Goal: Task Accomplishment & Management: Complete application form

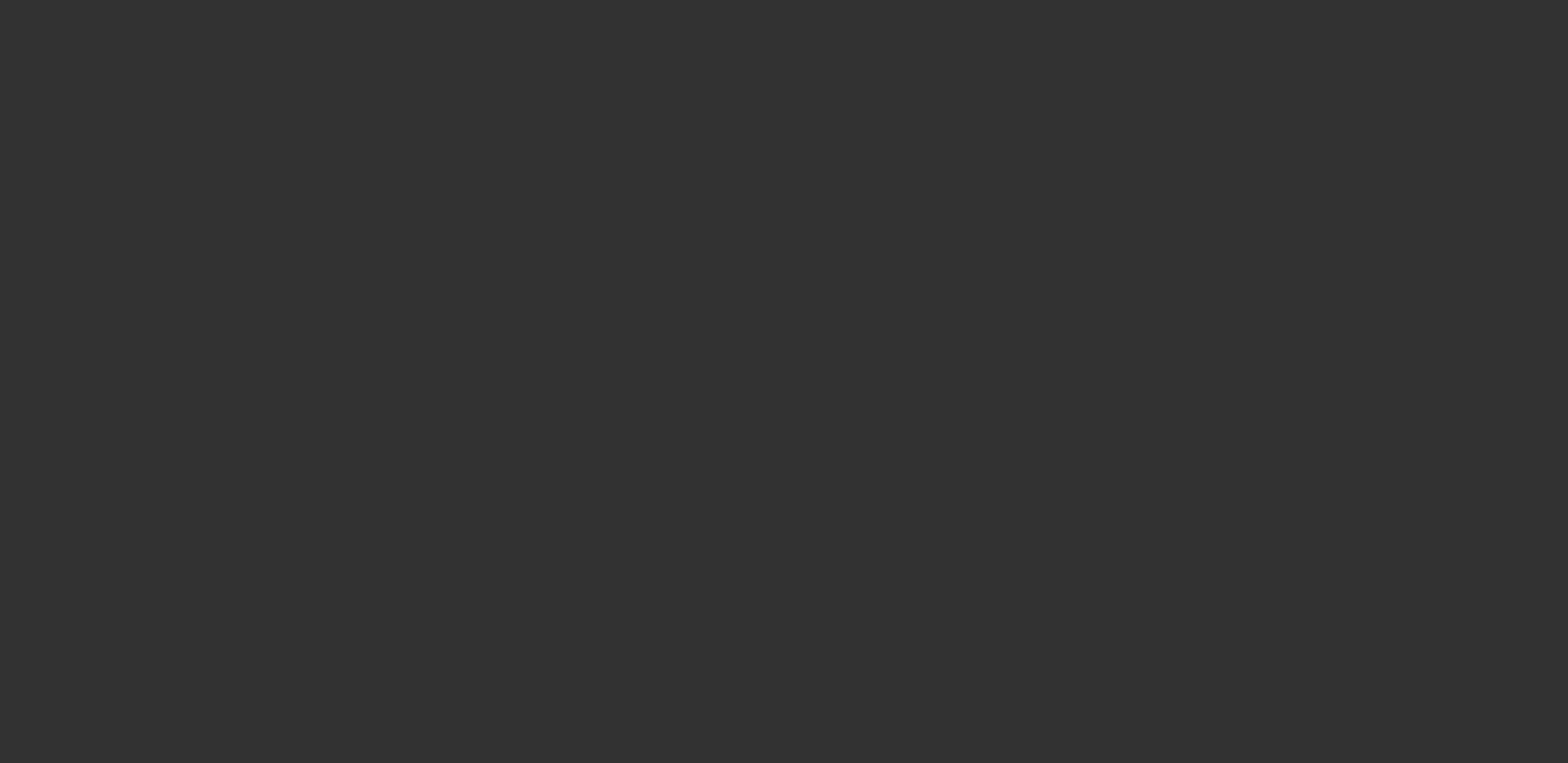
select select "3"
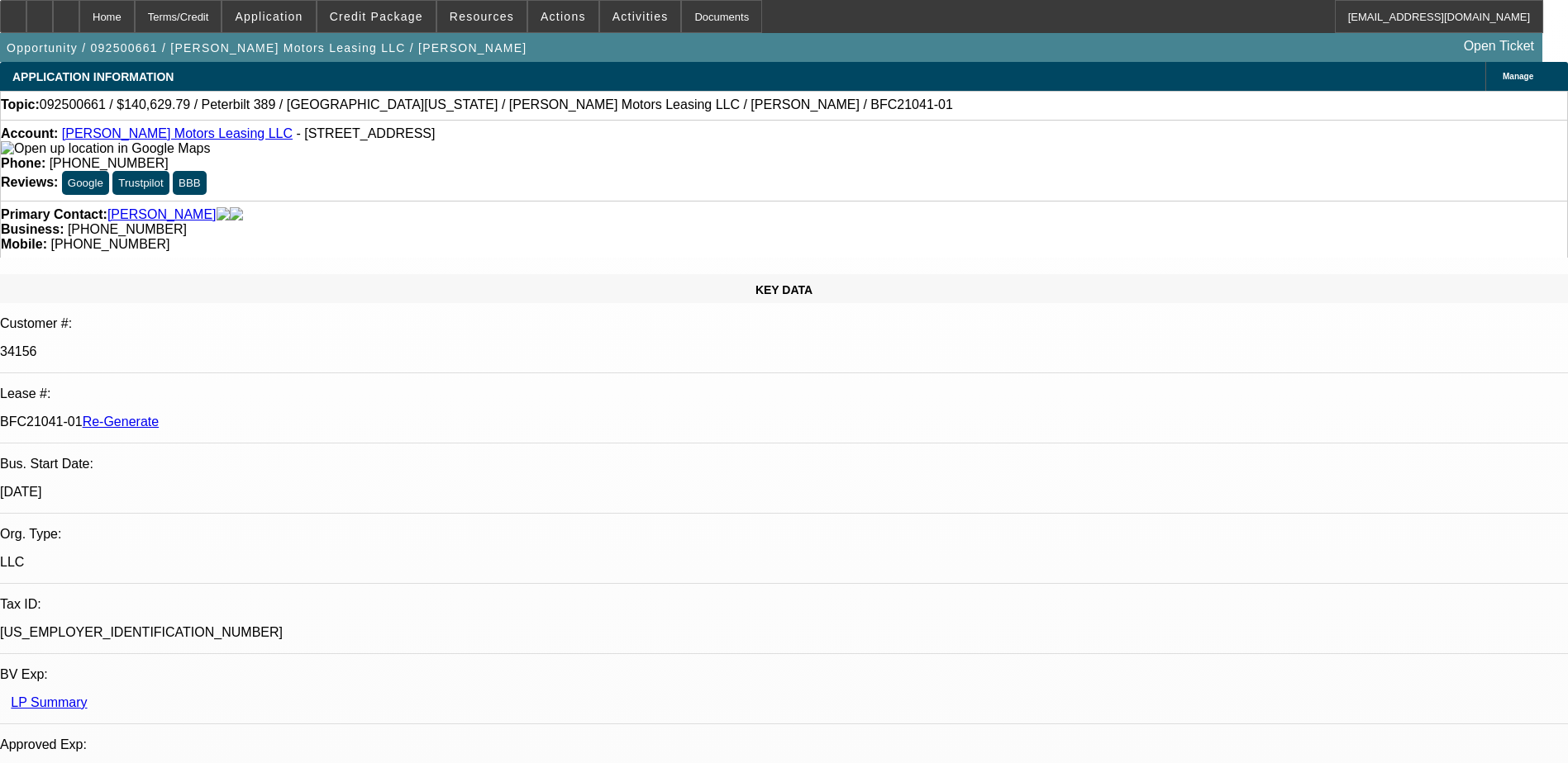
select select "0"
select select "1"
select select "2"
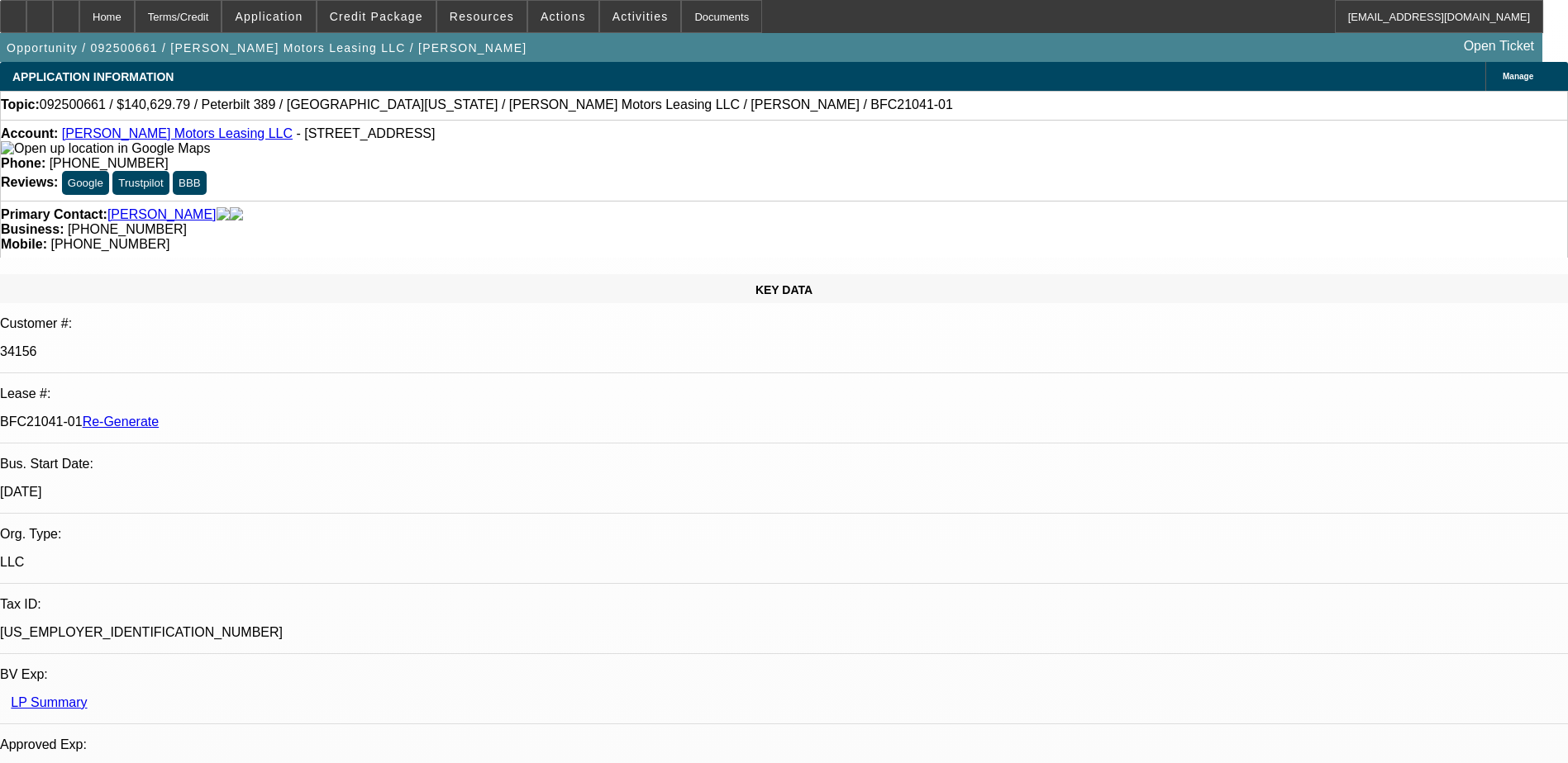
select select "6"
click at [681, 16] on div "Documents" at bounding box center [721, 17] width 81 height 33
click at [733, 125] on div "Account: Durick Motors Leasing LLC - 1001 S Main St Ste 49, Kalispell, MT 59901…" at bounding box center [784, 160] width 1568 height 81
click at [547, 20] on span "Actions" at bounding box center [563, 17] width 46 height 13
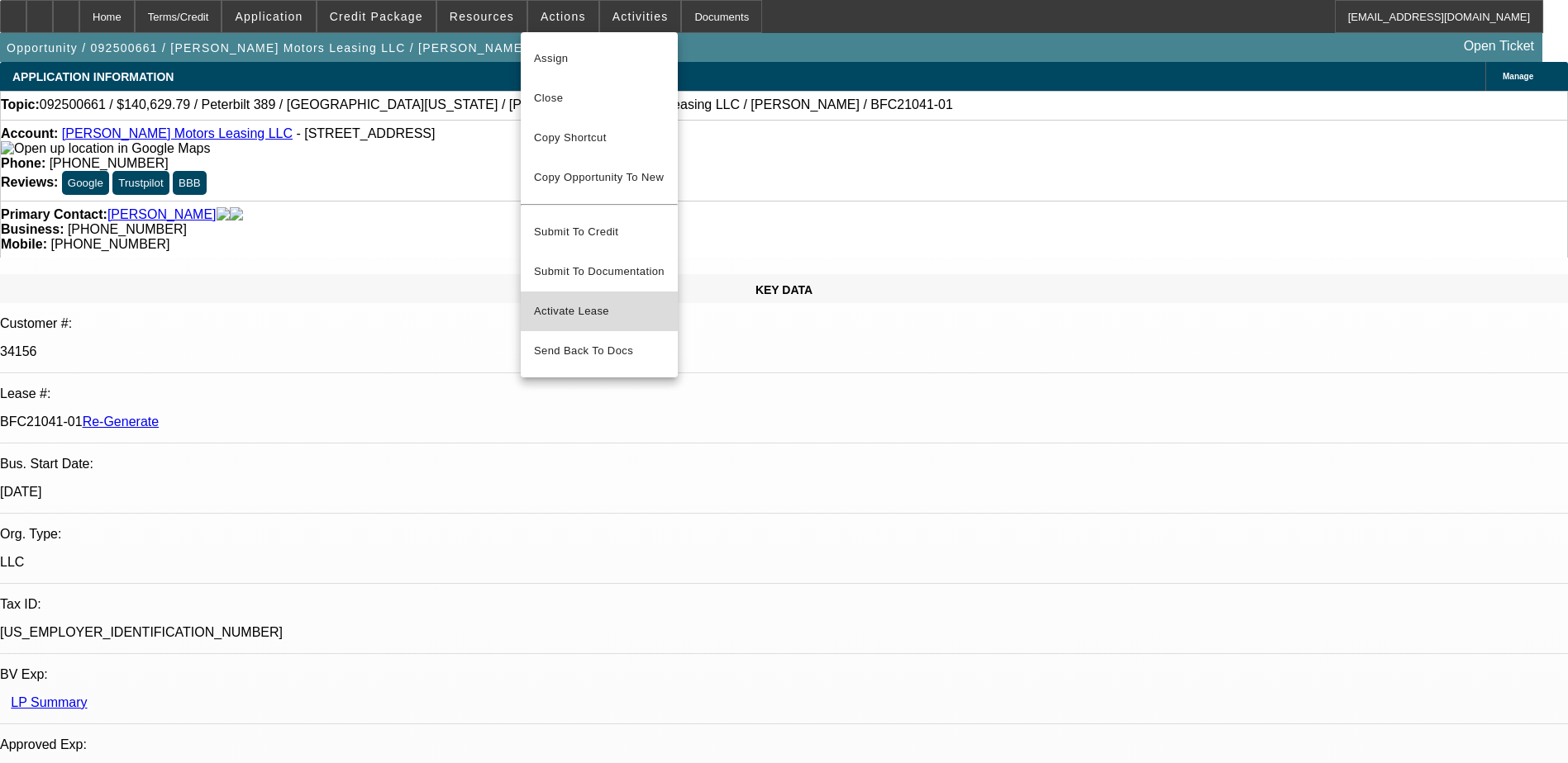
click at [572, 302] on span "Activate Lease" at bounding box center [599, 312] width 130 height 20
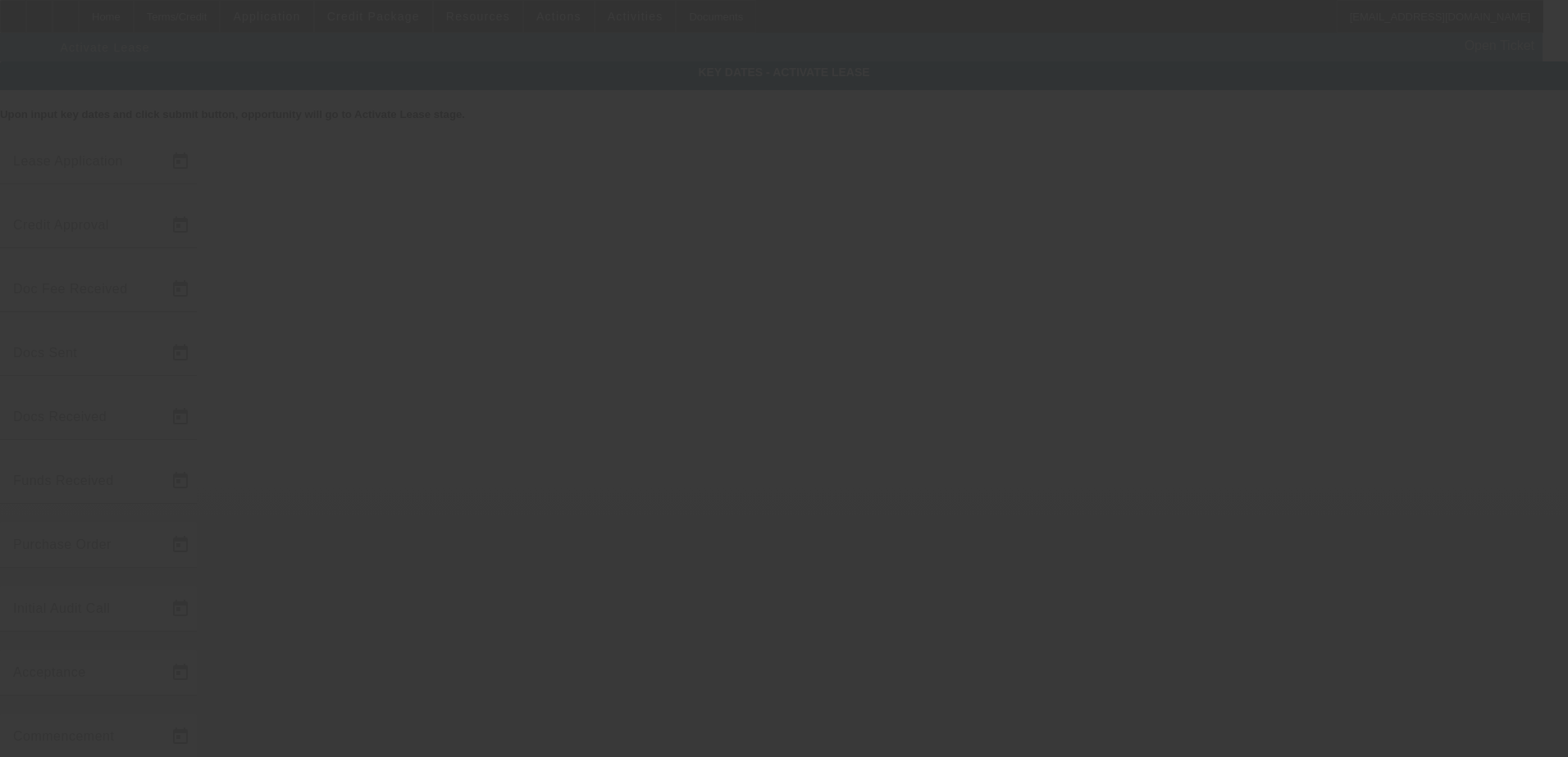
type input "9/30/2025"
type input "10/1/2025"
type input "10/6/2025"
type input "10/2/2025"
type input "10/6/2025"
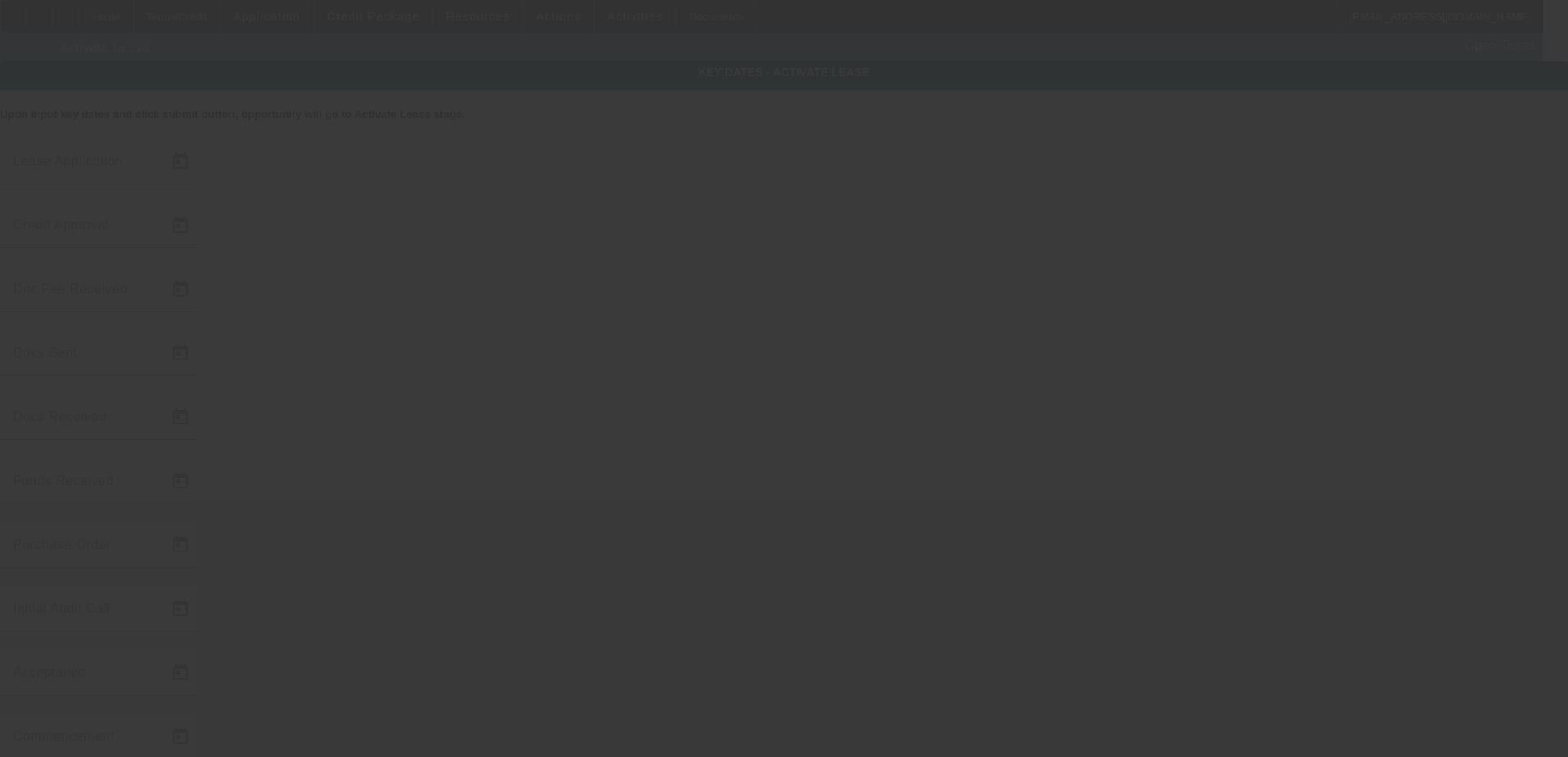
type input "10/6/2025"
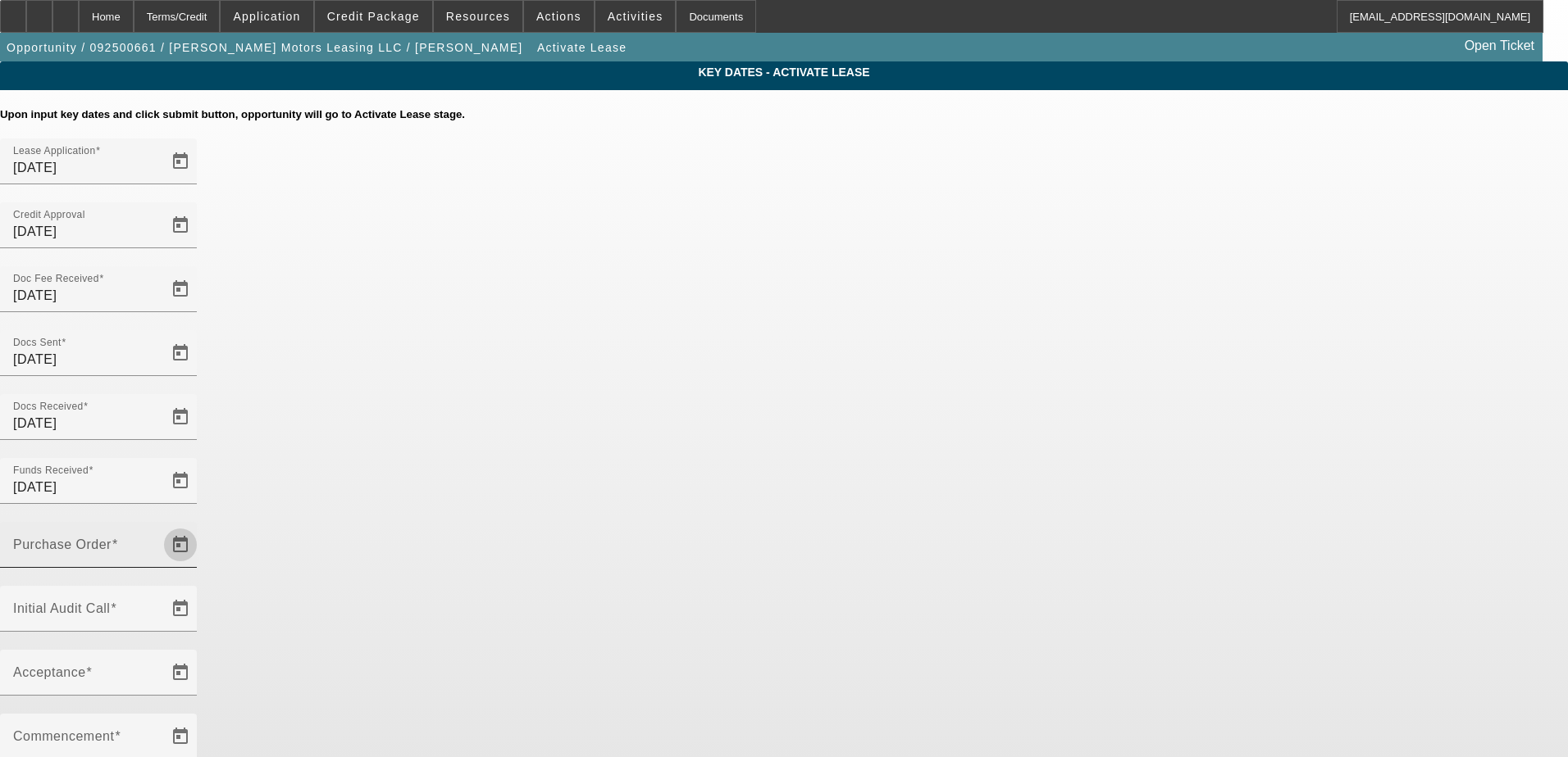
click at [200, 526] on span "Open calendar" at bounding box center [180, 545] width 39 height 39
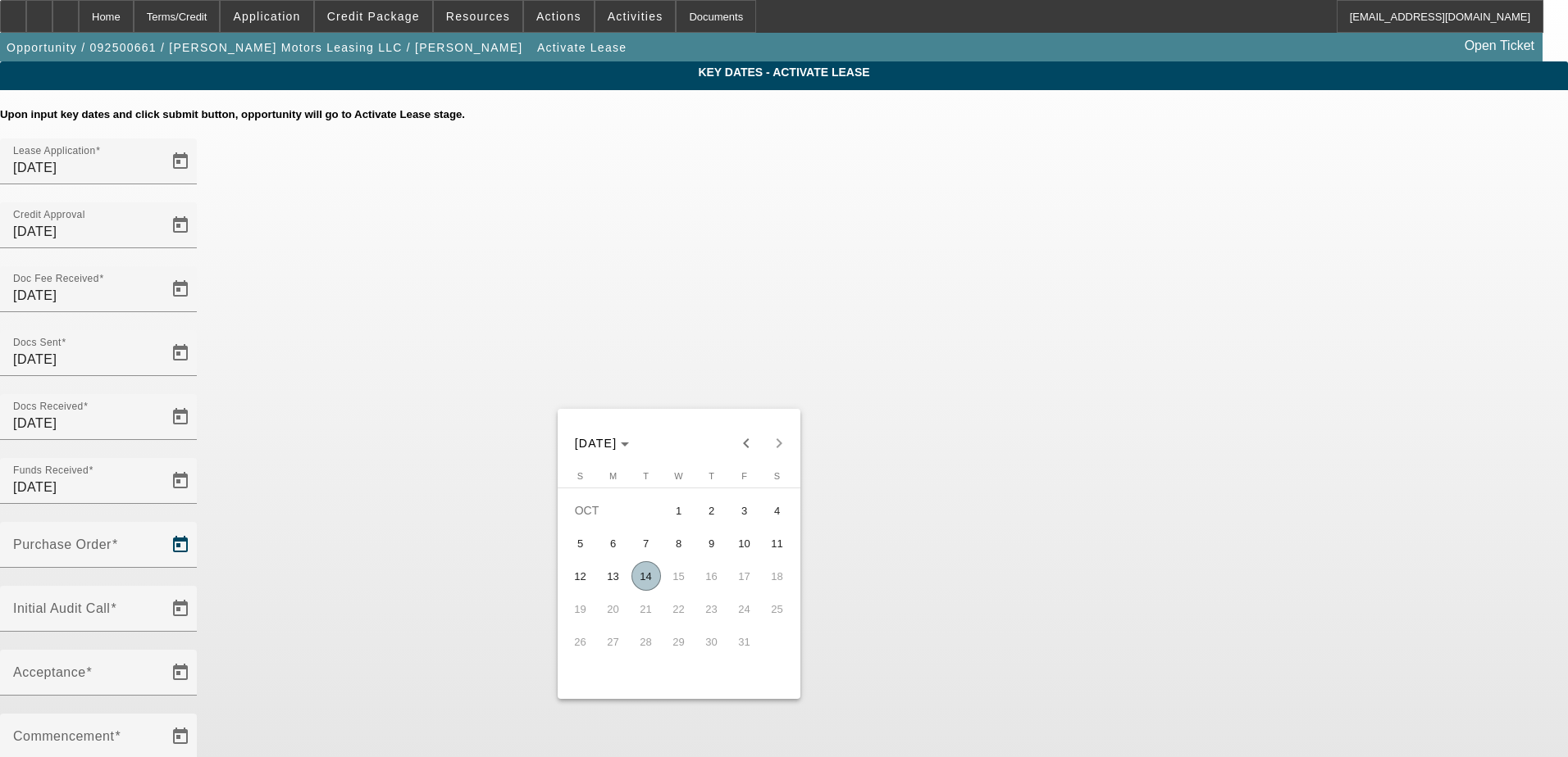
drag, startPoint x: 644, startPoint y: 595, endPoint x: 646, endPoint y: 587, distance: 8.2
click at [646, 587] on span "14" at bounding box center [646, 576] width 29 height 29
type input "[DATE]"
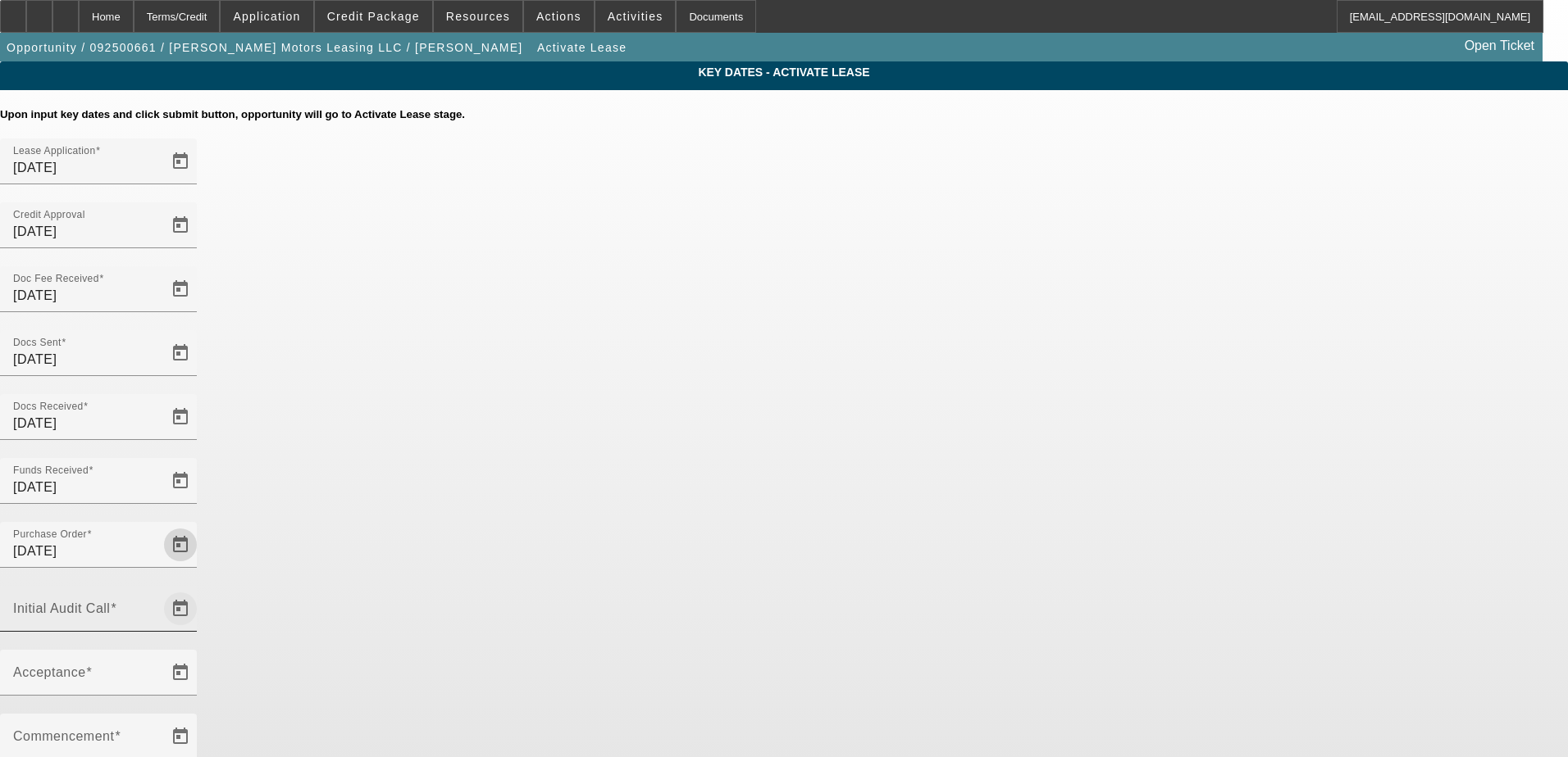
click at [200, 590] on span "Open calendar" at bounding box center [180, 609] width 39 height 39
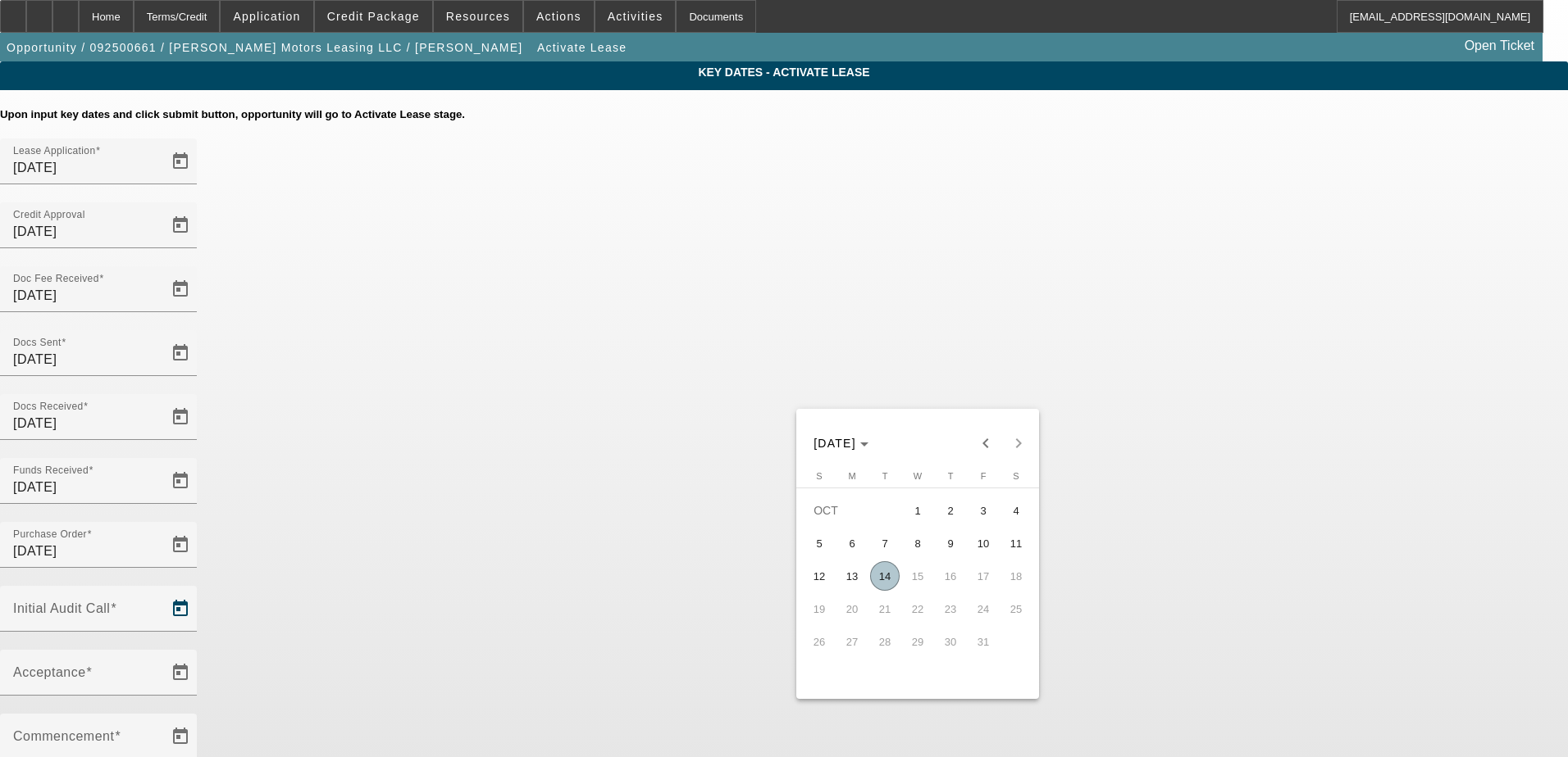
drag, startPoint x: 884, startPoint y: 580, endPoint x: 706, endPoint y: 482, distance: 203.2
click at [882, 580] on span "14" at bounding box center [885, 576] width 29 height 29
type input "[DATE]"
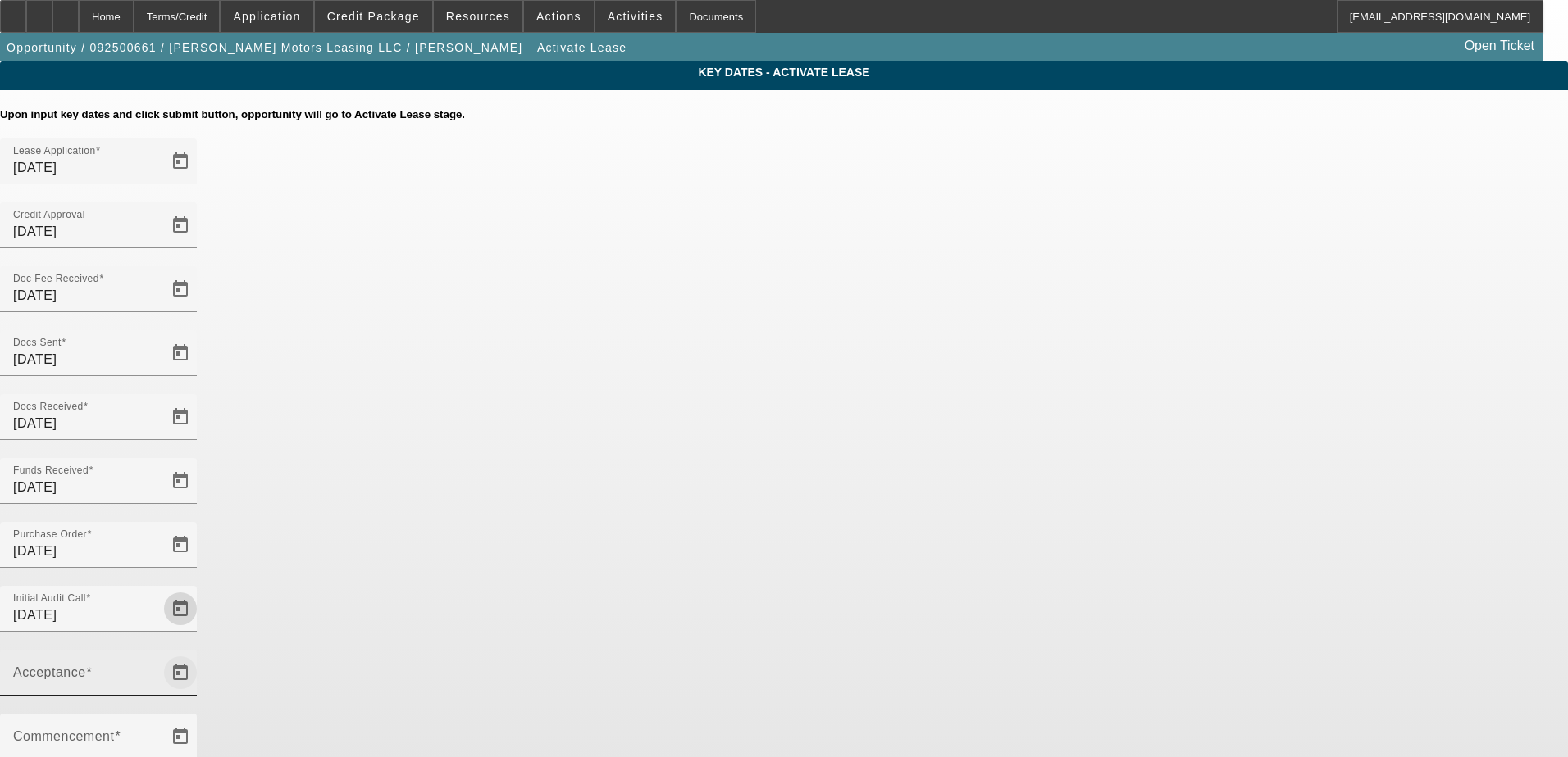
click at [200, 653] on span "Open calendar" at bounding box center [180, 672] width 39 height 39
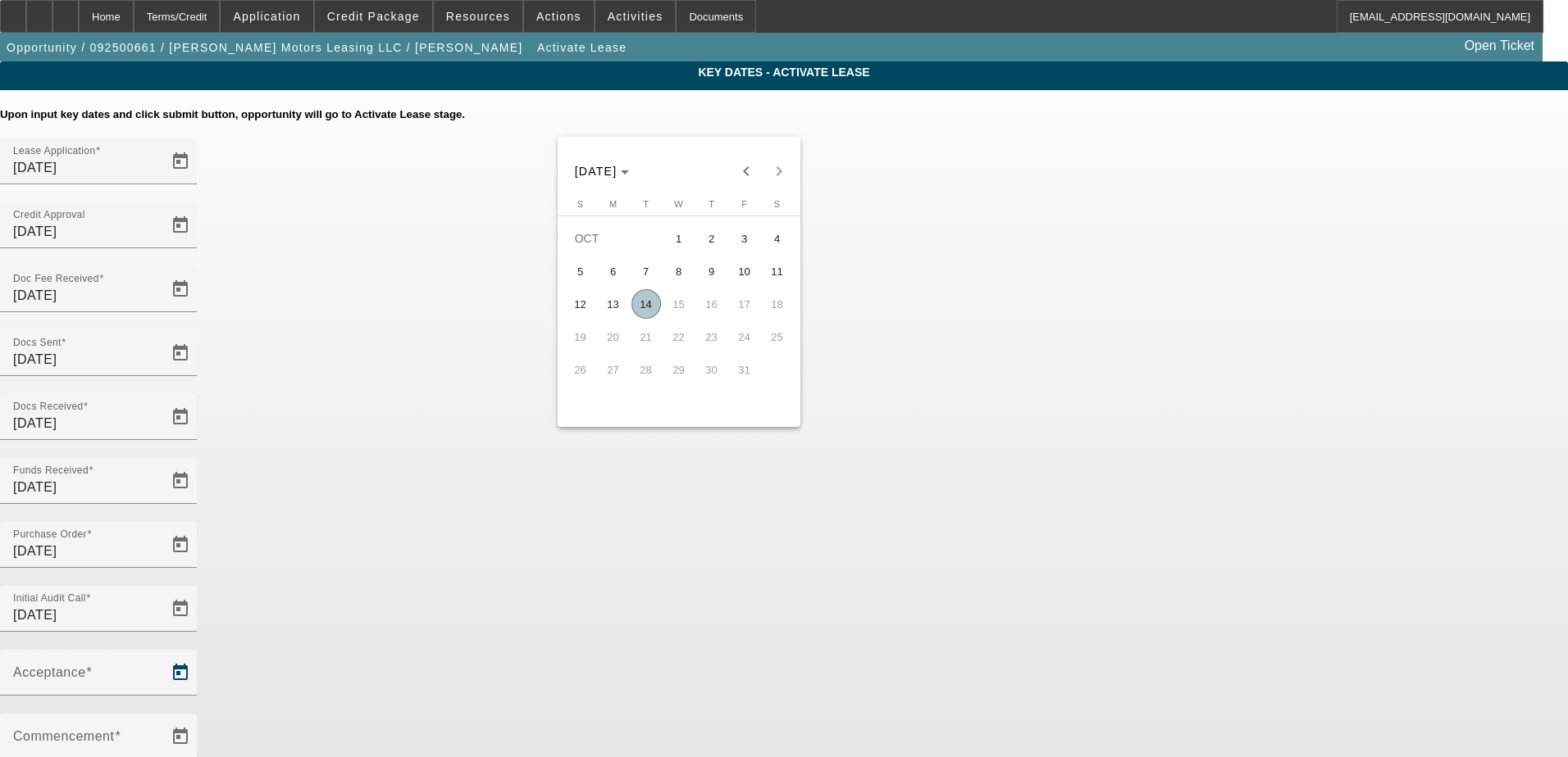
click at [642, 306] on span "14" at bounding box center [646, 304] width 29 height 29
type input "10/14/2025"
type input "11/1/2025"
type input "12/1/2025"
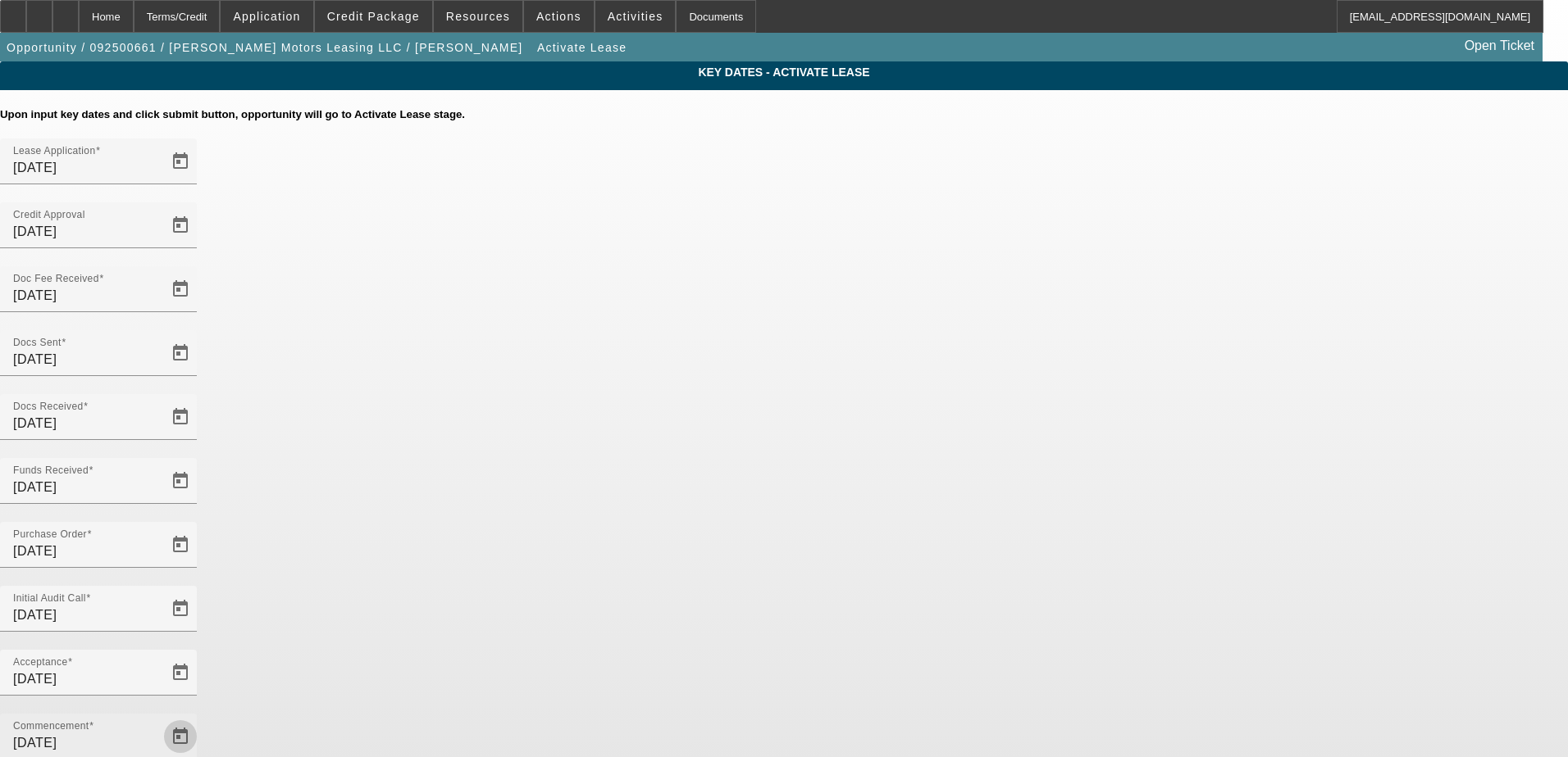
click at [200, 717] on span "Open calendar" at bounding box center [180, 736] width 39 height 39
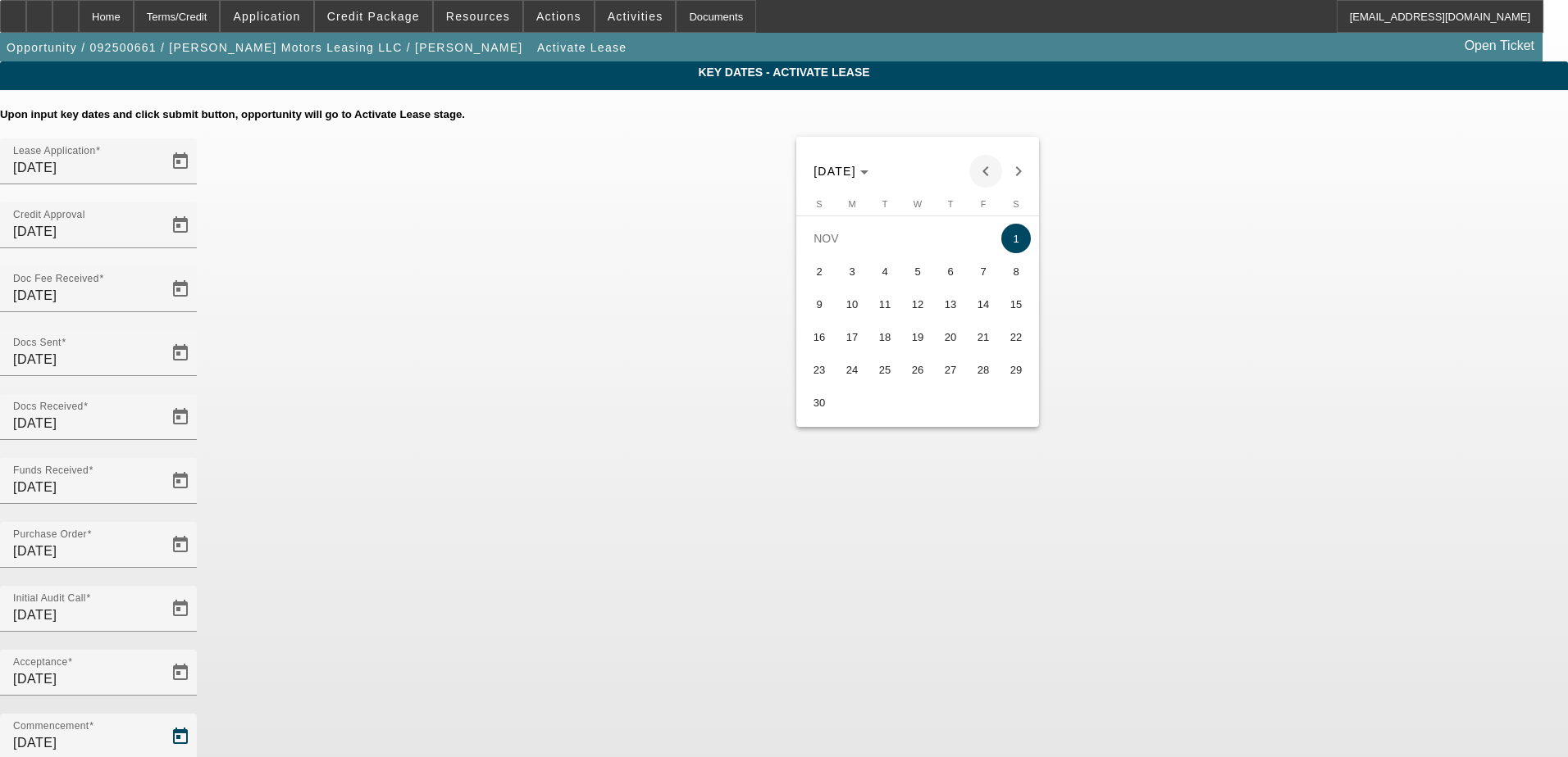
click at [984, 169] on span "Previous month" at bounding box center [986, 171] width 33 height 33
click at [920, 318] on span "15" at bounding box center [917, 304] width 29 height 29
type input "10/15/2025"
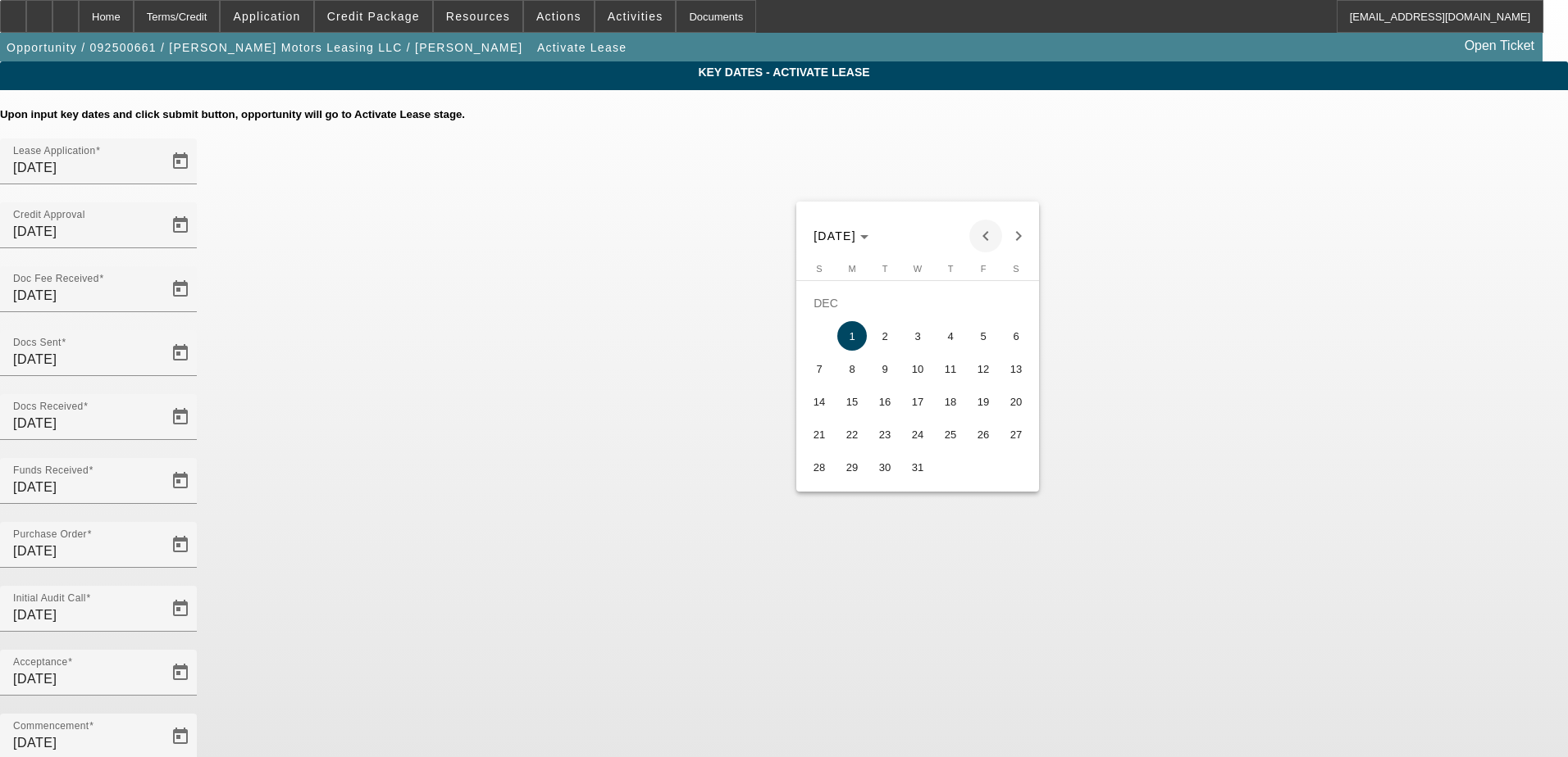
click at [986, 233] on span "Previous month" at bounding box center [986, 236] width 33 height 33
click at [1017, 368] on span "15" at bounding box center [1016, 368] width 29 height 29
type input "11/15/2025"
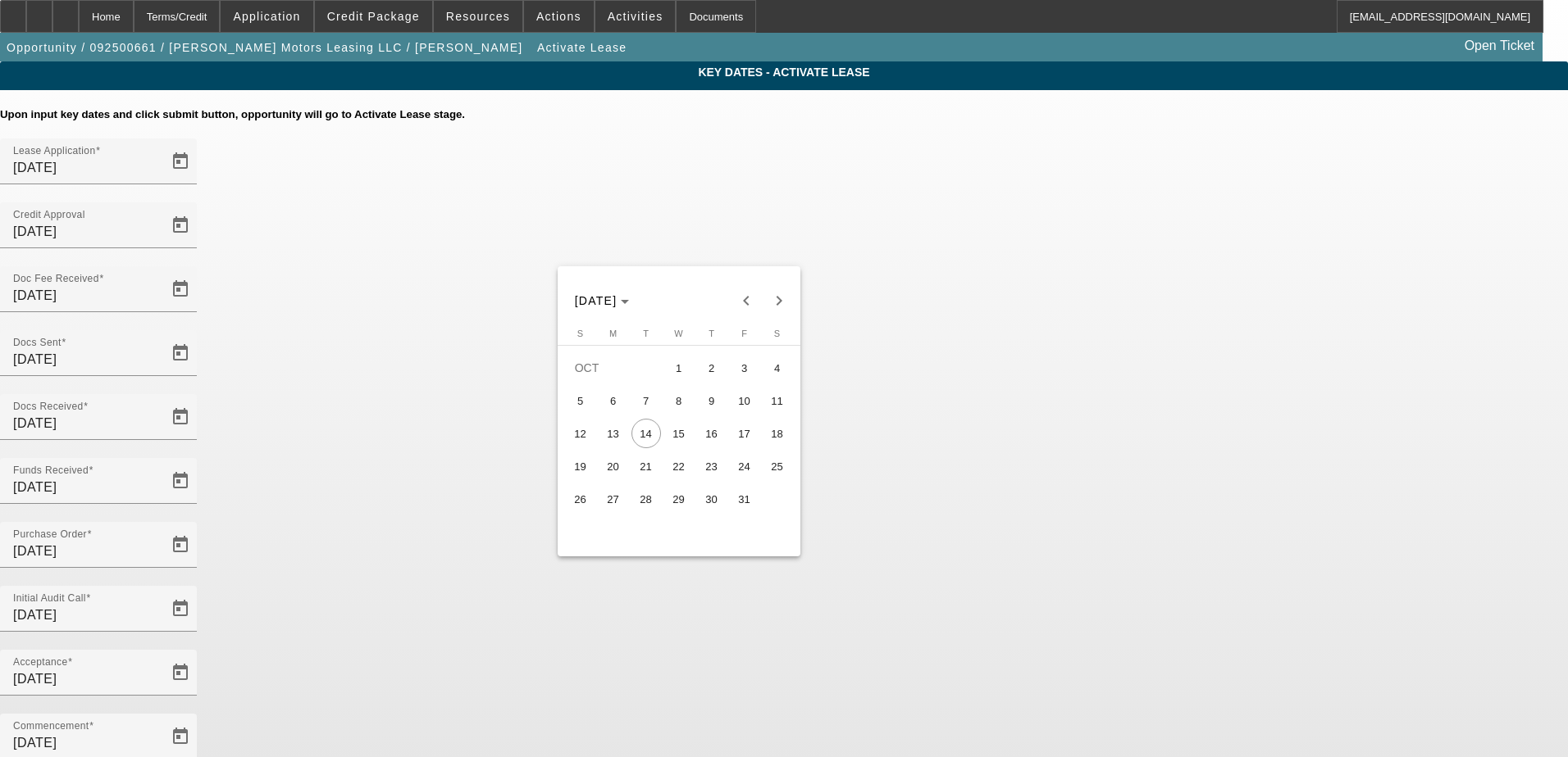
click at [684, 443] on span "15" at bounding box center [679, 433] width 29 height 29
type input "10/15/2025"
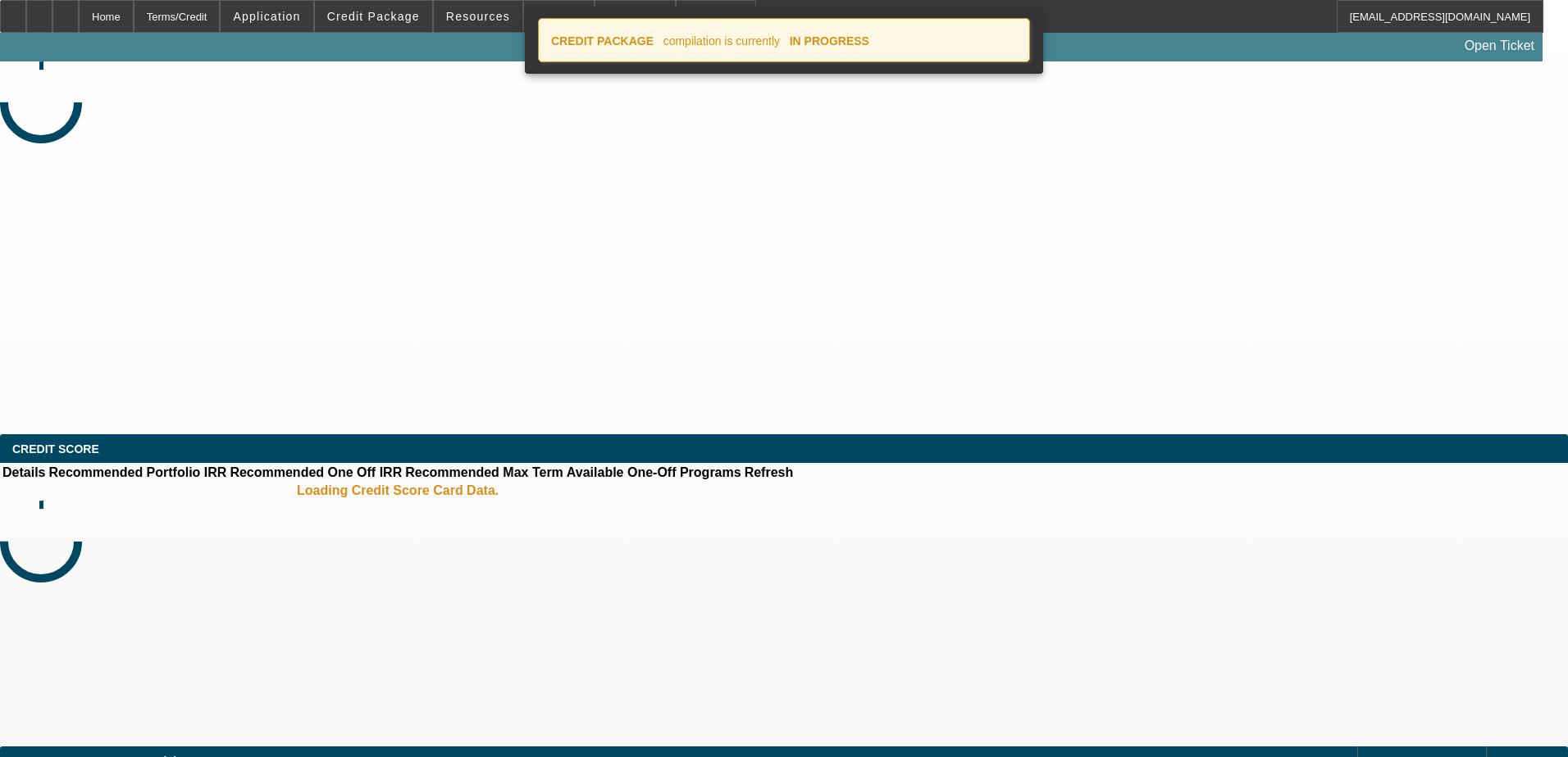
select select "4"
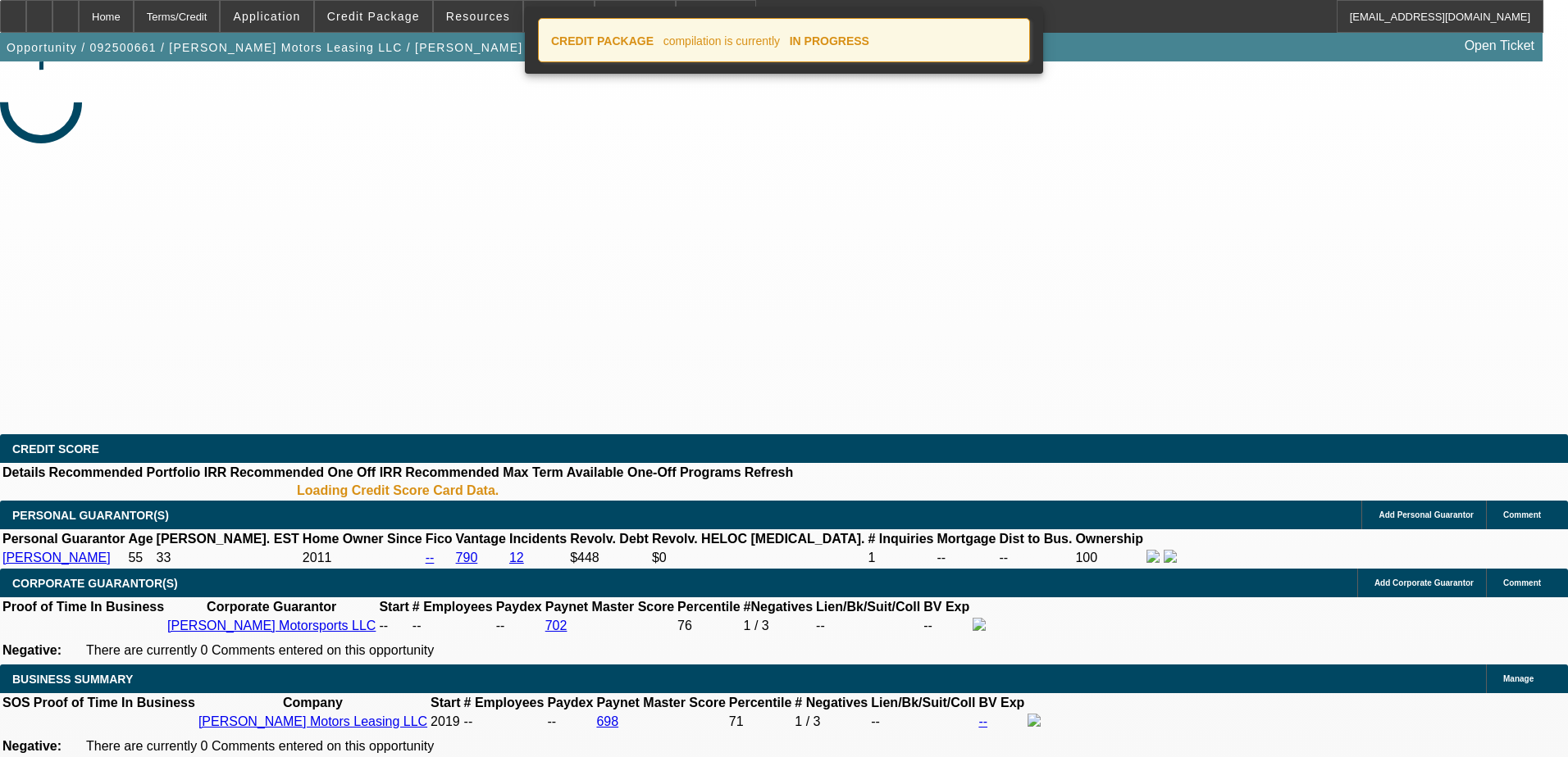
select select "0"
select select "2"
select select "0"
select select "6"
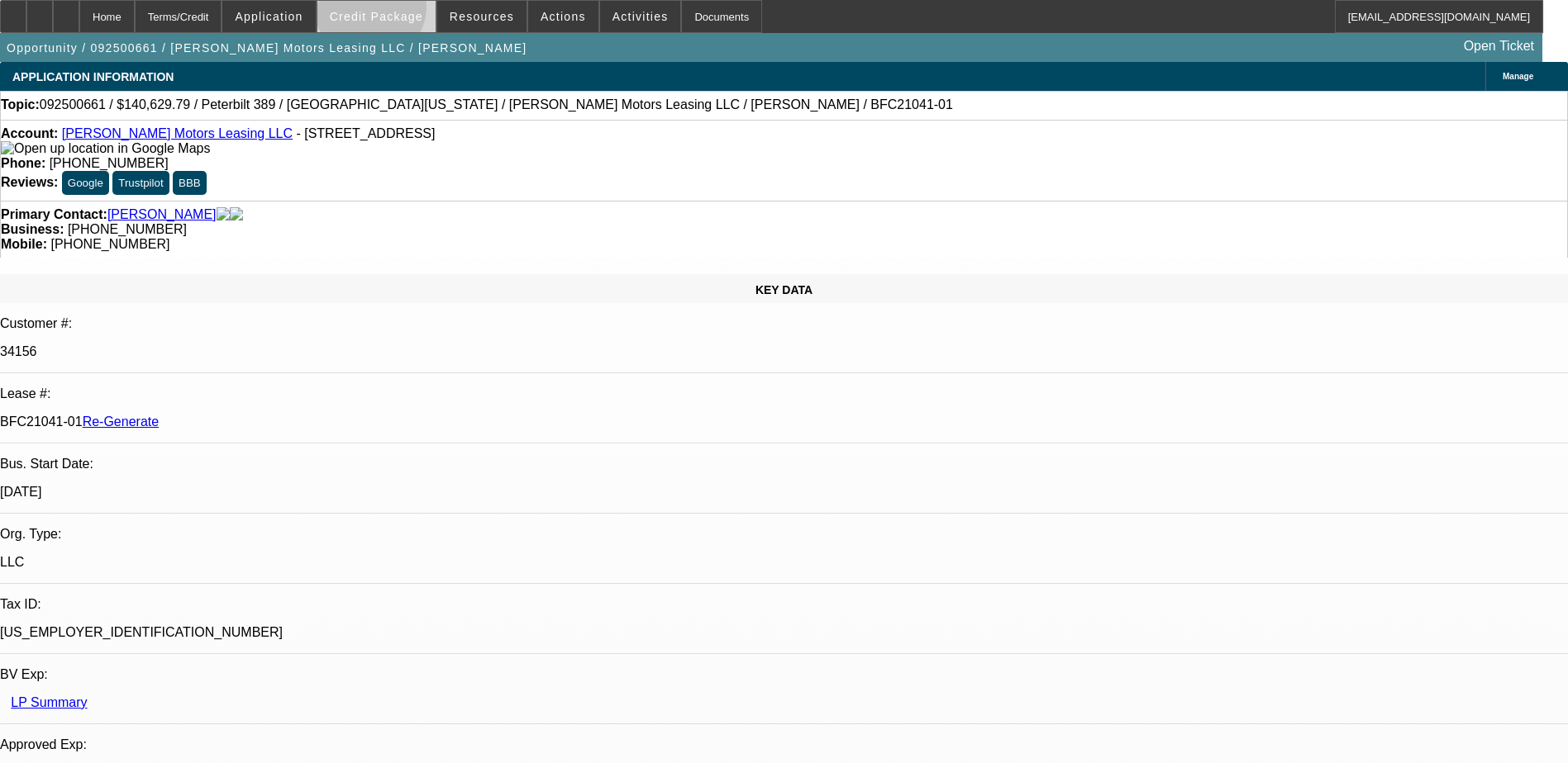
click at [396, 11] on span "Credit Package" at bounding box center [376, 17] width 94 height 13
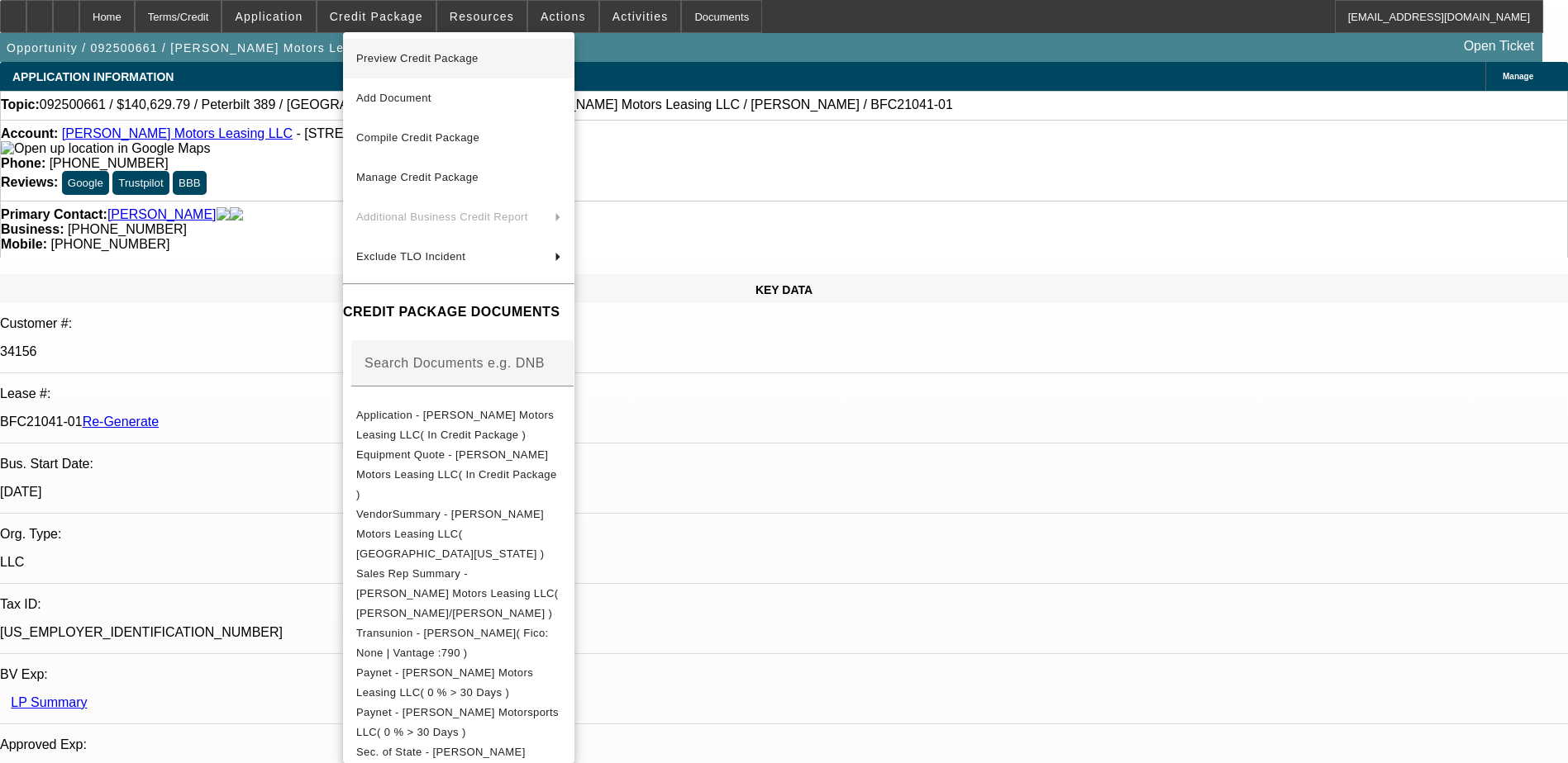
click at [446, 50] on span "Preview Credit Package" at bounding box center [458, 59] width 205 height 20
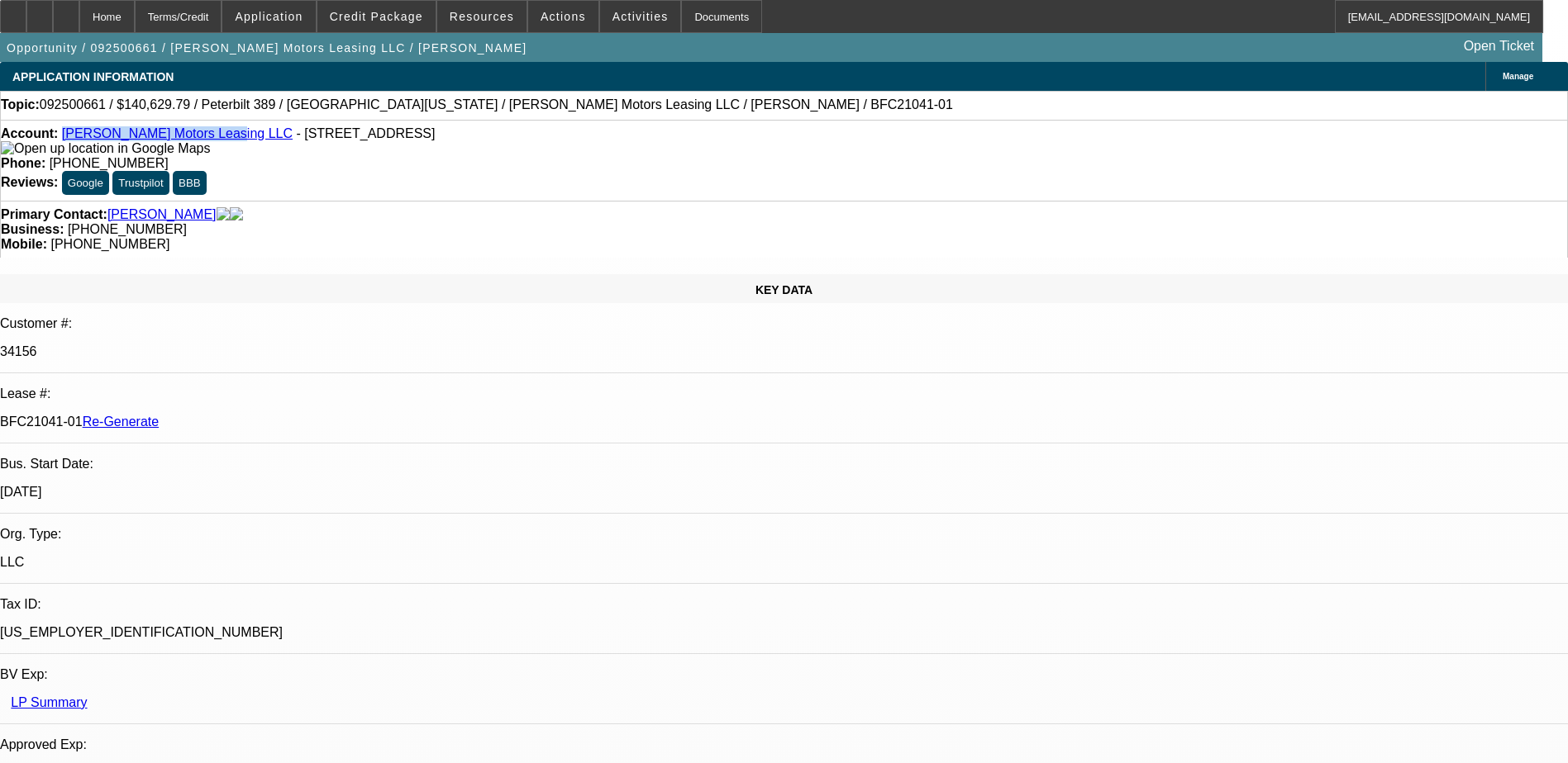
drag, startPoint x: 74, startPoint y: 134, endPoint x: 205, endPoint y: 134, distance: 131.0
click at [205, 134] on div "Account: Durick Motors Leasing LLC - 1001 S Main St Ste 49, Kalispell, MT 59901" at bounding box center [784, 141] width 1566 height 29
copy link "Durick Motors Leasing LLC"
drag, startPoint x: 196, startPoint y: 280, endPoint x: 261, endPoint y: 277, distance: 65.1
click at [261, 415] on p "BFC21041-01 Re-Generate" at bounding box center [784, 422] width 1568 height 15
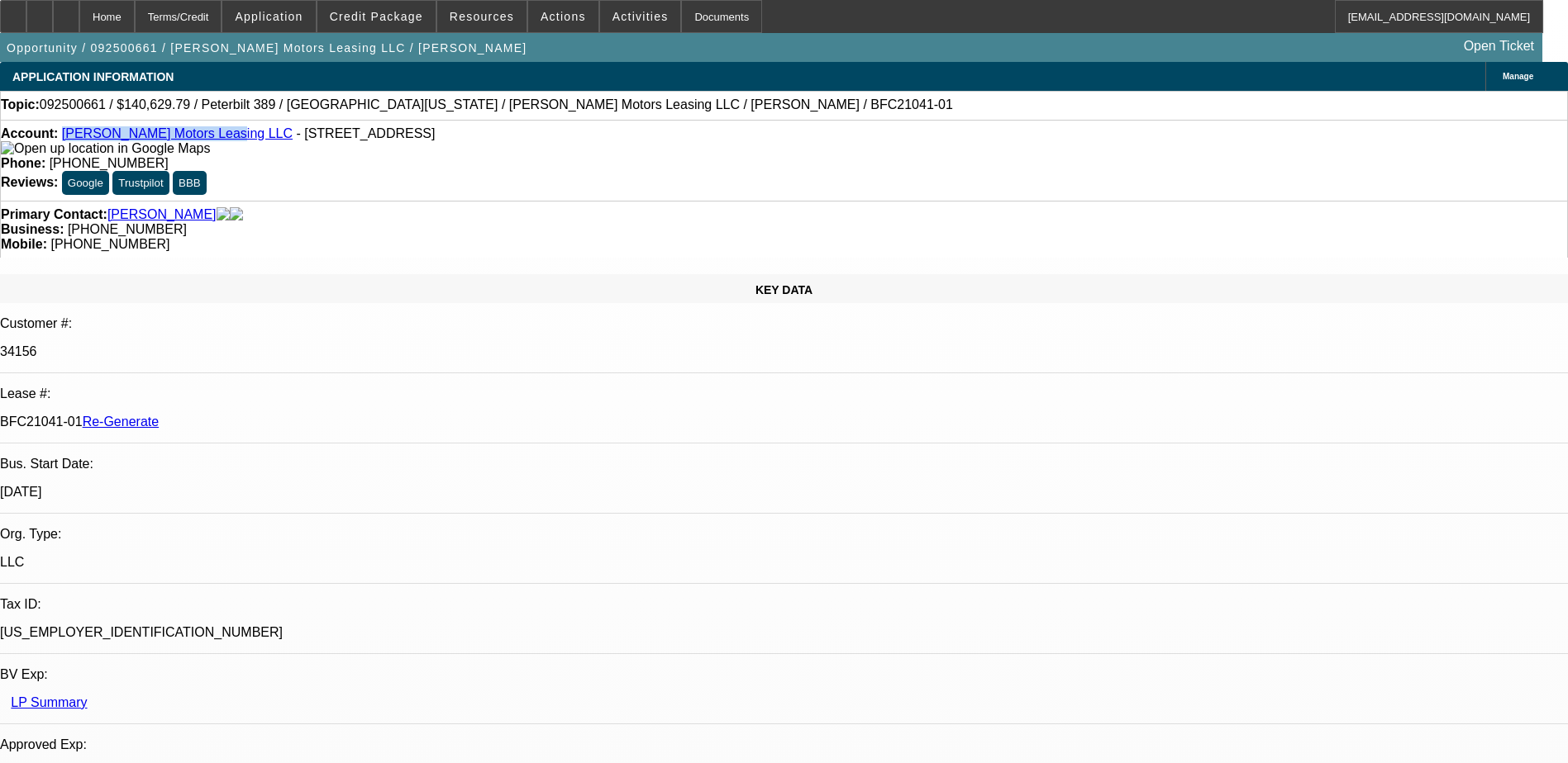
copy p "BFC21041-01"
click at [694, 11] on div "Documents" at bounding box center [721, 17] width 81 height 33
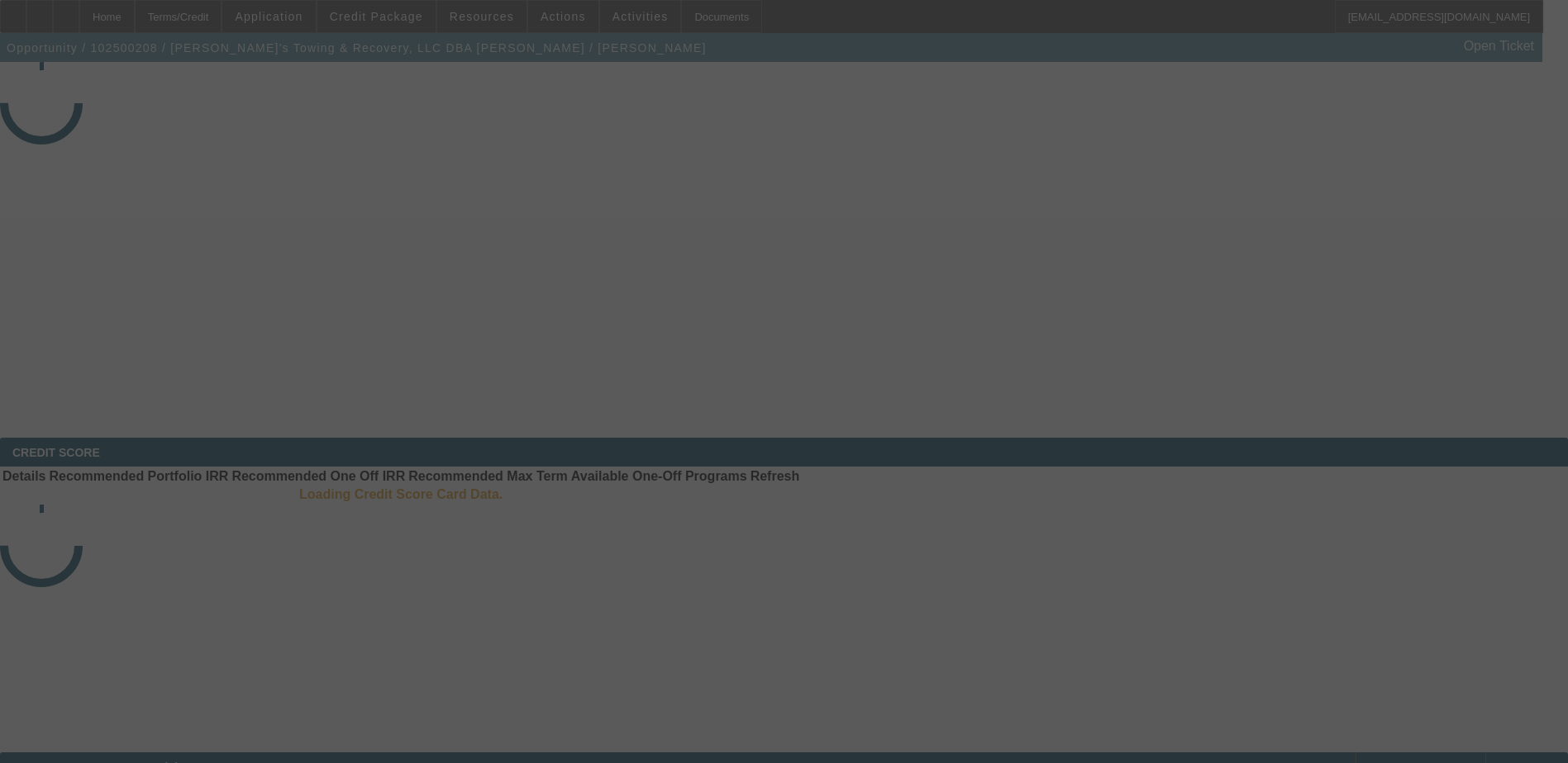
select select "3"
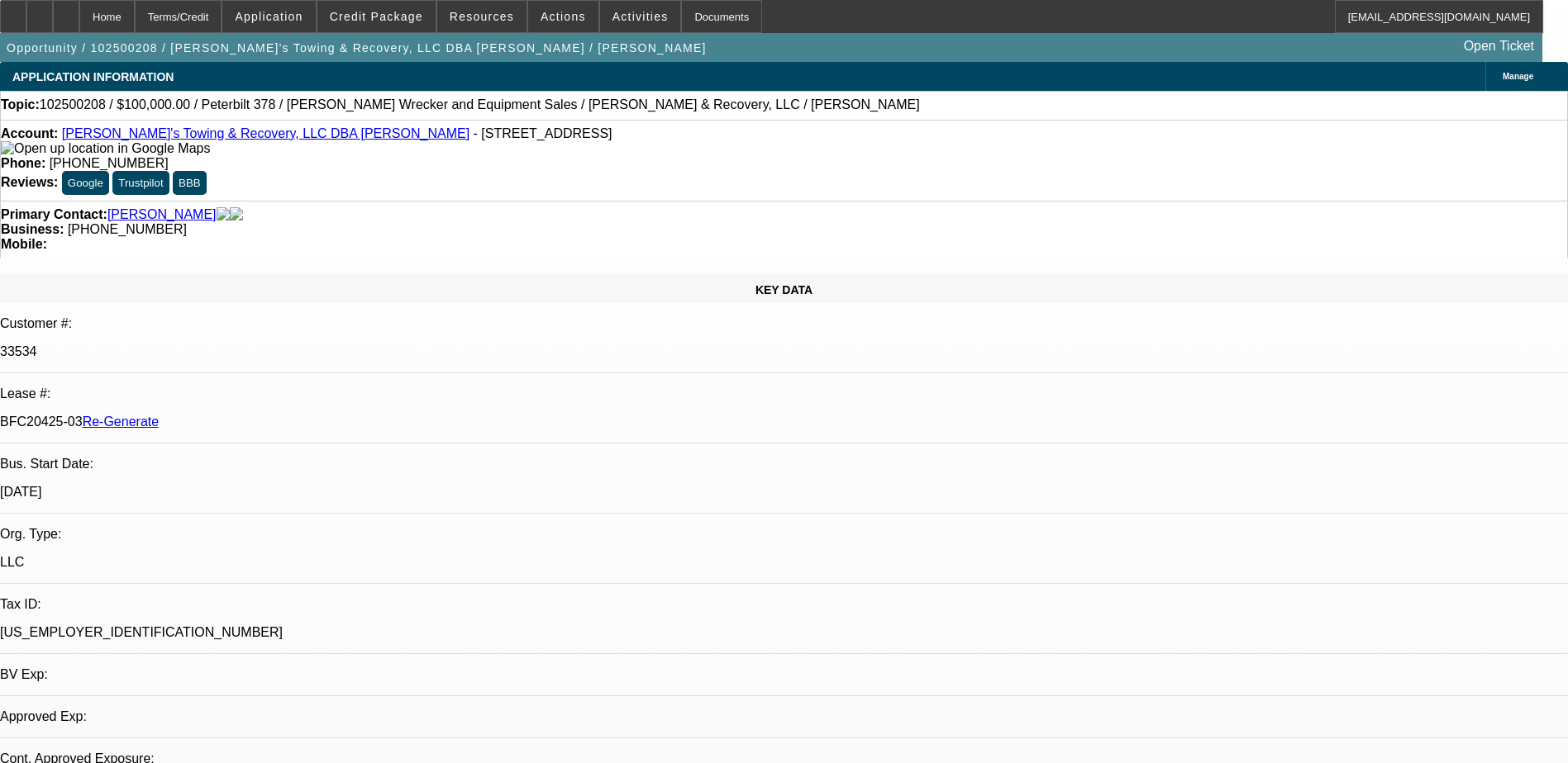
select select "0.2"
select select "2"
select select "0"
select select "1"
select select "2"
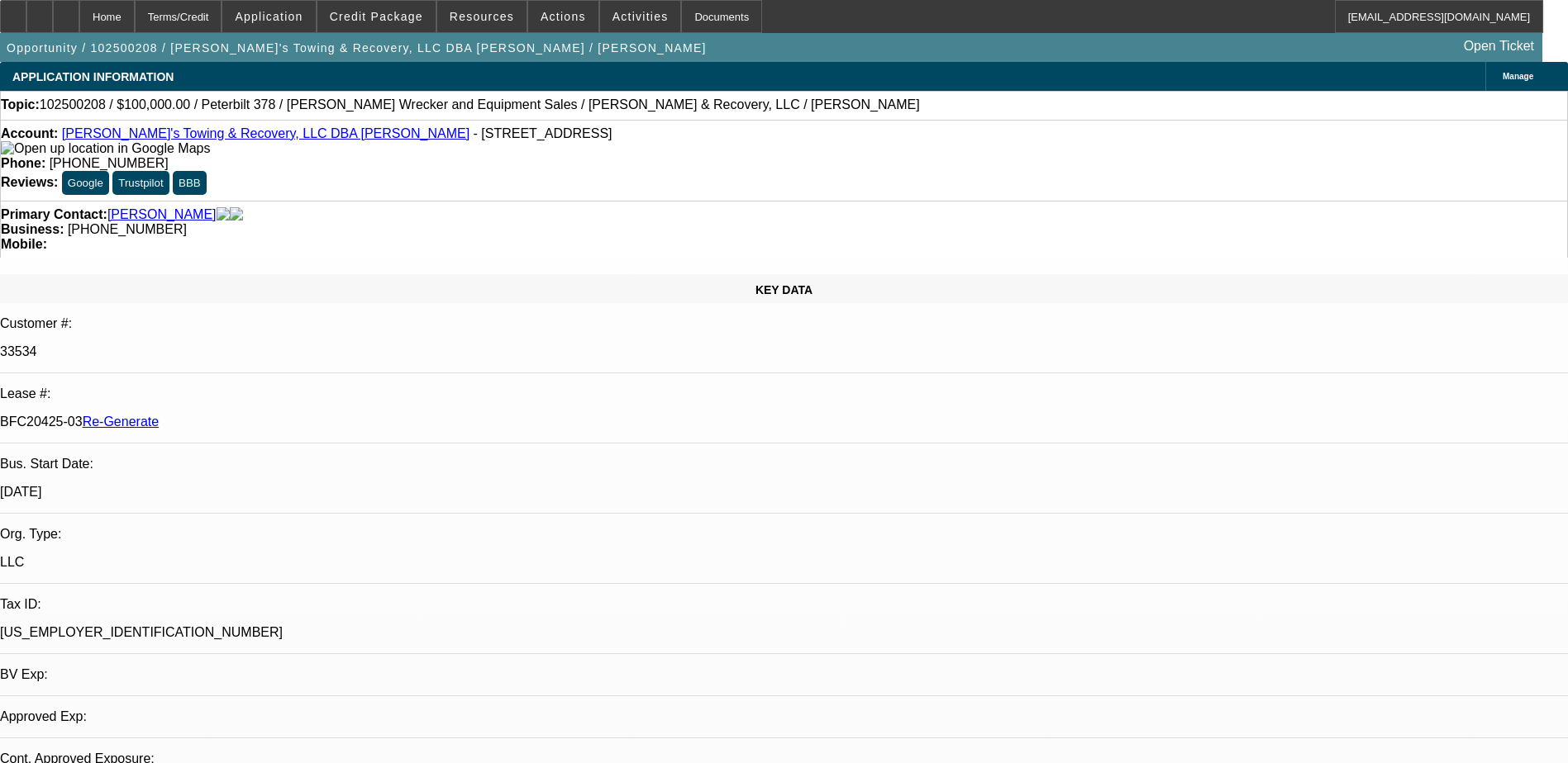
select select "6"
click at [613, 11] on span "Activities" at bounding box center [640, 17] width 56 height 13
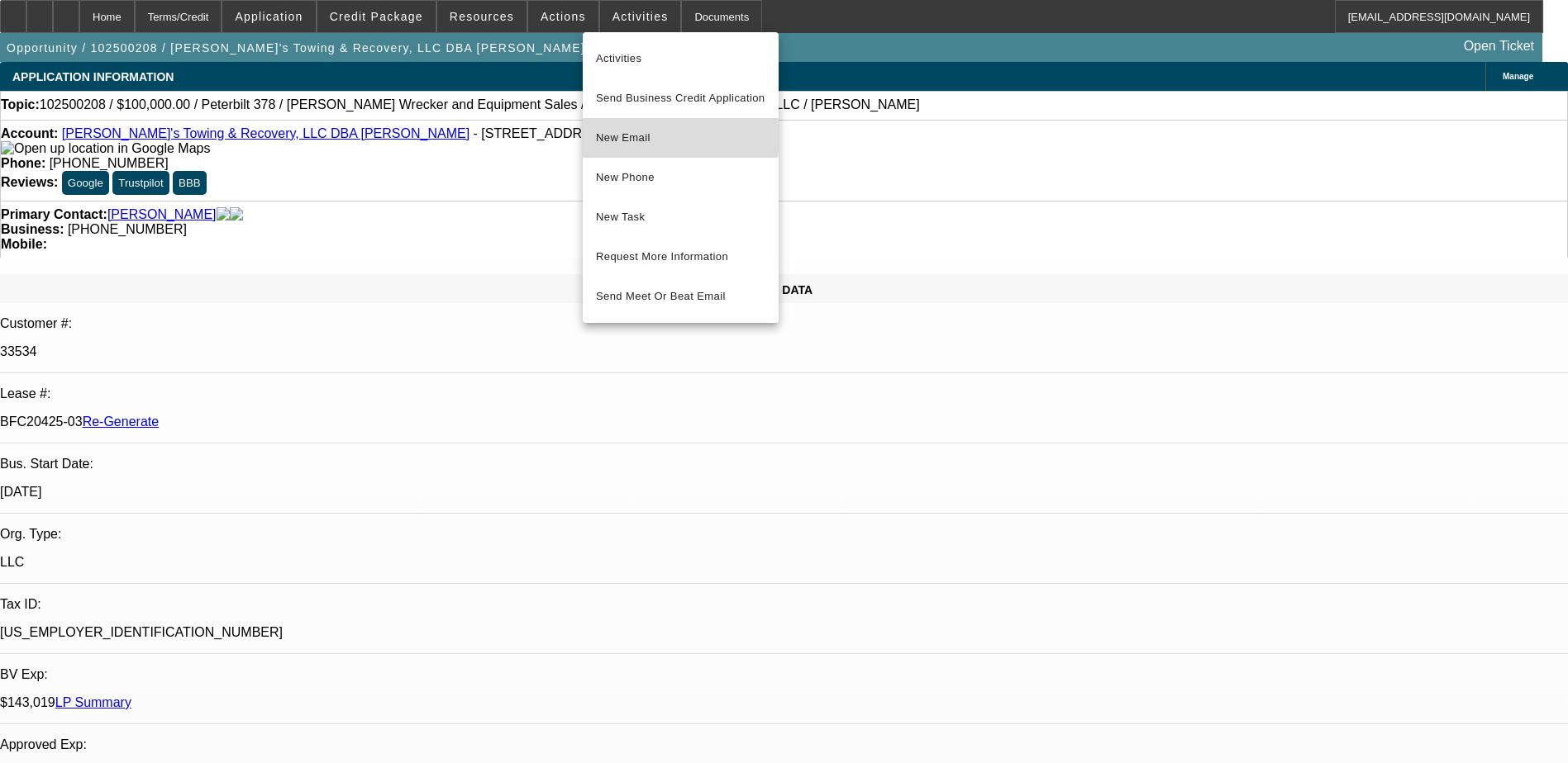
click at [658, 131] on span "New Email" at bounding box center [681, 138] width 170 height 20
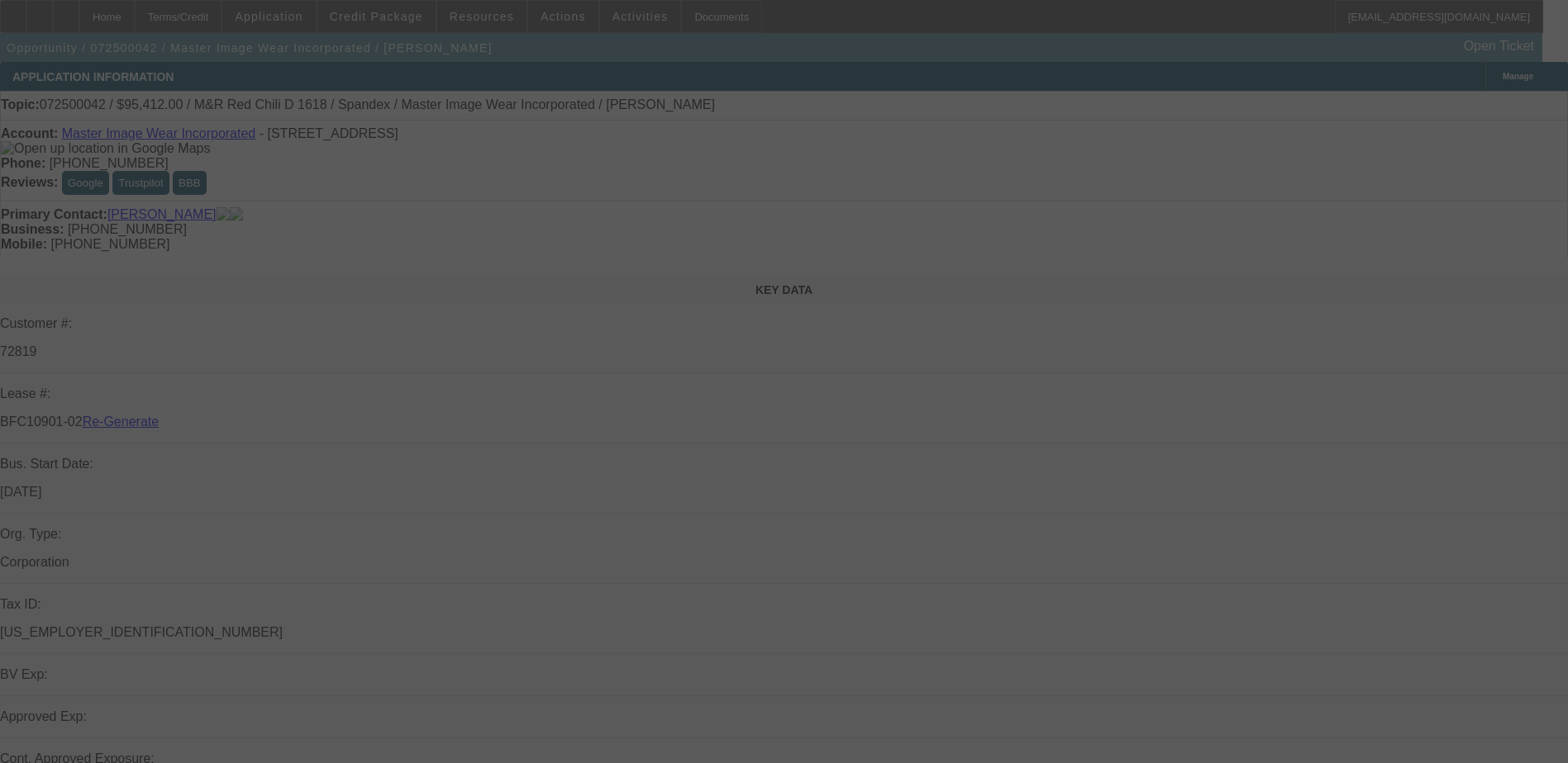
select select "3"
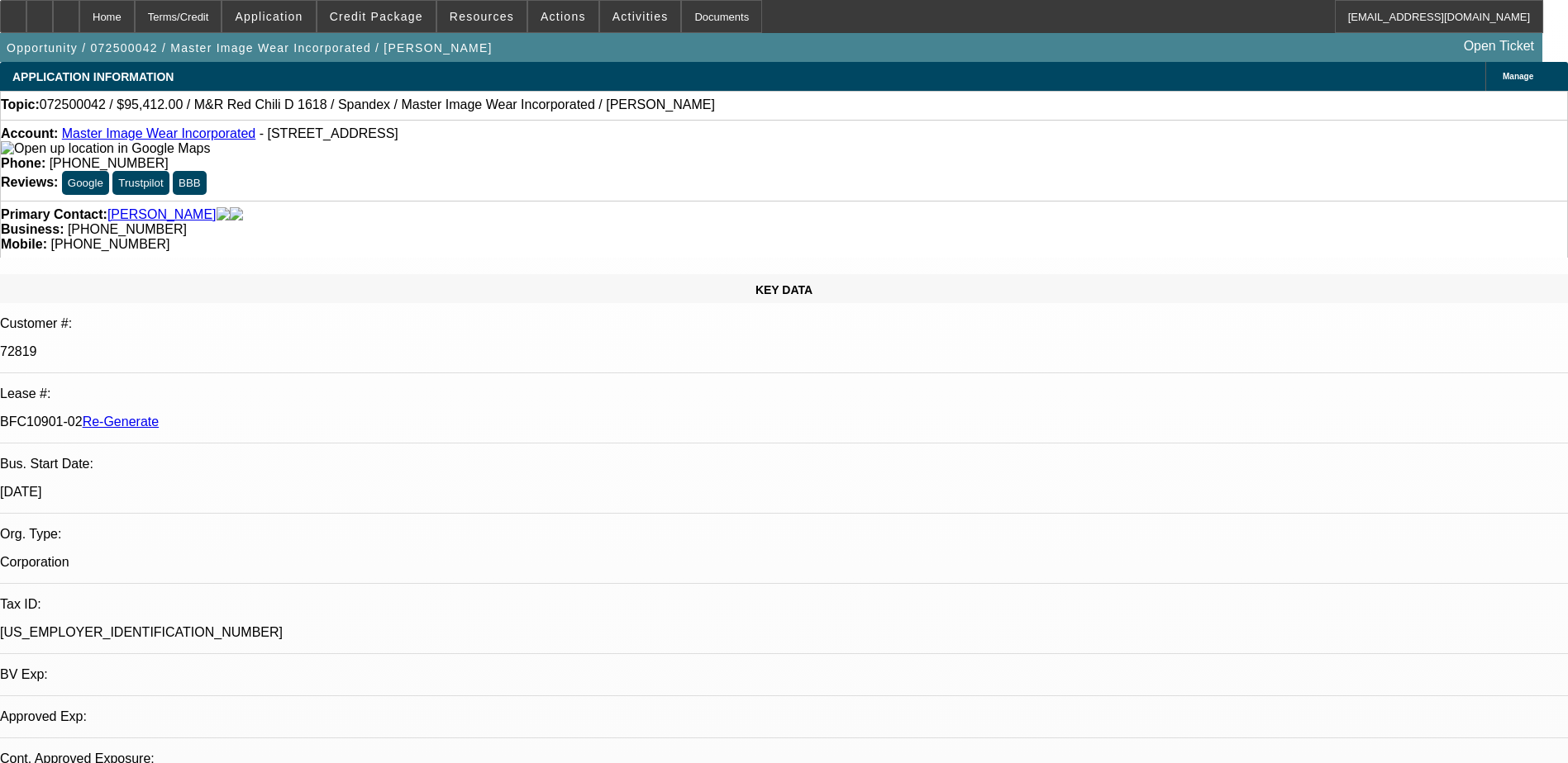
select select "0"
select select "0.1"
select select "1"
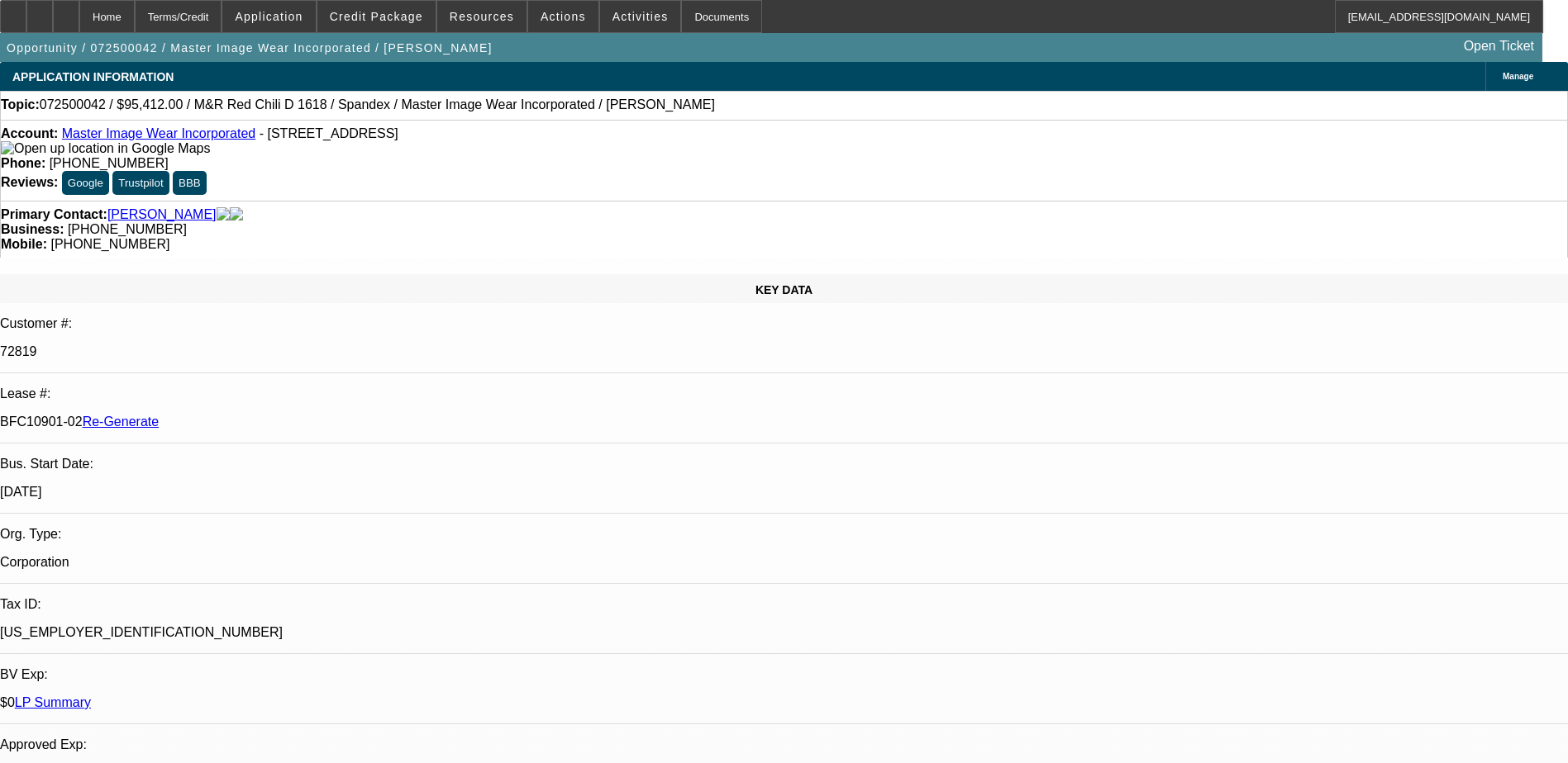
select select "4"
click at [681, 5] on div "Documents" at bounding box center [721, 17] width 81 height 33
click at [730, 156] on div "Phone: [PHONE_NUMBER]" at bounding box center [784, 163] width 1566 height 15
click at [540, 13] on span "Actions" at bounding box center [563, 17] width 46 height 13
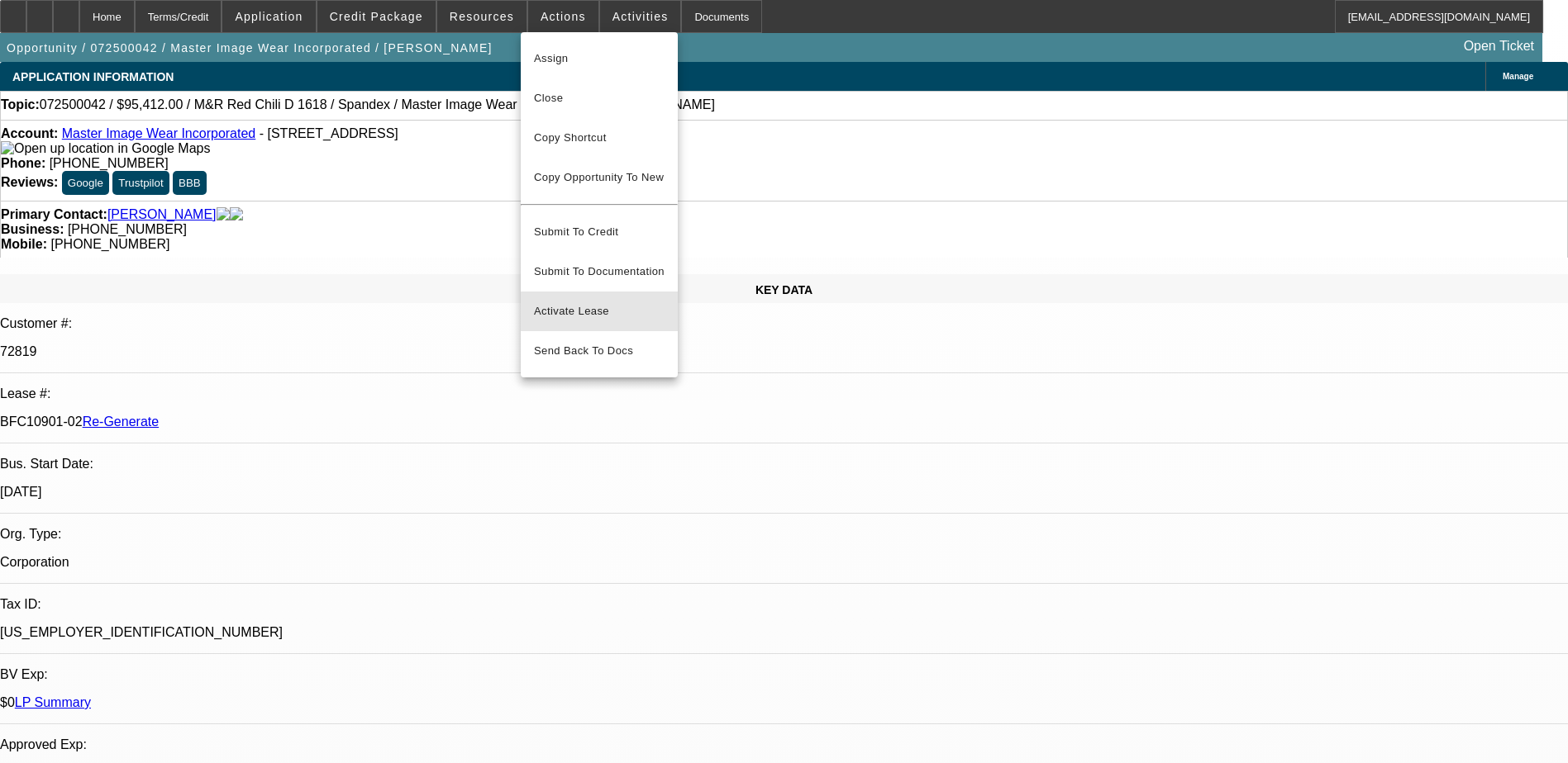
click at [565, 302] on span "Activate Lease" at bounding box center [599, 312] width 130 height 20
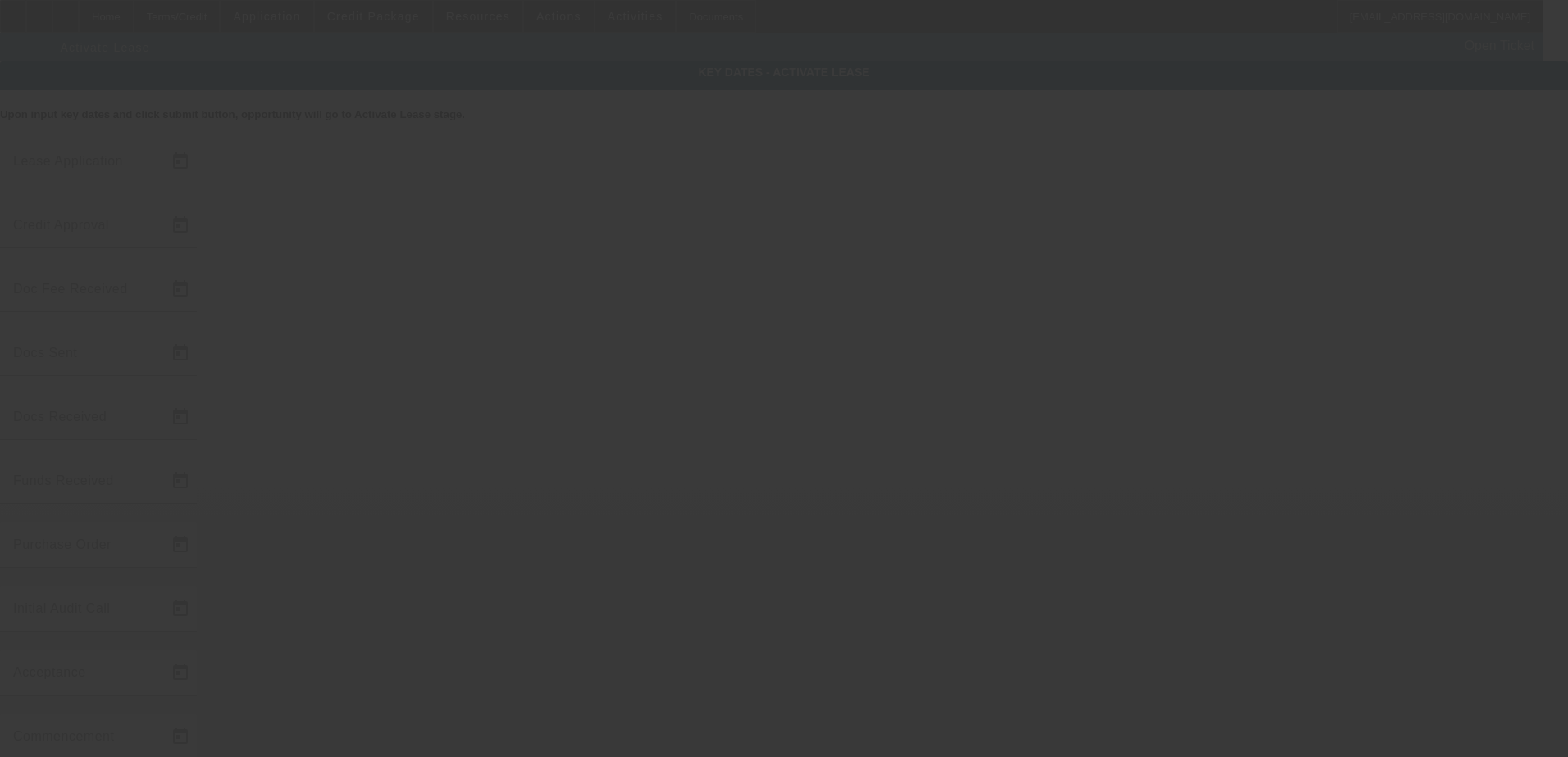
type input "7/2/2025"
type input "7/3/2025"
type input "7/22/2025"
type input "7/29/2025"
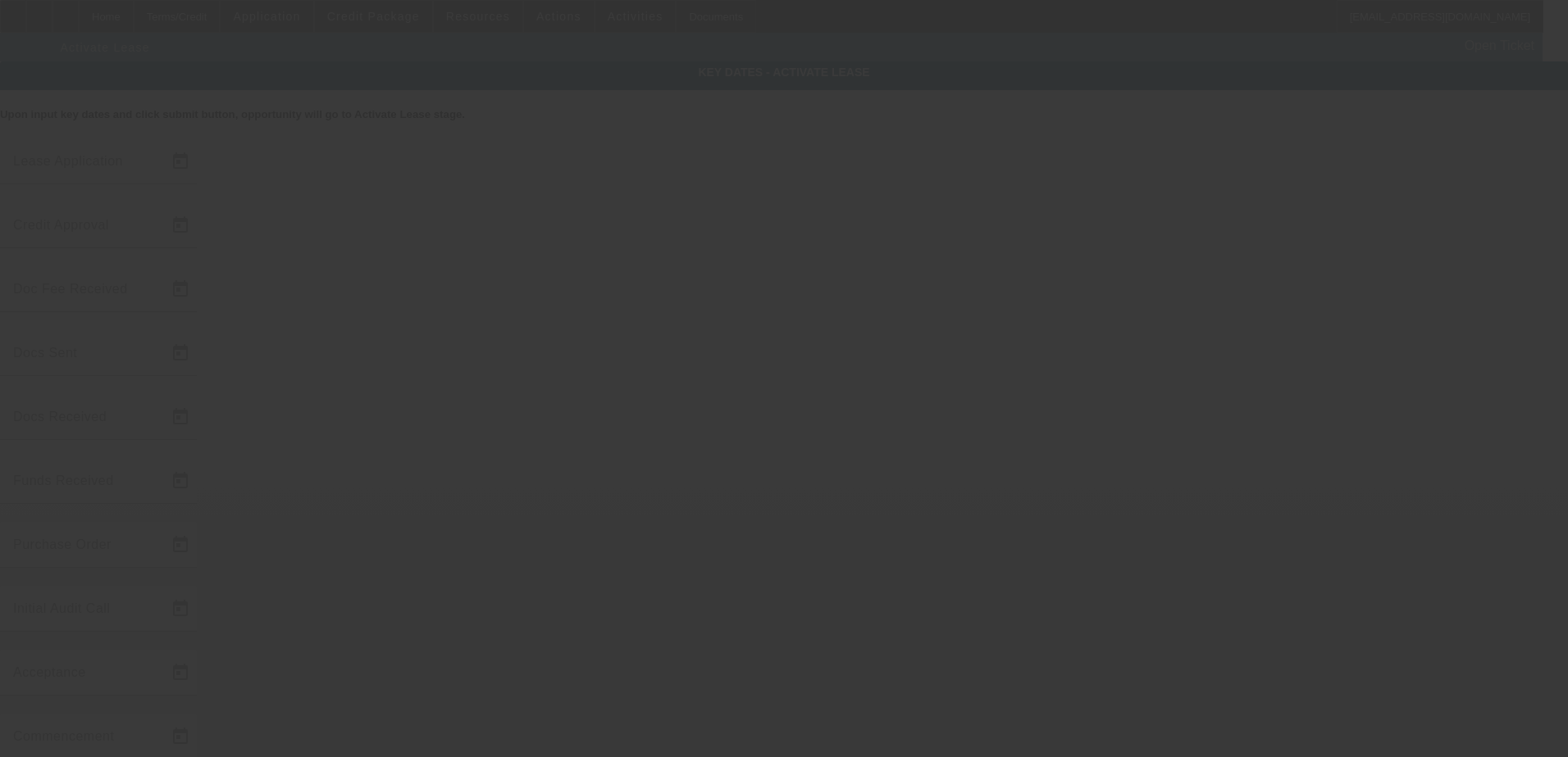
type input "7/28/2025"
type input "7/29/2025"
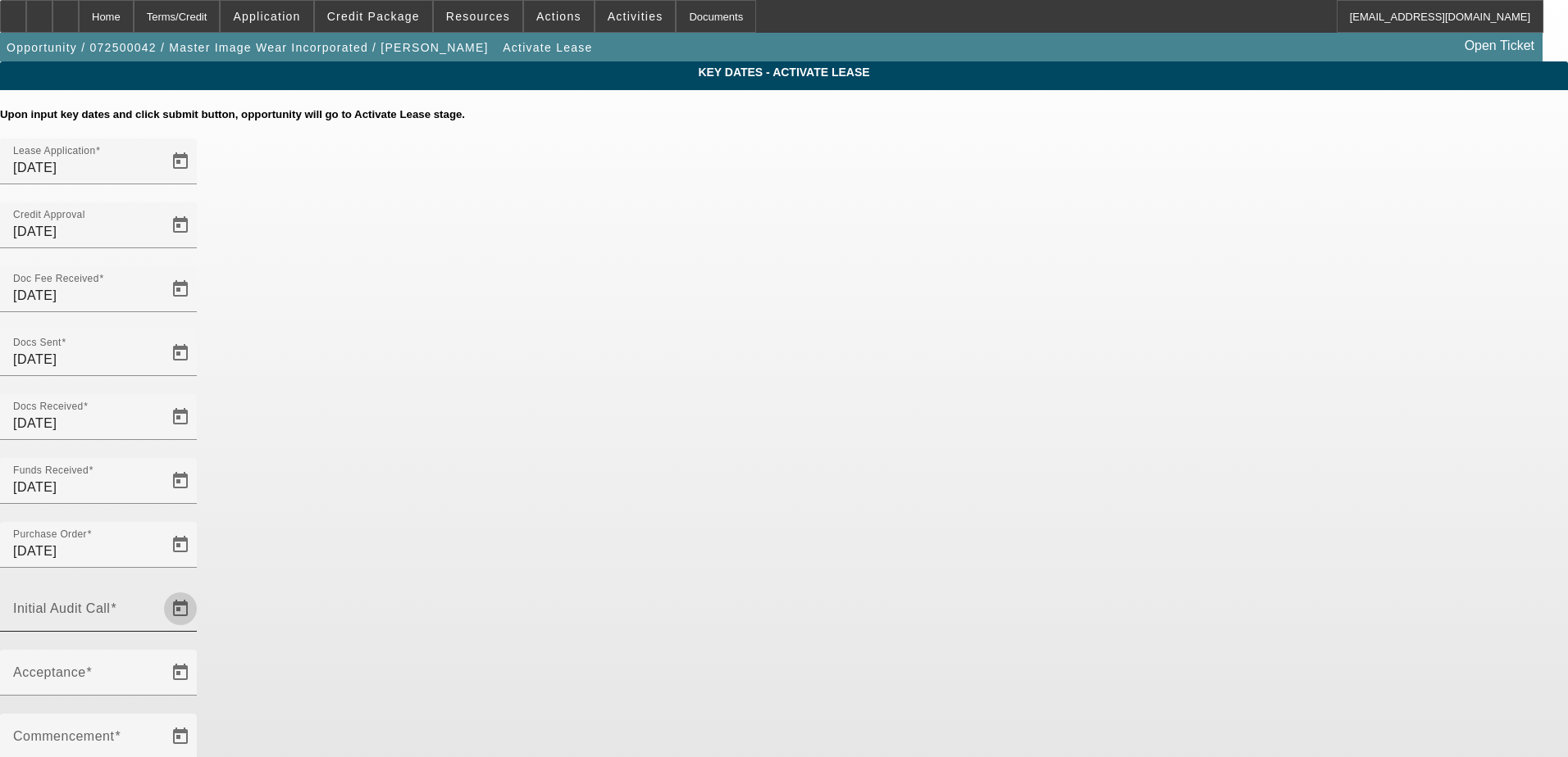
click at [200, 590] on span "Open calendar" at bounding box center [180, 609] width 39 height 39
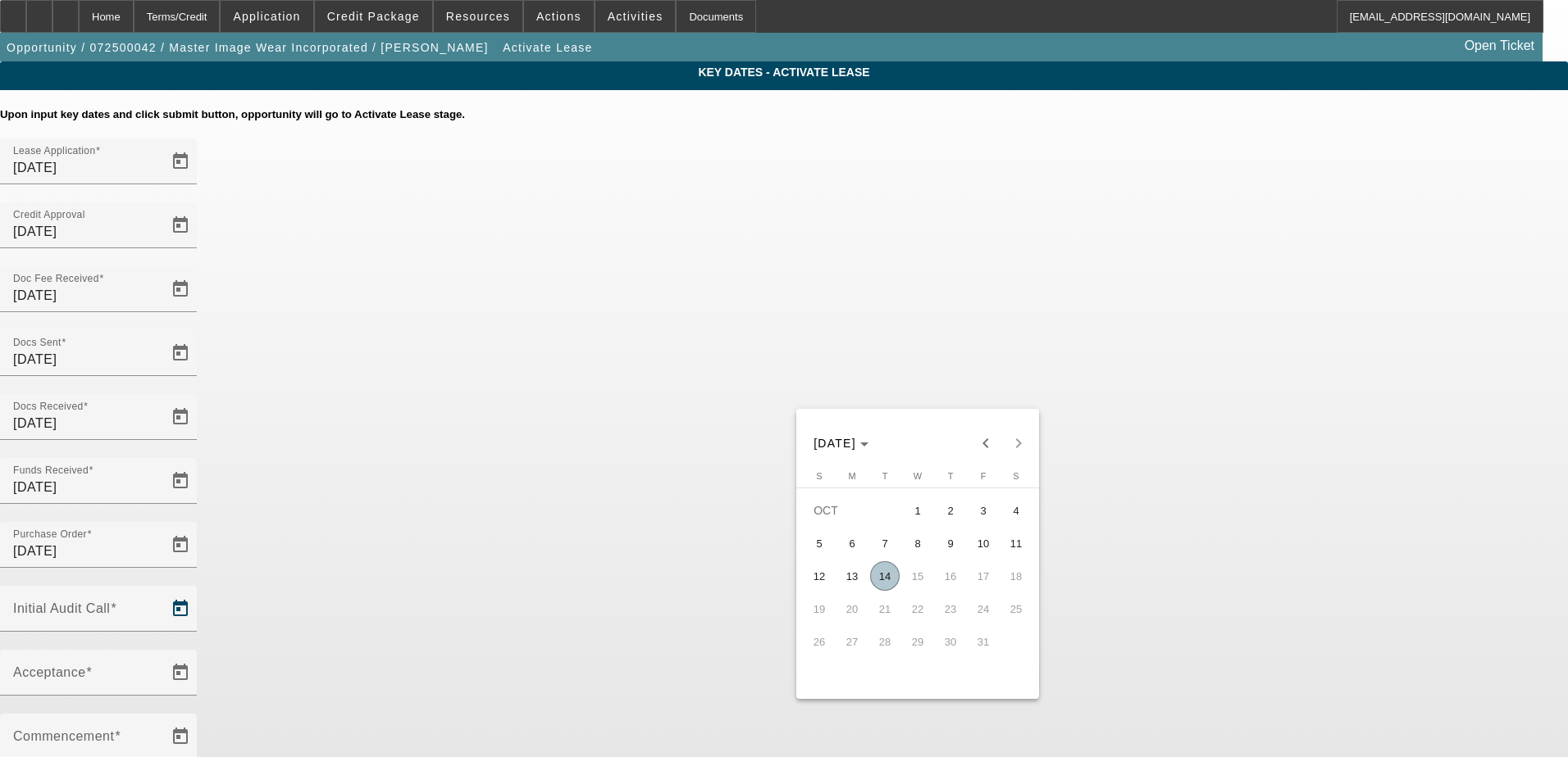
drag, startPoint x: 887, startPoint y: 574, endPoint x: 747, endPoint y: 509, distance: 154.4
click at [882, 574] on span "14" at bounding box center [885, 576] width 29 height 29
type input "10/14/2025"
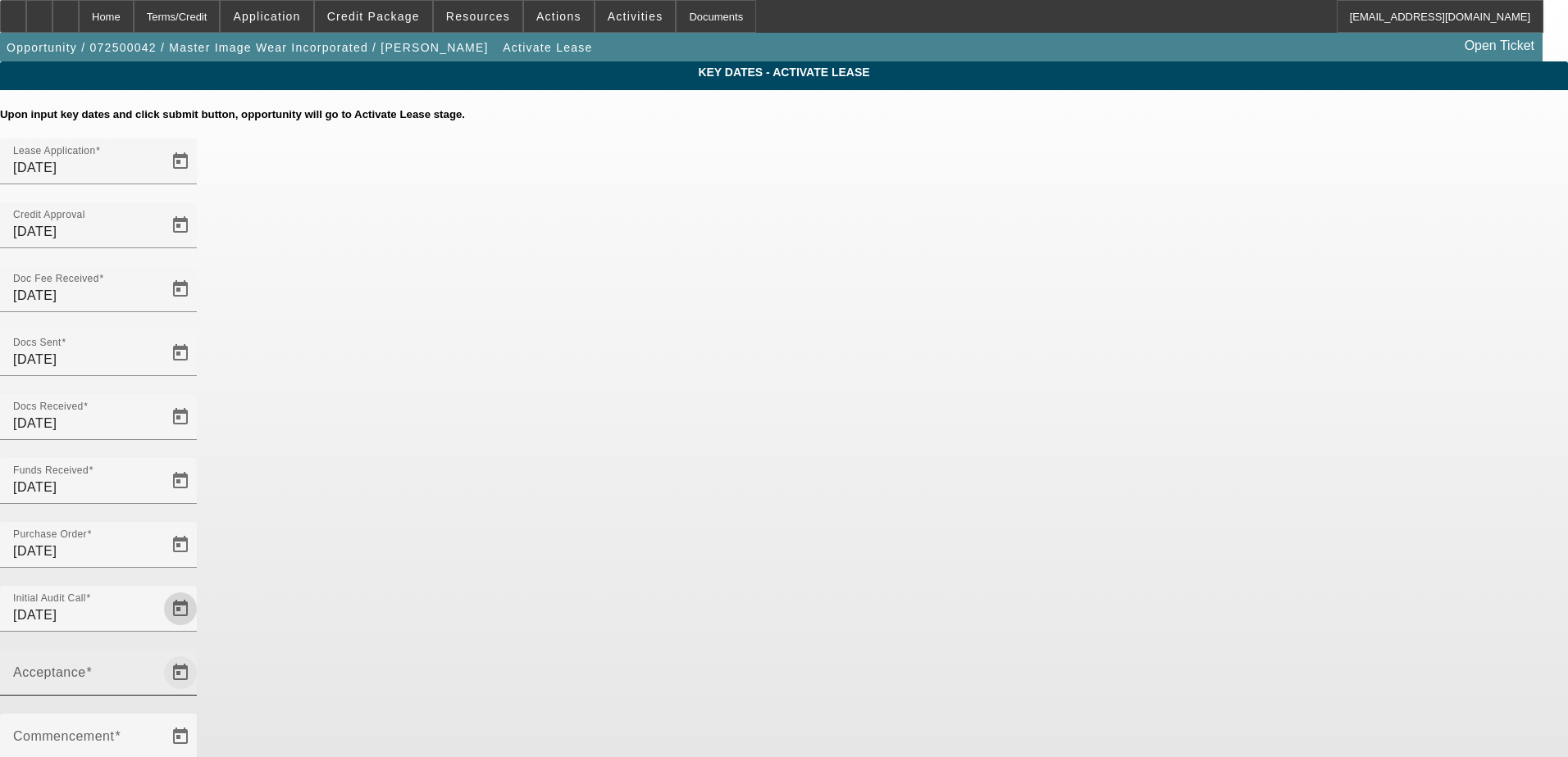
click at [200, 653] on span "Open calendar" at bounding box center [180, 672] width 39 height 39
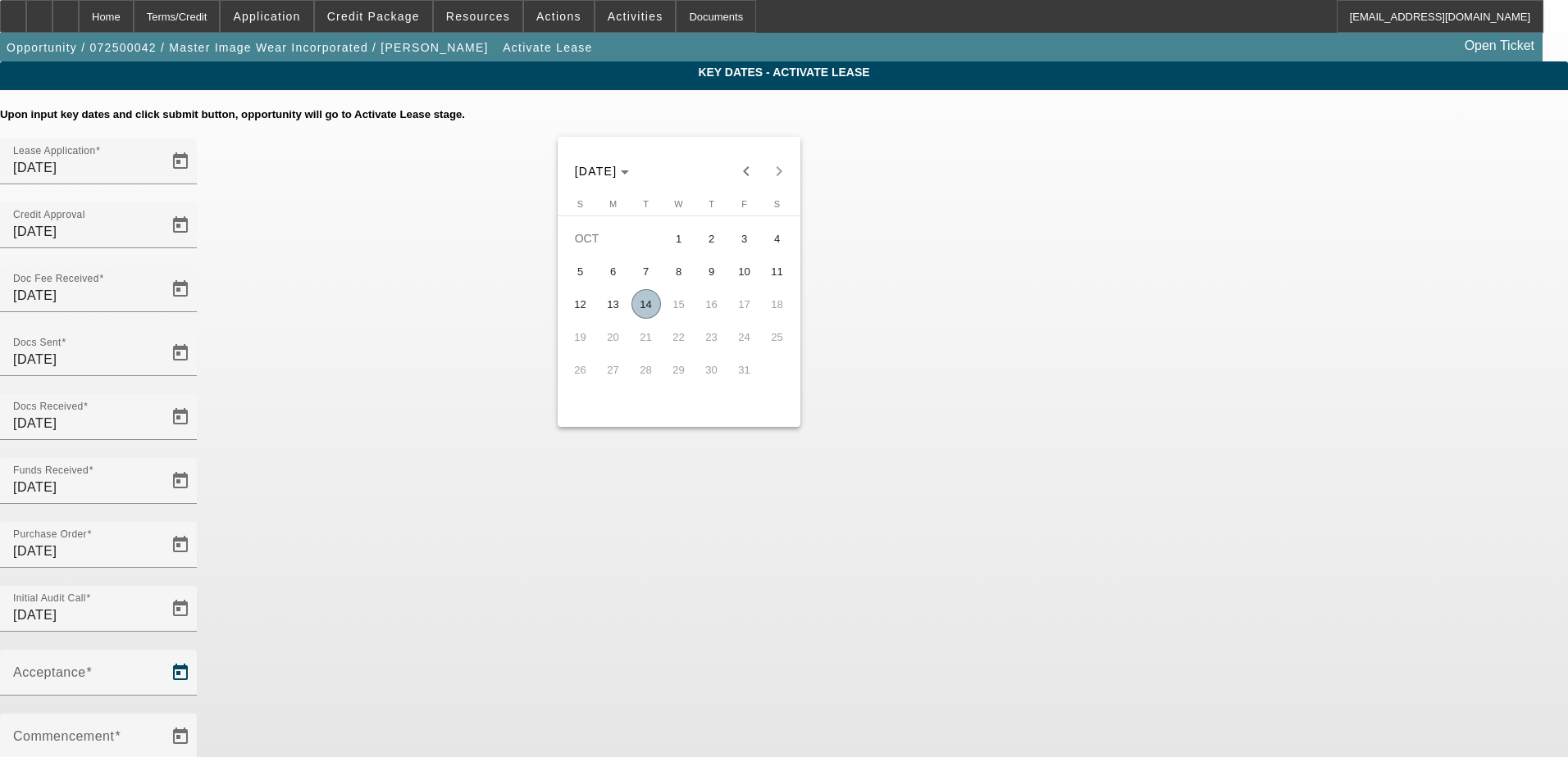
click at [645, 306] on span "14" at bounding box center [646, 304] width 29 height 29
type input "10/14/2025"
type input "11/1/2025"
type input "12/1/2025"
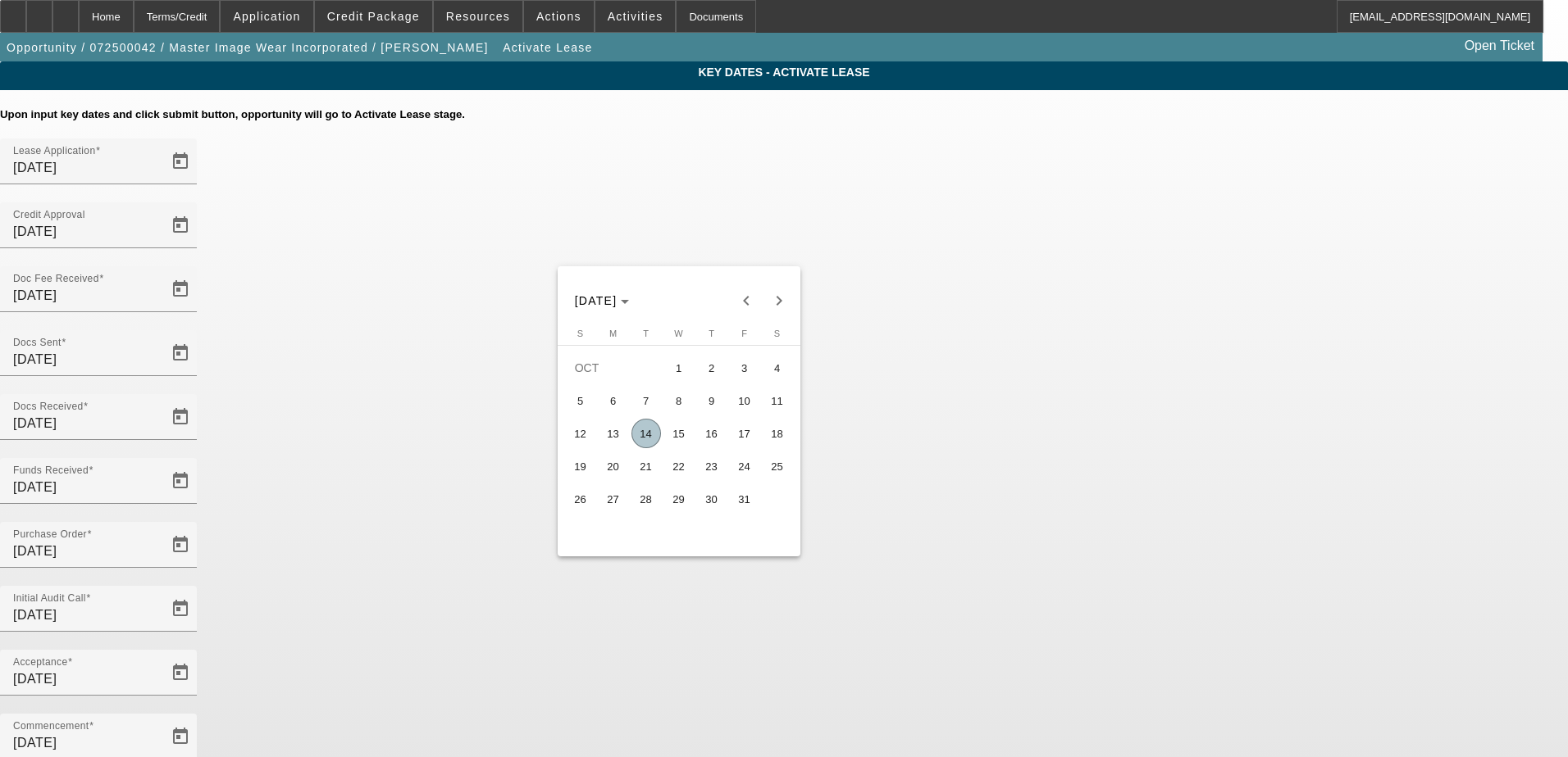
click at [688, 443] on span "15" at bounding box center [679, 433] width 29 height 29
type input "10/15/2025"
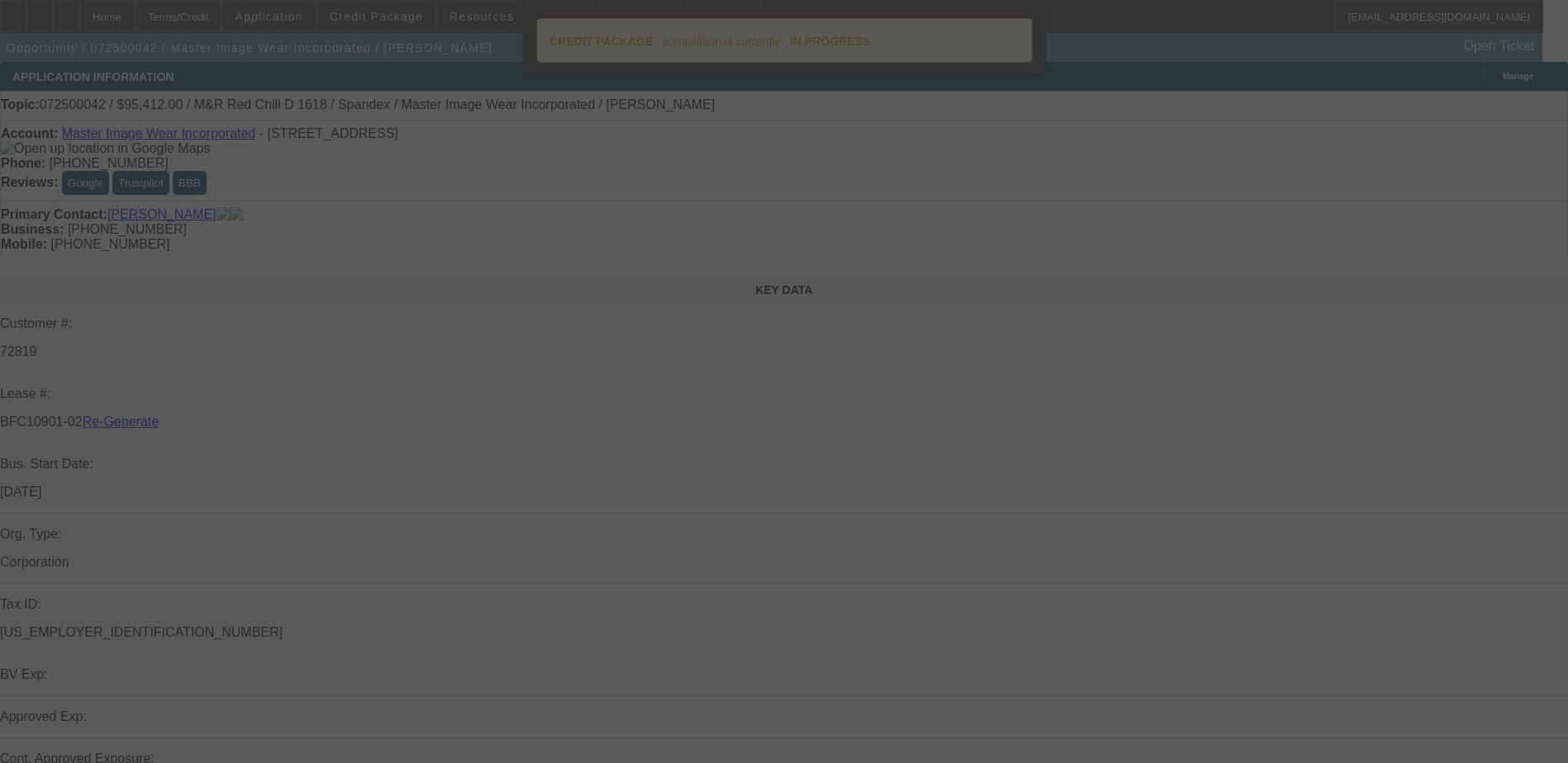
select select "4"
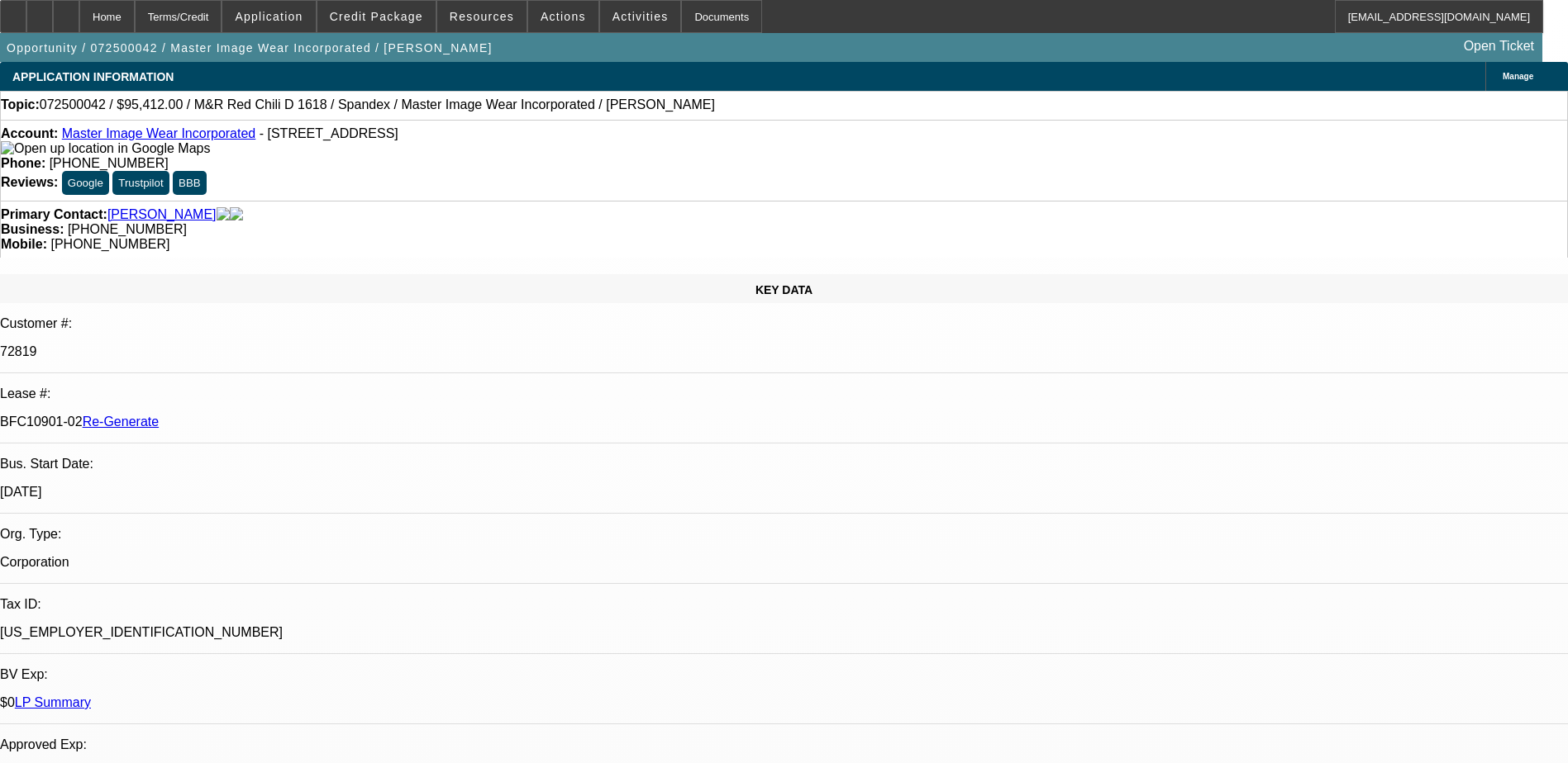
select select "0"
select select "0.1"
select select "4"
click at [681, 22] on div "Documents" at bounding box center [721, 17] width 81 height 33
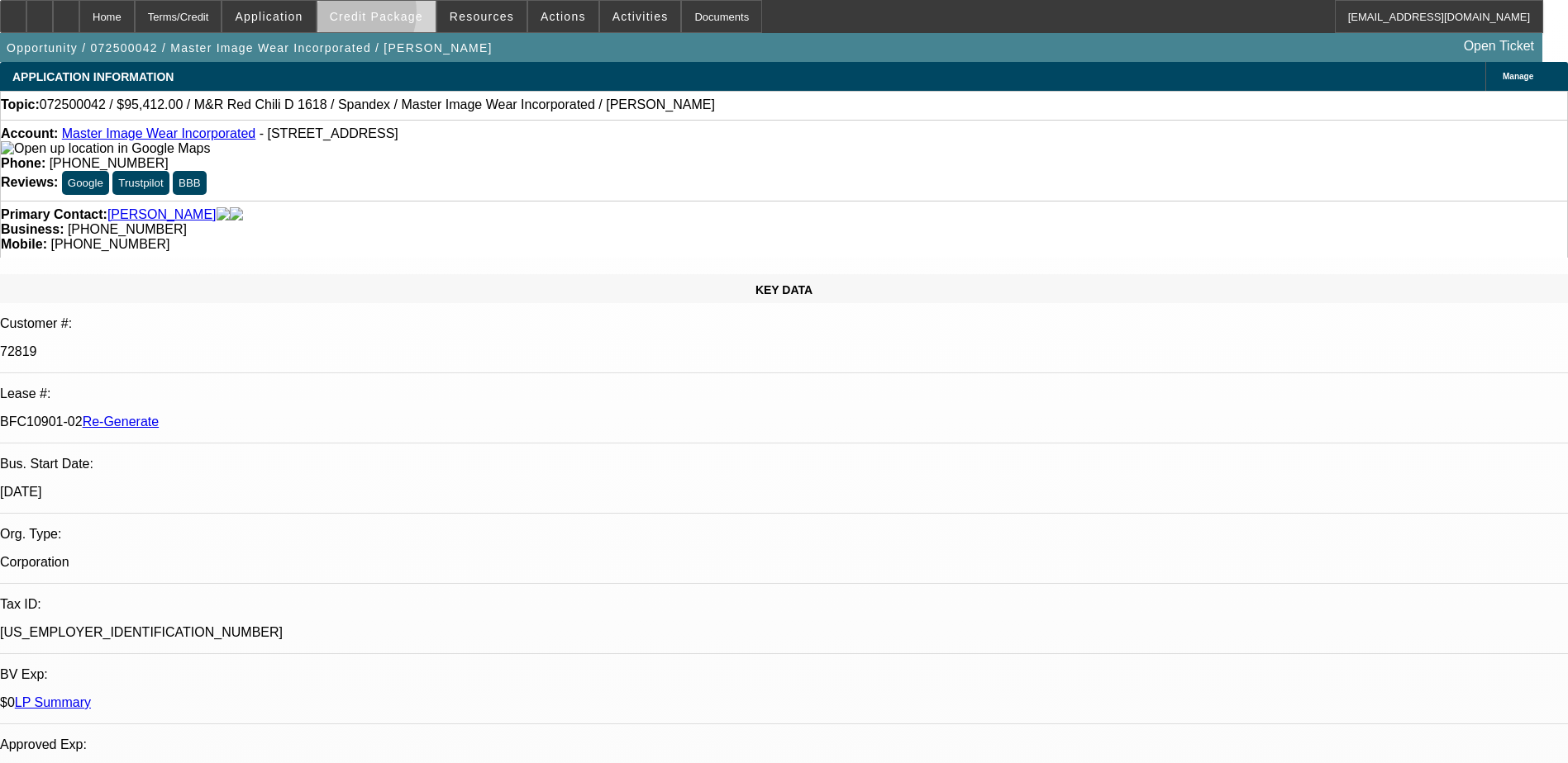
click at [372, 15] on span "Credit Package" at bounding box center [376, 17] width 94 height 13
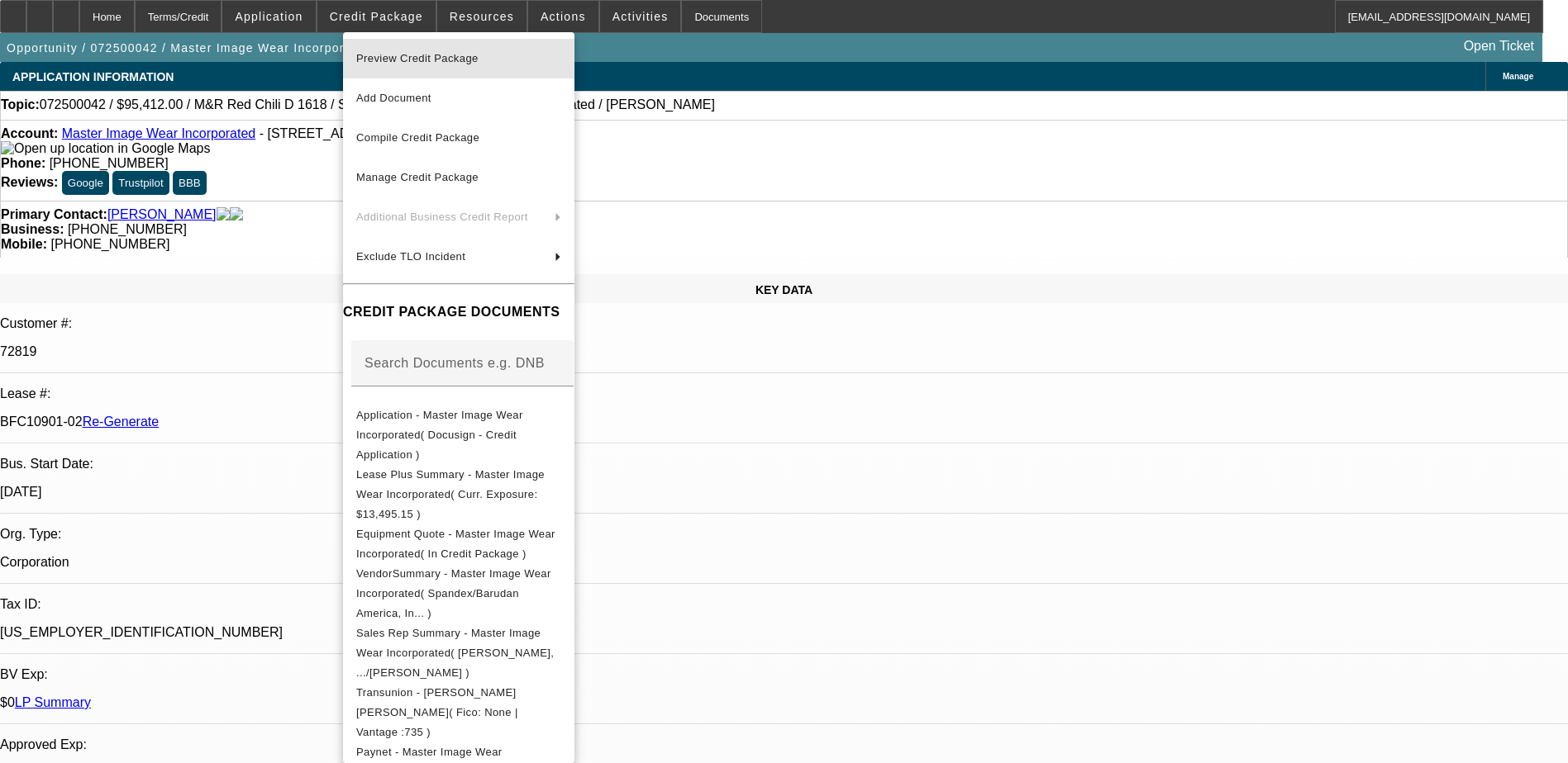
click at [395, 55] on span "Preview Credit Package" at bounding box center [417, 59] width 122 height 13
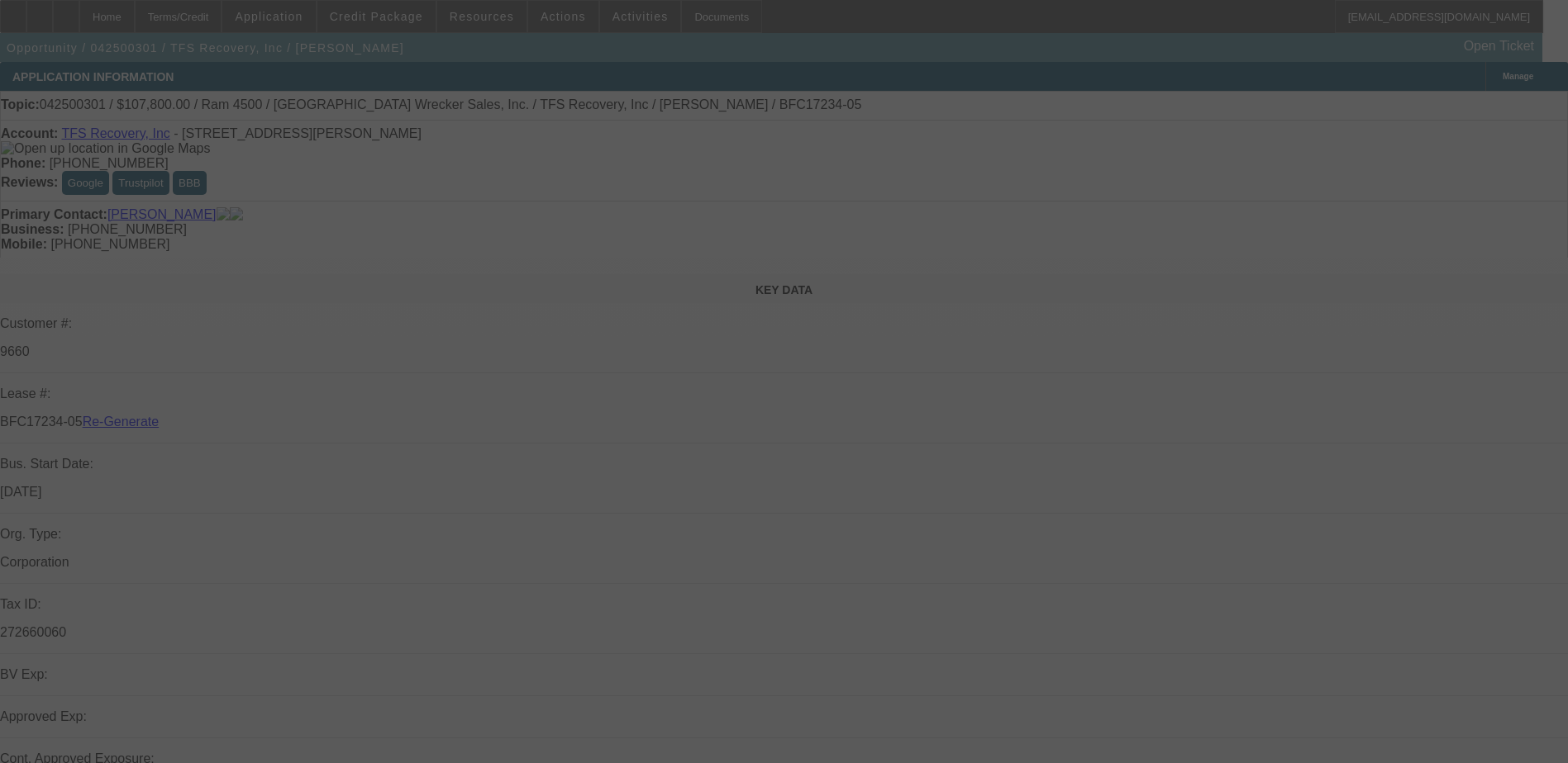
select select "4"
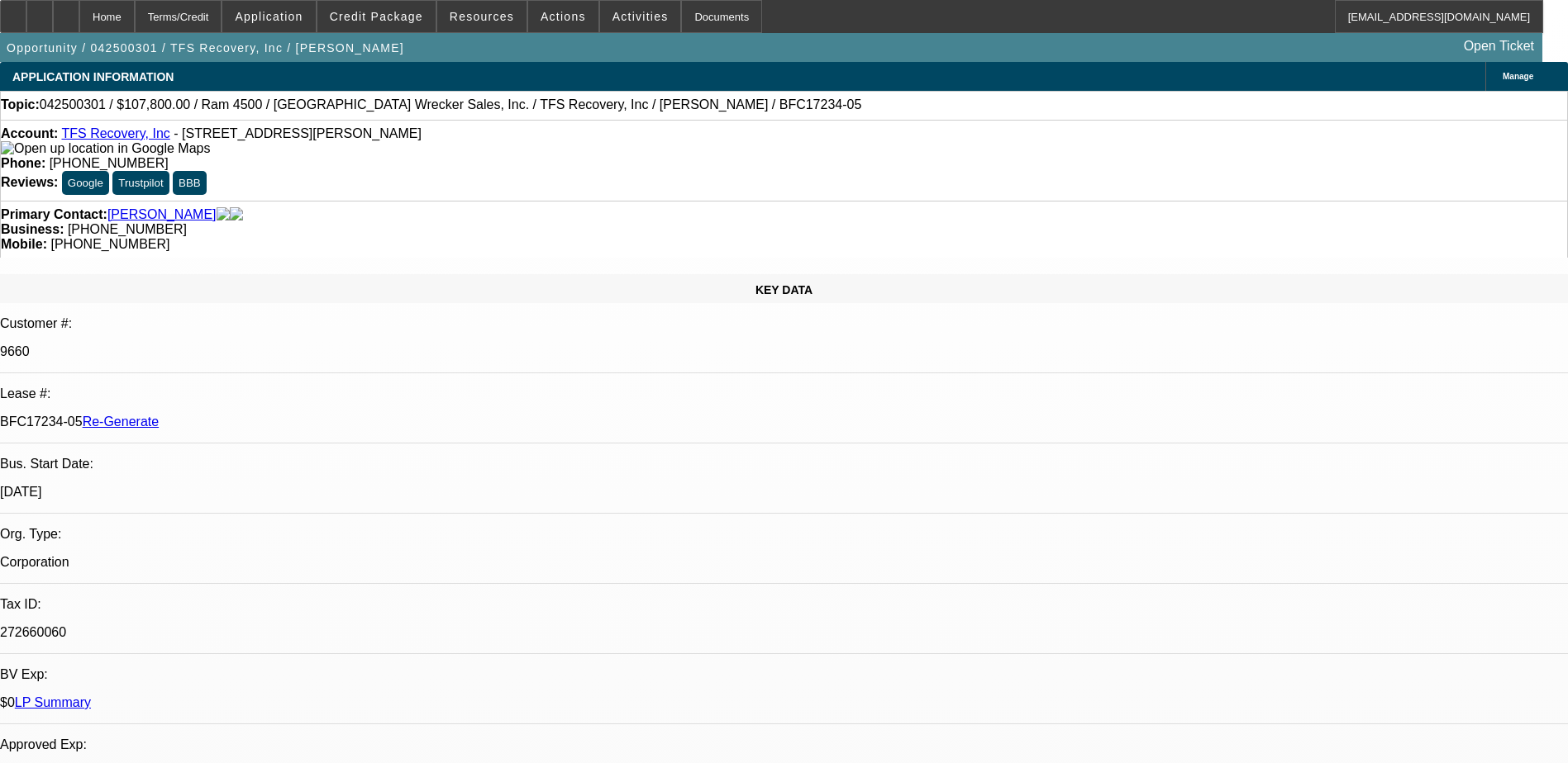
select select "0"
select select "1"
select select "3"
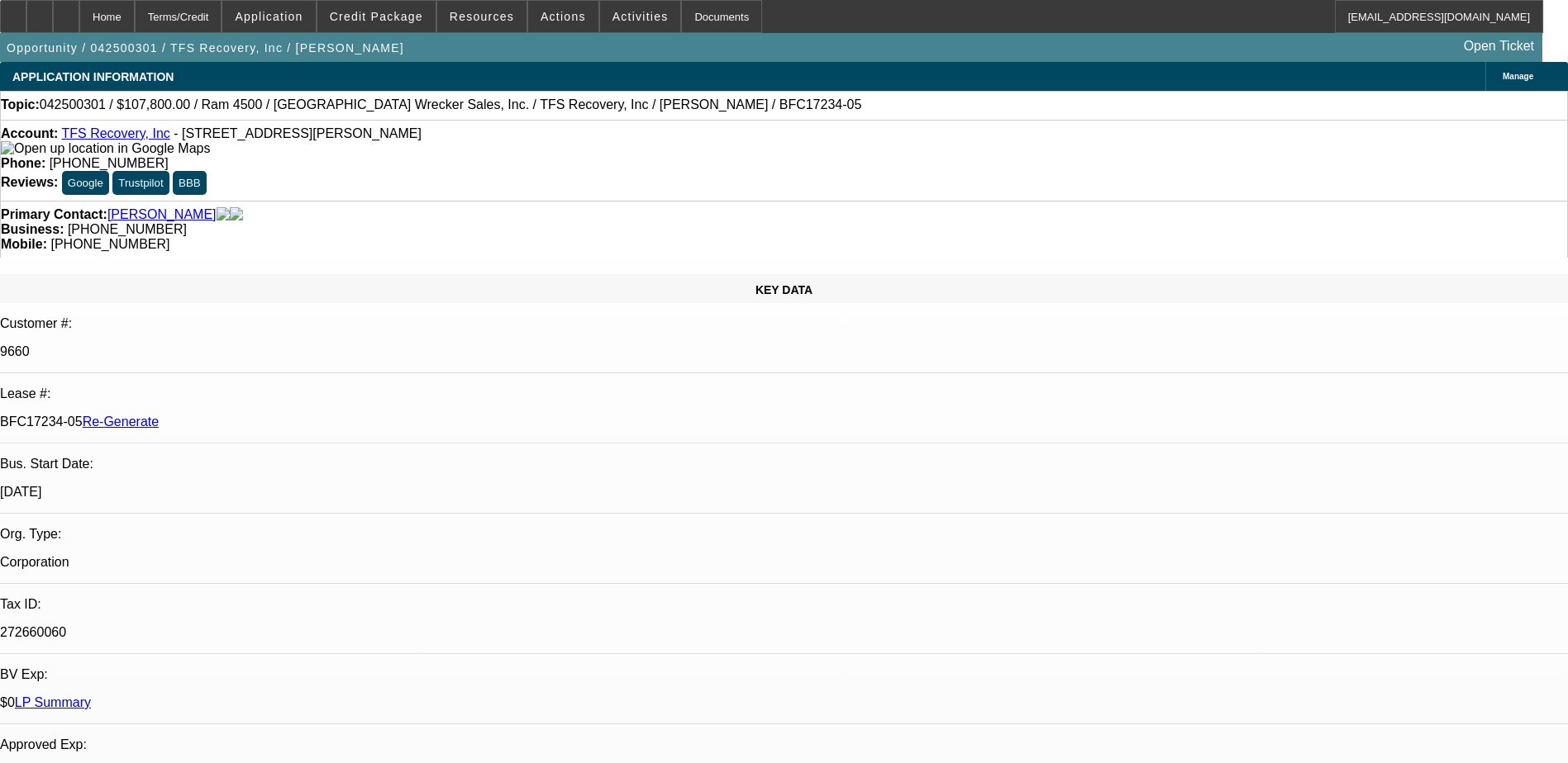
select select "6"
click at [1251, 202] on button "reply_all Reply All" at bounding box center [1263, 203] width 105 height 39
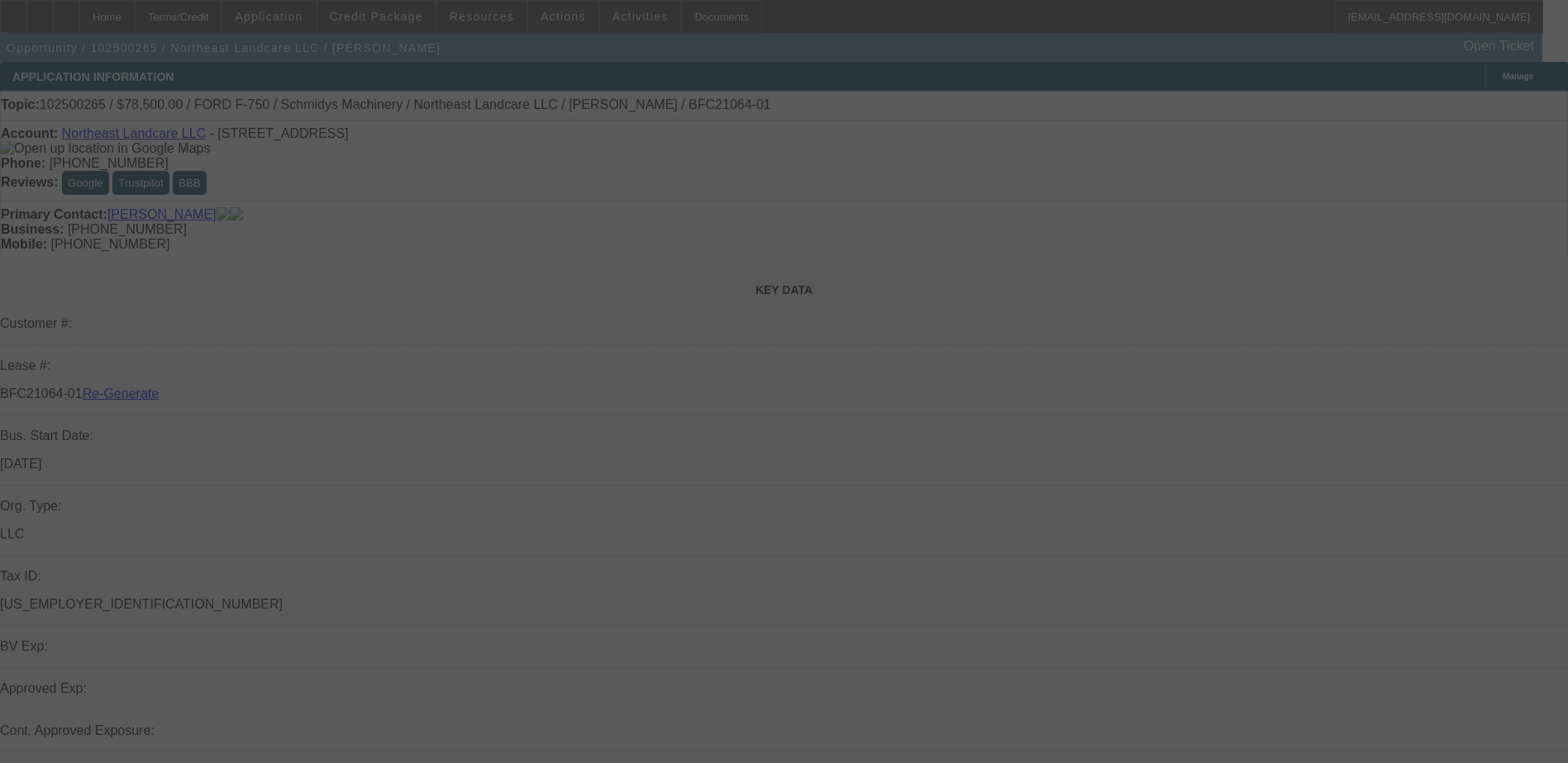
select select "3"
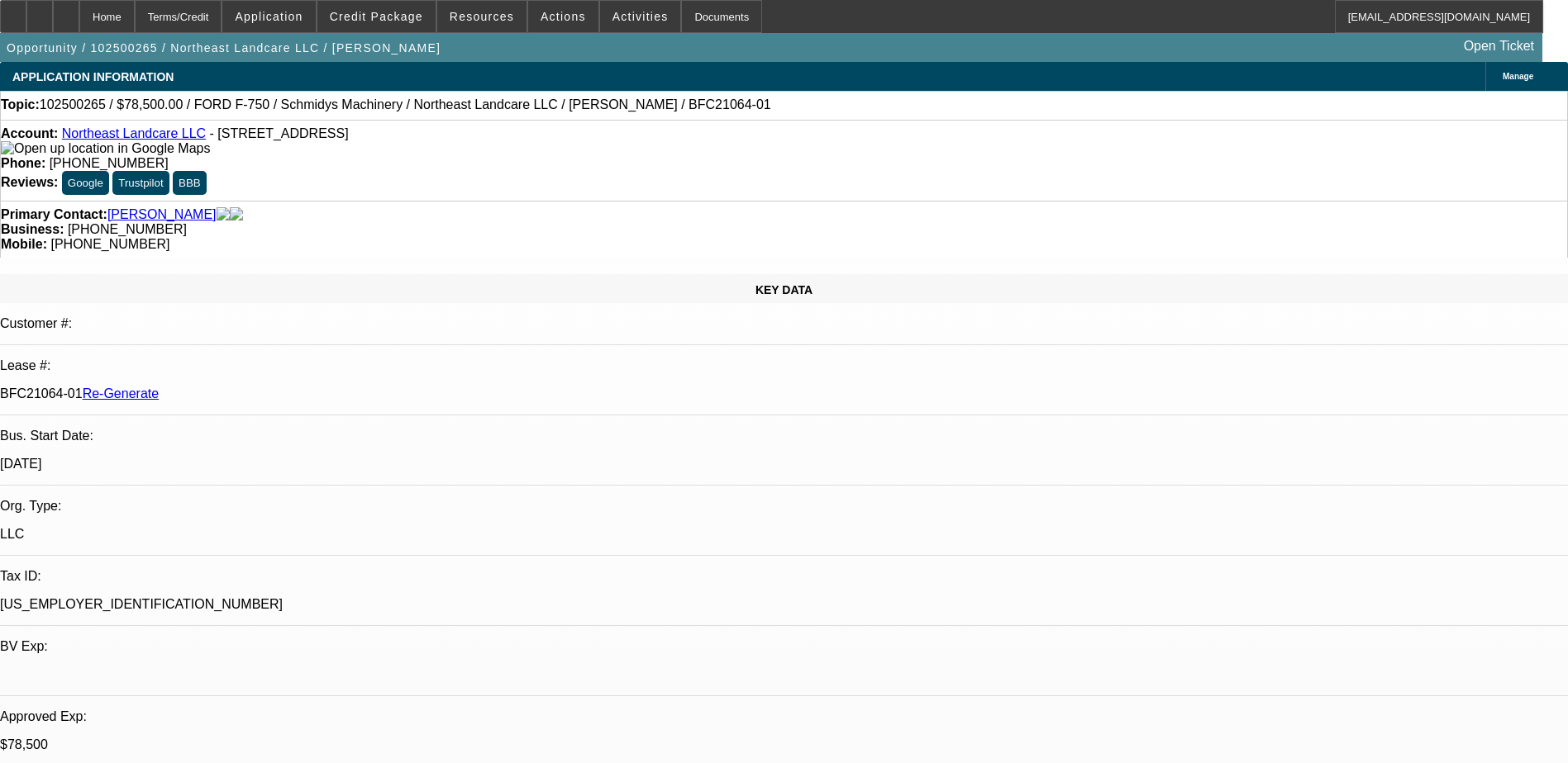
select select "0"
select select "1"
select select "2"
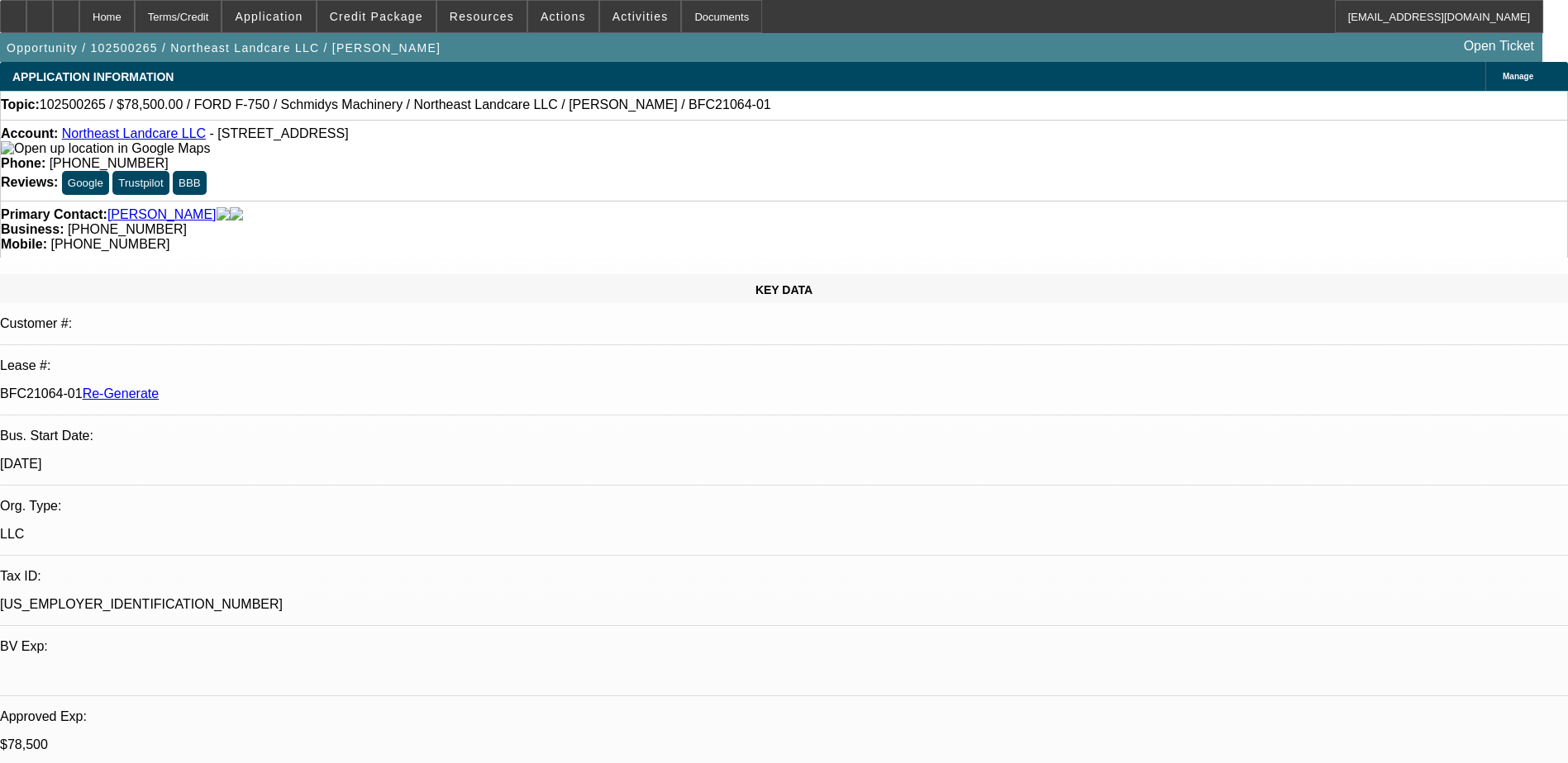
select select "6"
click at [700, 24] on div "Documents" at bounding box center [721, 17] width 81 height 33
click at [33, 149] on img at bounding box center [106, 149] width 209 height 15
click at [613, 21] on span "Activities" at bounding box center [640, 17] width 56 height 13
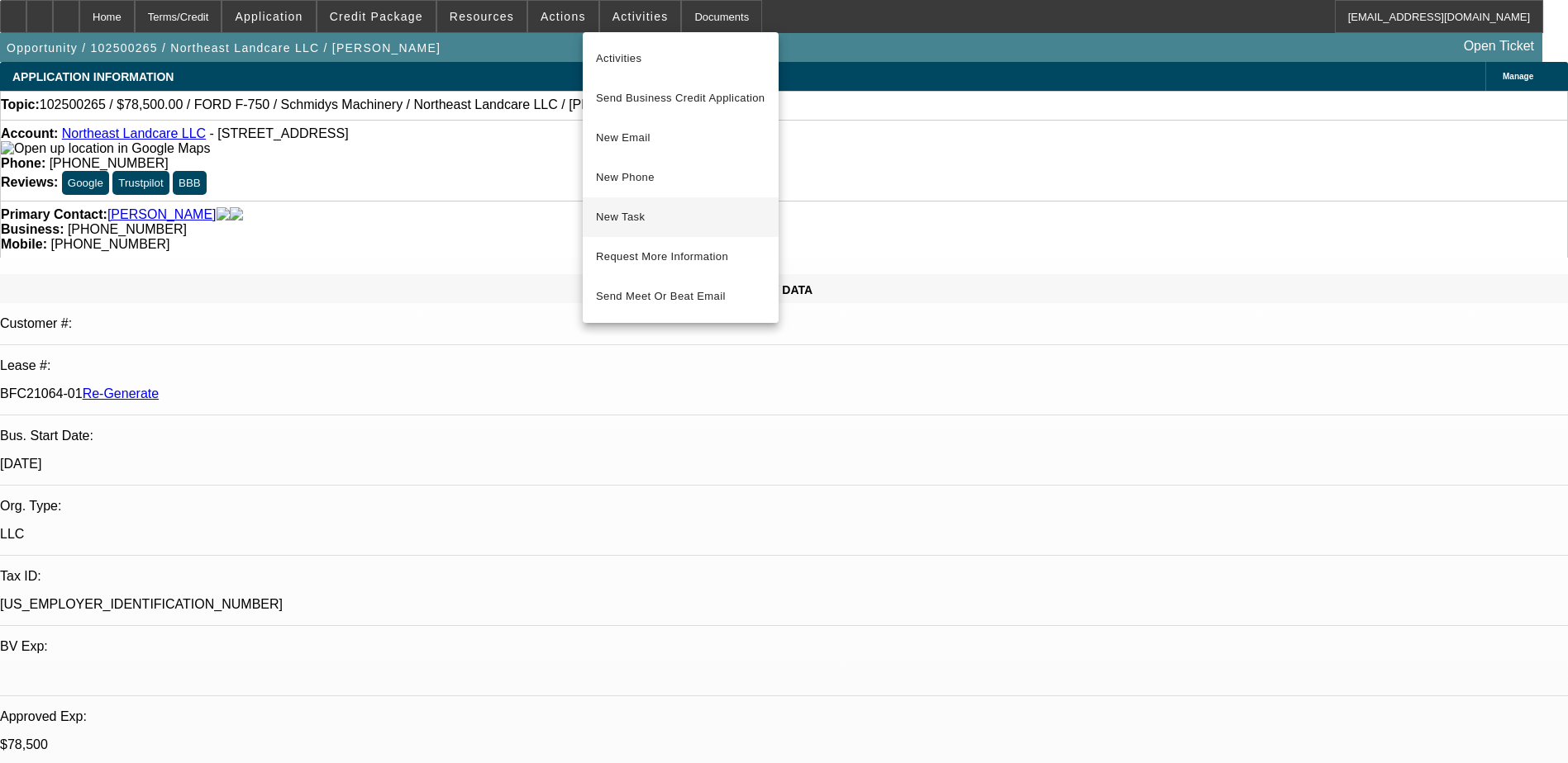
click at [622, 221] on span "New Task" at bounding box center [681, 217] width 170 height 20
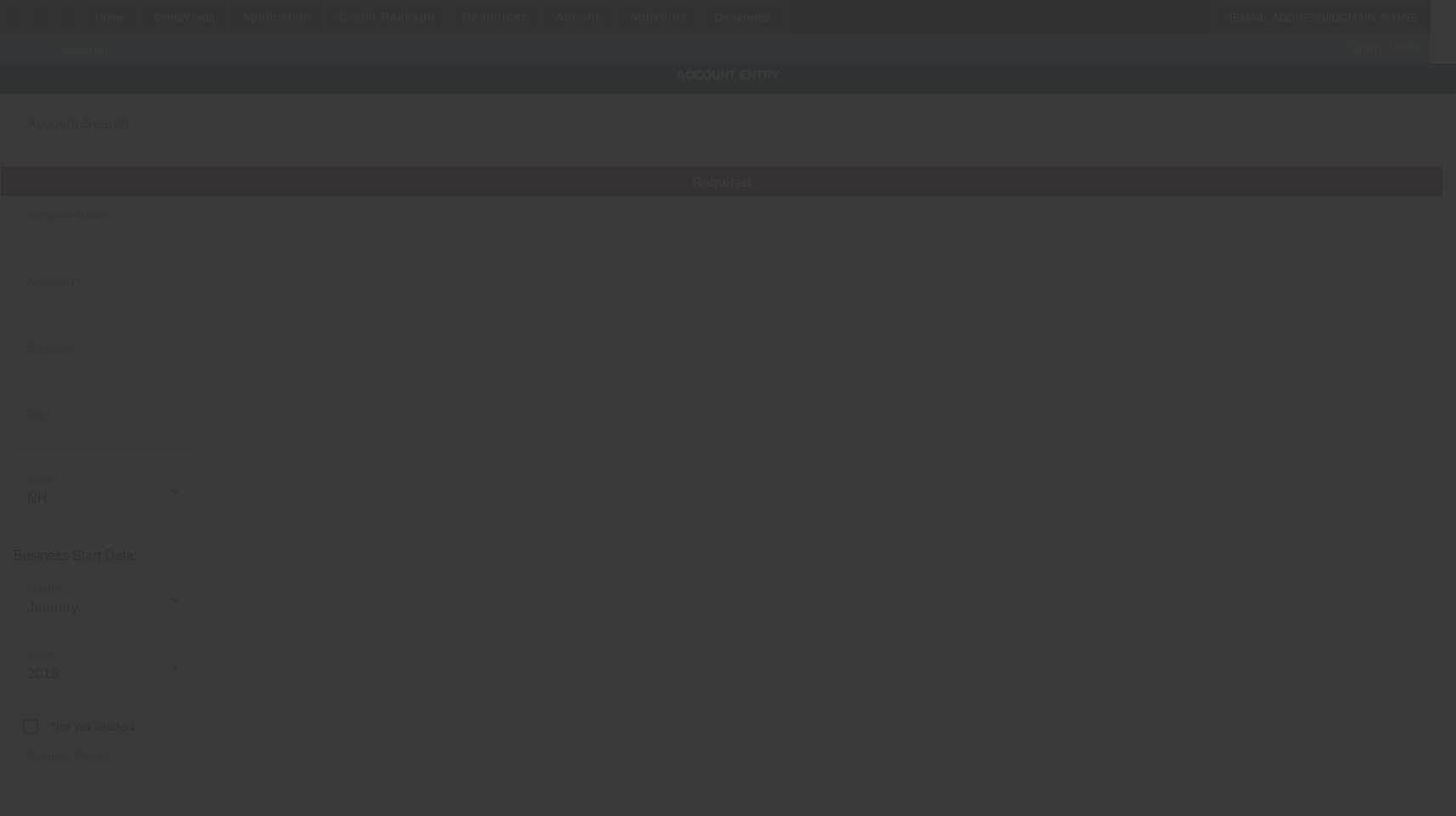
type input "Northeast Landcare LLC"
type input "3 Quail Dr"
type input "03867"
type input "[GEOGRAPHIC_DATA]"
type input "[PHONE_NUMBER]"
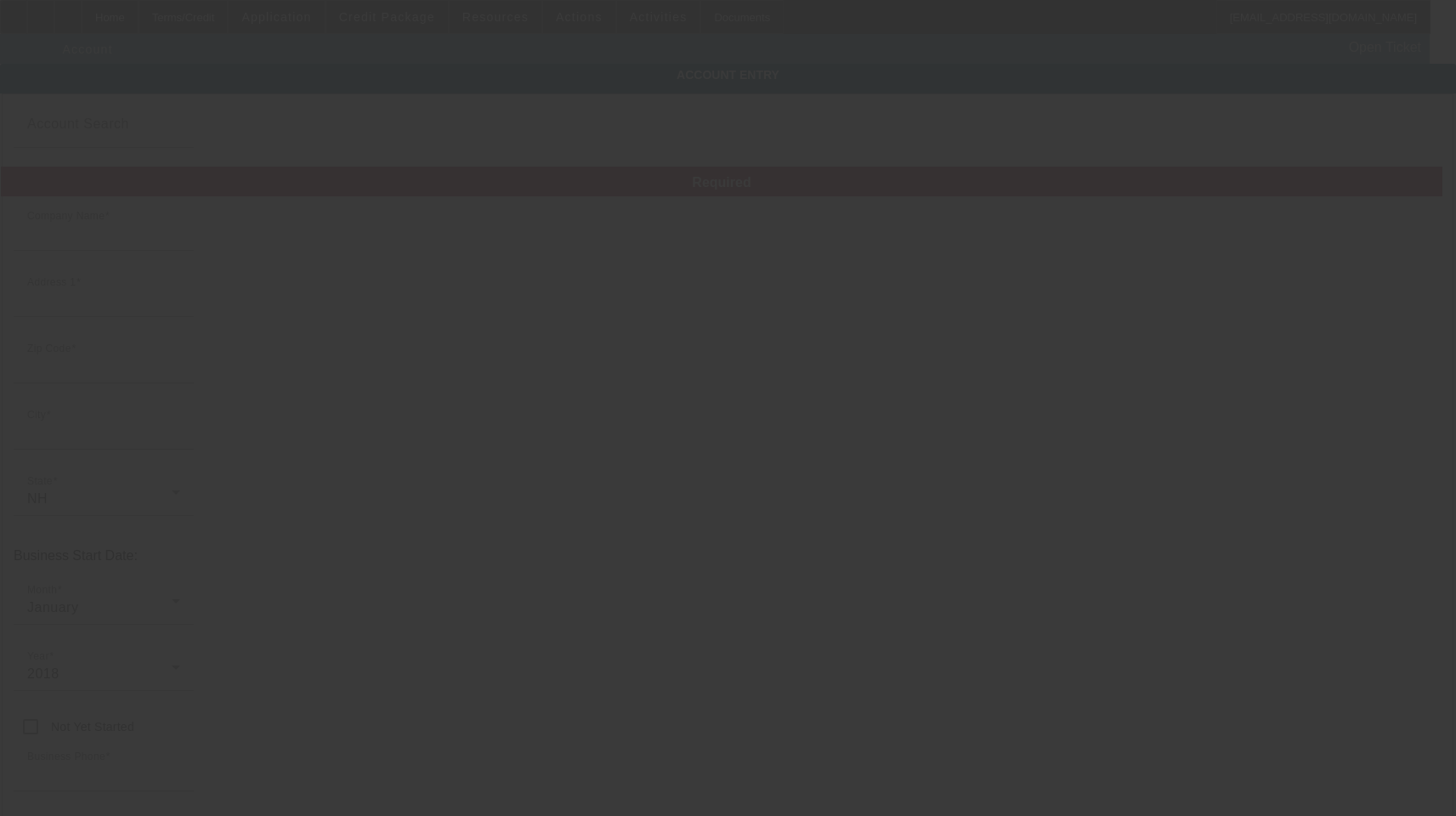
type input "Strafford"
type input "[US_EMPLOYER_IDENTIFICATION_NUMBER]"
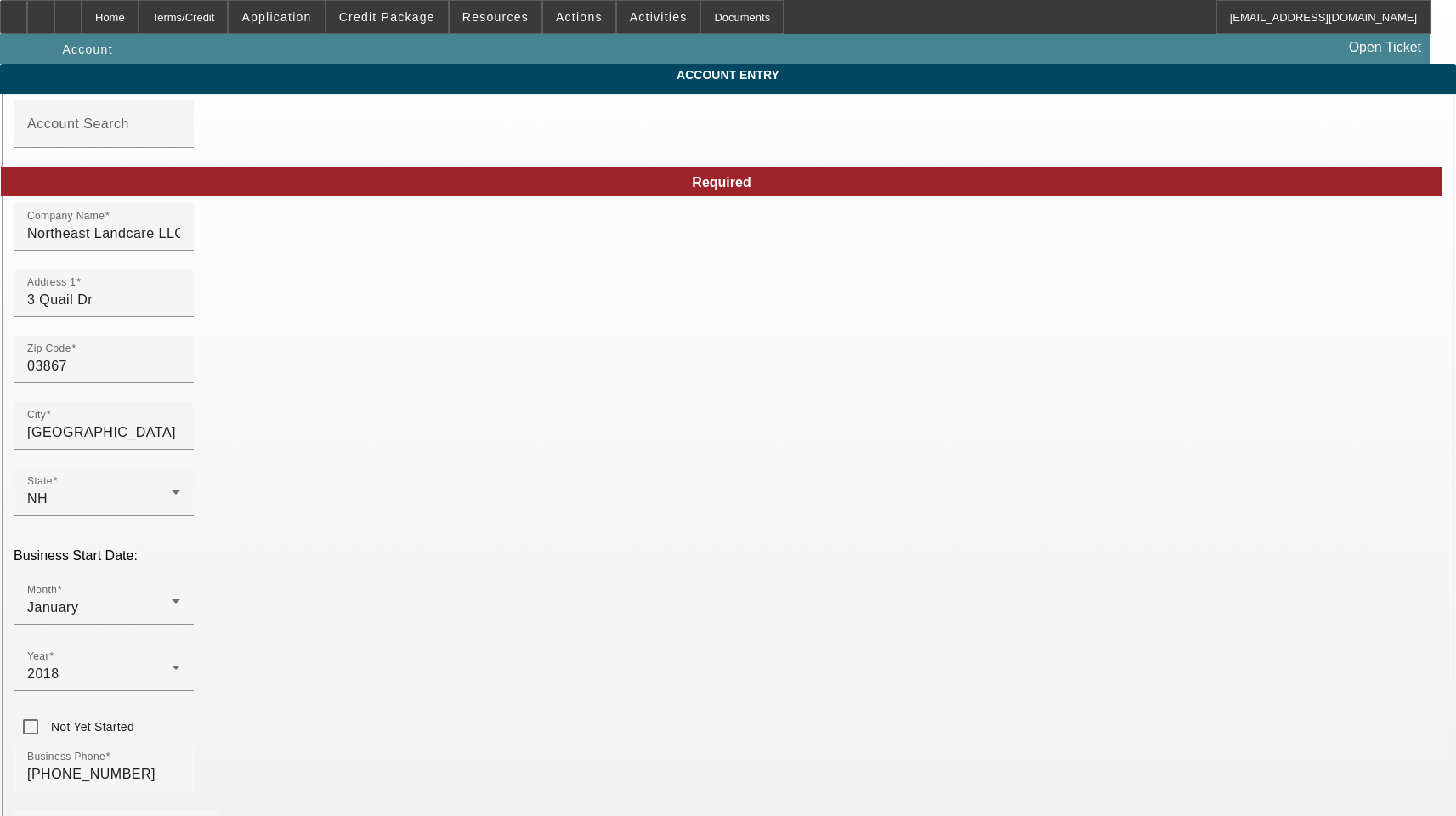
type input "[DATE]"
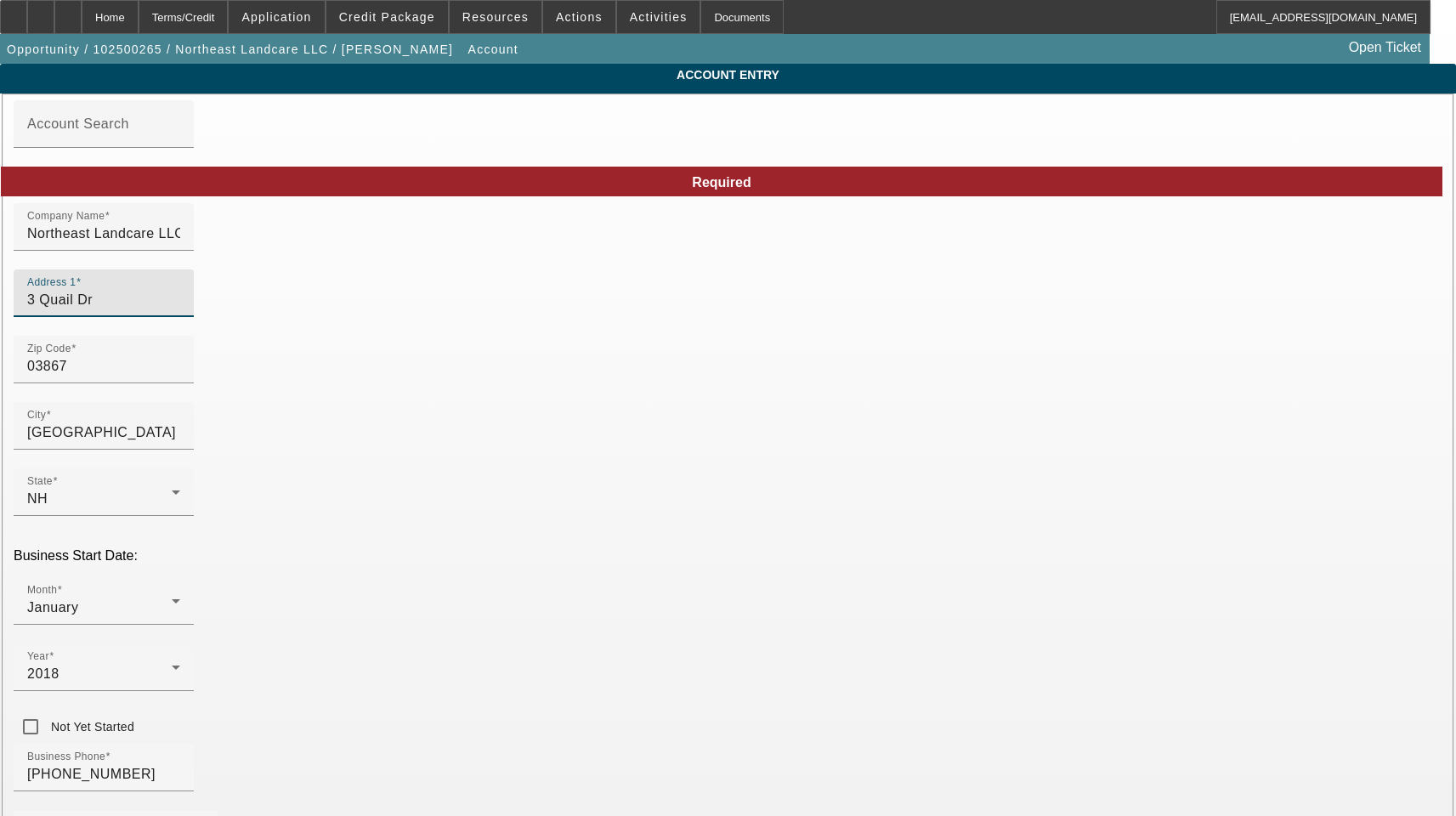
drag, startPoint x: 350, startPoint y: 312, endPoint x: 138, endPoint y: 289, distance: 213.2
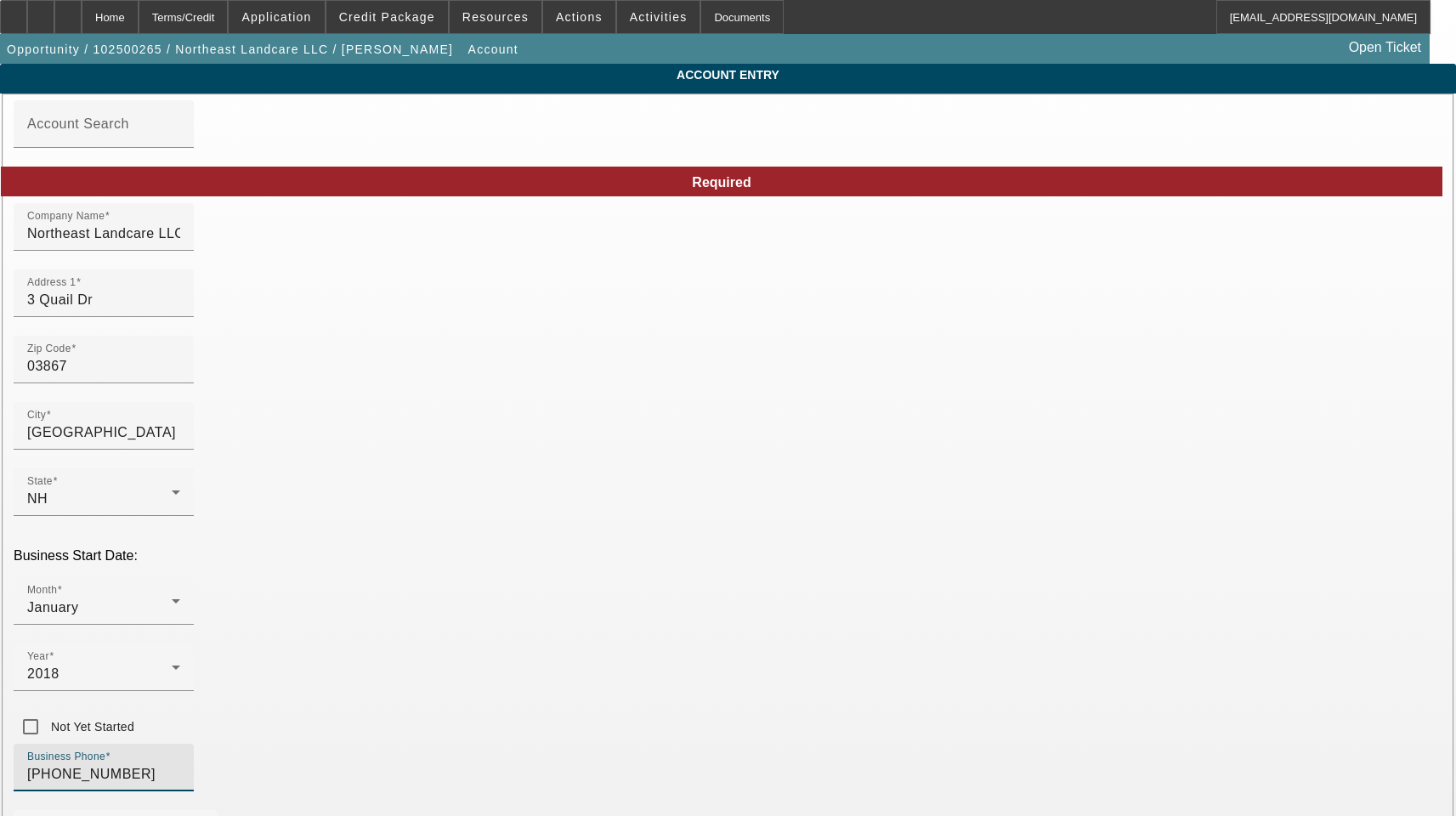
drag, startPoint x: 349, startPoint y: 596, endPoint x: 57, endPoint y: 570, distance: 293.2
type input "[PERSON_NAME][EMAIL_ADDRESS][DOMAIN_NAME]"
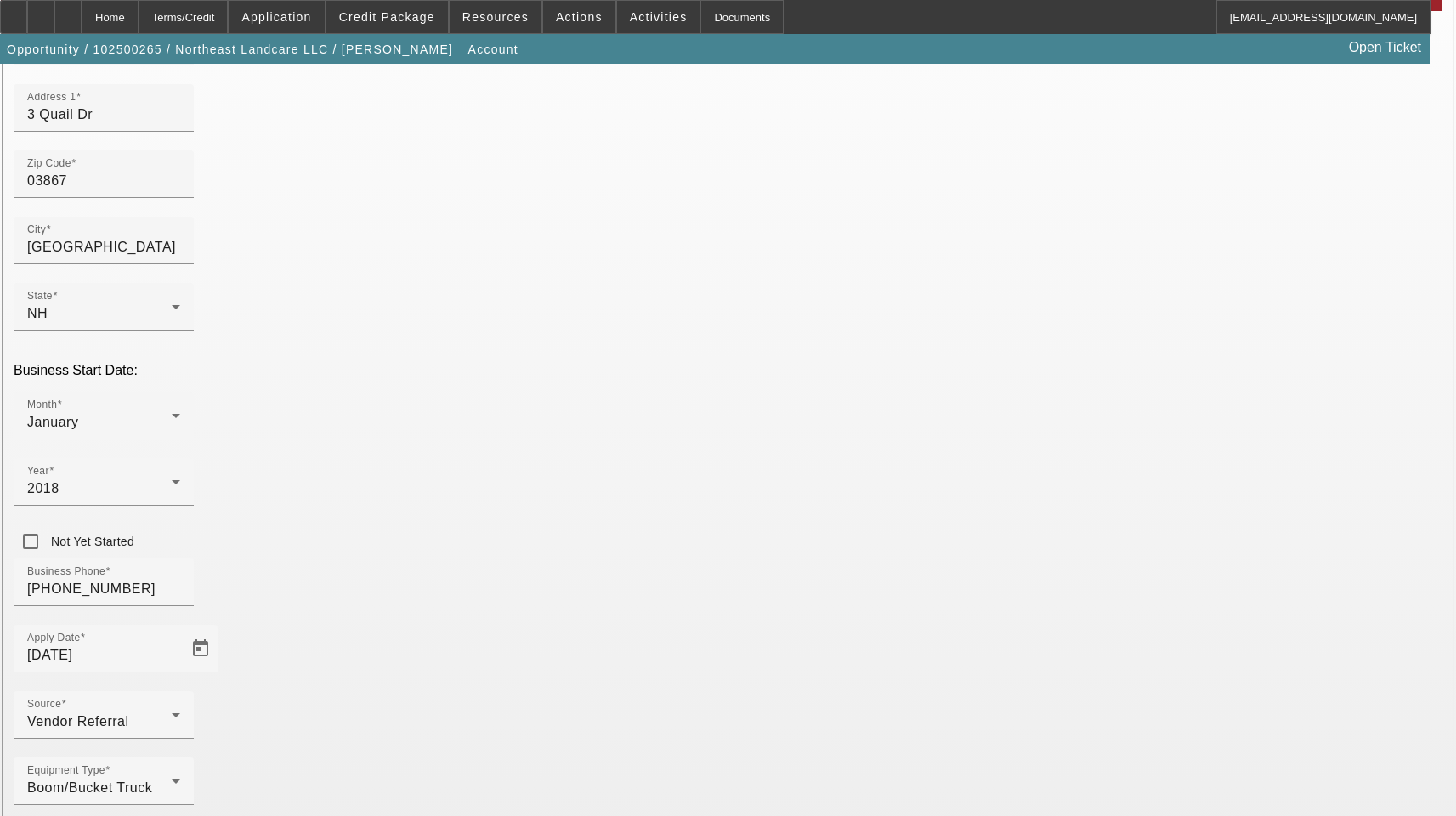
scroll to position [186, 0]
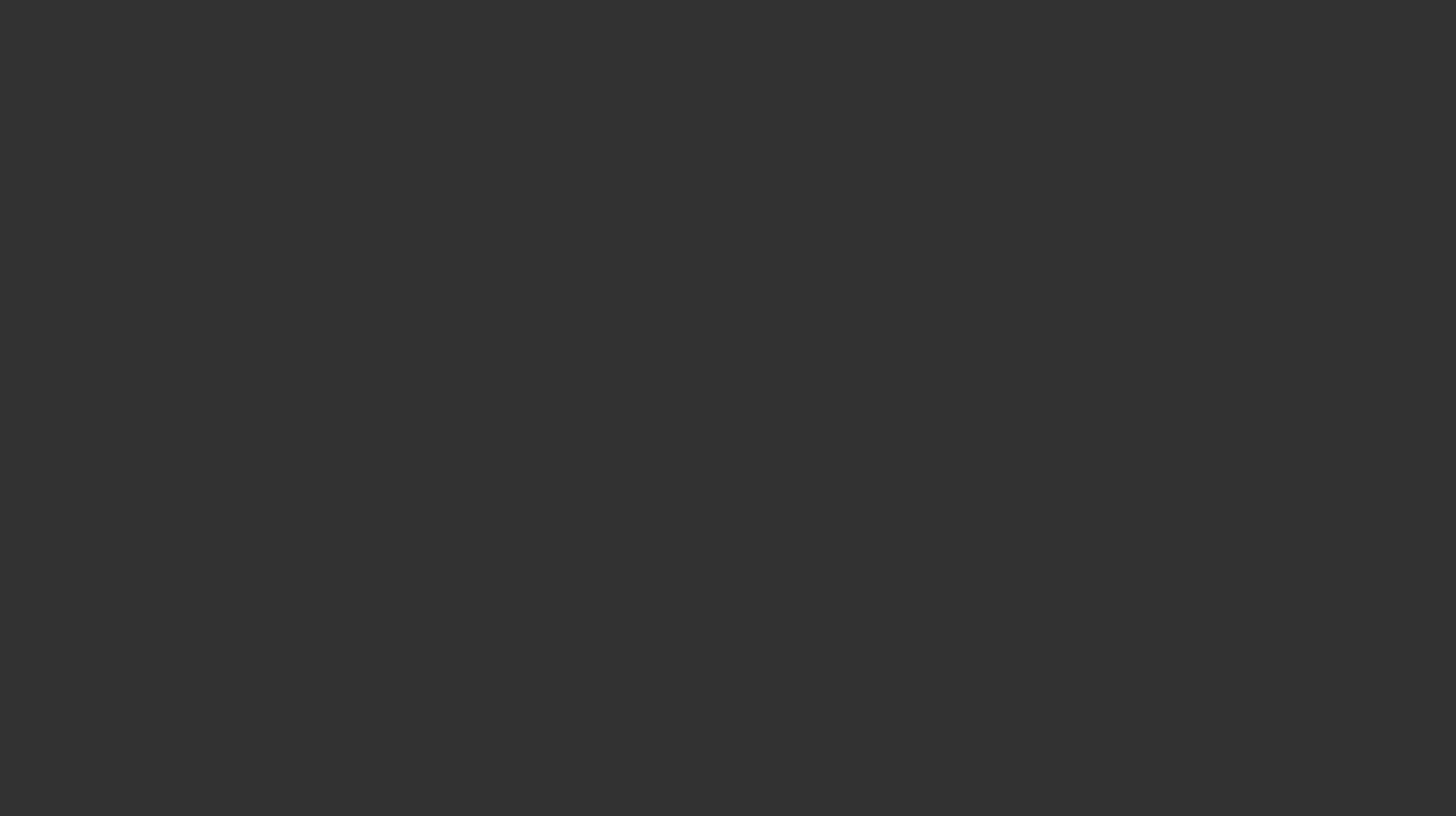
select select "3"
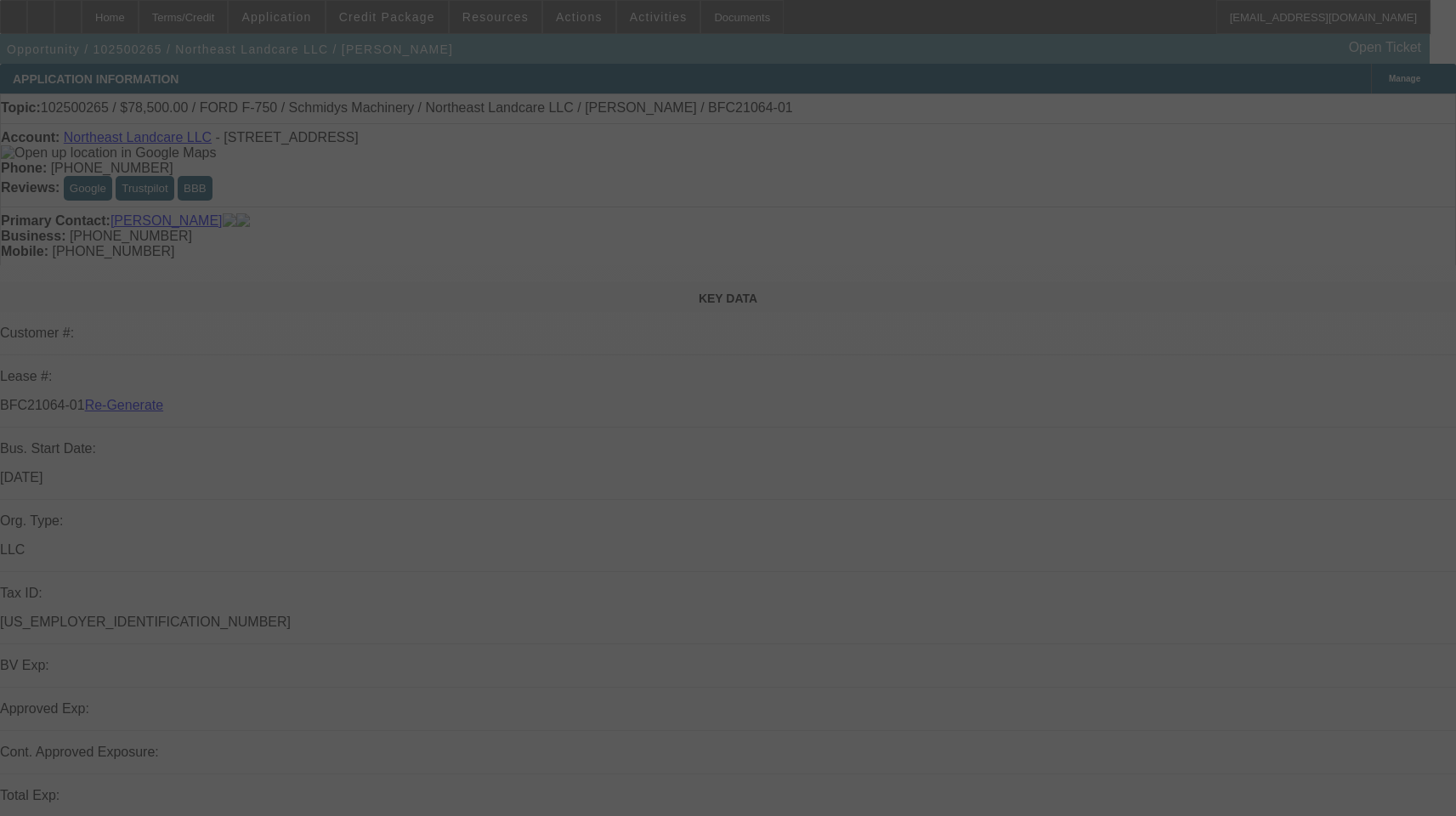
select select "0"
select select "2"
select select "0"
select select "6"
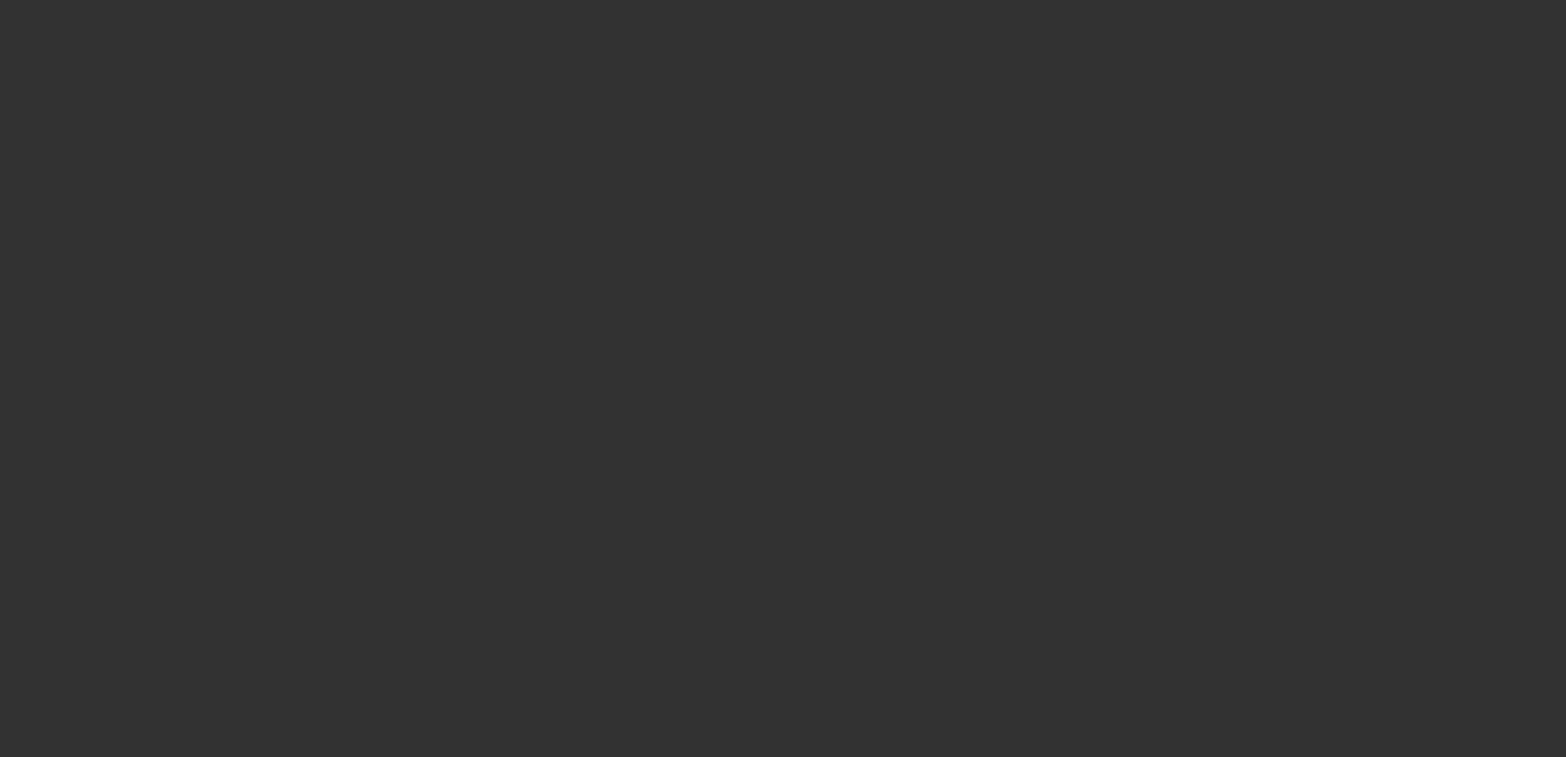
select select "4"
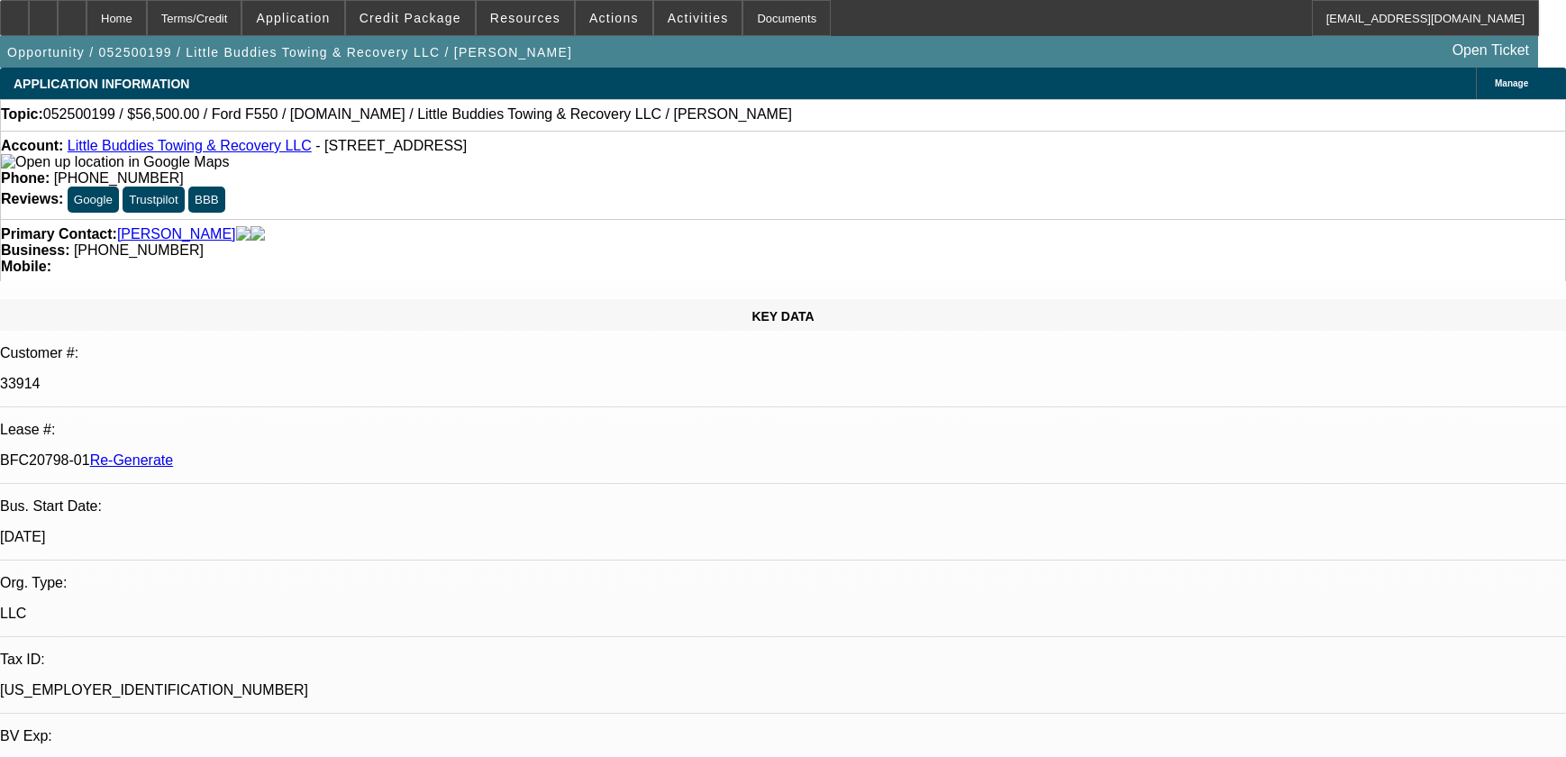
select select "0"
select select "2"
select select "0"
select select "6"
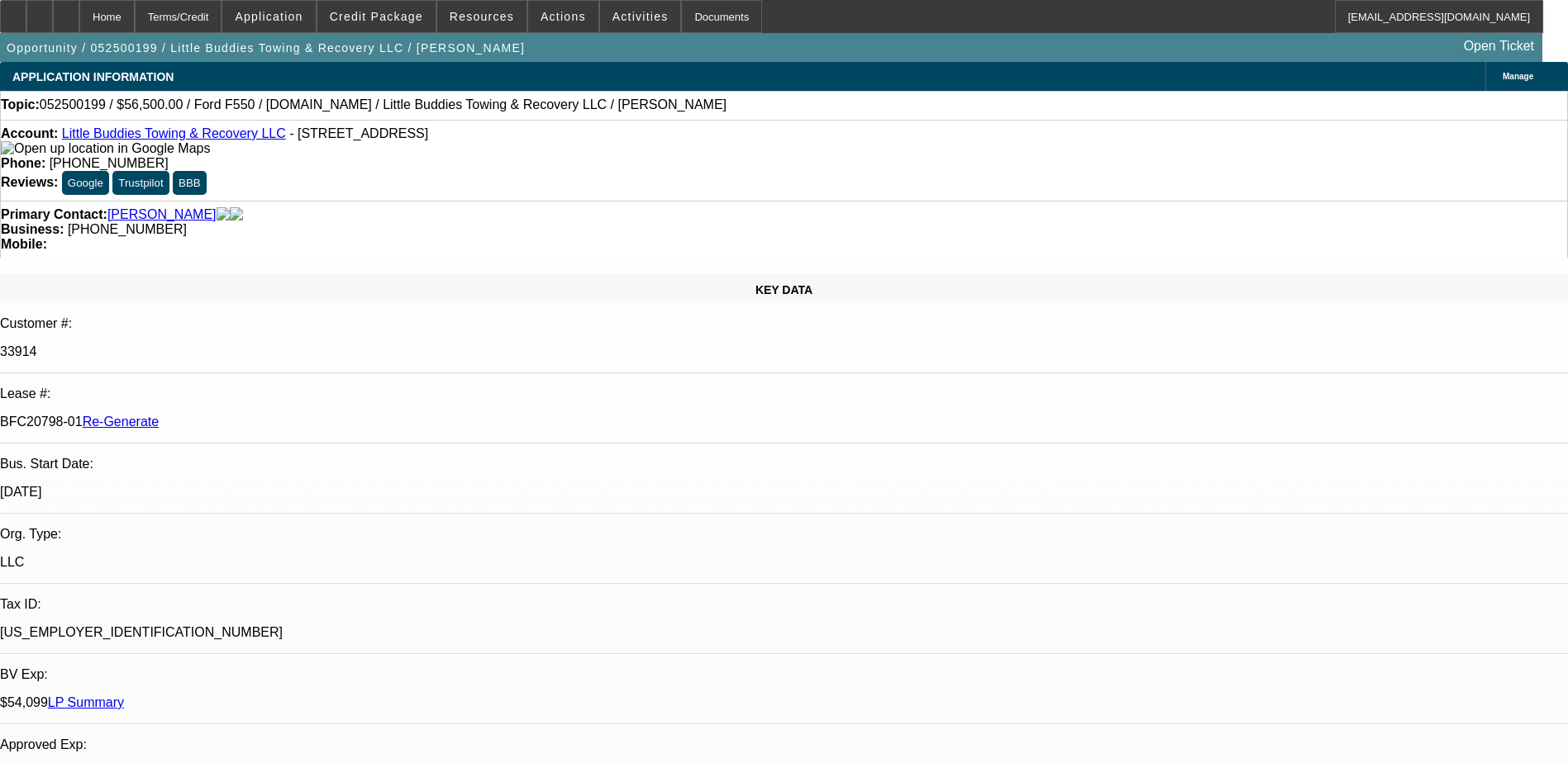
click at [1234, 205] on mat-icon "reply_all" at bounding box center [1241, 201] width 20 height 20
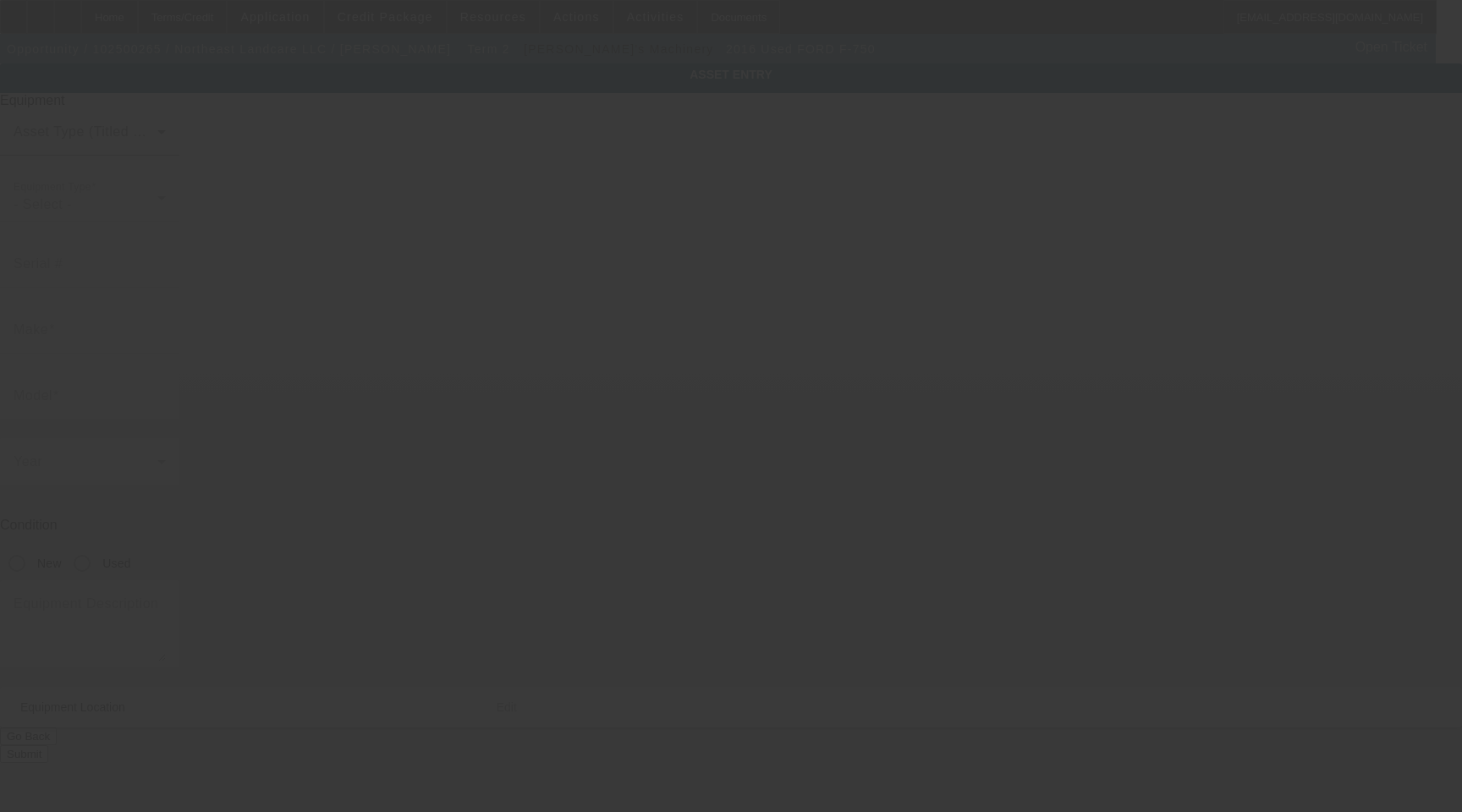
type input "[US_VEHICLE_IDENTIFICATION_NUMBER]"
type input "Ford"
type input "F-750"
radio input "true"
type input "[STREET_ADDRESS]"
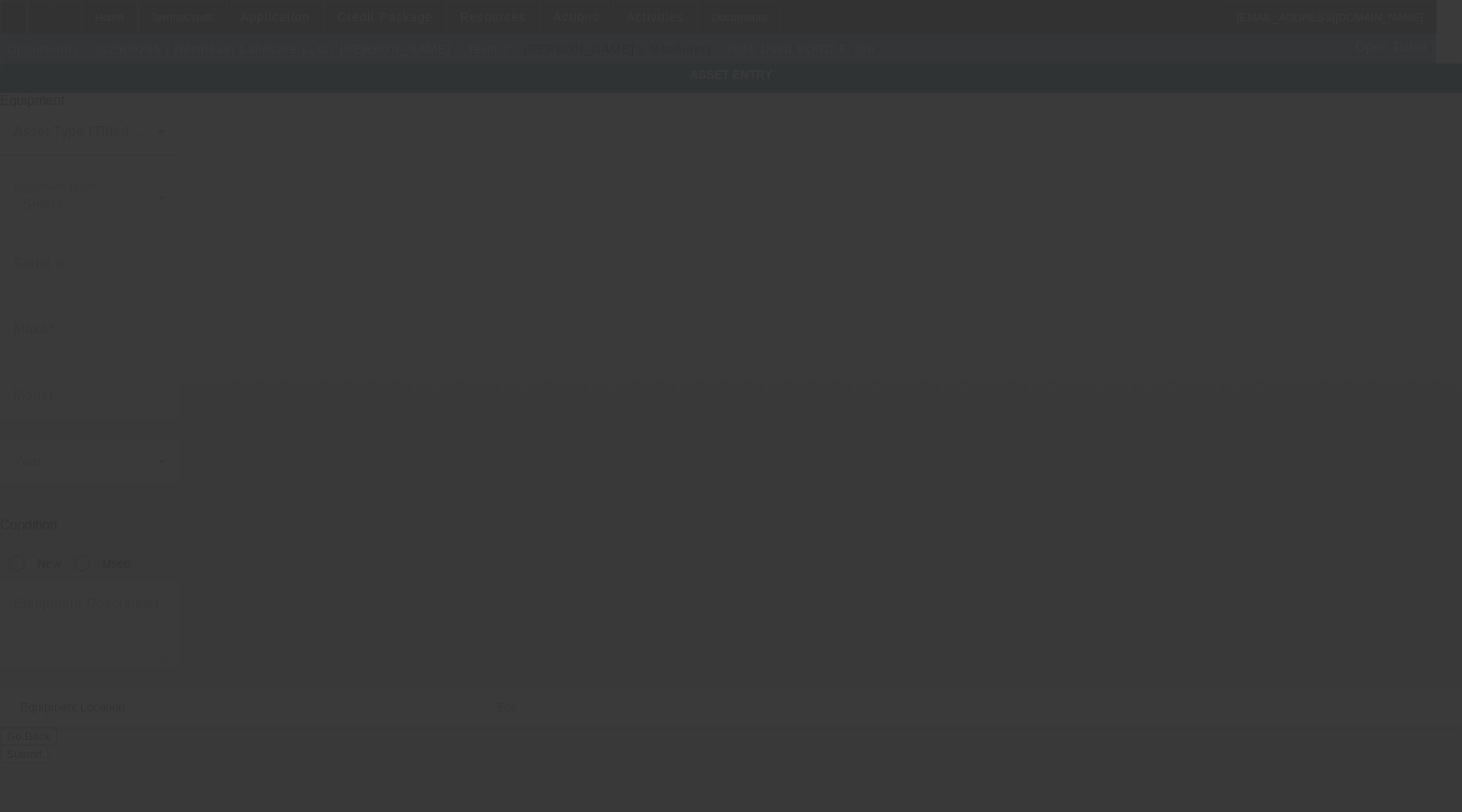
type input "Rochester"
type input "03867"
type input "Strafford"
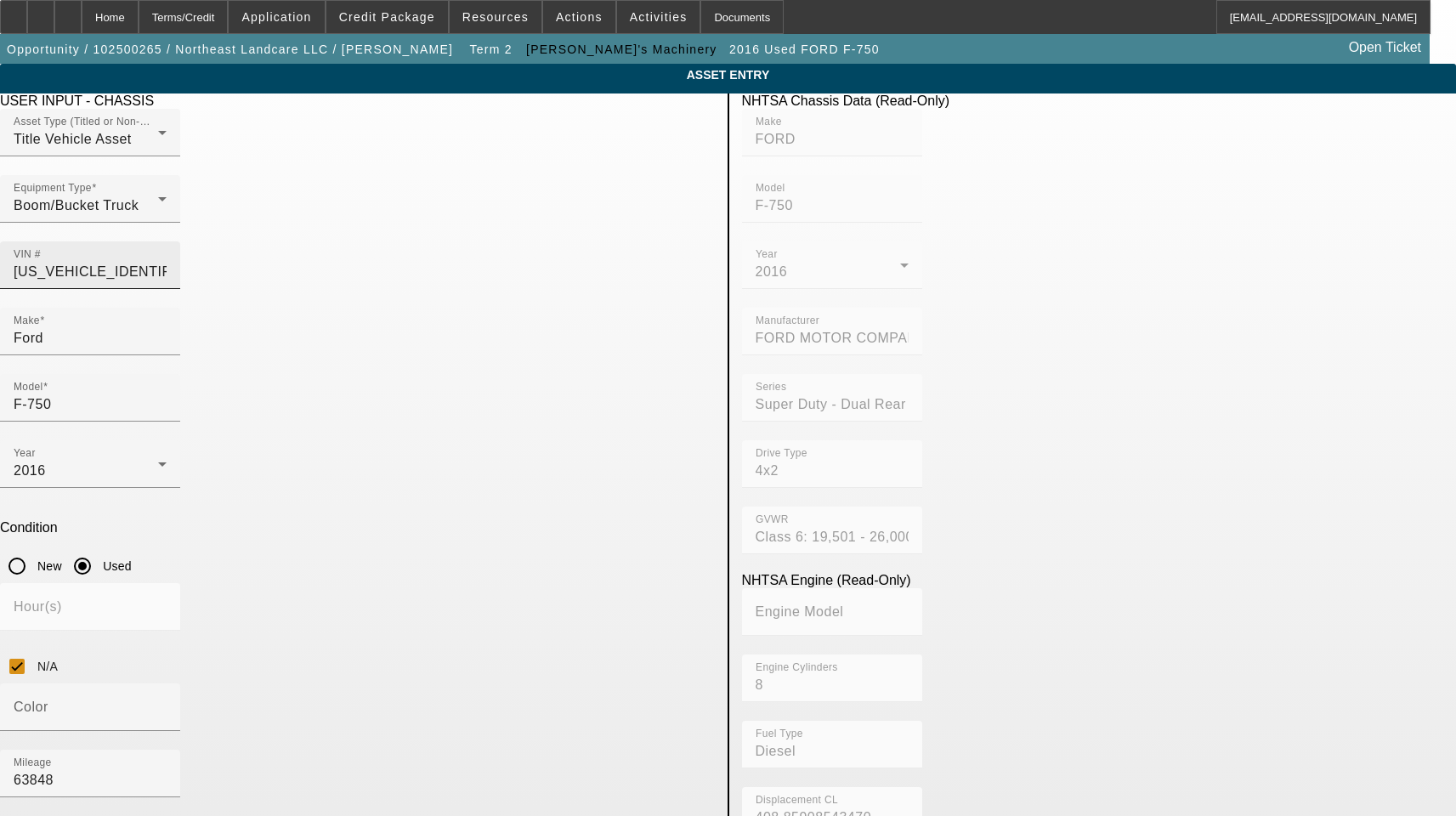
click at [167, 261] on input "1FDNF7DC0GDA07255" at bounding box center [90, 272] width 153 height 21
paste input ","
type input "1FDNF7DC0GDA07255,"
type input "[US_VEHICLE_IDENTIFICATION_NUMBER]"
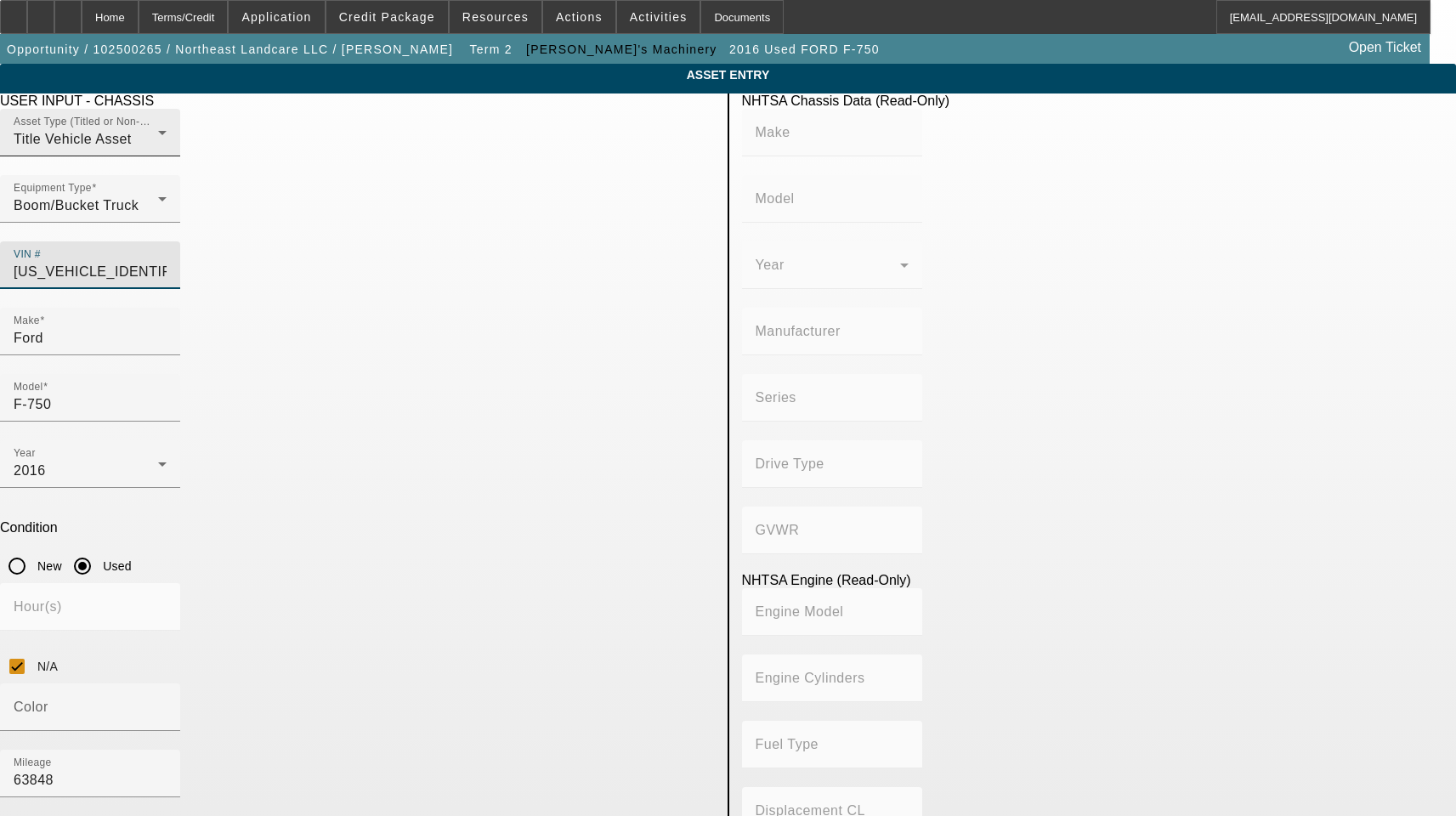
type input "FORD"
type input "F-750"
type input "FORD MOTOR COMPANY"
type input "Super Duty - Dual Rear Wheel"
type input "4x2"
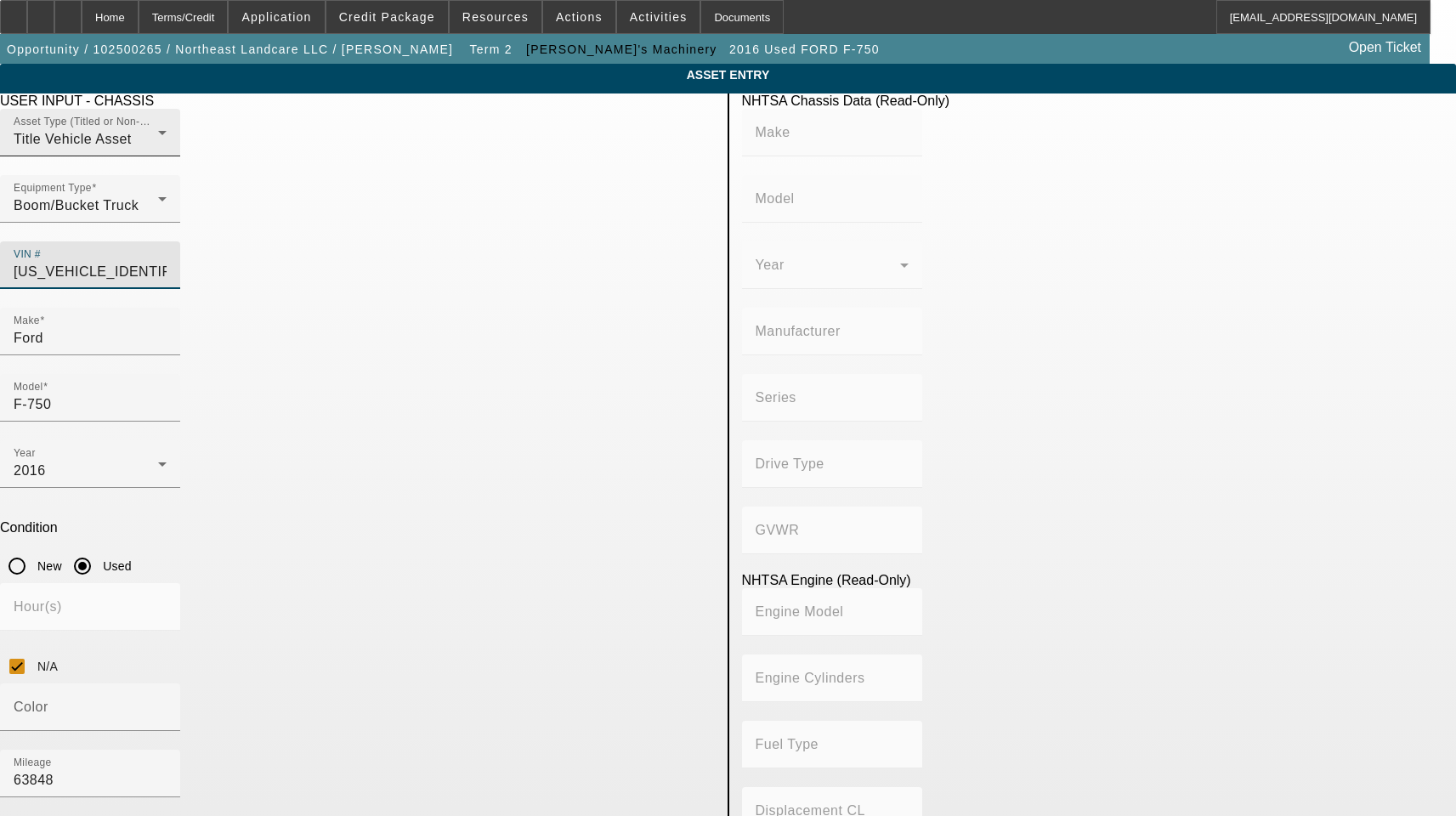
type input "Class 6: 19,501 - 26,000 lb (8,845 - 11,794 kg)"
type input "8"
type input "Diesel"
type input "408.85908543470"
type input "6.7"
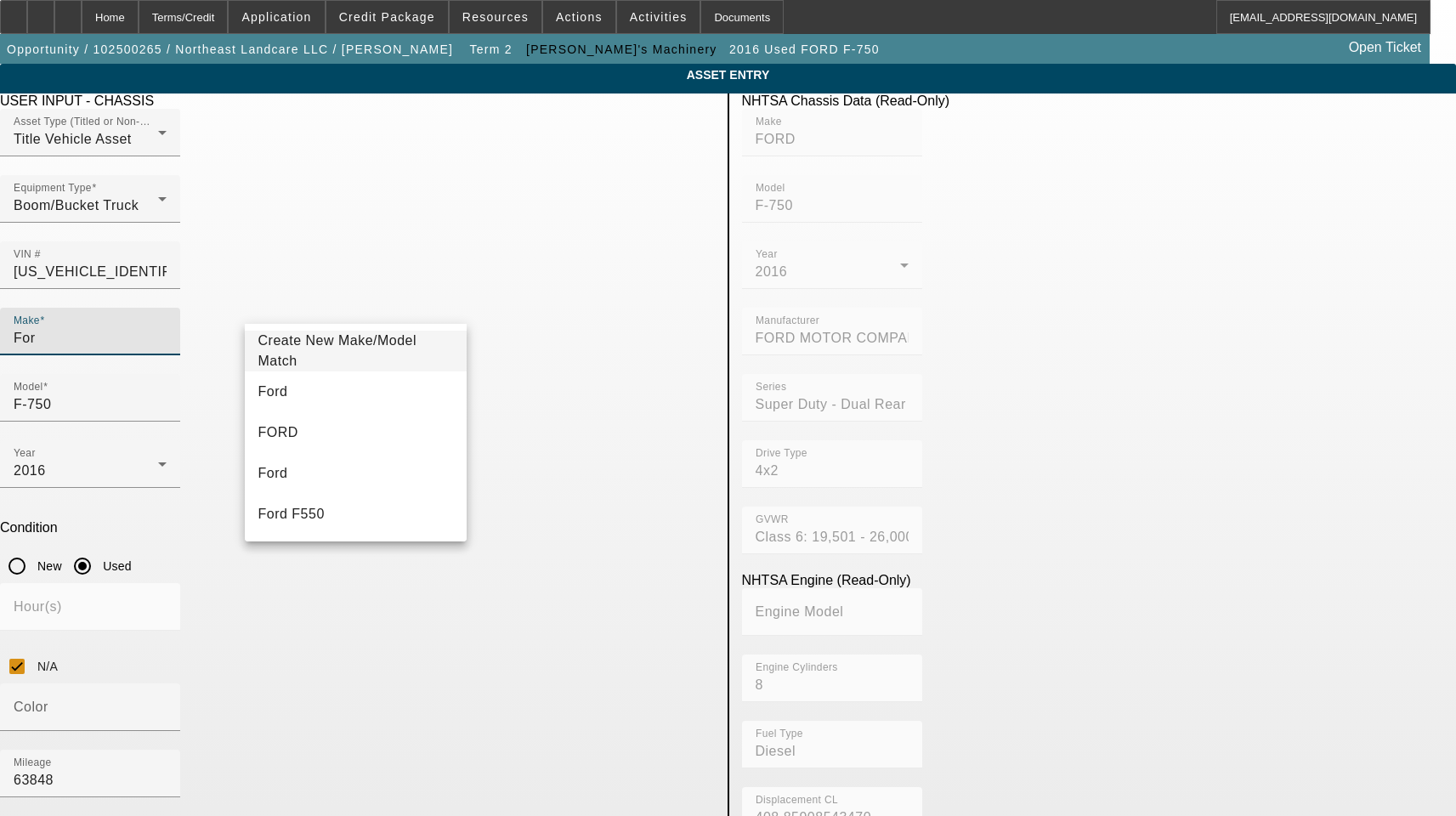
type input "Ford"
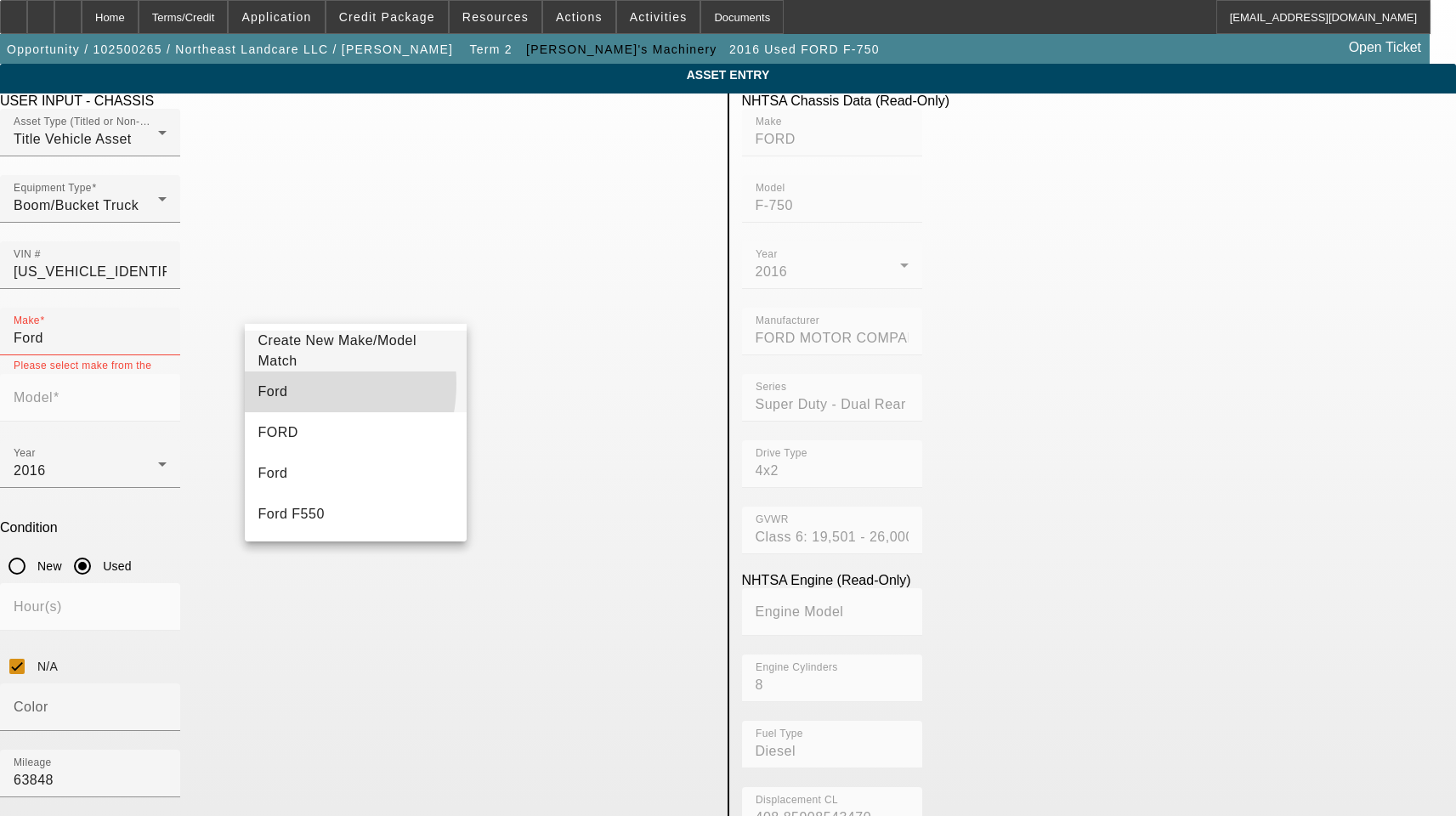
click at [283, 383] on mat-option "Ford" at bounding box center [356, 391] width 223 height 41
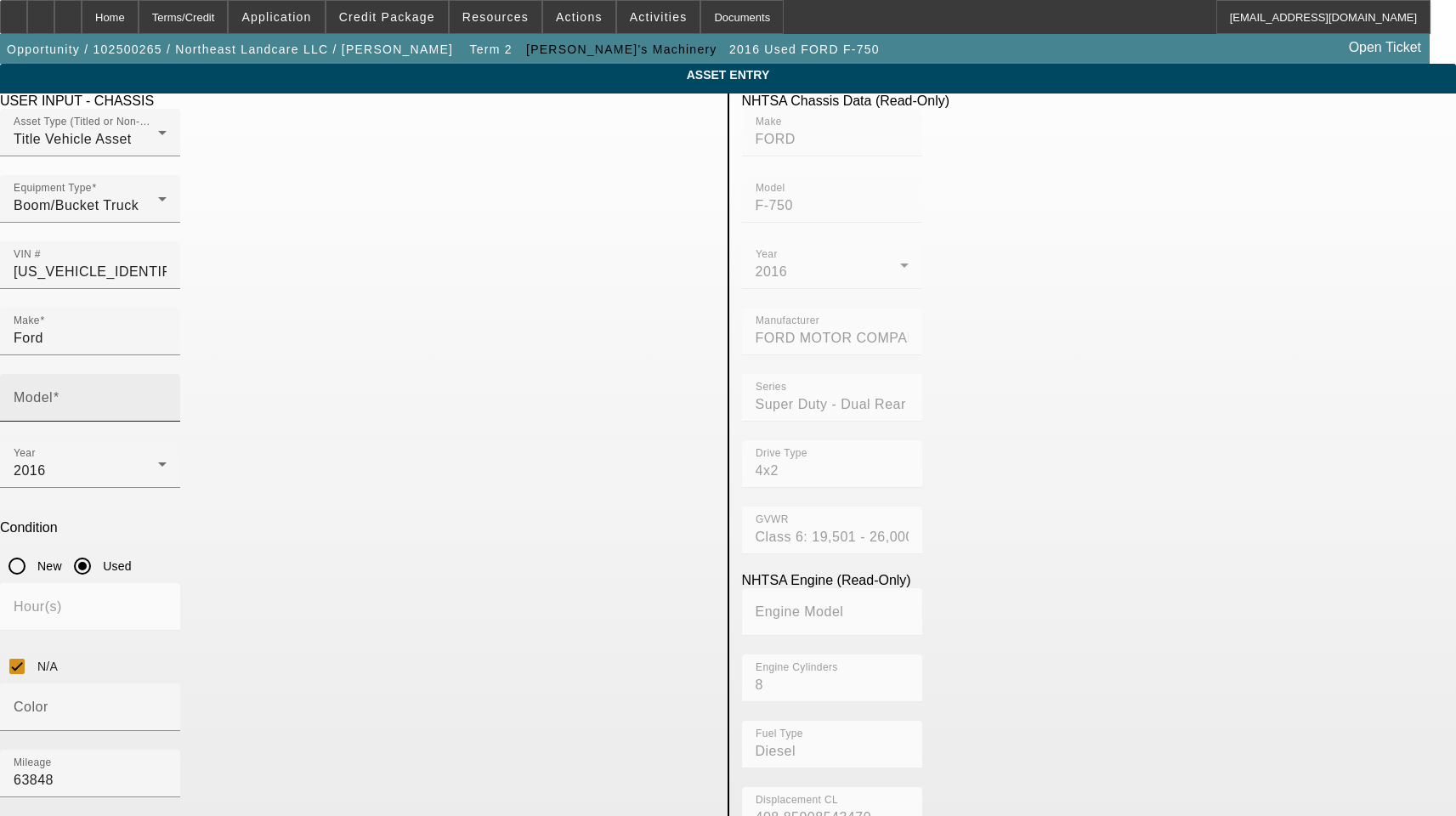
click at [53, 391] on mat-label "Model" at bounding box center [32, 397] width 39 height 14
click at [167, 394] on input "Model" at bounding box center [90, 405] width 153 height 21
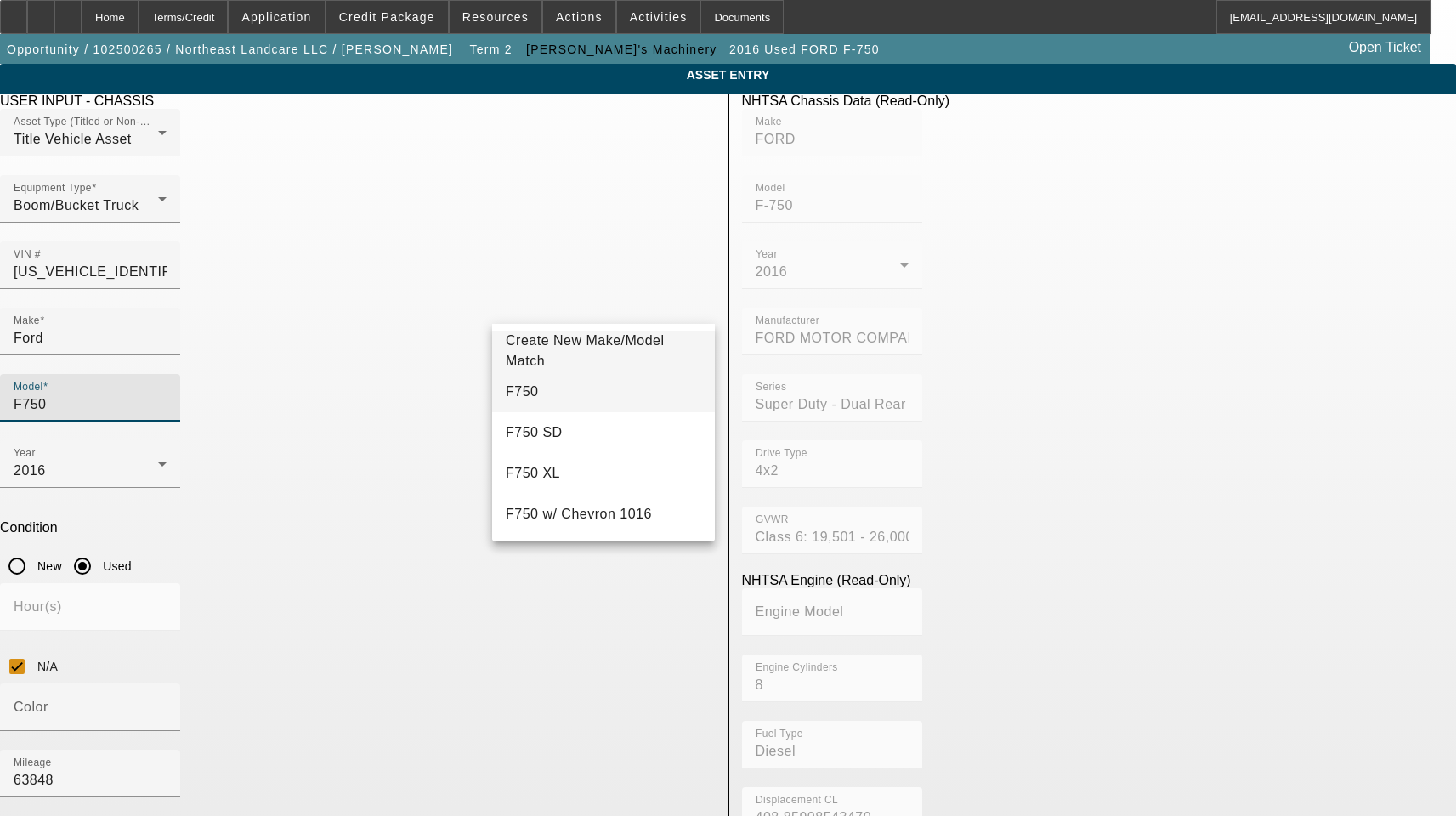
type input "F750"
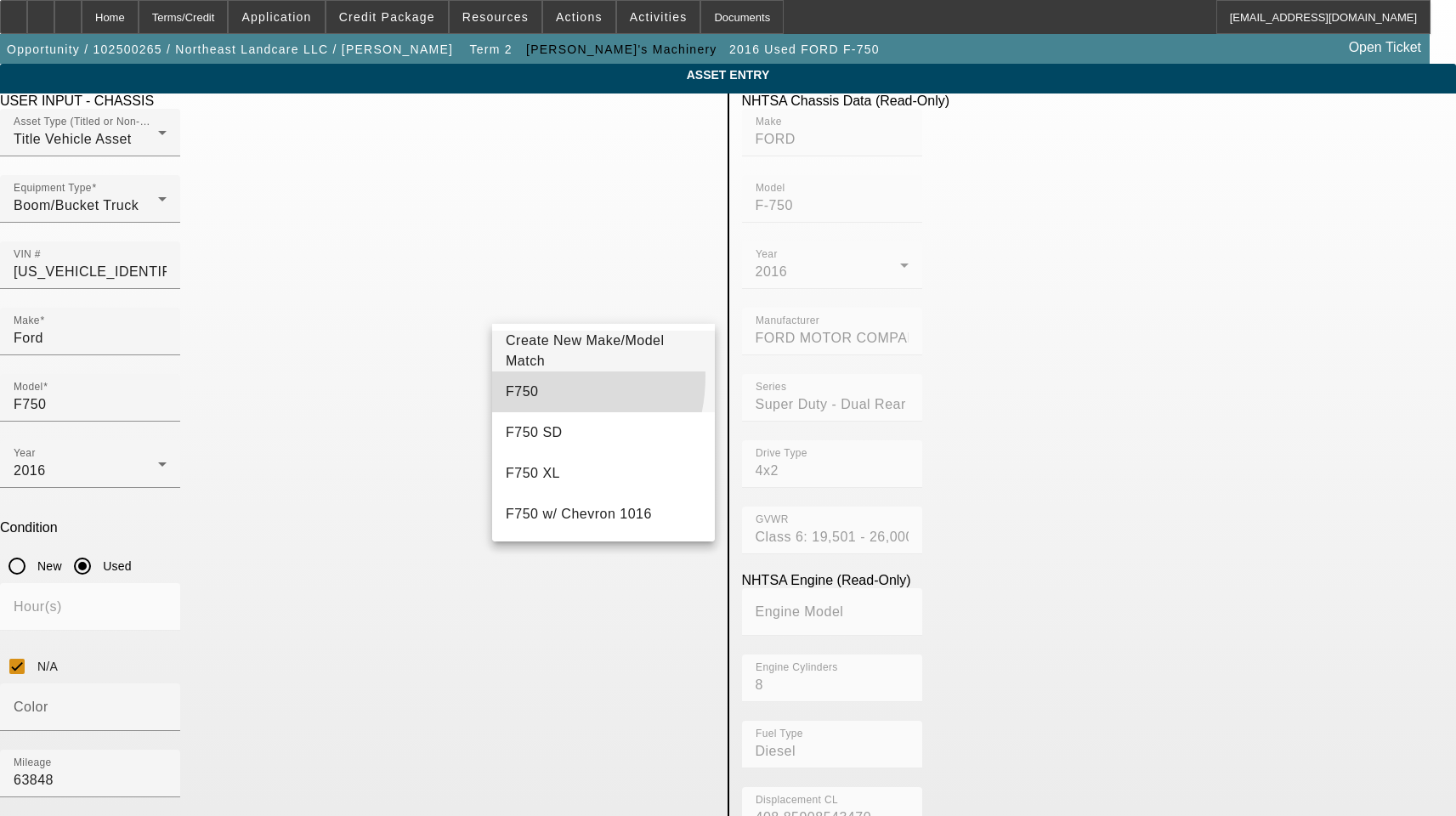
click at [520, 376] on mat-option "F750" at bounding box center [604, 391] width 223 height 41
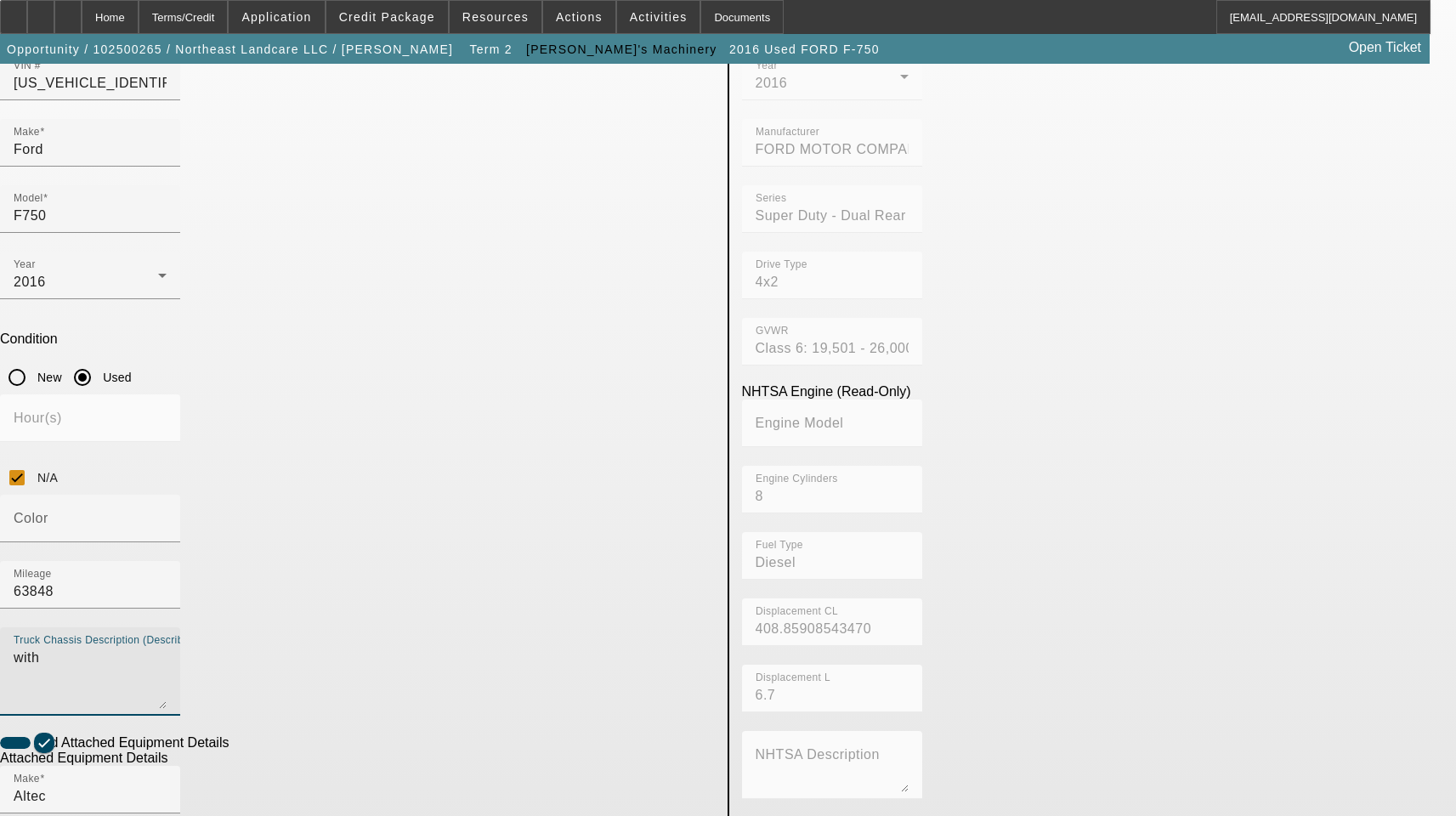
scroll to position [255, 0]
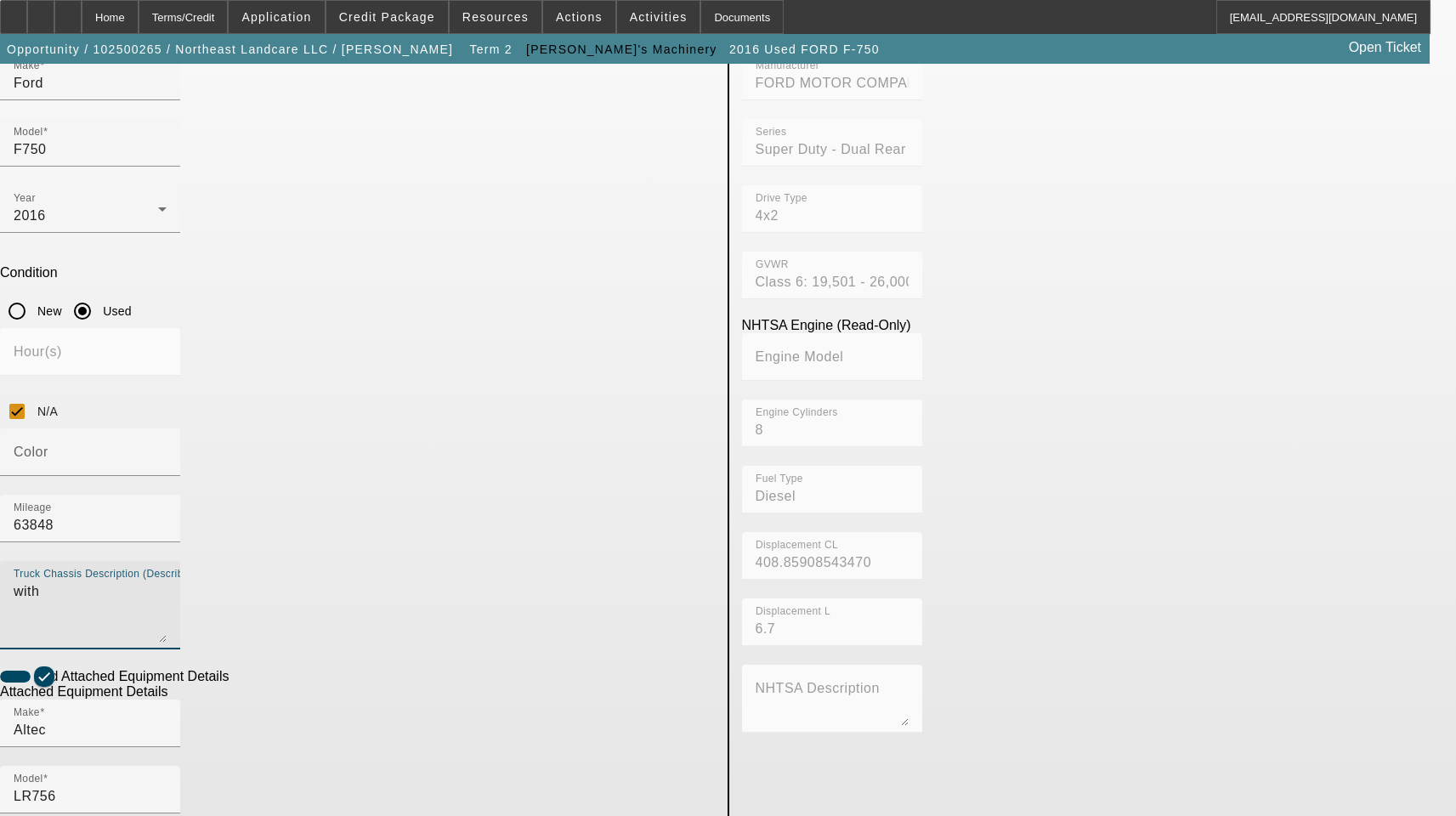
type textarea "with"
checkbox input "true"
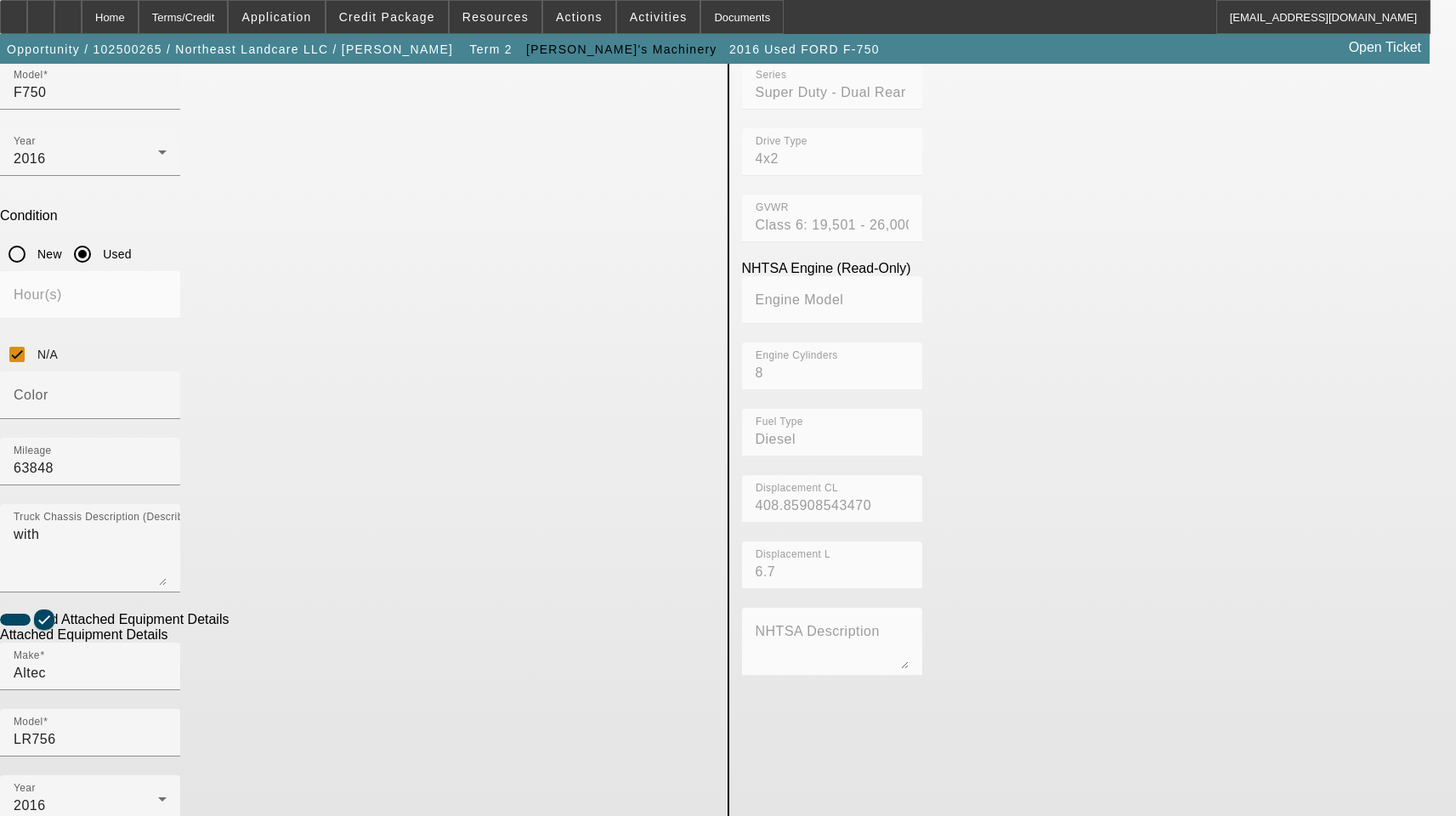
scroll to position [346, 0]
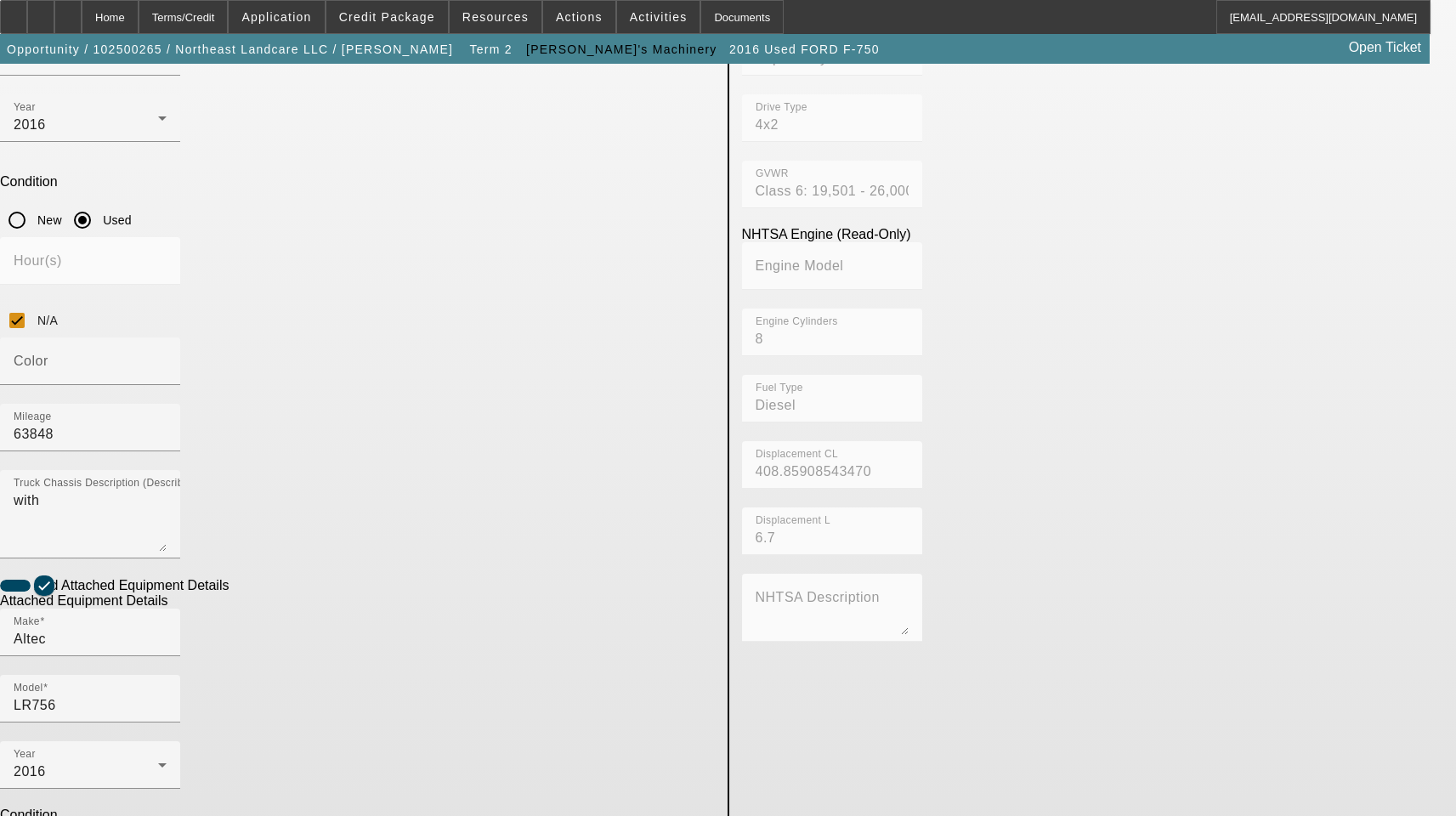
type textarea "Boom Includes All Accessories, Attachments and Options"
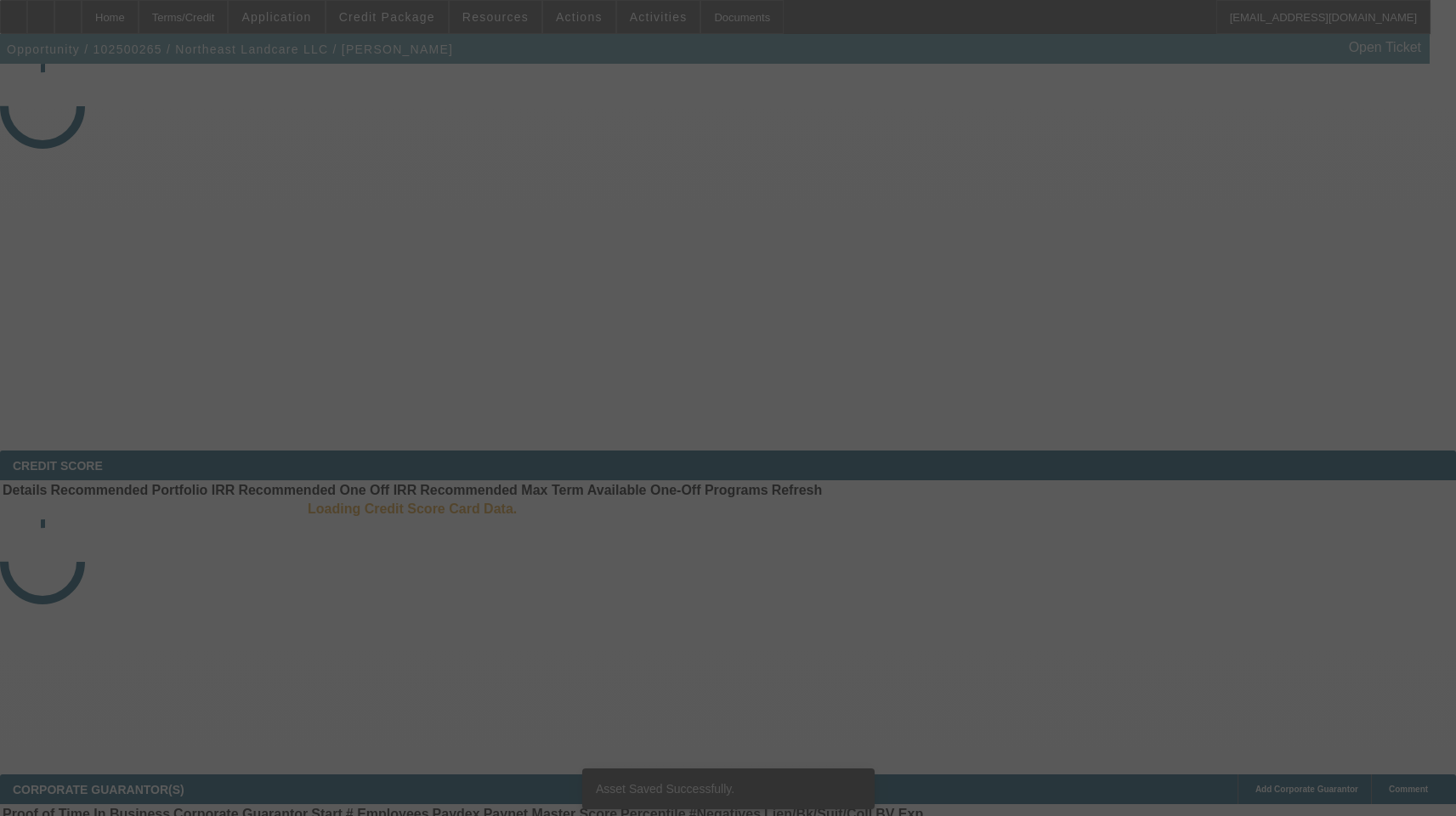
select select "3"
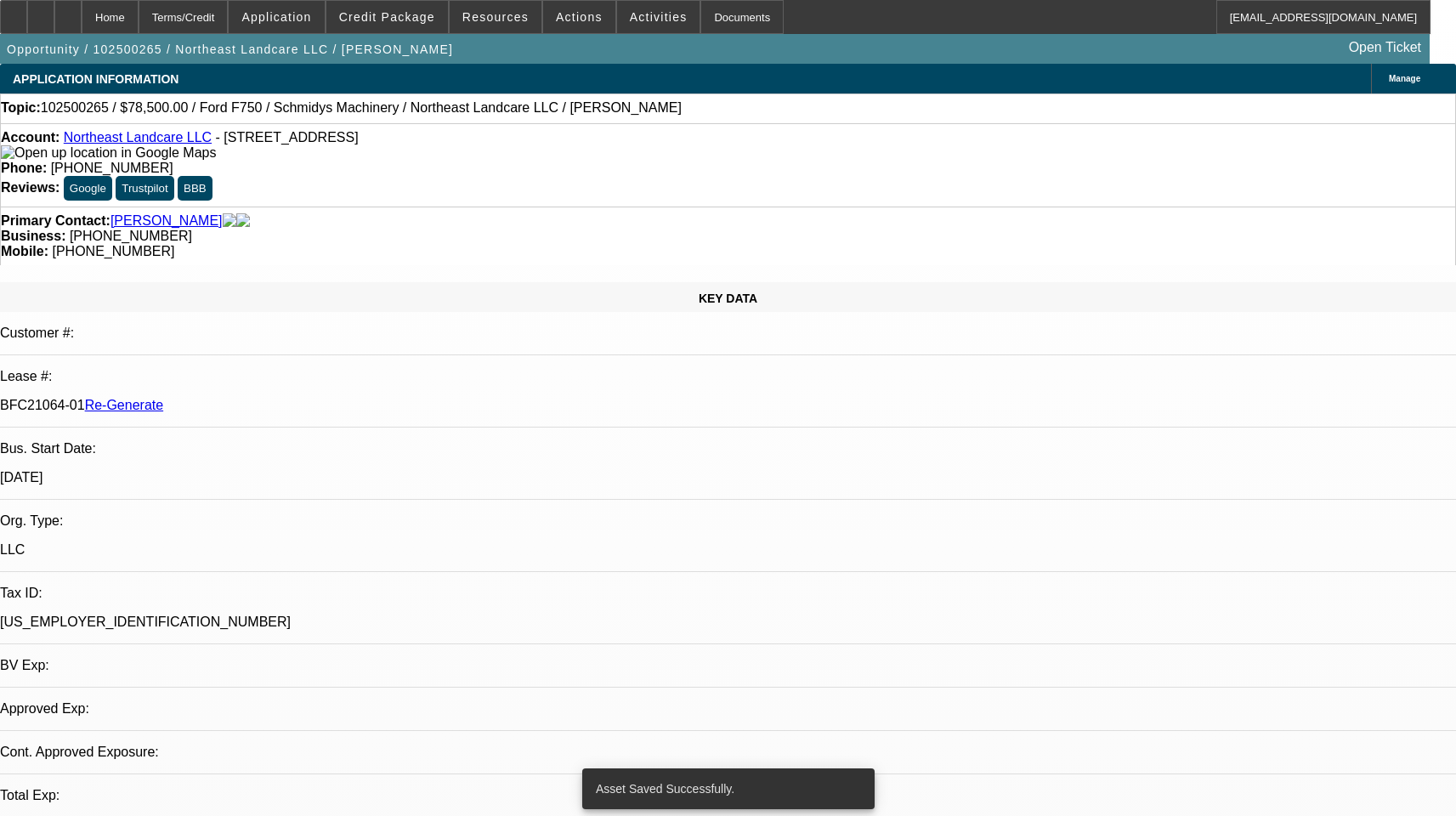
select select "0"
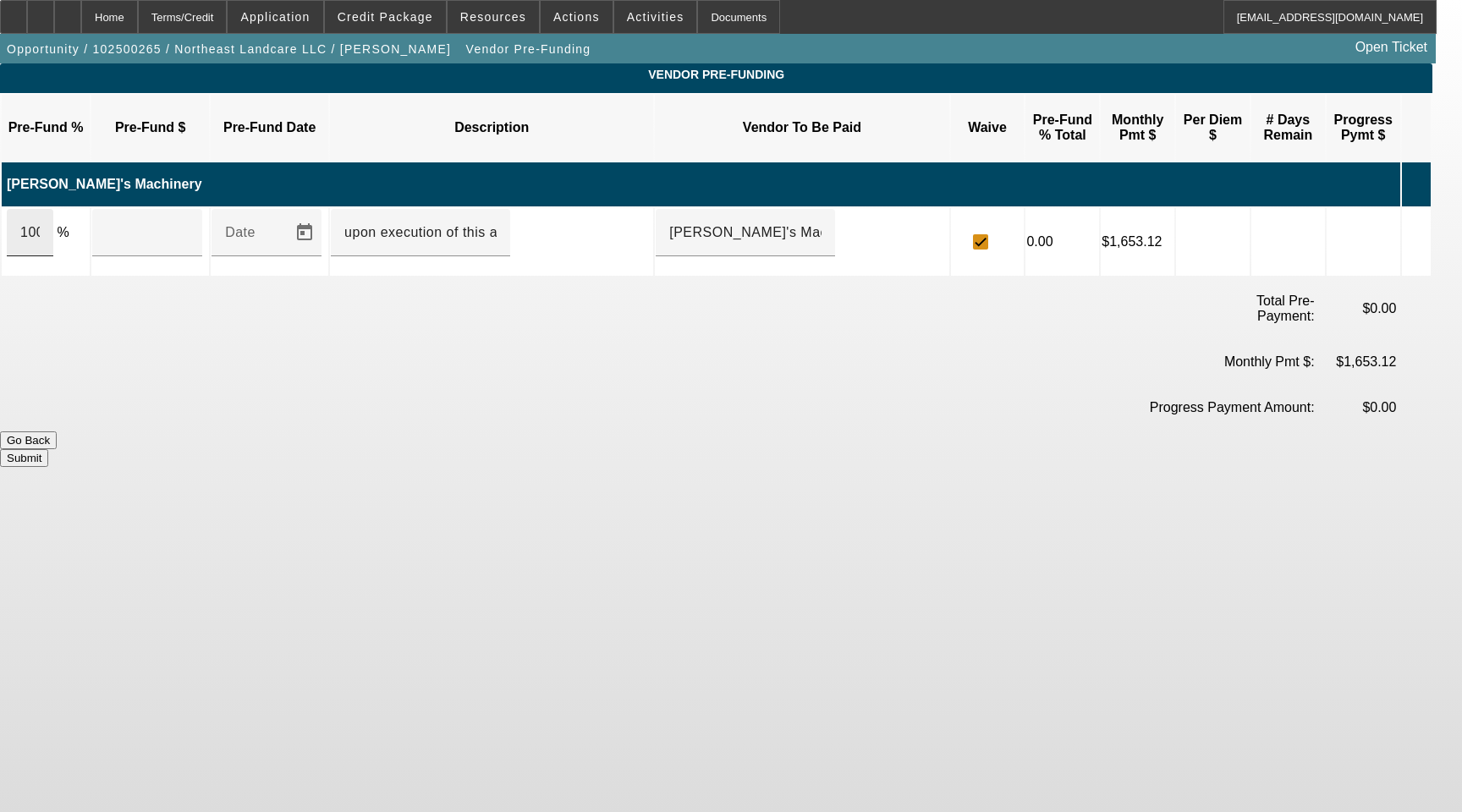
click at [39, 222] on input "100" at bounding box center [30, 233] width 20 height 21
type input "$78,500.00"
click at [48, 449] on button "Submit" at bounding box center [23, 457] width 48 height 18
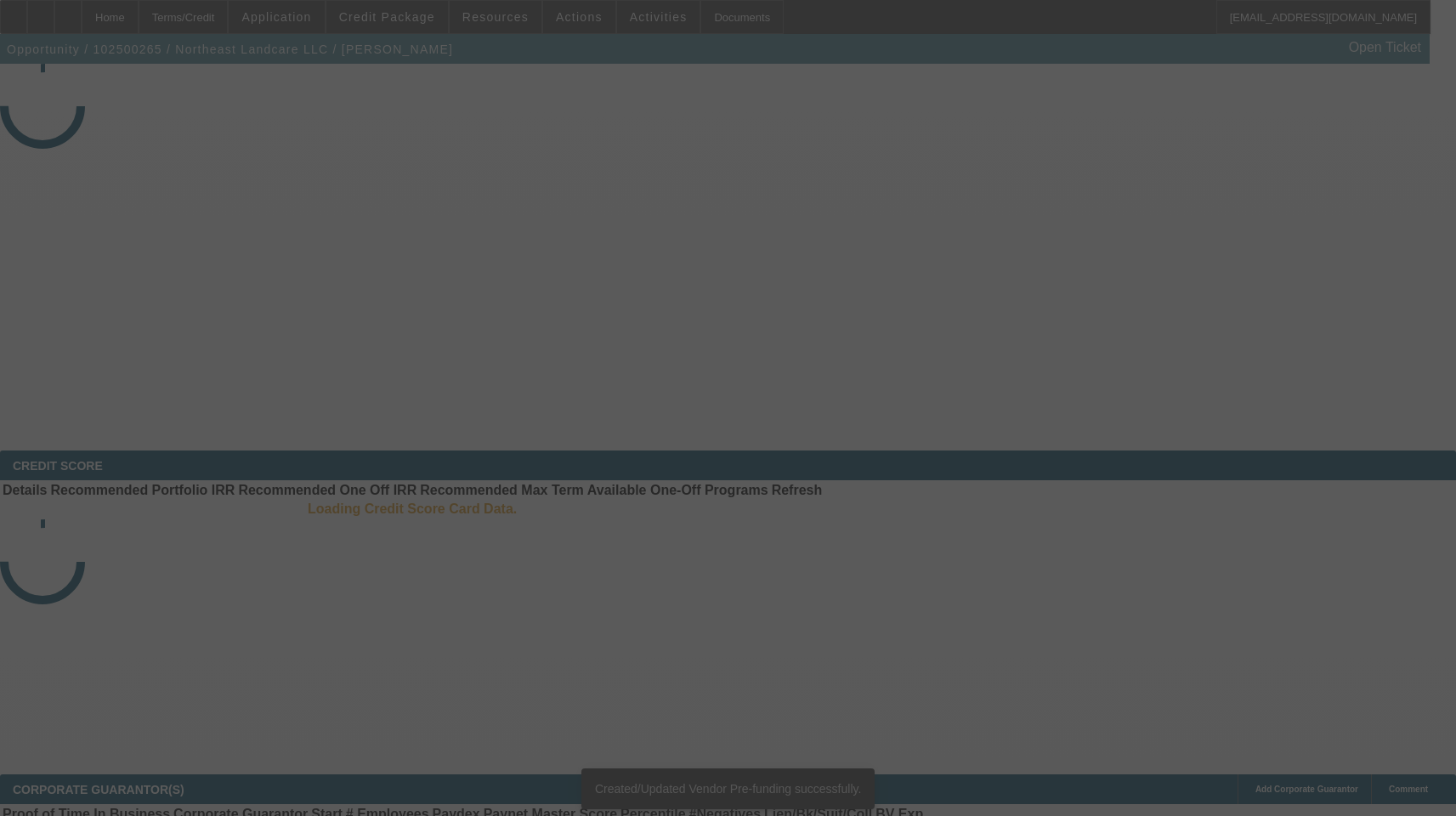
select select "3"
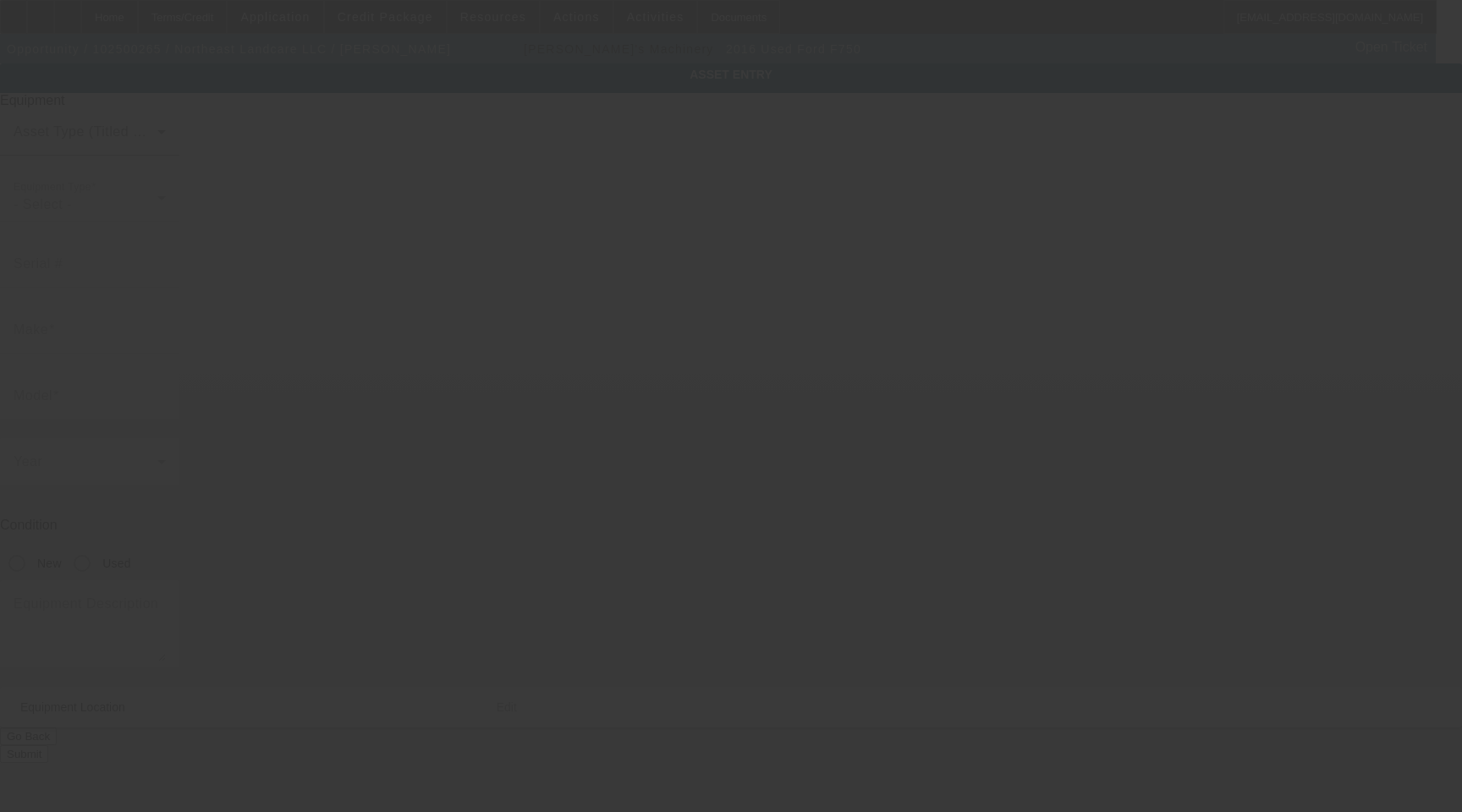
type input "[US_VEHICLE_IDENTIFICATION_NUMBER]"
type input "Ford"
type input "F750"
radio input "true"
type textarea "with"
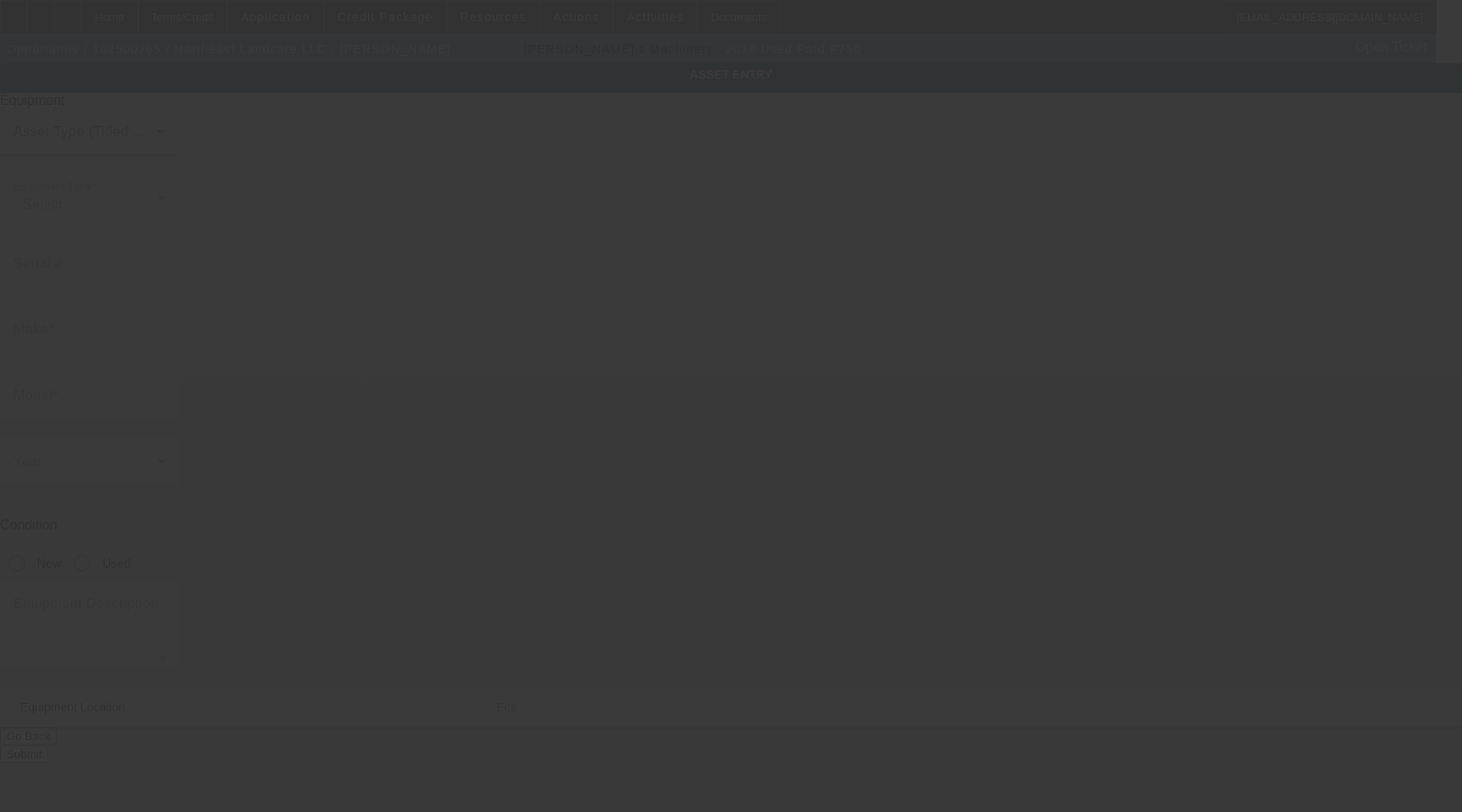
type input "[STREET_ADDRESS]"
type input "[GEOGRAPHIC_DATA]"
type input "03867"
type input "Strafford"
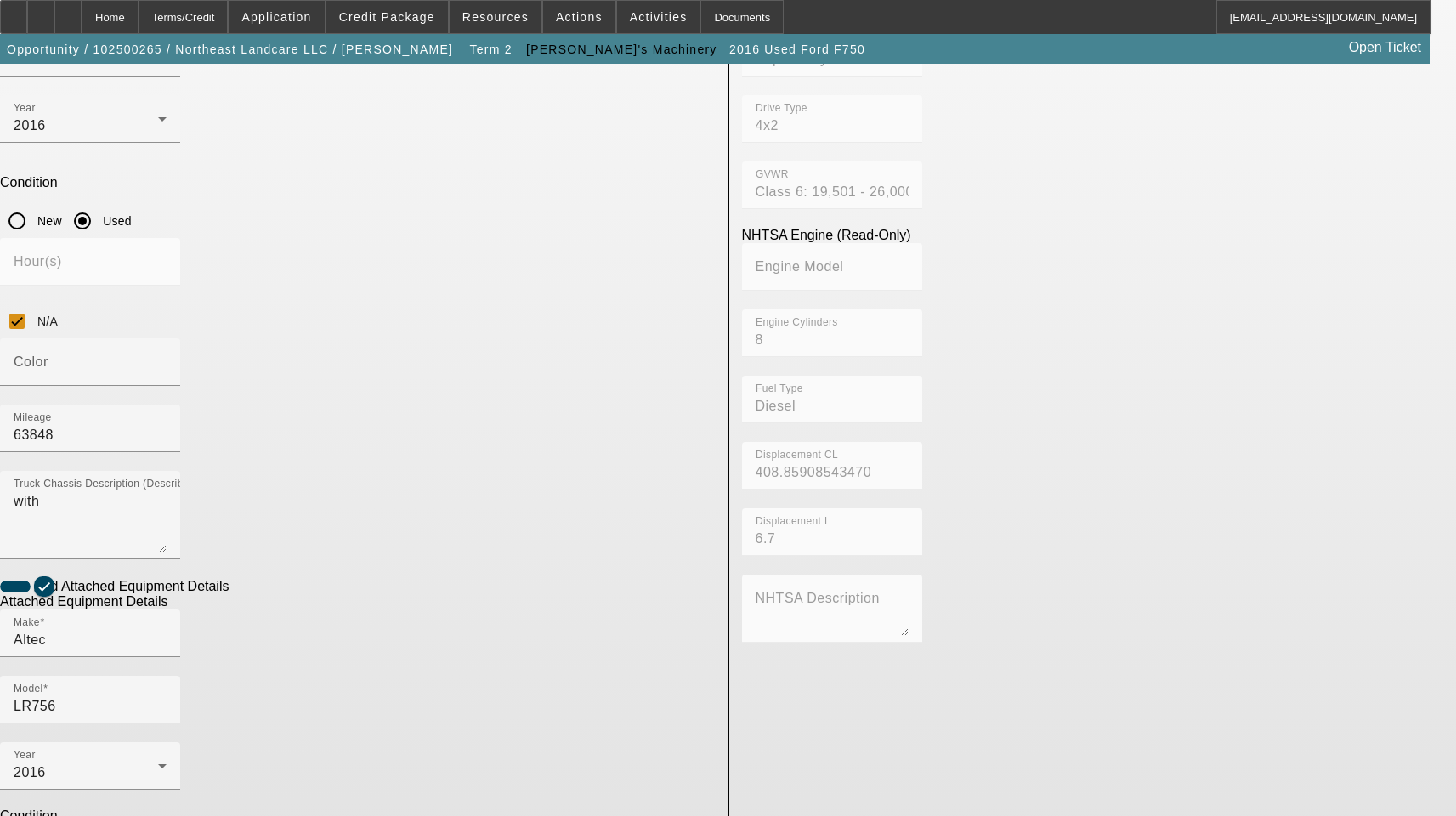
scroll to position [346, 0]
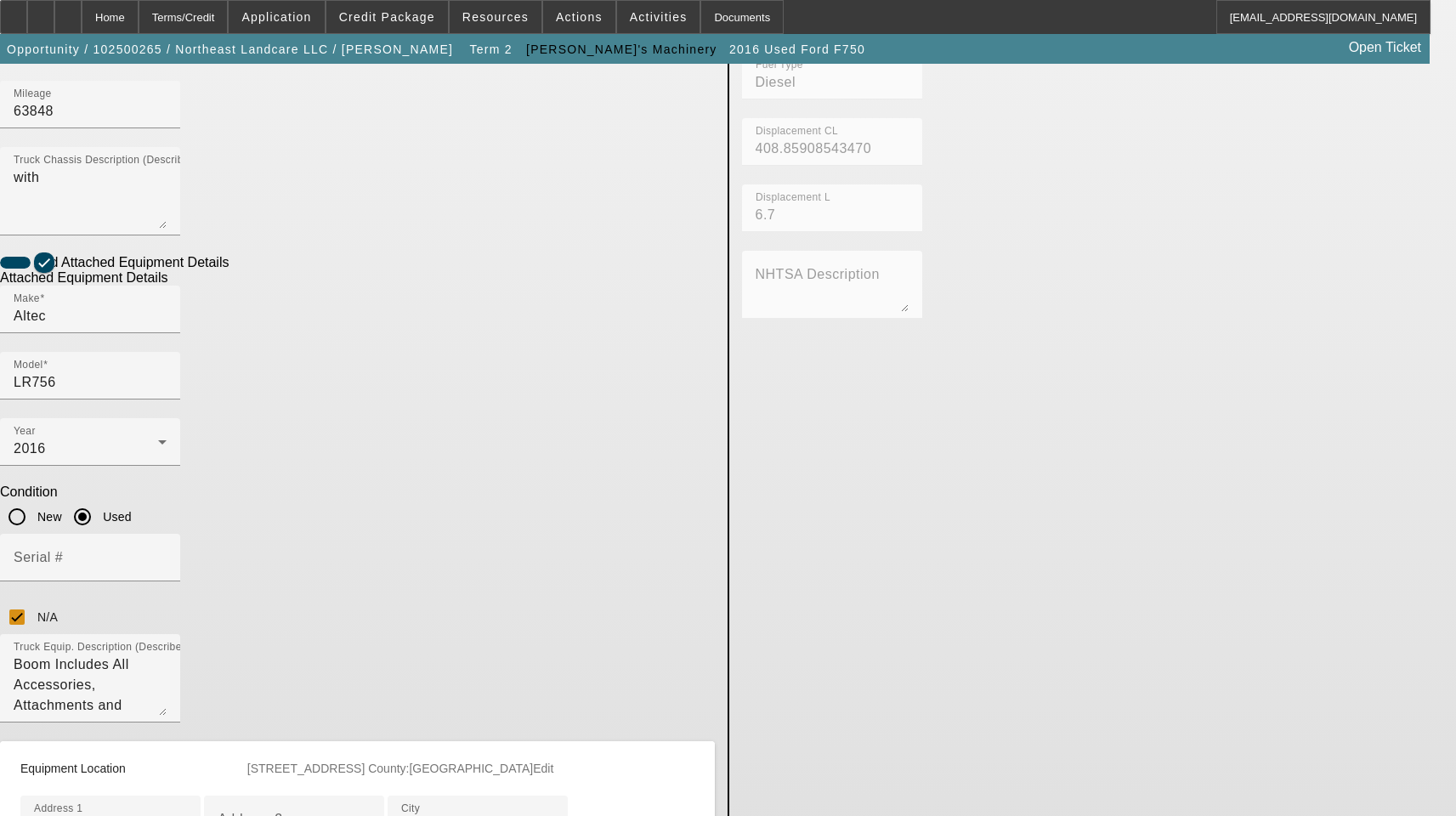
scroll to position [686, 0]
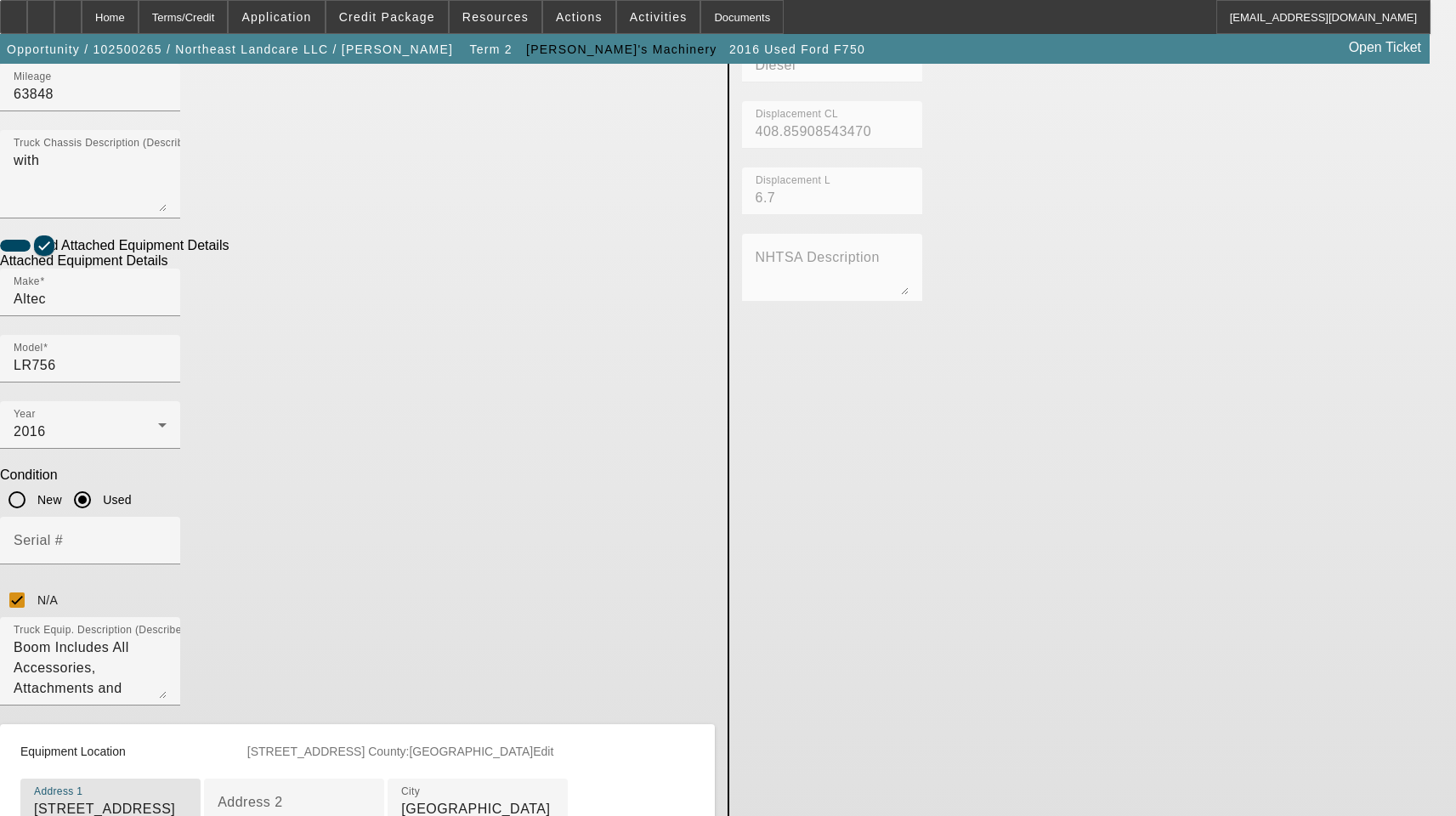
drag, startPoint x: 385, startPoint y: 459, endPoint x: 86, endPoint y: 432, distance: 300.2
click at [92, 434] on app-asset-collateral-manage "ASSET ENTRY Delete asset USER INPUT - CHASSIS Asset Type (Titled or Non-Titled)…" at bounding box center [728, 203] width 1456 height 1649
paste input "[STREET_ADDRESS]"
type input "[STREET_ADDRESS]"
click at [307, 799] on input "Address 2" at bounding box center [294, 809] width 153 height 21
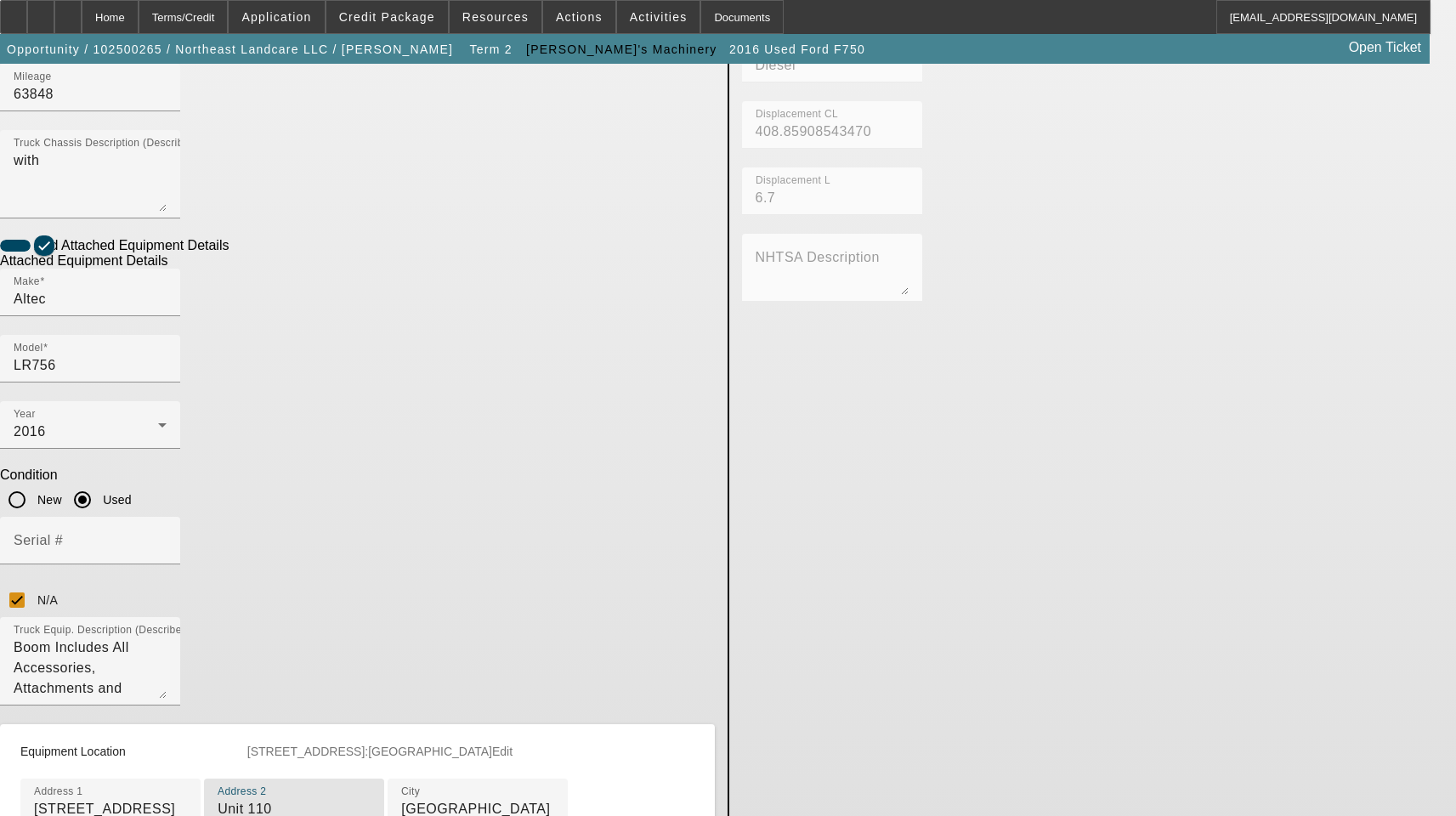
type input "Unit 110"
type input "Somersworth"
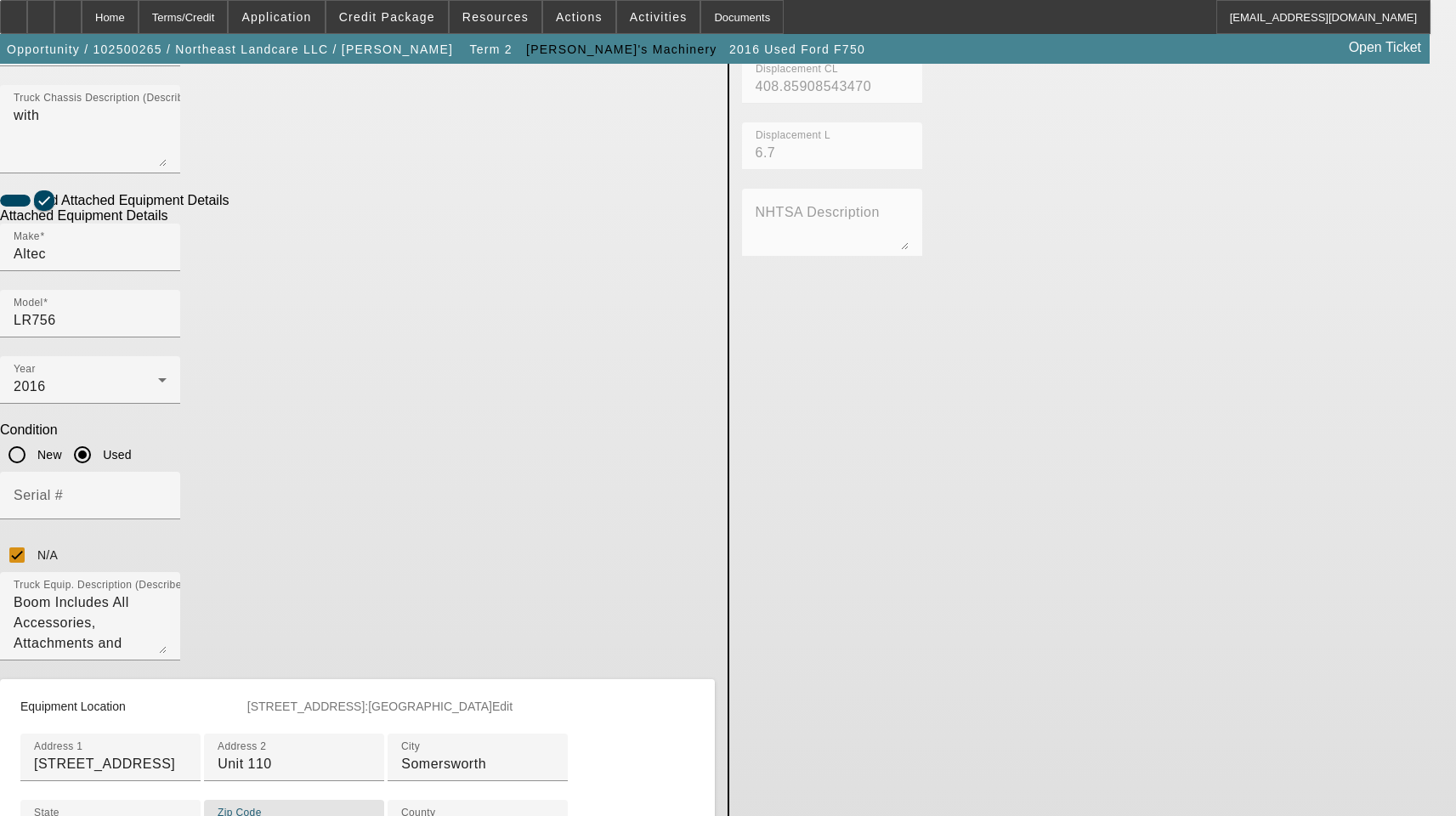
scroll to position [927, 0]
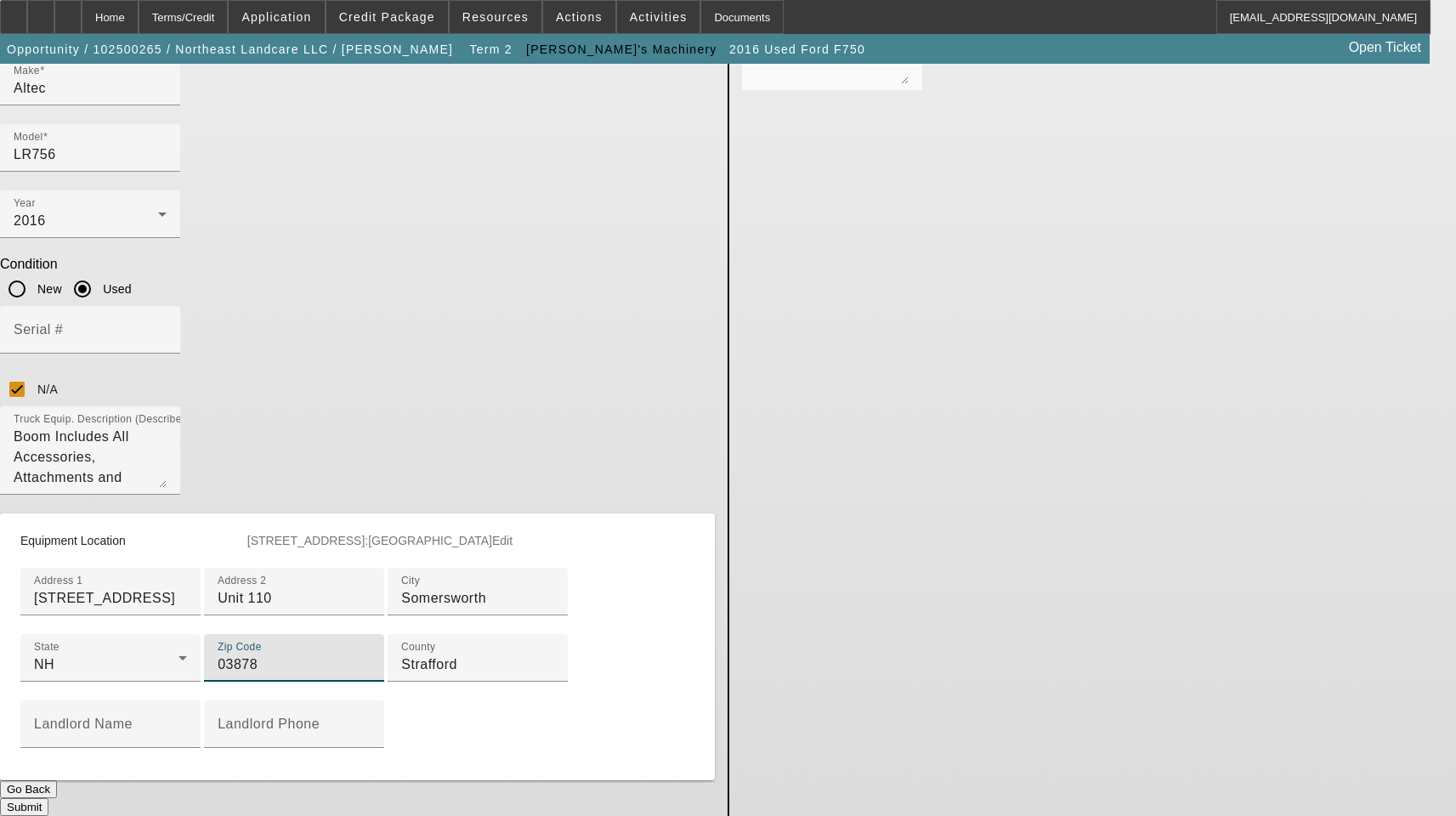
type input "03878"
click at [48, 798] on button "Submit" at bounding box center [24, 807] width 48 height 18
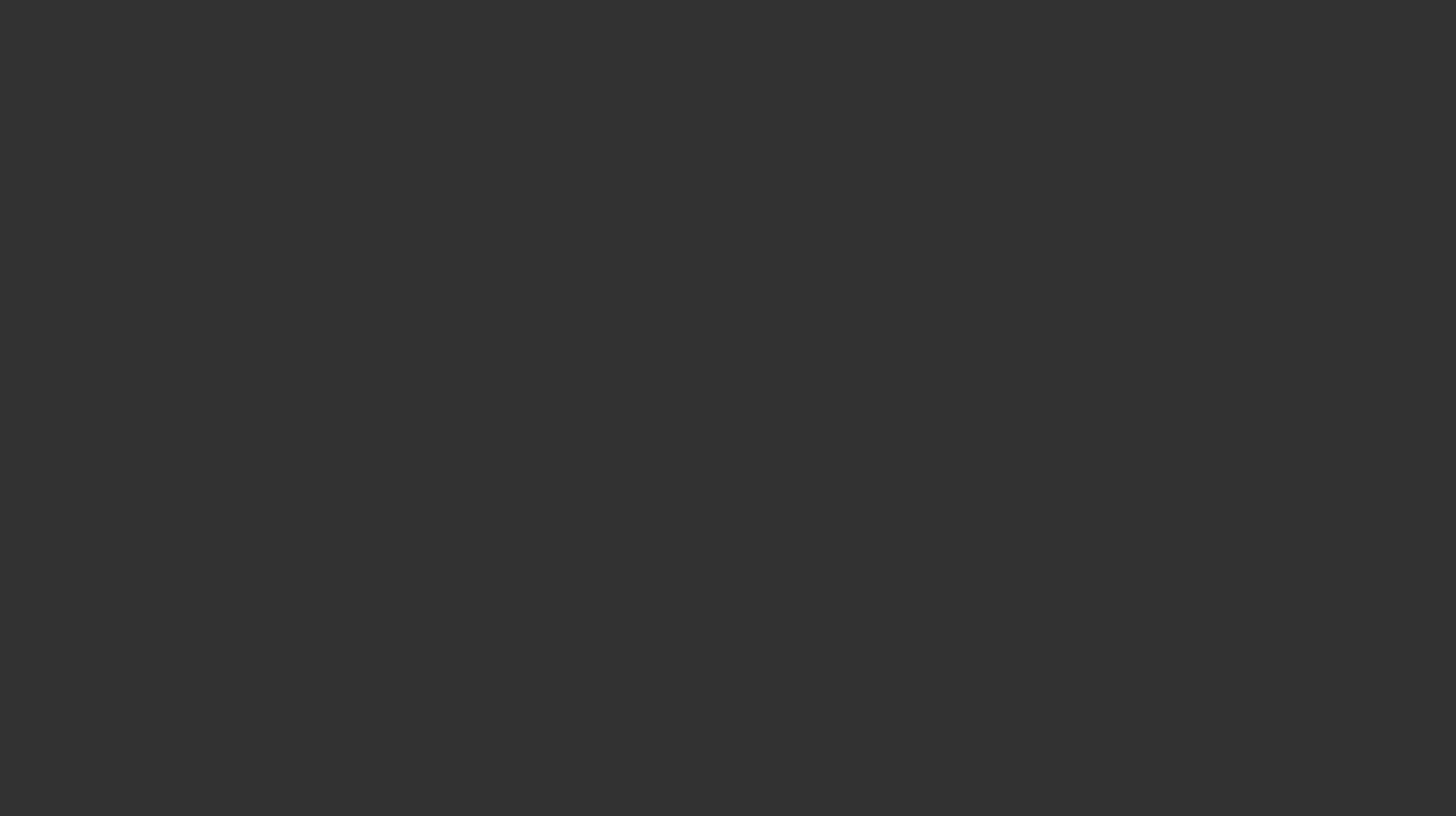
select select "3"
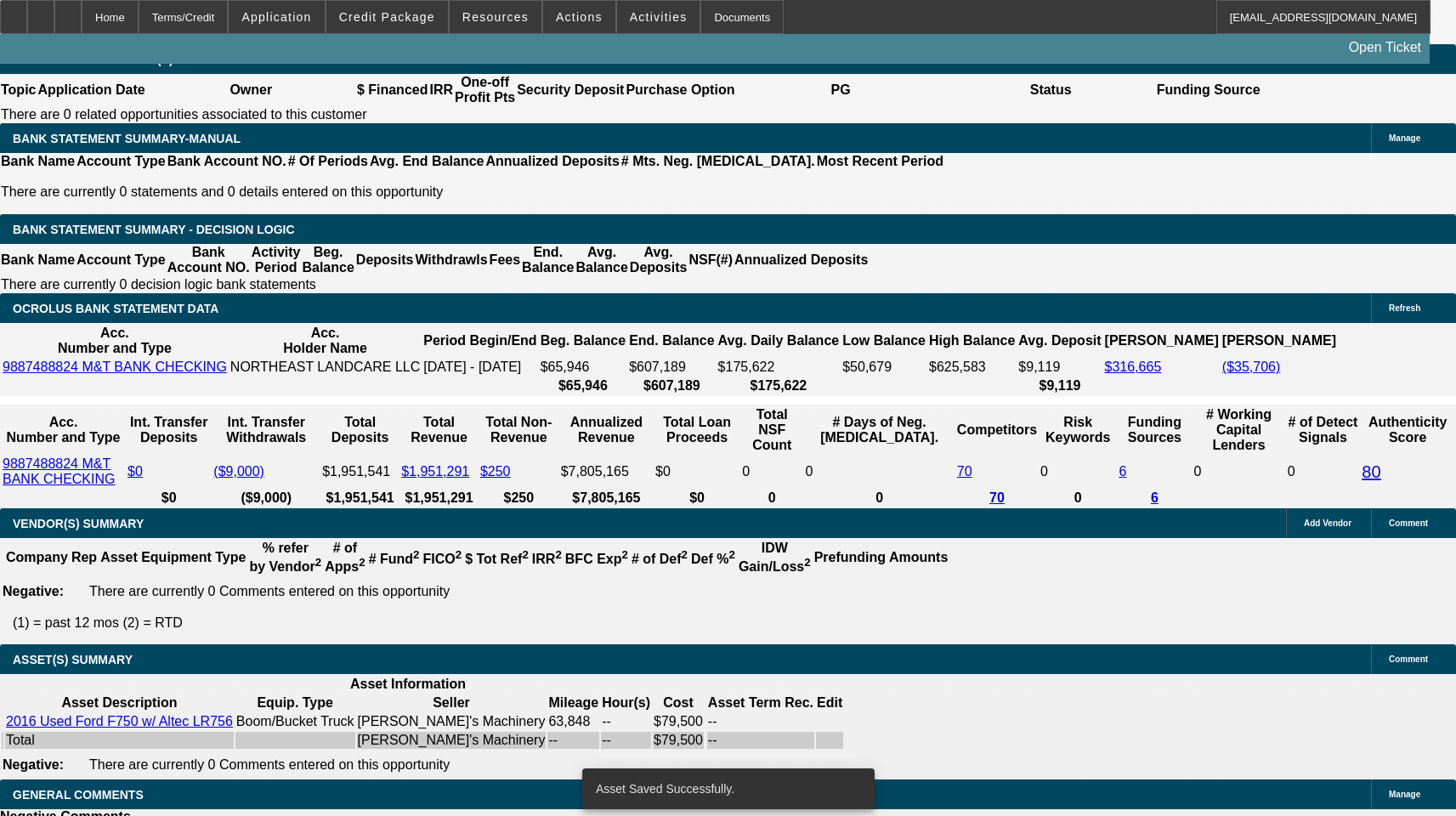
select select "0"
select select "2"
select select "0"
select select "6"
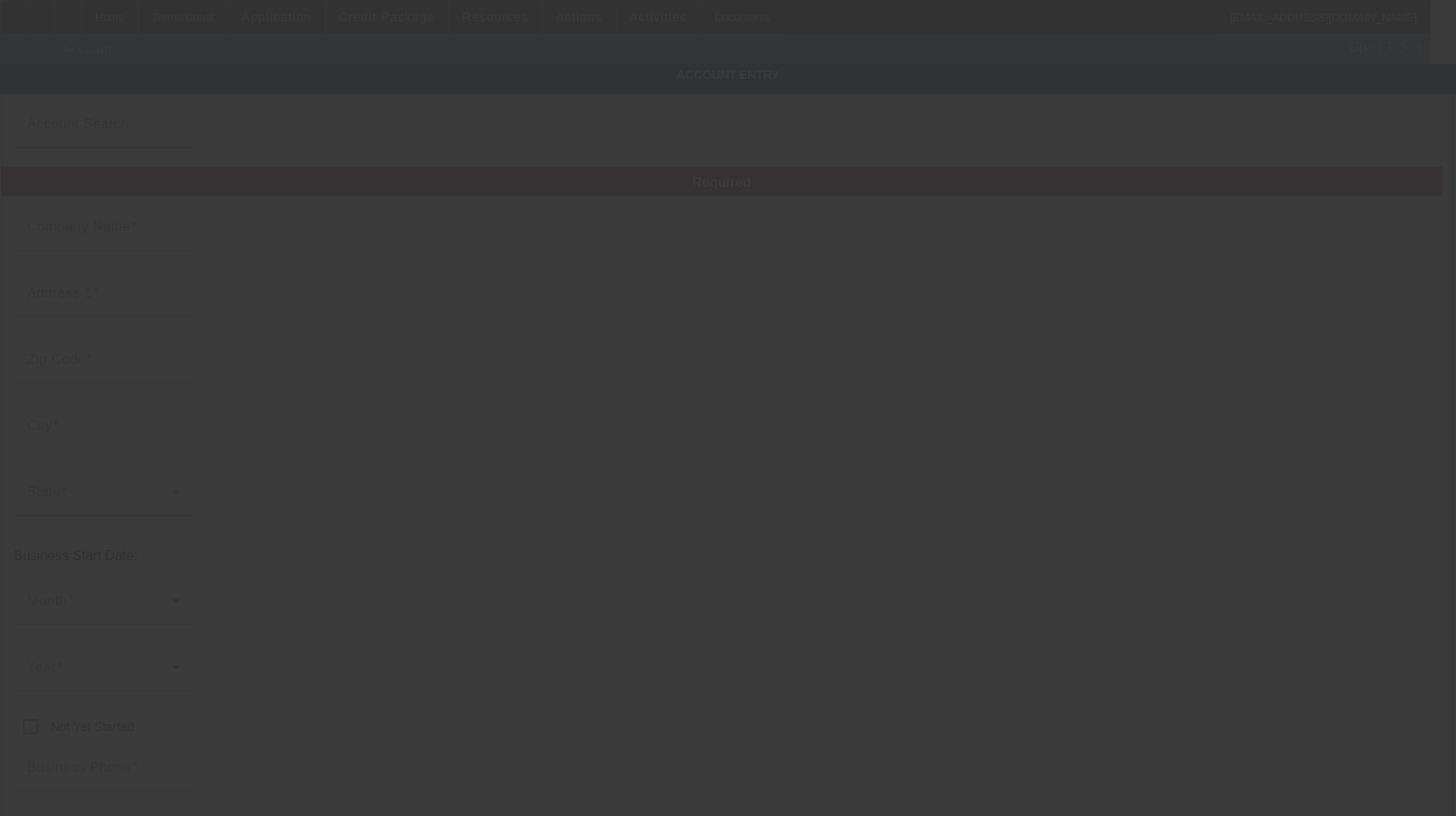
type input "Northeast Landcare LLC"
type input "3 Quail Dr"
type input "03867"
type input "[GEOGRAPHIC_DATA]"
type input "[PHONE_NUMBER]"
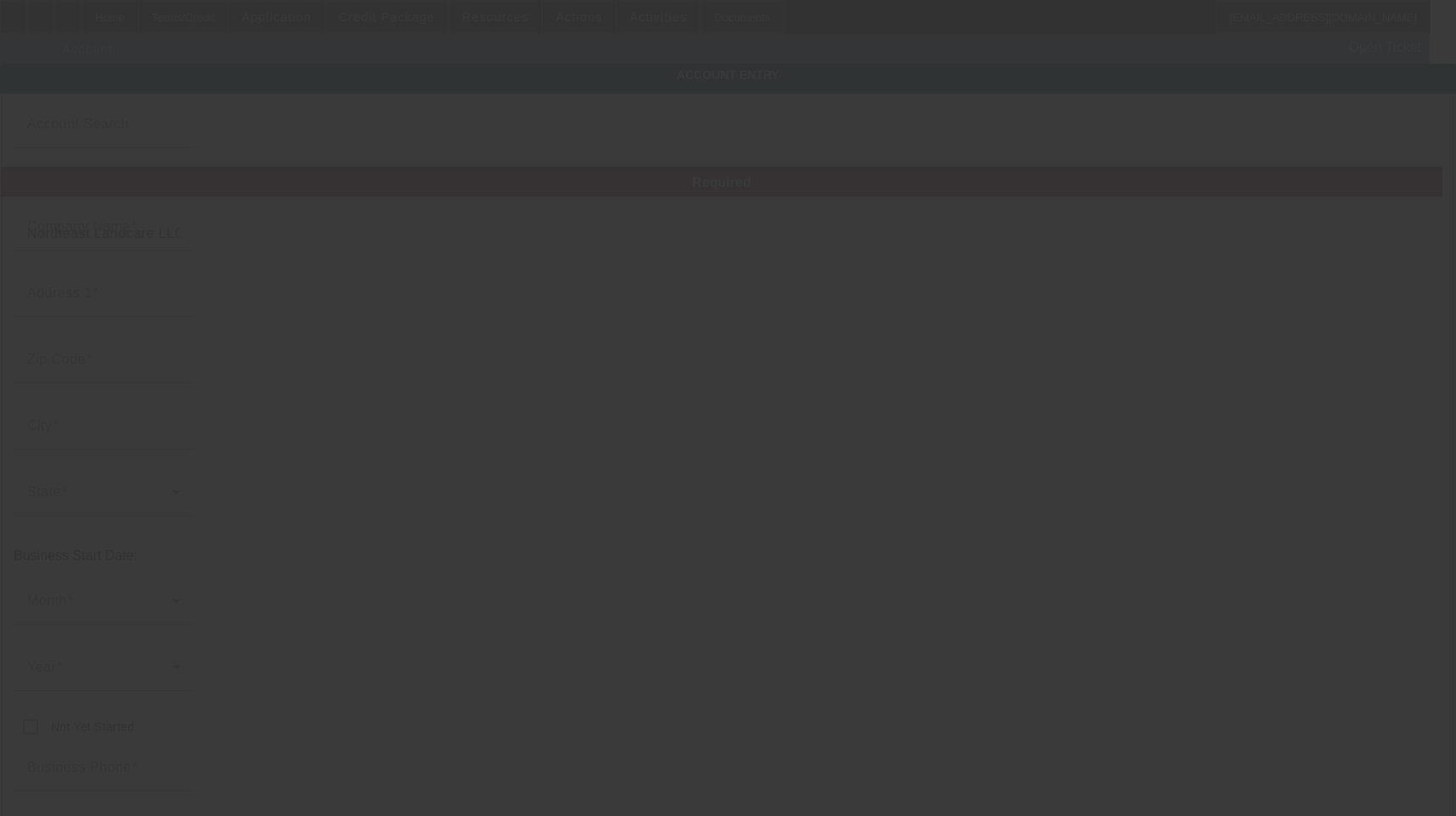
type input "[PERSON_NAME][EMAIL_ADDRESS][DOMAIN_NAME]"
type input "Strafford"
type input "[US_EMPLOYER_IDENTIFICATION_NUMBER]"
type input "[DATE]"
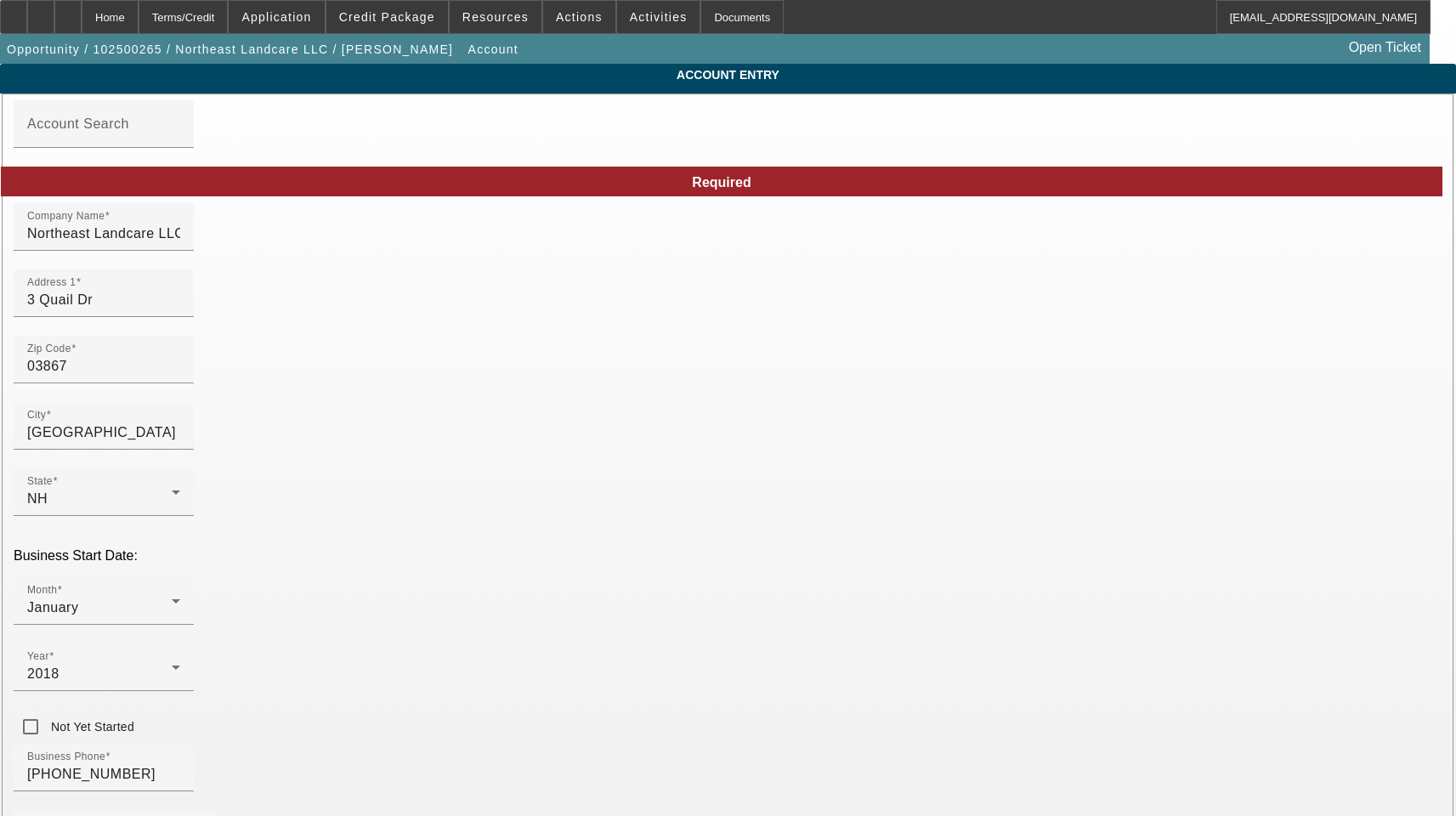
drag, startPoint x: 777, startPoint y: 385, endPoint x: 545, endPoint y: 384, distance: 232.0
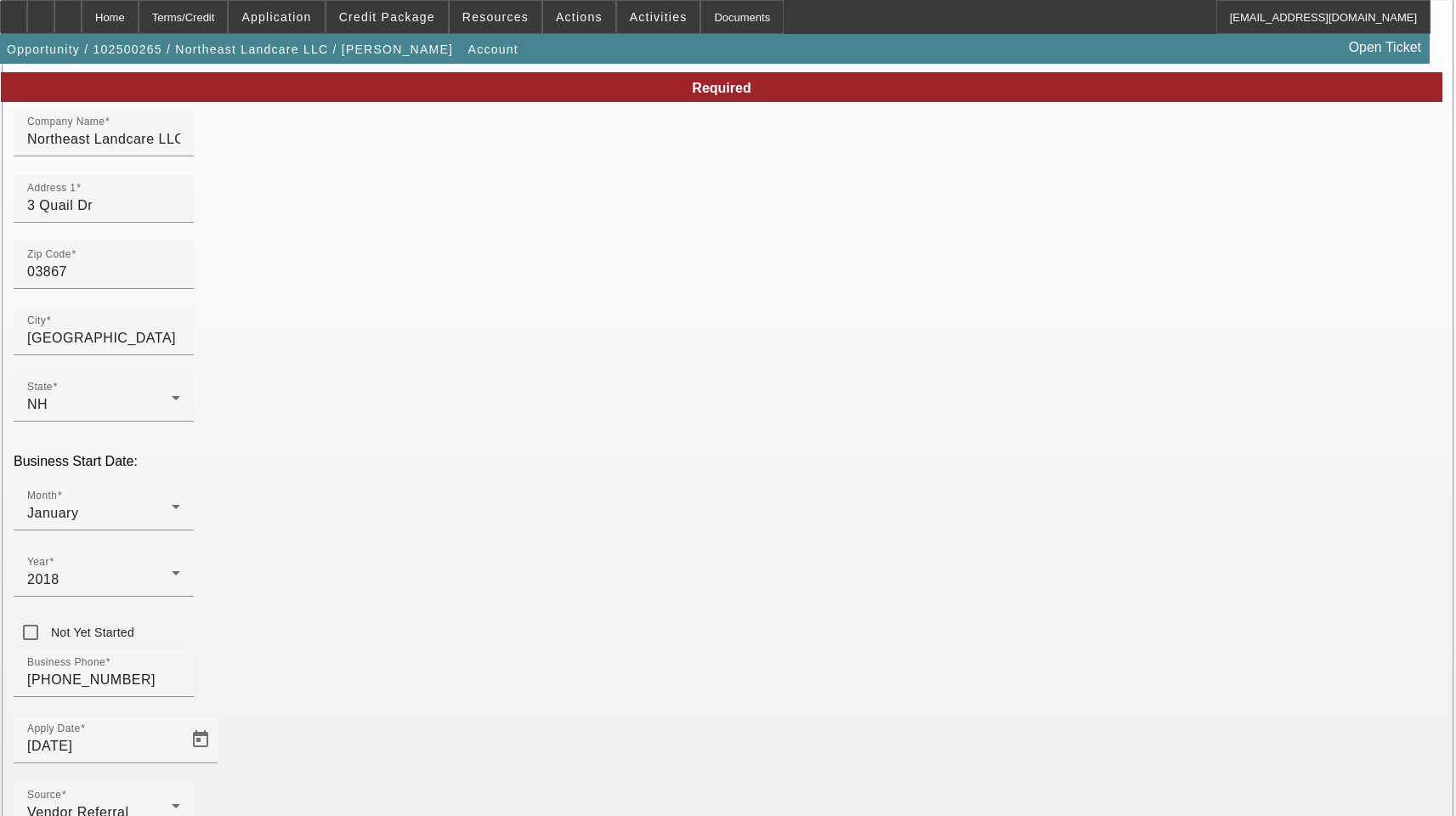
scroll to position [186, 0]
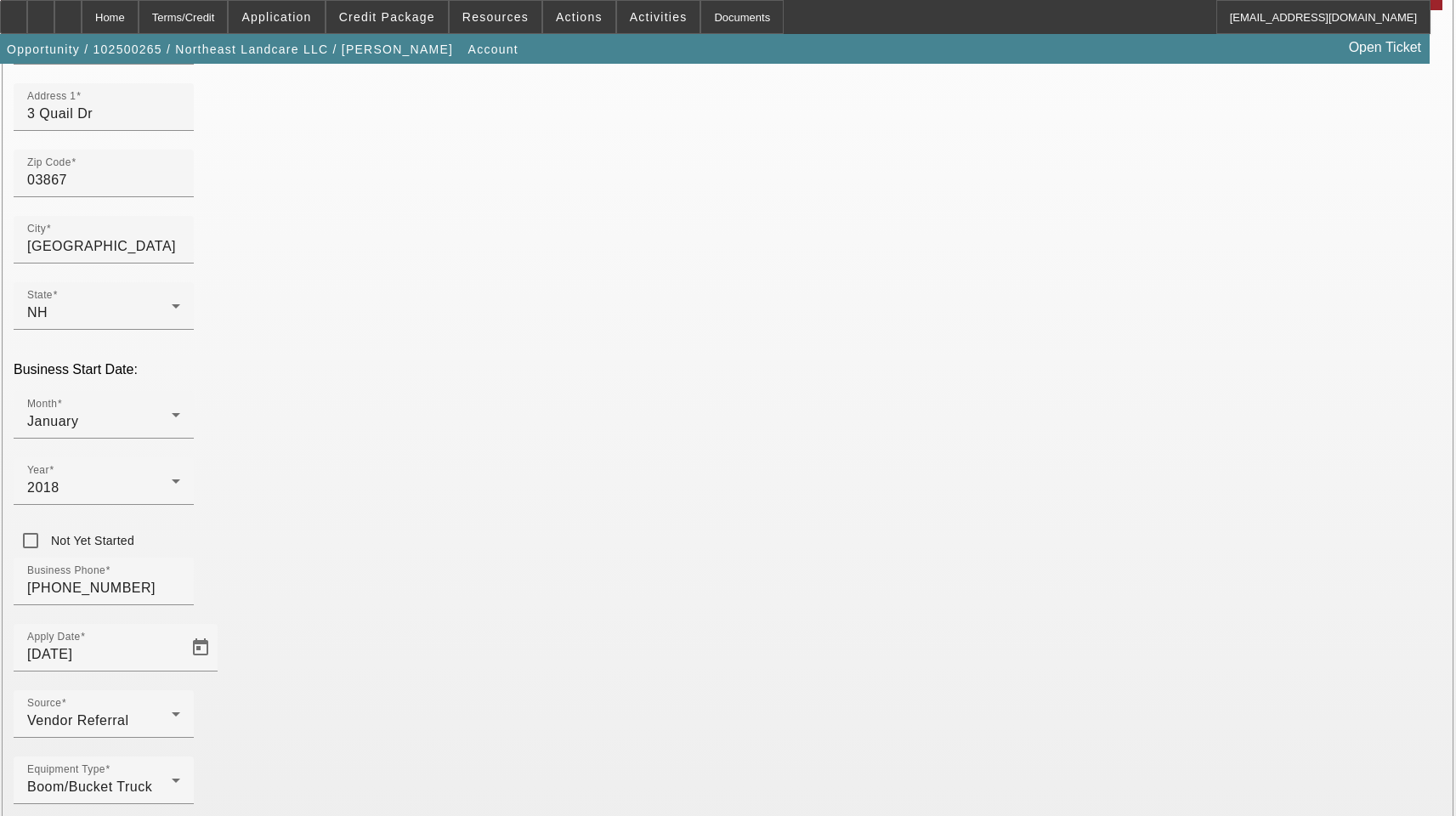
type input "nelc@nelcnh.com"
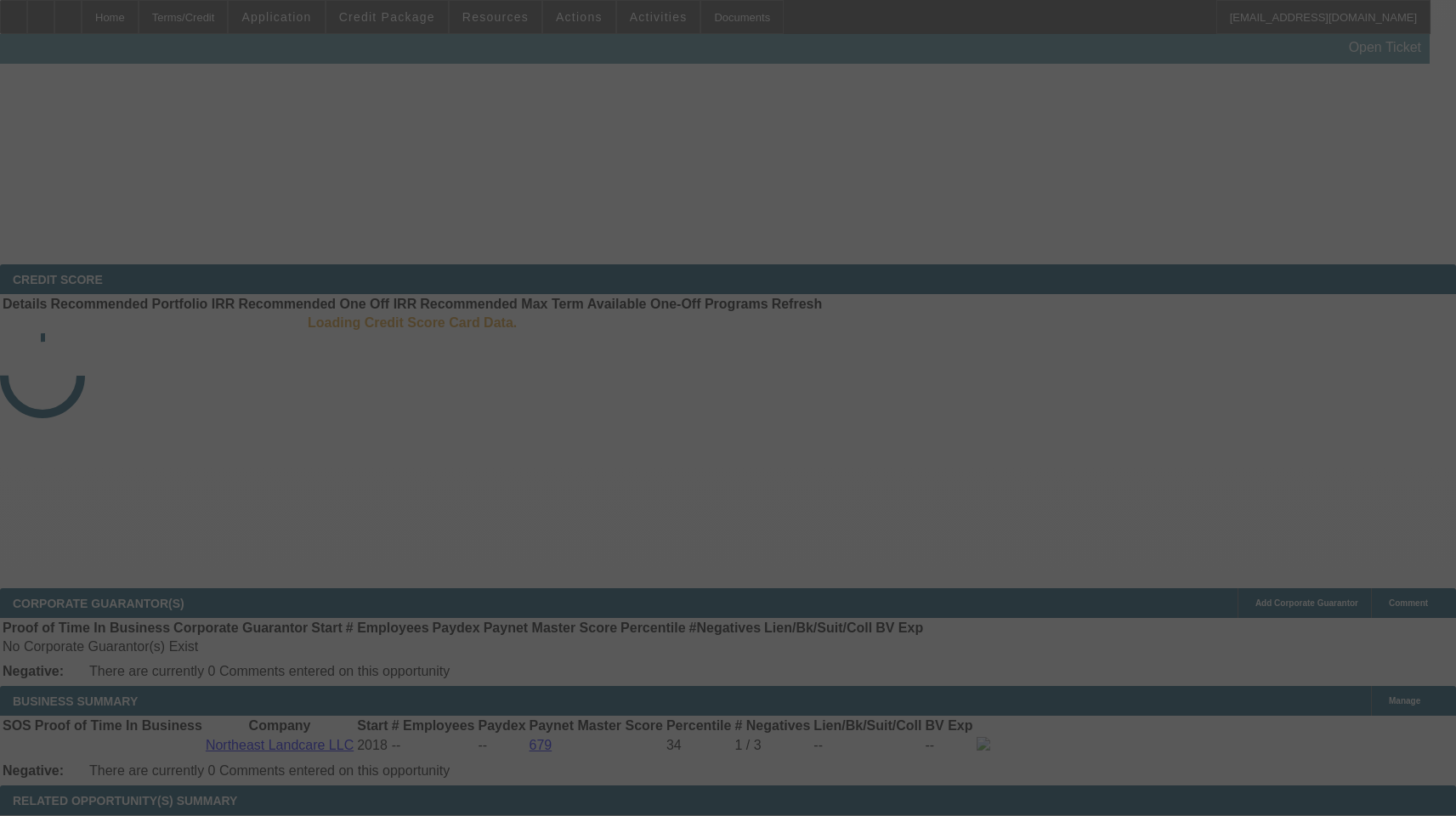
select select "3"
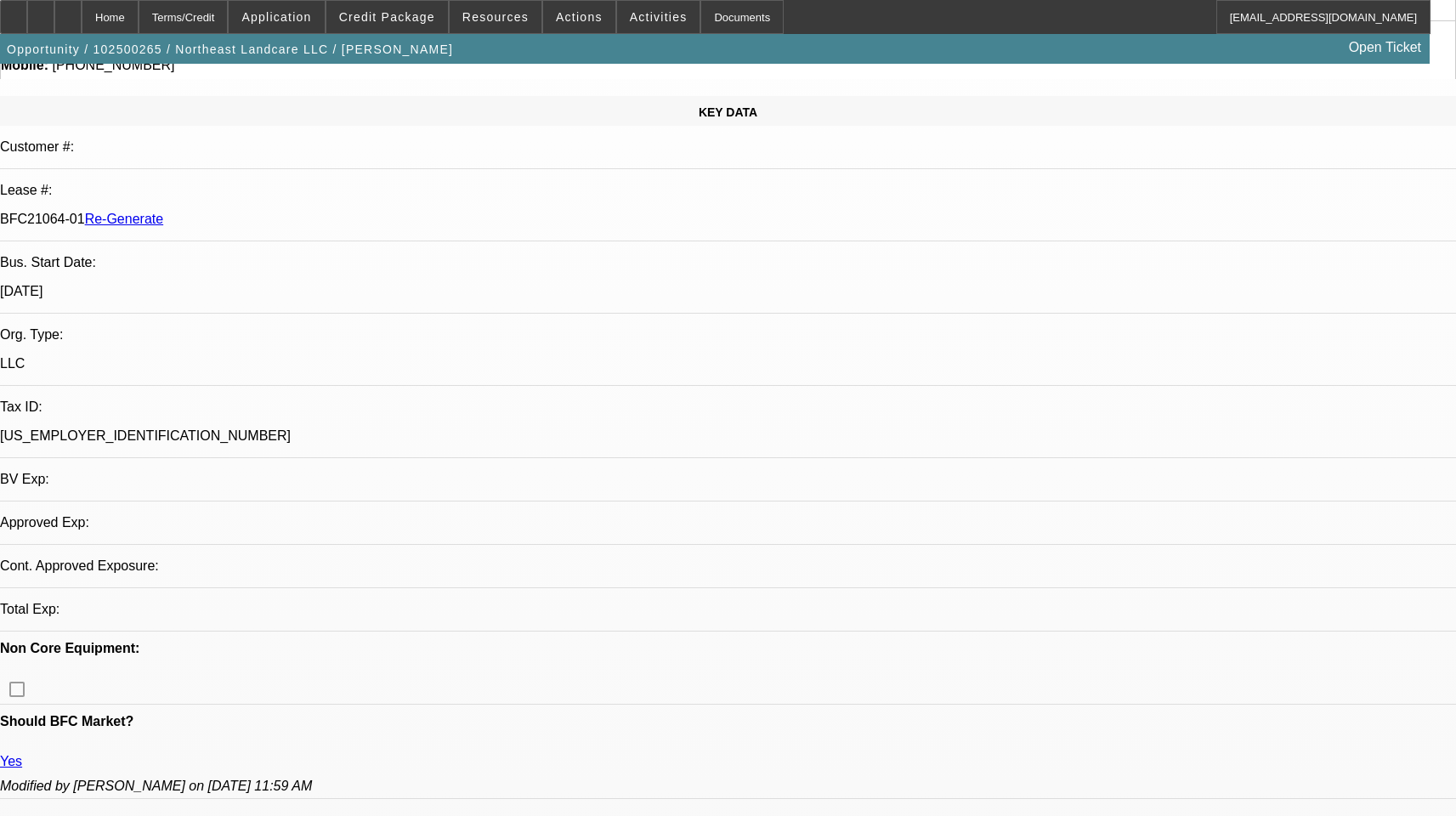
select select "0"
select select "2"
select select "0"
select select "6"
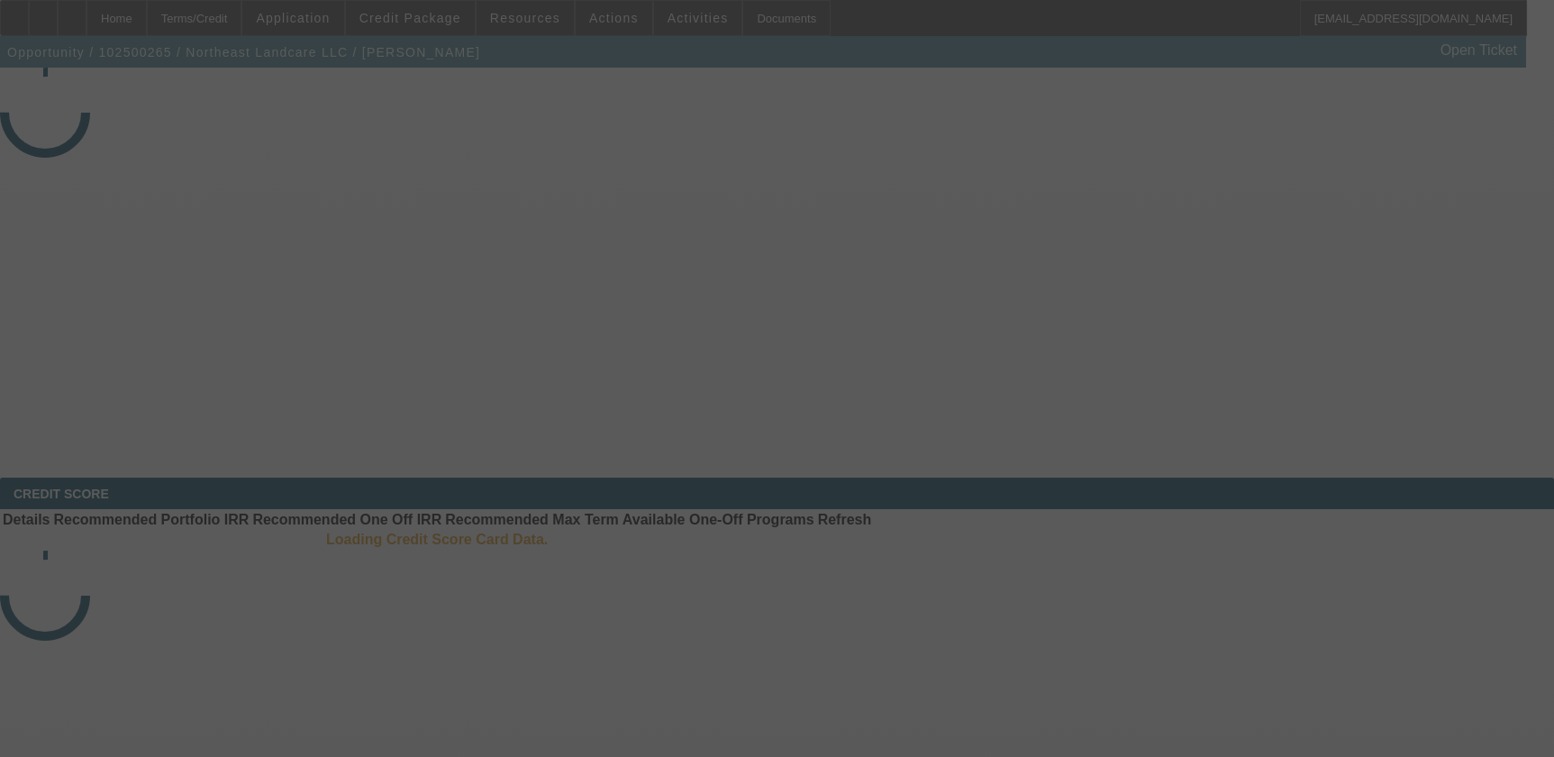
select select "3"
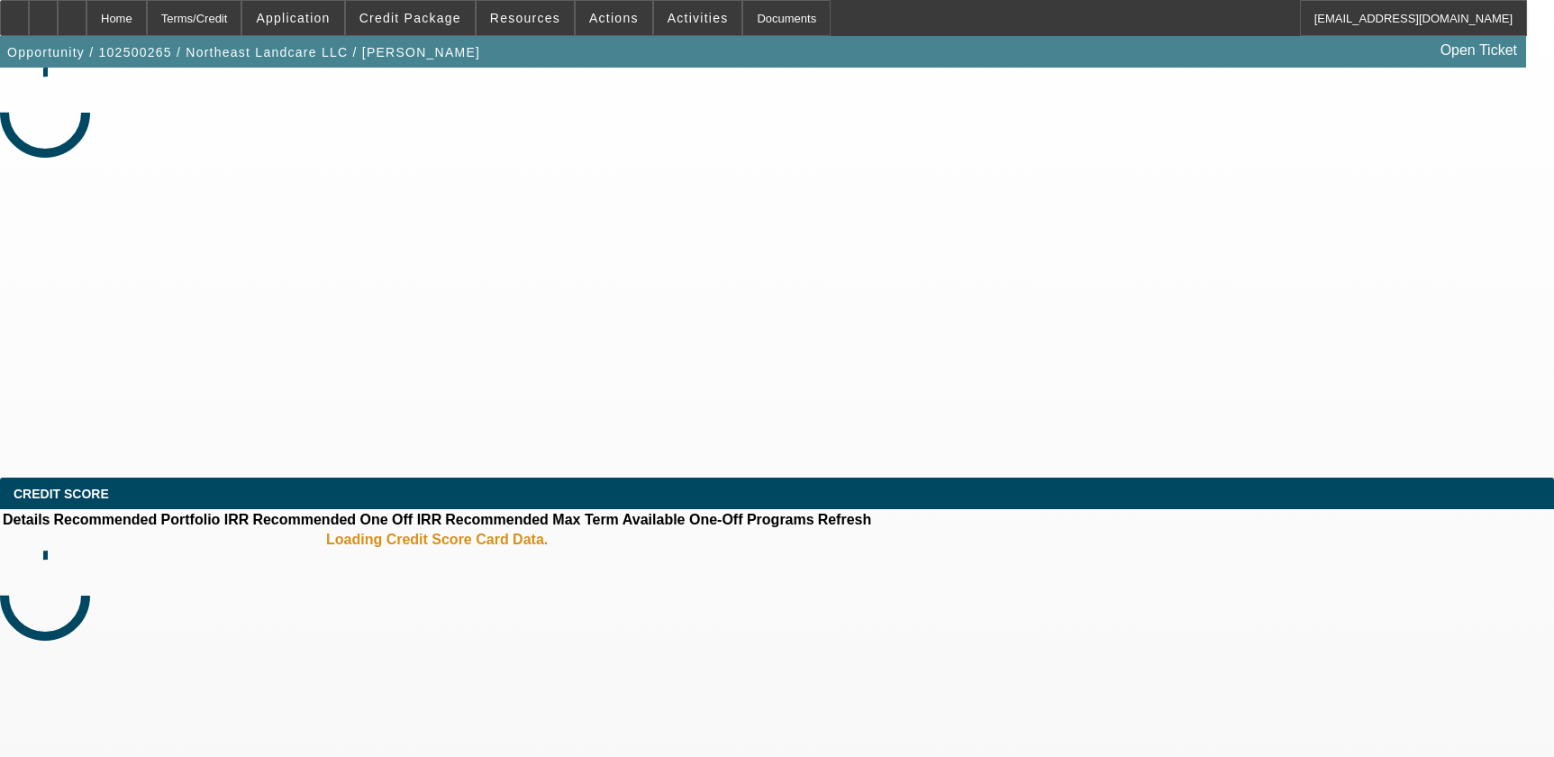
select select "0"
select select "2"
select select "0"
select select "6"
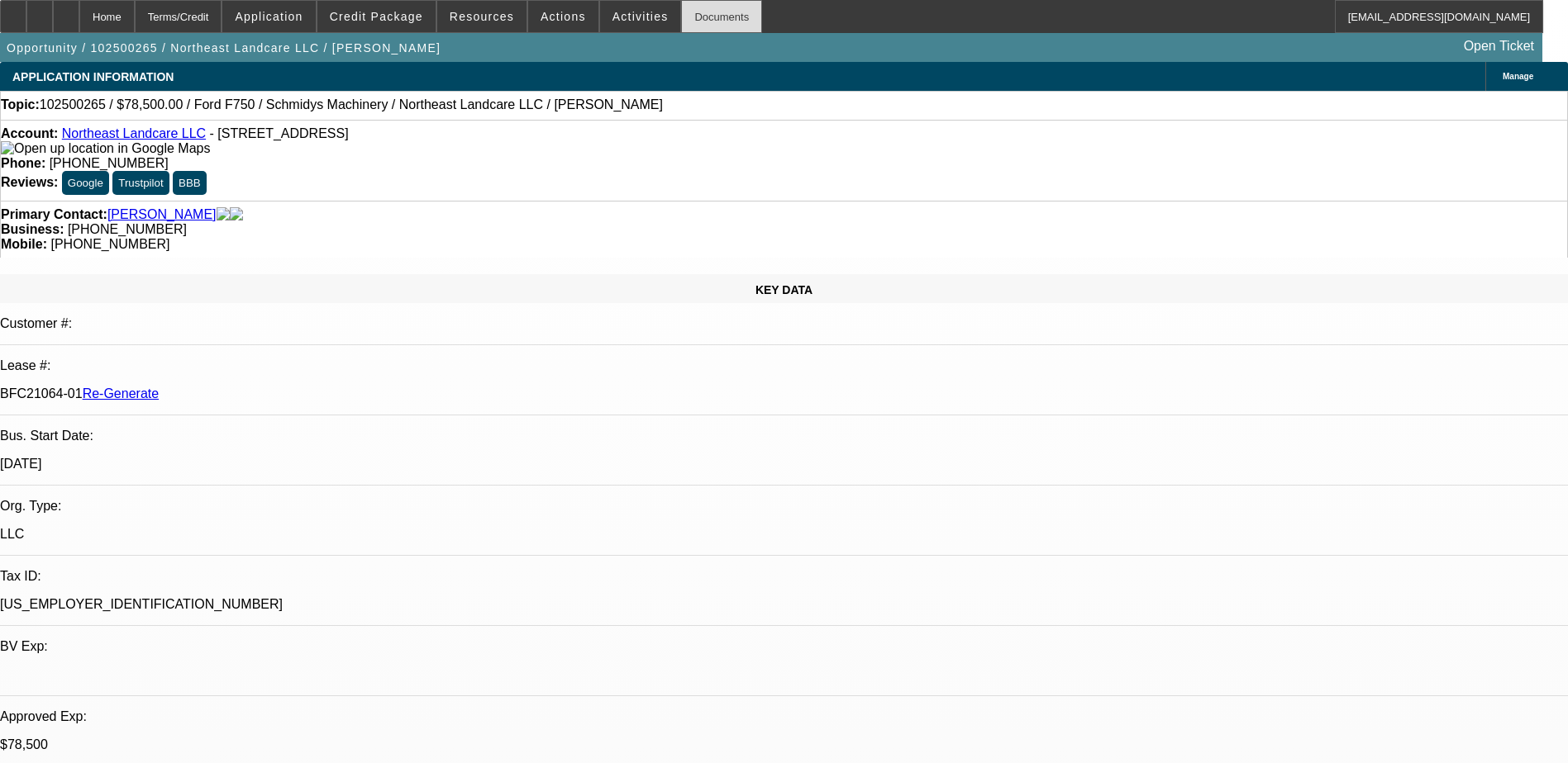
click at [695, 20] on div "Documents" at bounding box center [721, 17] width 81 height 33
click at [613, 10] on span "Activities" at bounding box center [640, 17] width 56 height 13
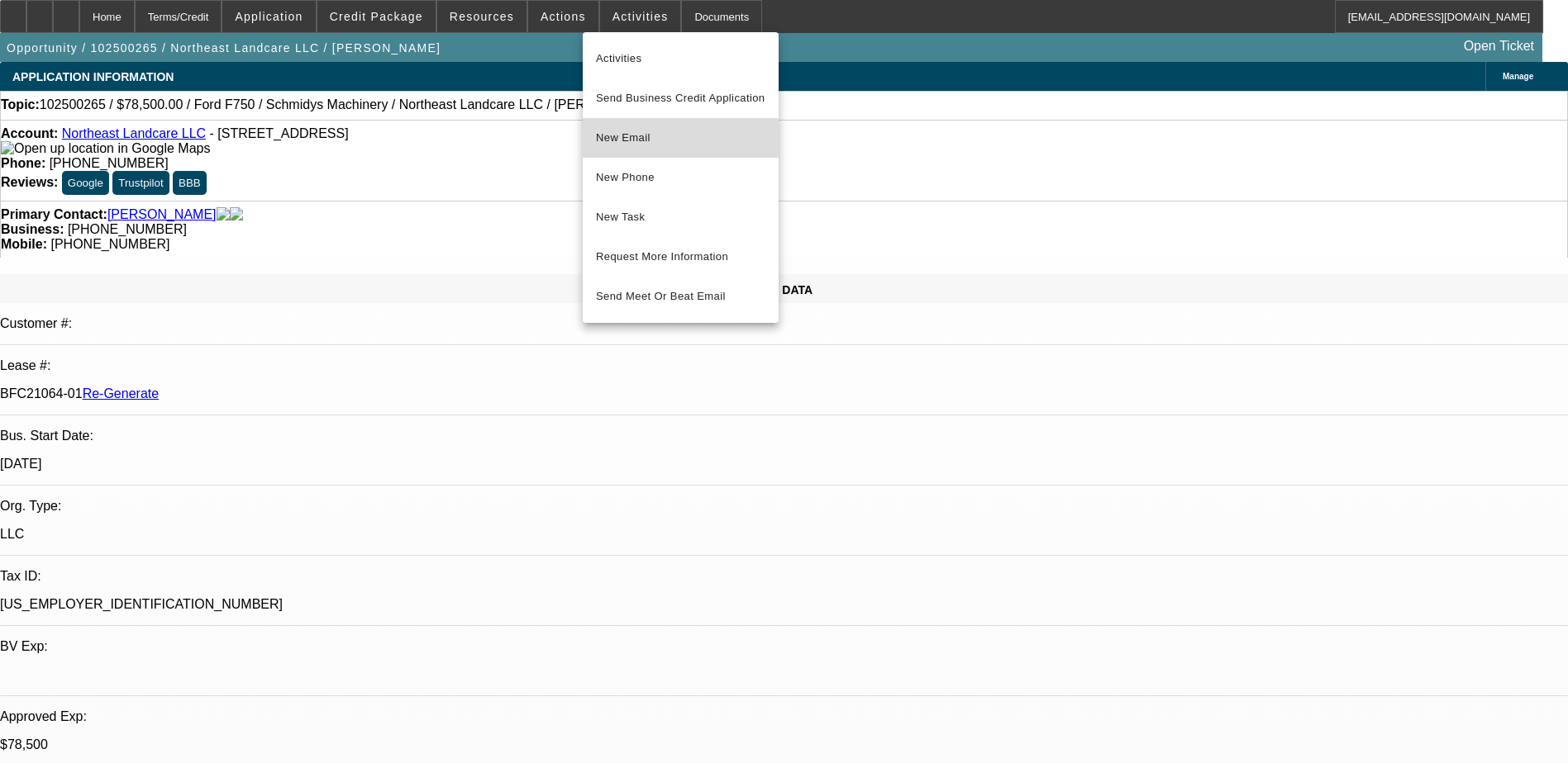
click at [625, 145] on span "New Email" at bounding box center [681, 138] width 170 height 20
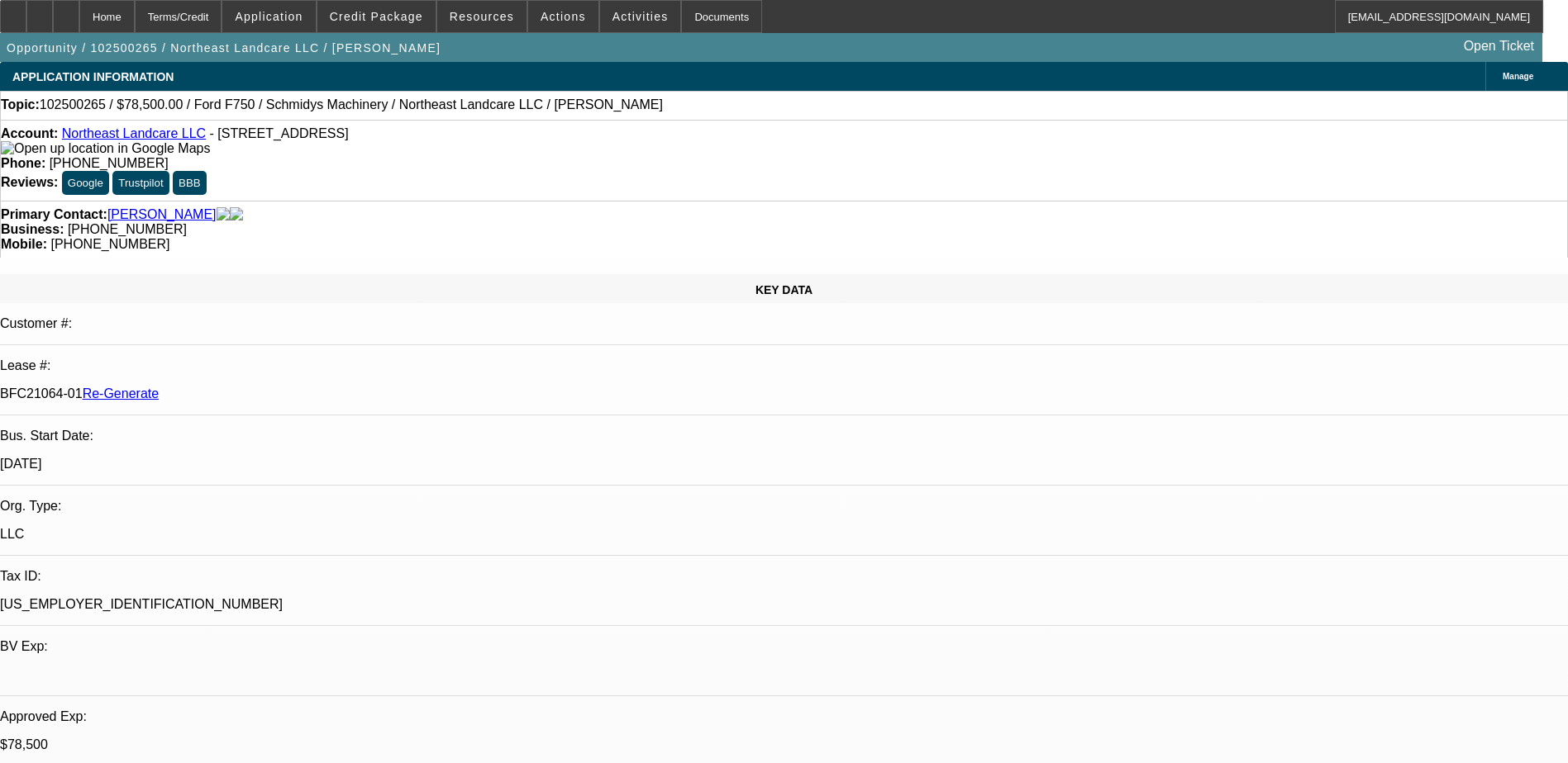
drag, startPoint x: 195, startPoint y: 275, endPoint x: 263, endPoint y: 276, distance: 68.0
click at [263, 387] on div "BFC21064-01 Re-Generate" at bounding box center [784, 394] width 1568 height 15
copy p "BFC21064-01"
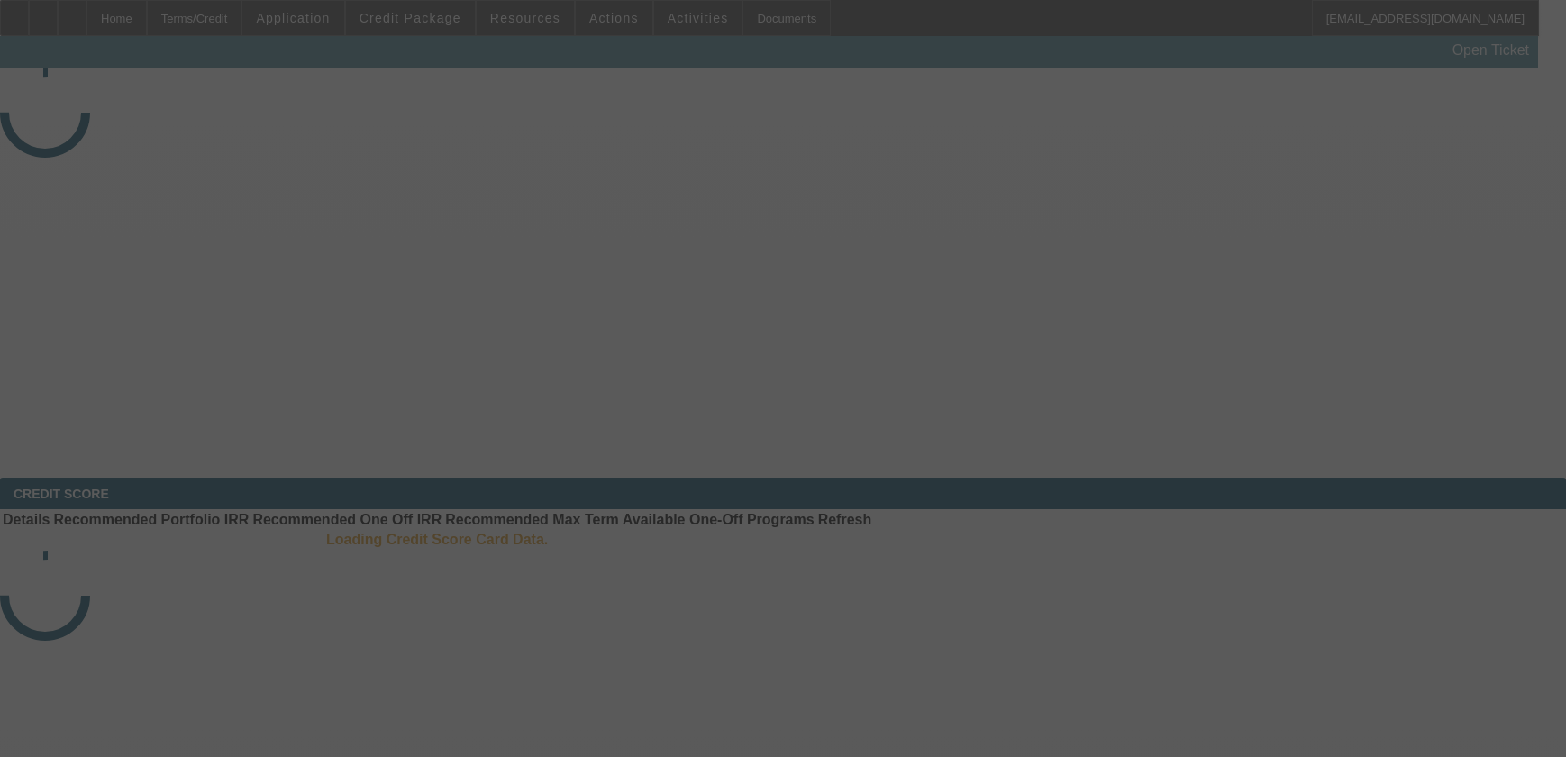
select select "4"
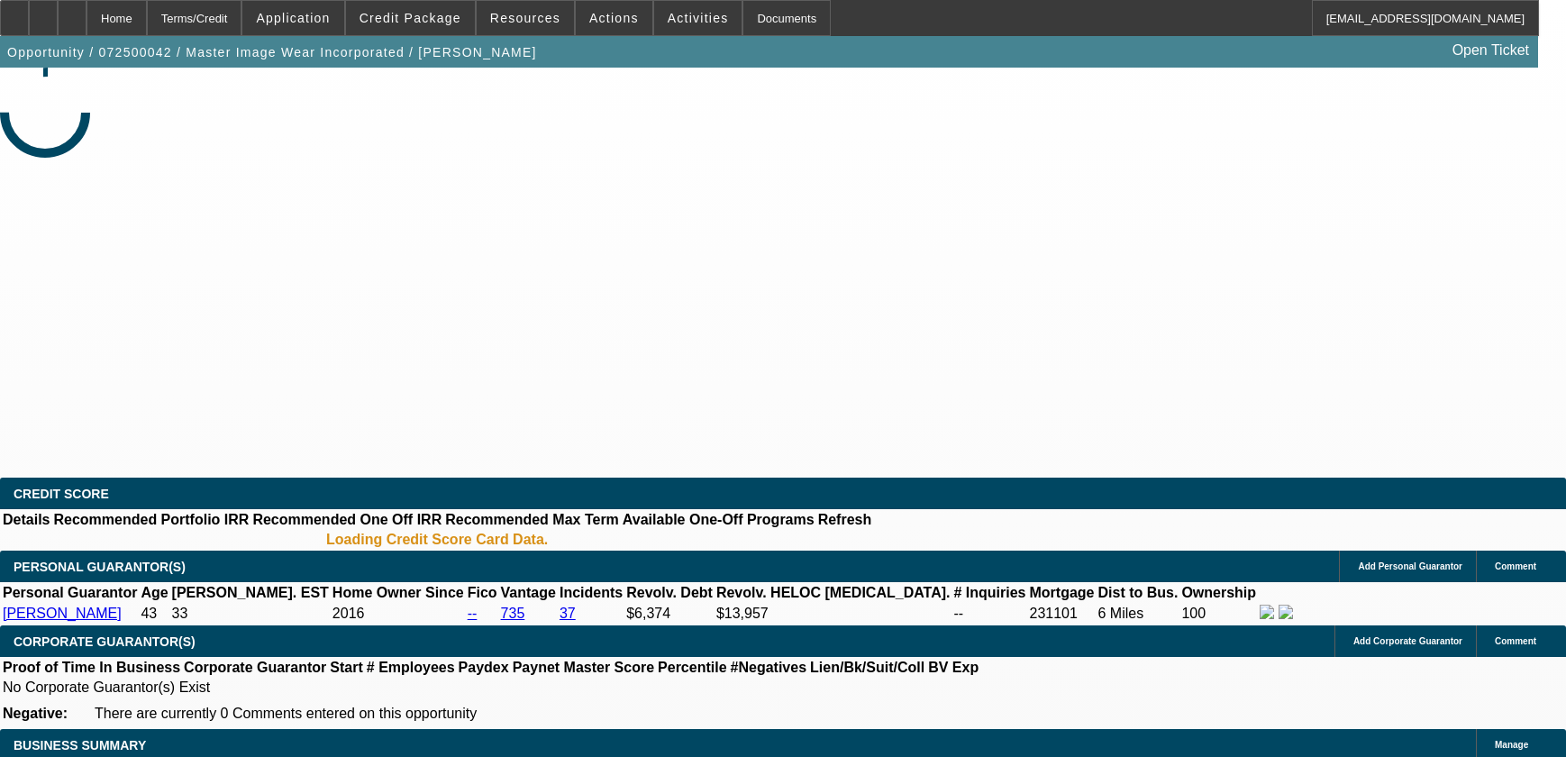
select select "0"
select select "0.1"
select select "4"
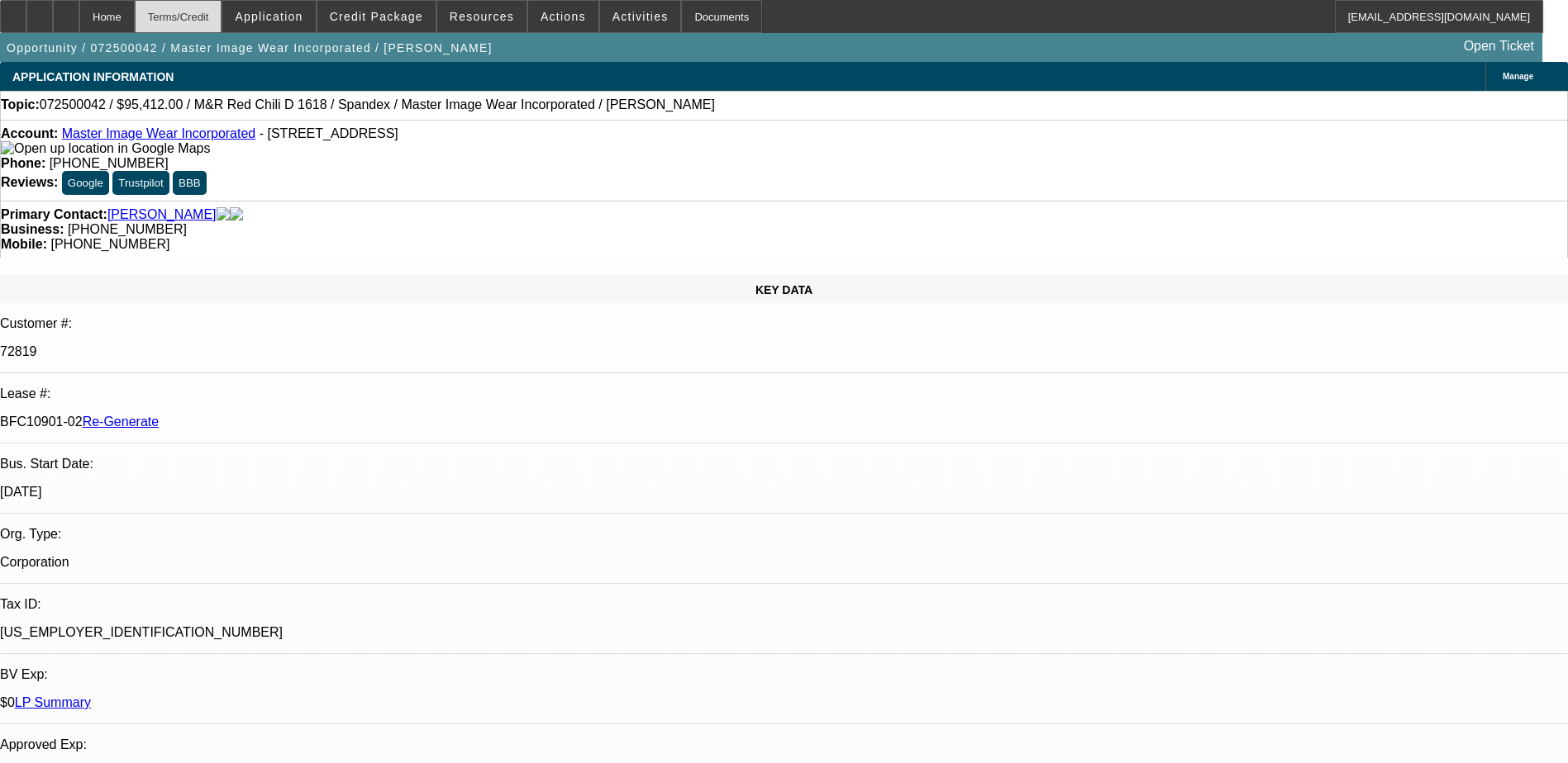
click at [222, 16] on div "Terms/Credit" at bounding box center [179, 17] width 88 height 33
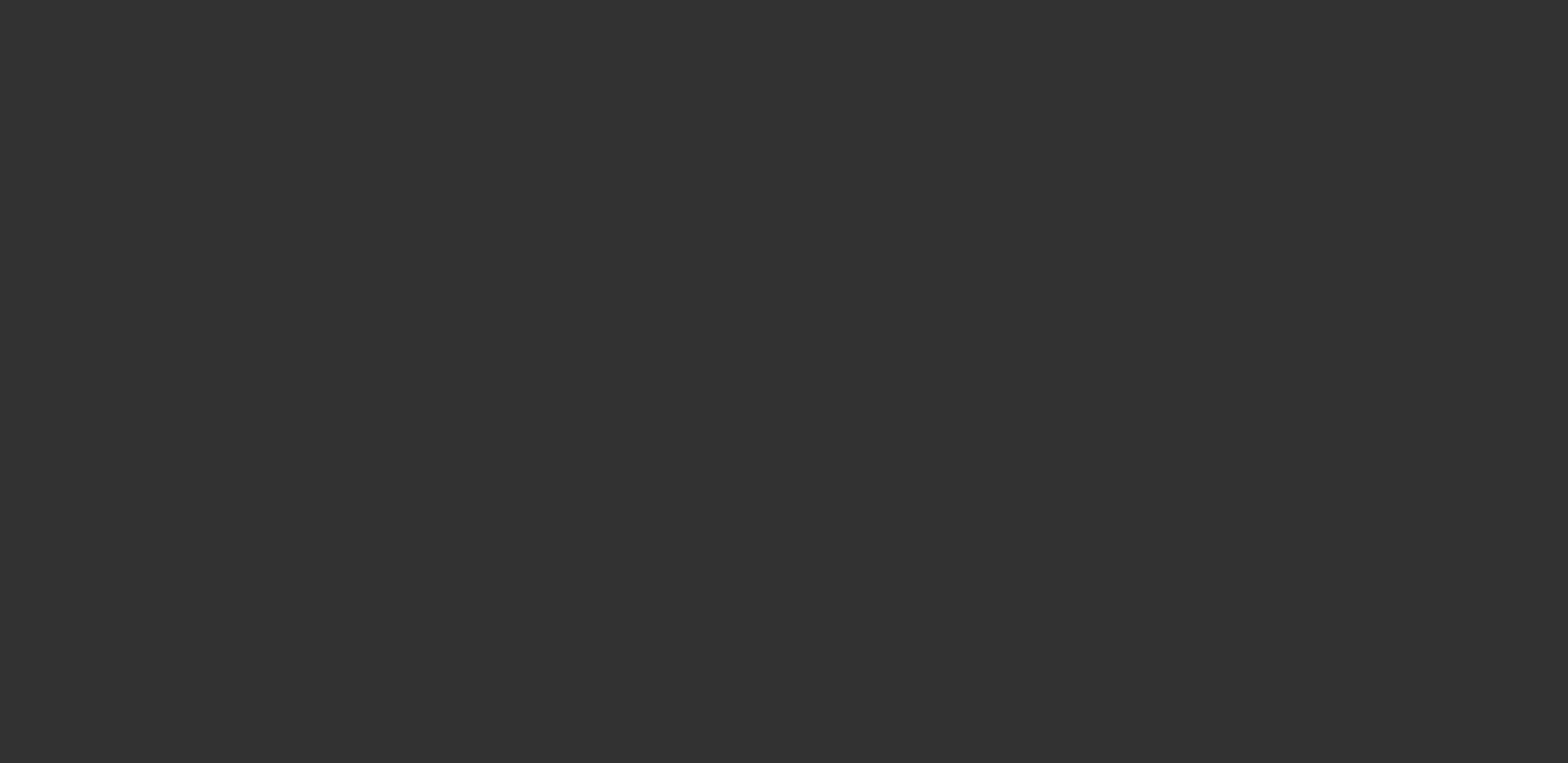
radio input "true"
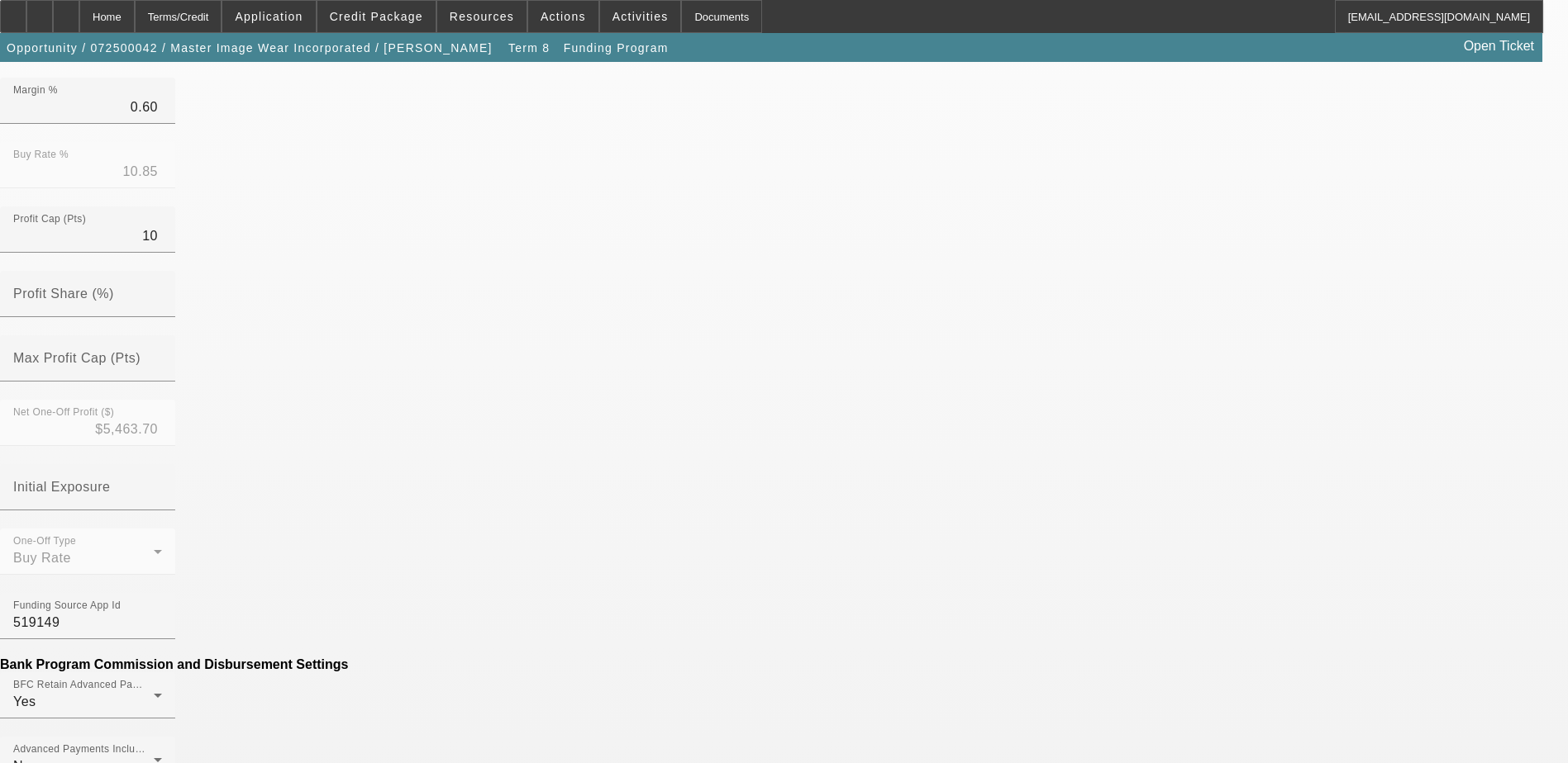
scroll to position [496, 0]
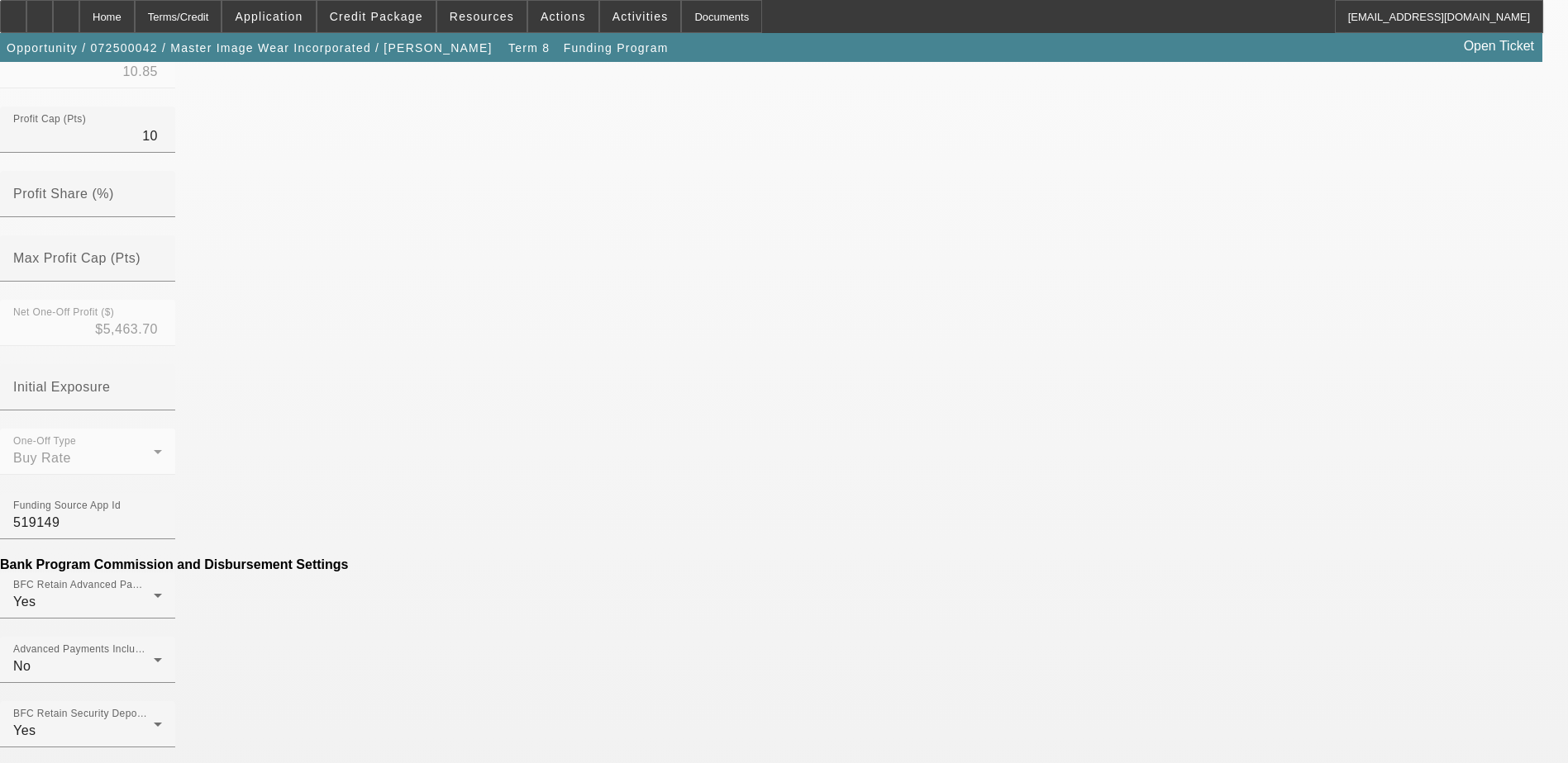
click at [647, 446] on mat-option "No" at bounding box center [663, 458] width 217 height 39
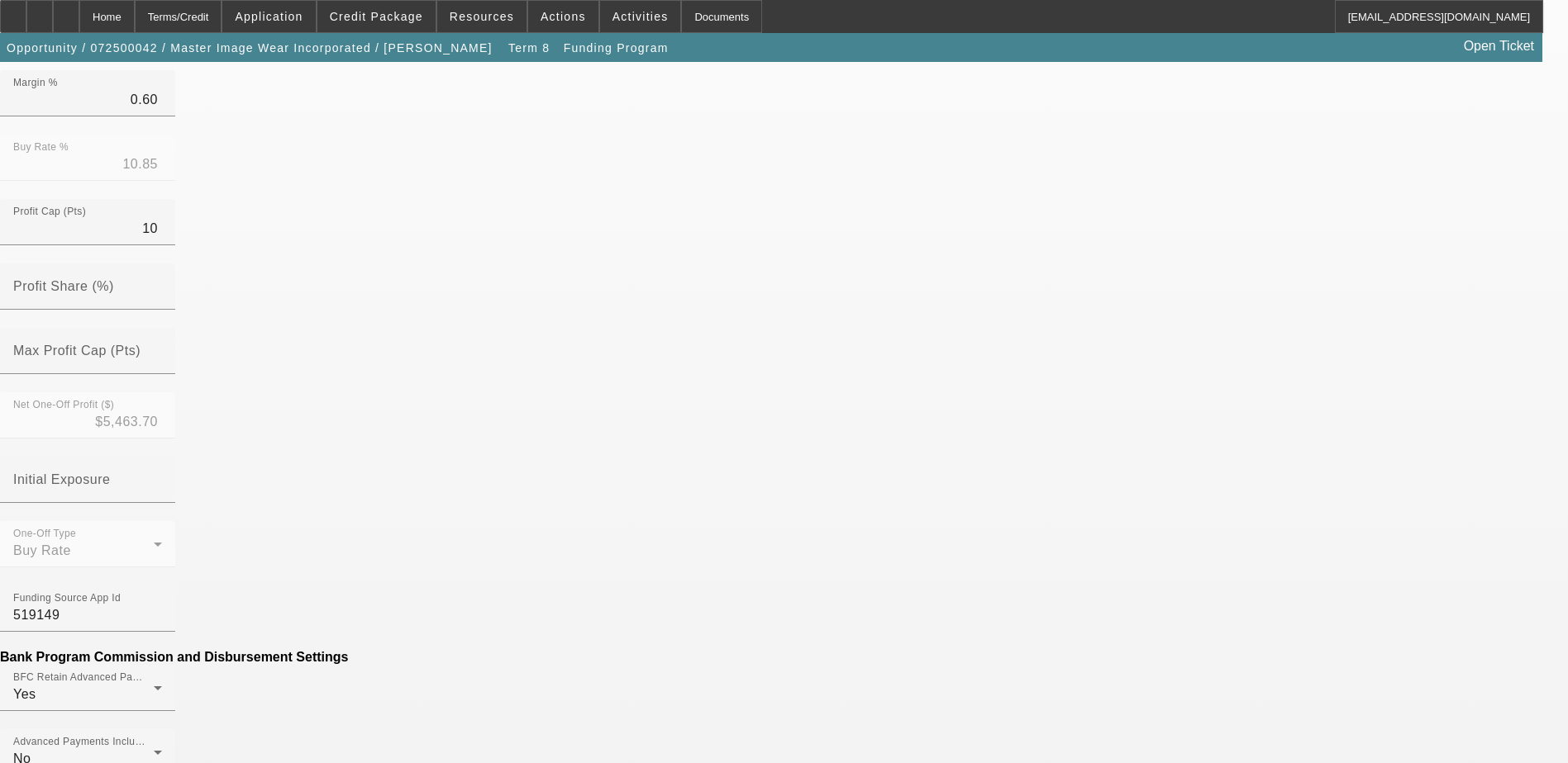
scroll to position [330, 0]
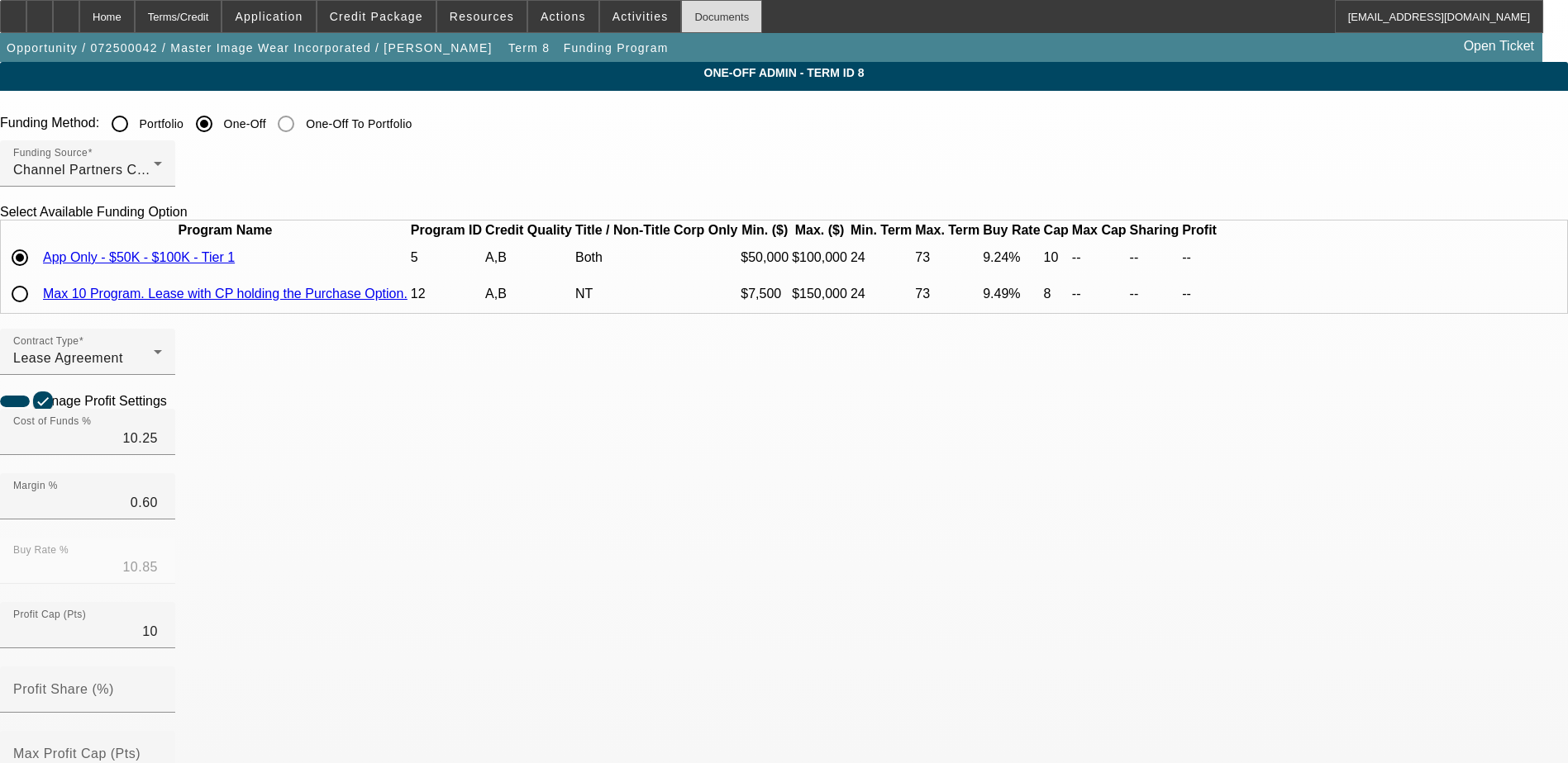
click at [689, 13] on div "Documents" at bounding box center [721, 17] width 81 height 33
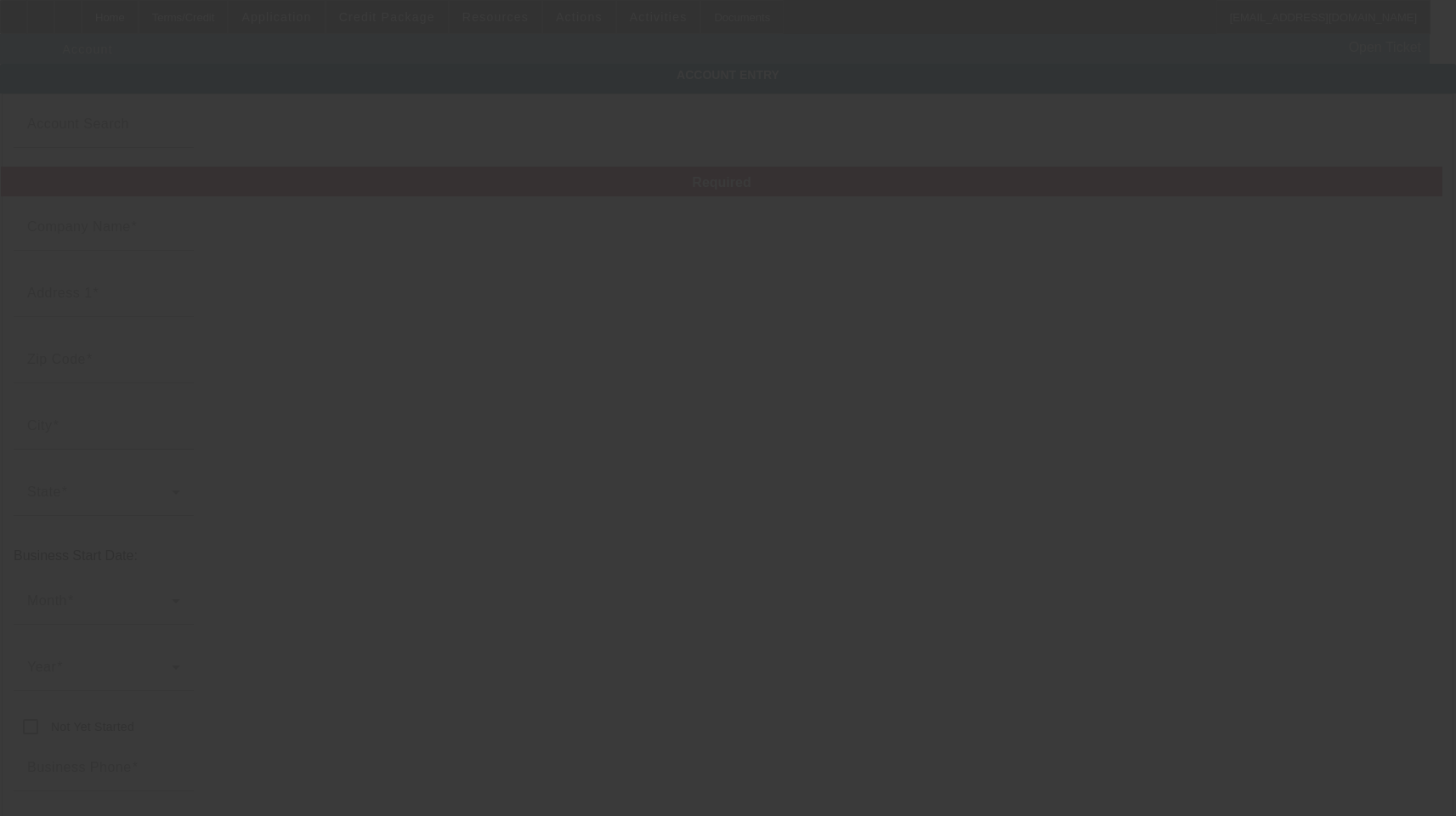
type input "Master Image Wear Incorporated"
type input "[STREET_ADDRESS]"
type input "84404"
type input "[PERSON_NAME]"
type input "[PHONE_NUMBER]"
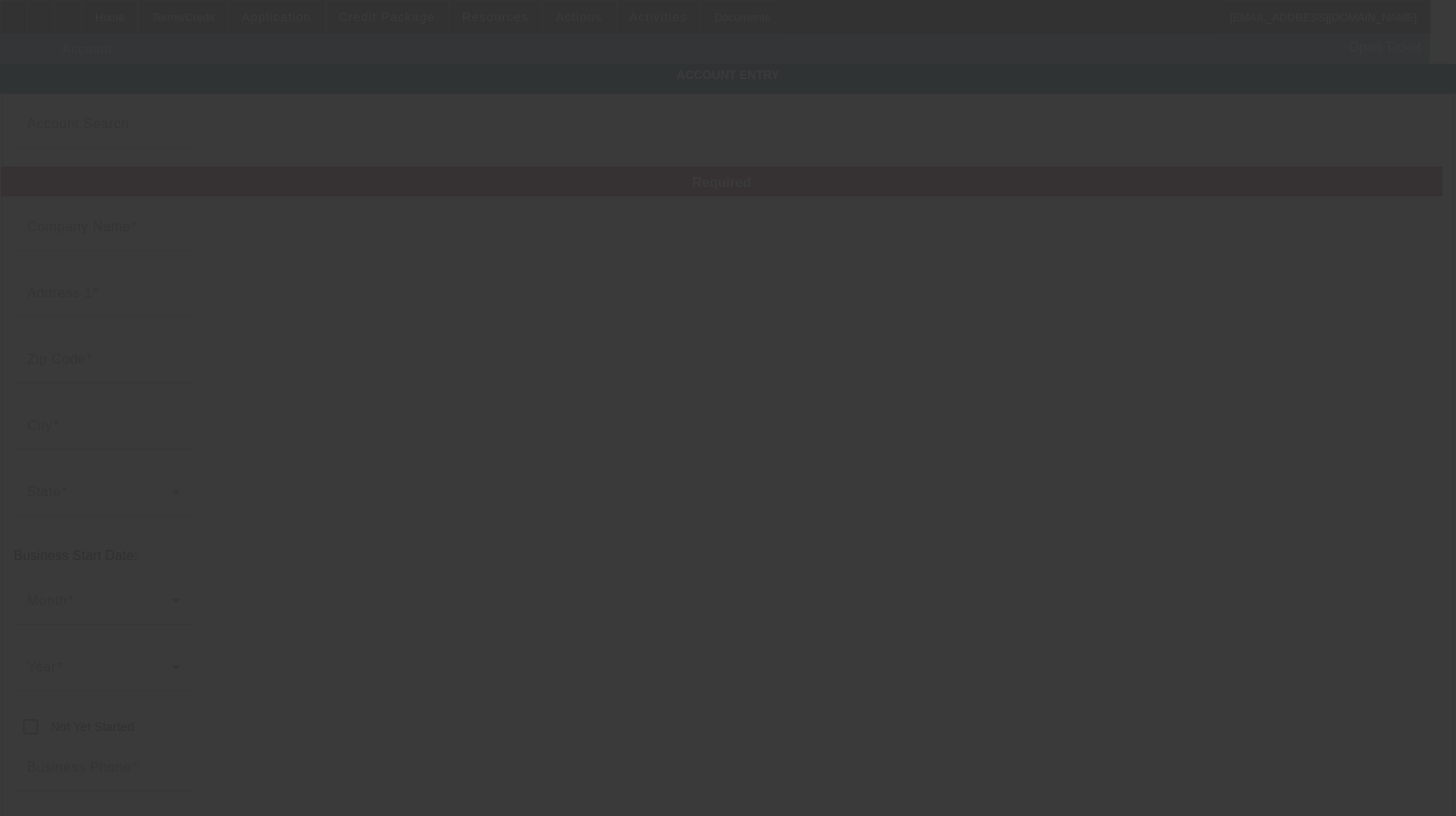
type input "[EMAIL_ADDRESS][DOMAIN_NAME]"
type input "Weber"
type input "(801) 866-0027"
type input "45-4121406"
type input "Embroidery and Screenprinting"
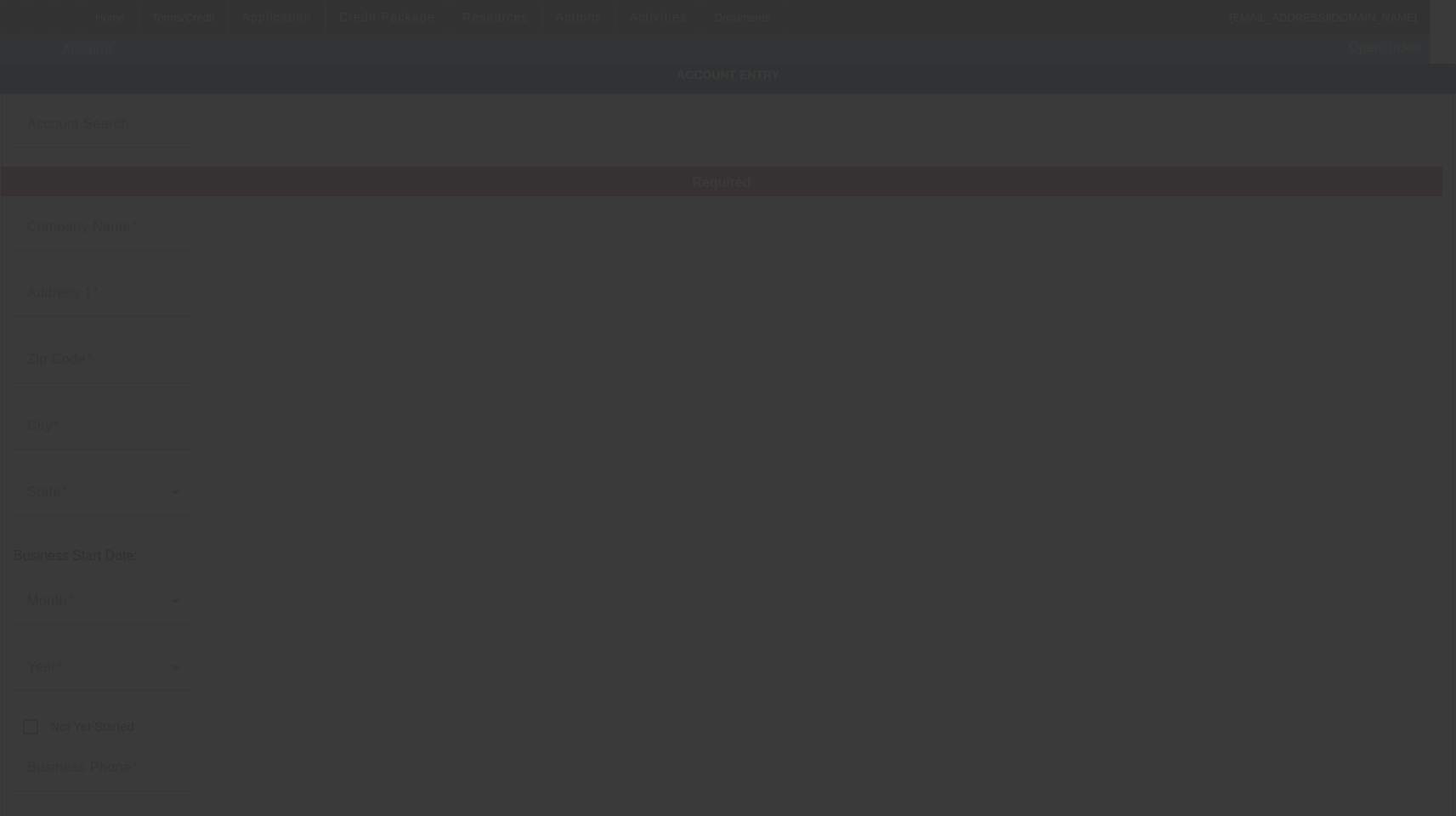
type input "http://sourcescaps.com"
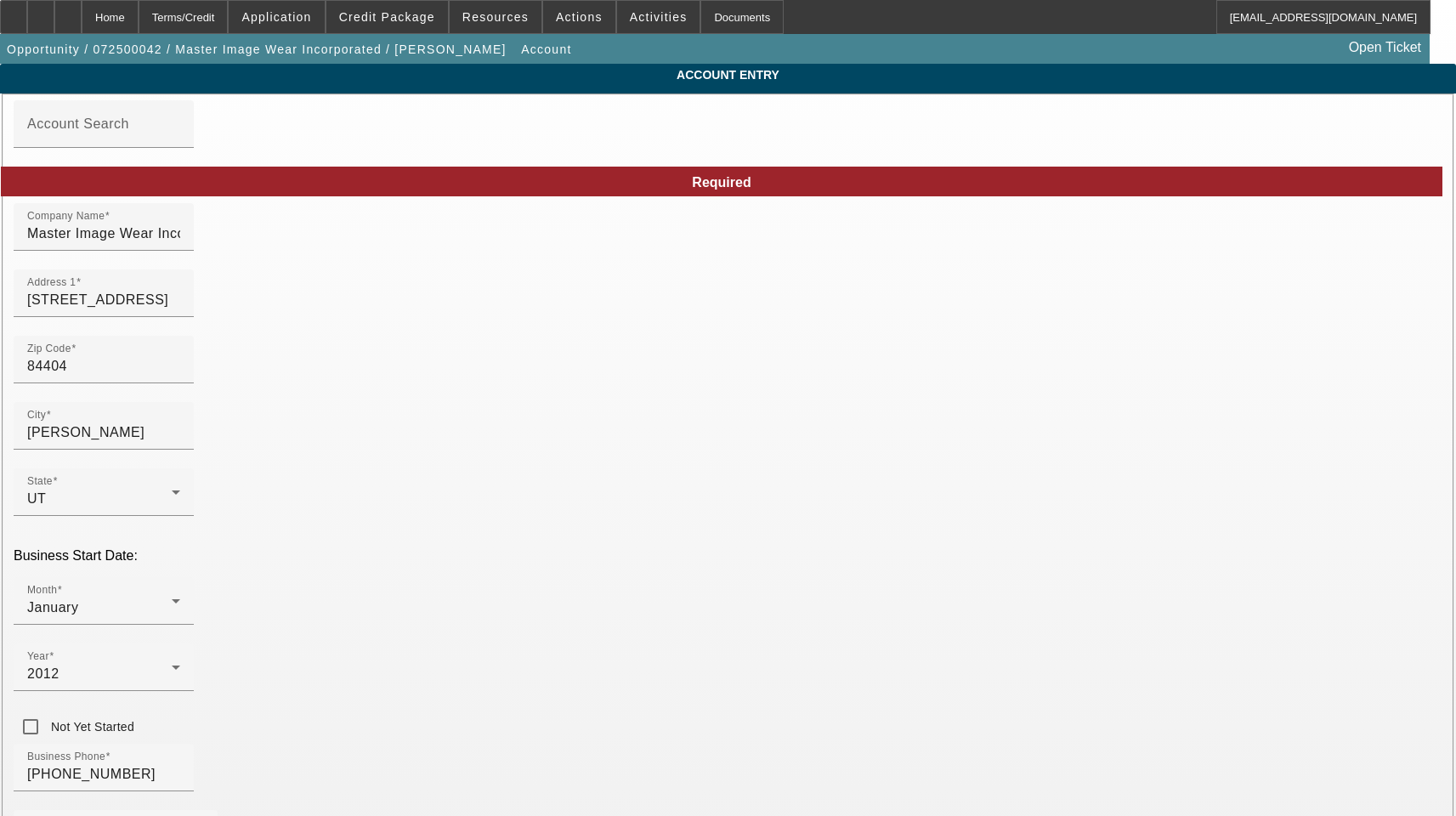
type input "7/2/2025"
drag, startPoint x: 931, startPoint y: 386, endPoint x: 697, endPoint y: 380, distance: 234.1
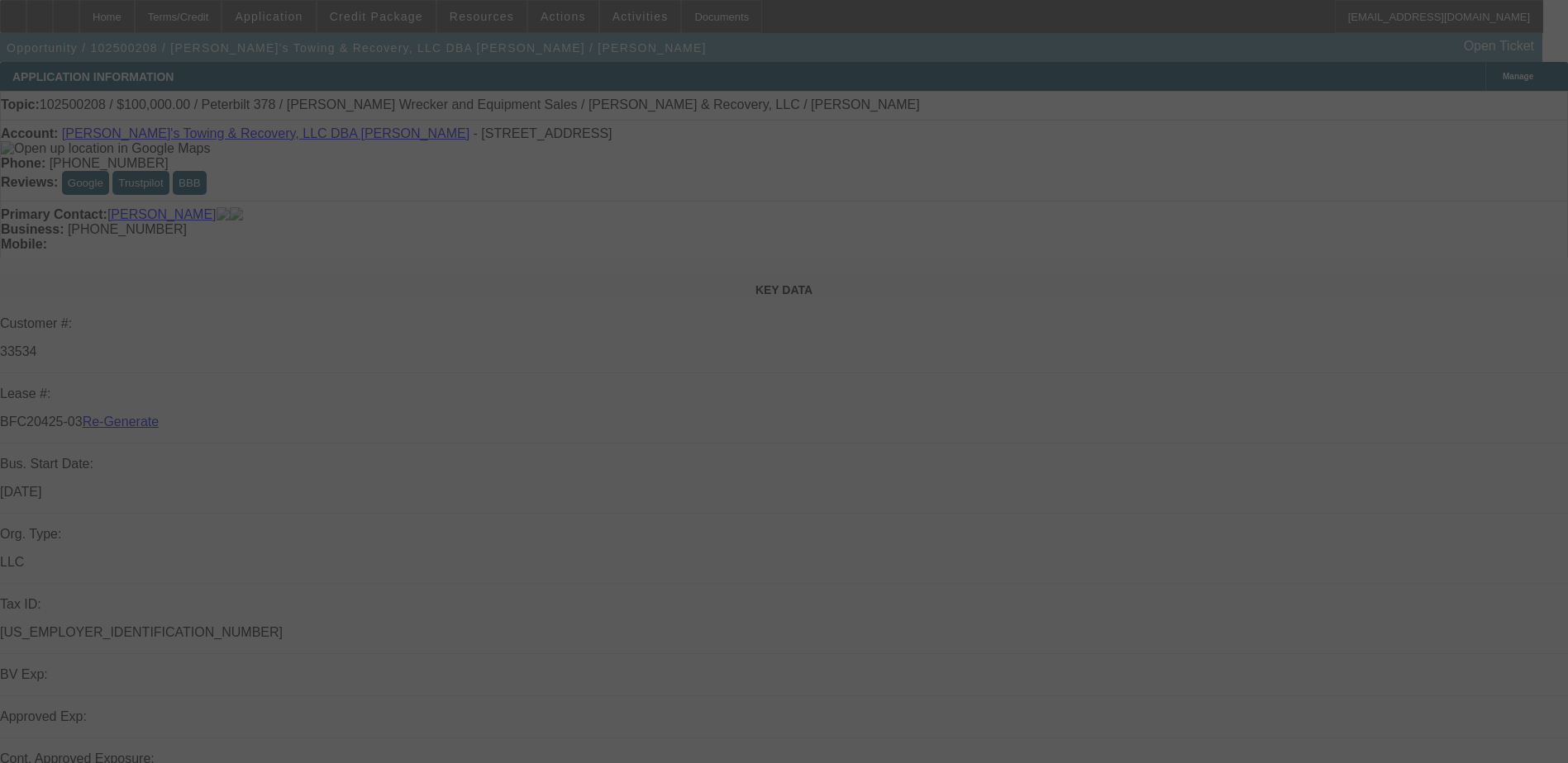
select select "3"
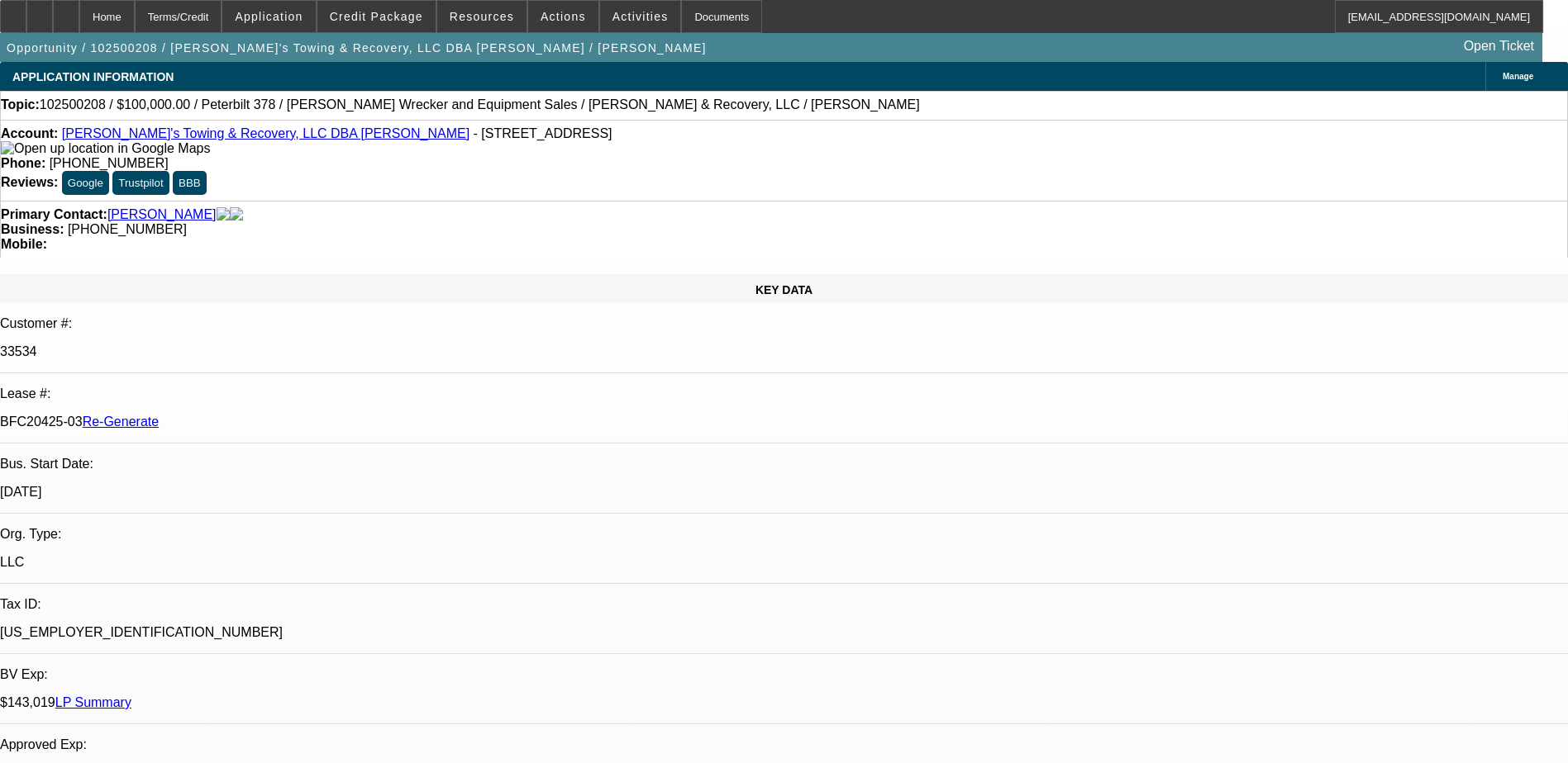
select select "0.2"
select select "2"
select select "0"
select select "6"
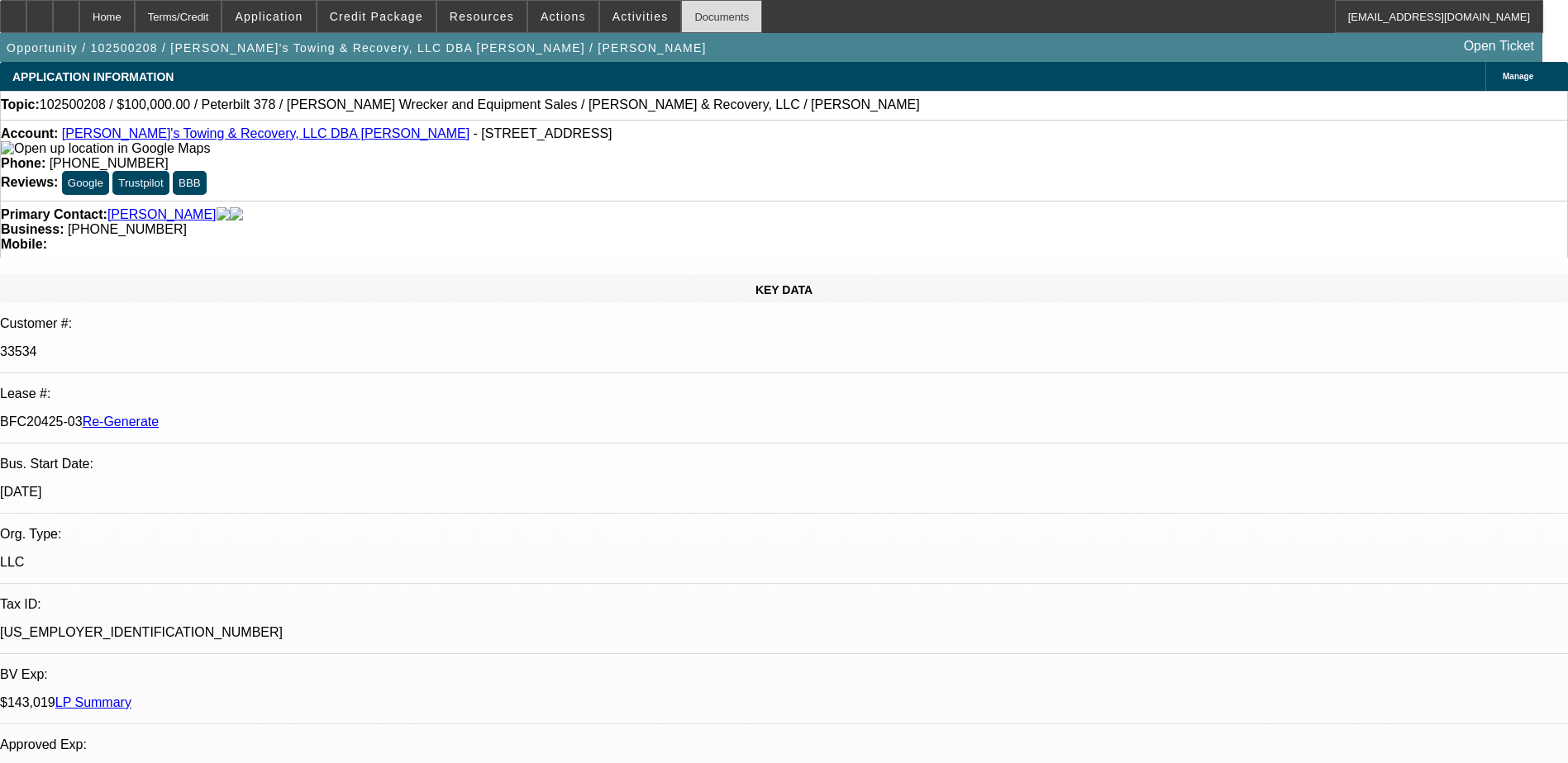
click at [687, 13] on div "Documents" at bounding box center [721, 17] width 81 height 33
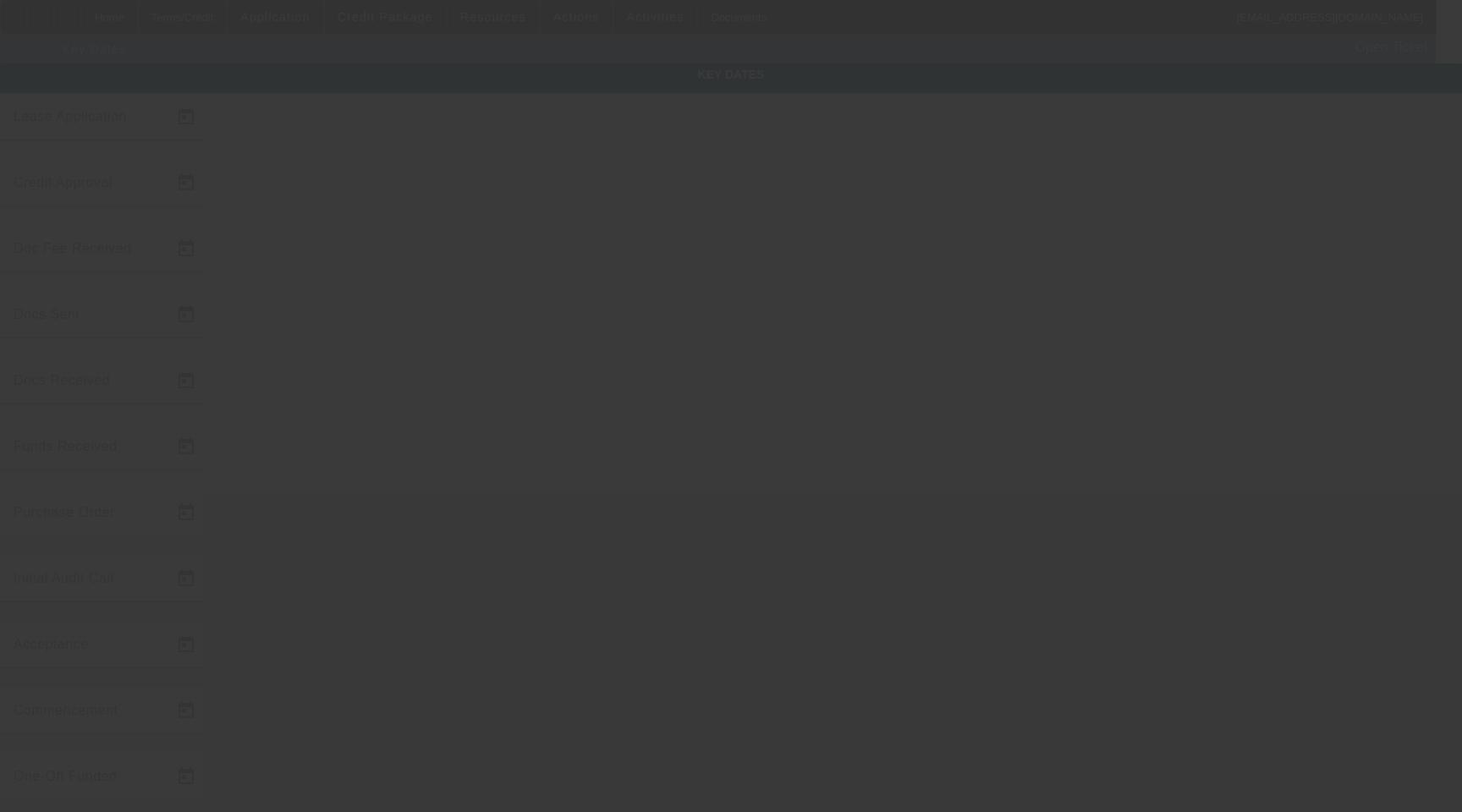
type input "[DATE]"
type input "10/9/2025"
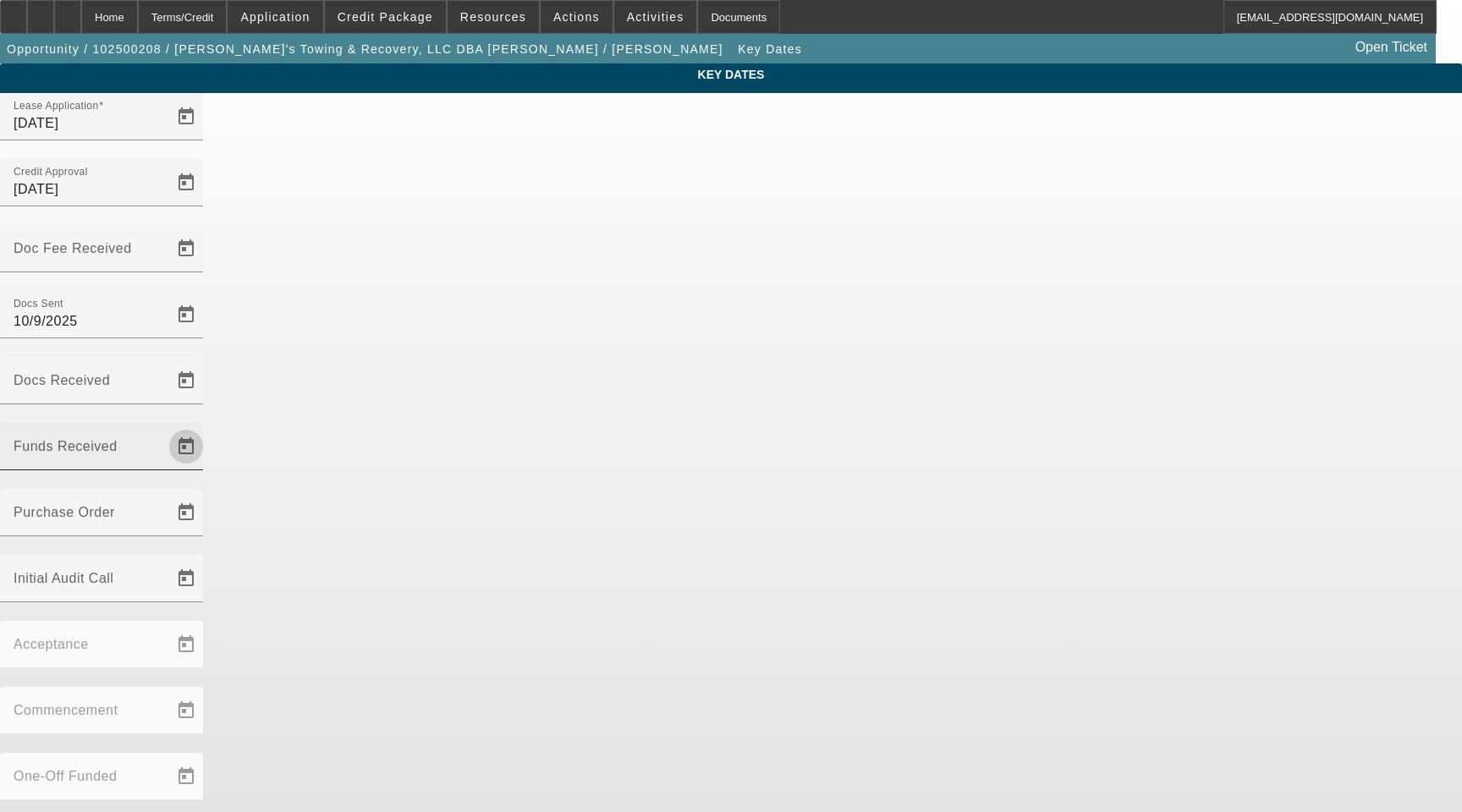
click at [207, 426] on span "Open calendar" at bounding box center [186, 446] width 40 height 40
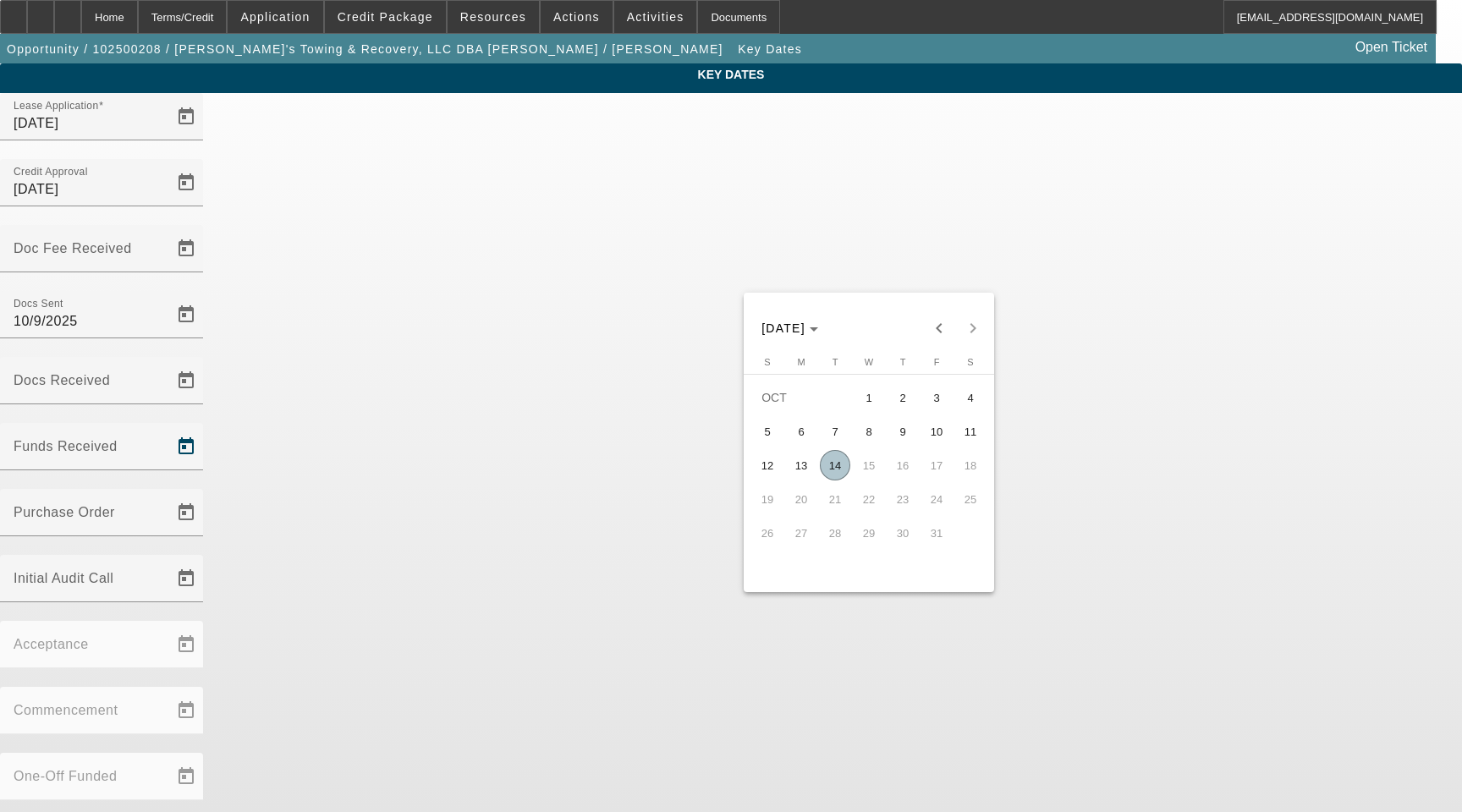
click at [841, 471] on span "14" at bounding box center [835, 465] width 30 height 30
type input "[DATE]"
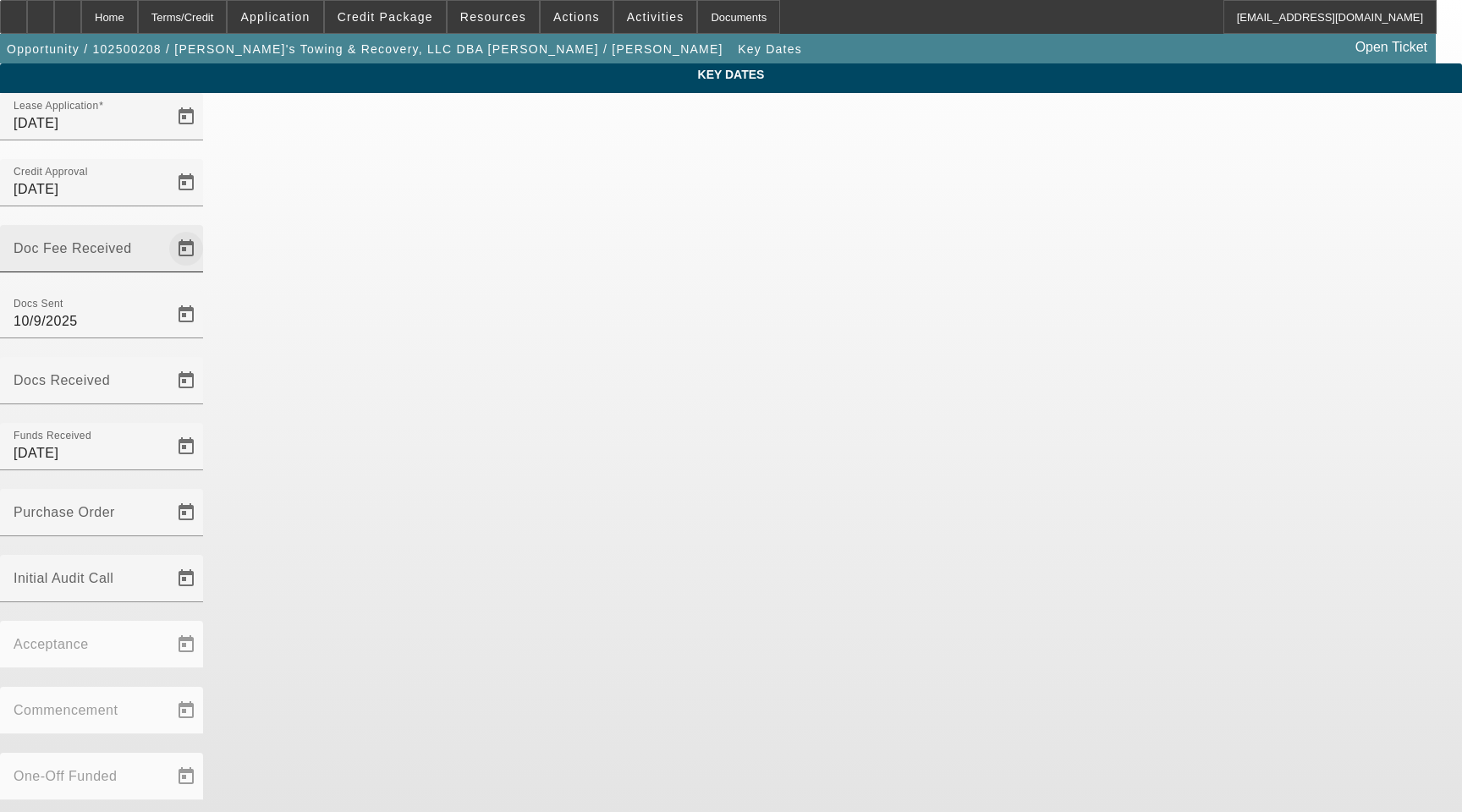
click at [207, 228] on span "Open calendar" at bounding box center [186, 248] width 40 height 40
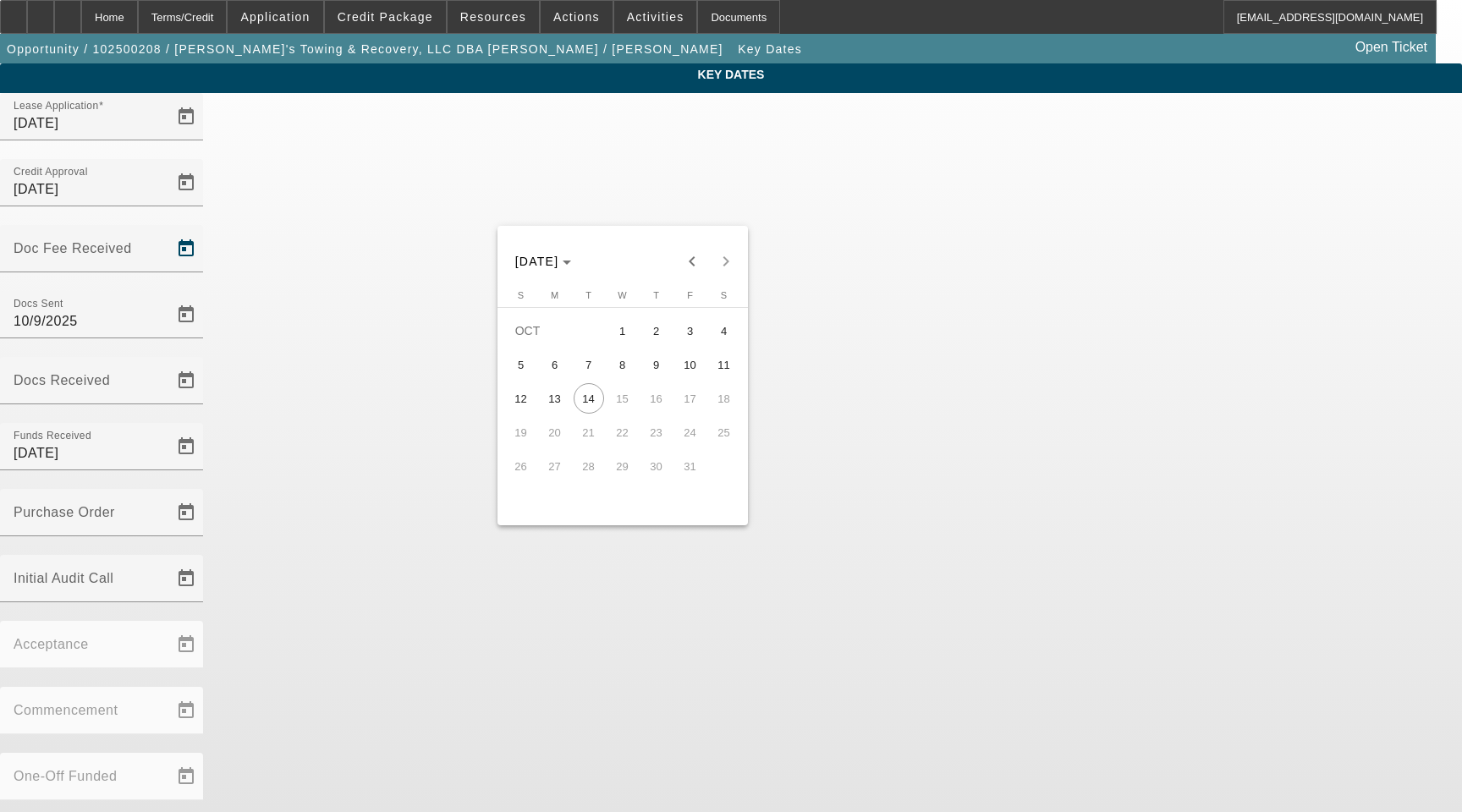
click at [662, 364] on span "9" at bounding box center [656, 364] width 30 height 30
type input "10/9/2025"
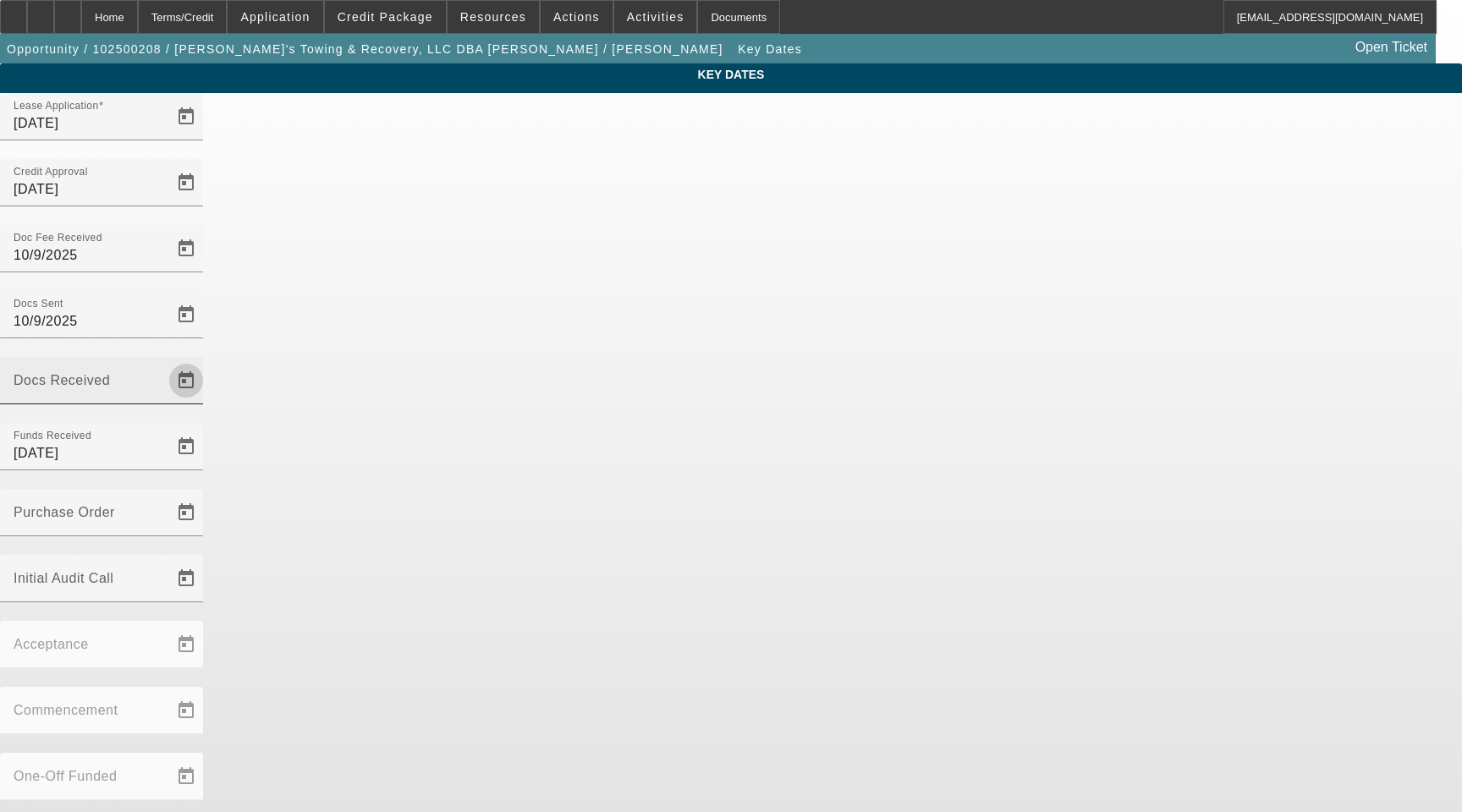
click at [207, 360] on span "Open calendar" at bounding box center [186, 380] width 40 height 40
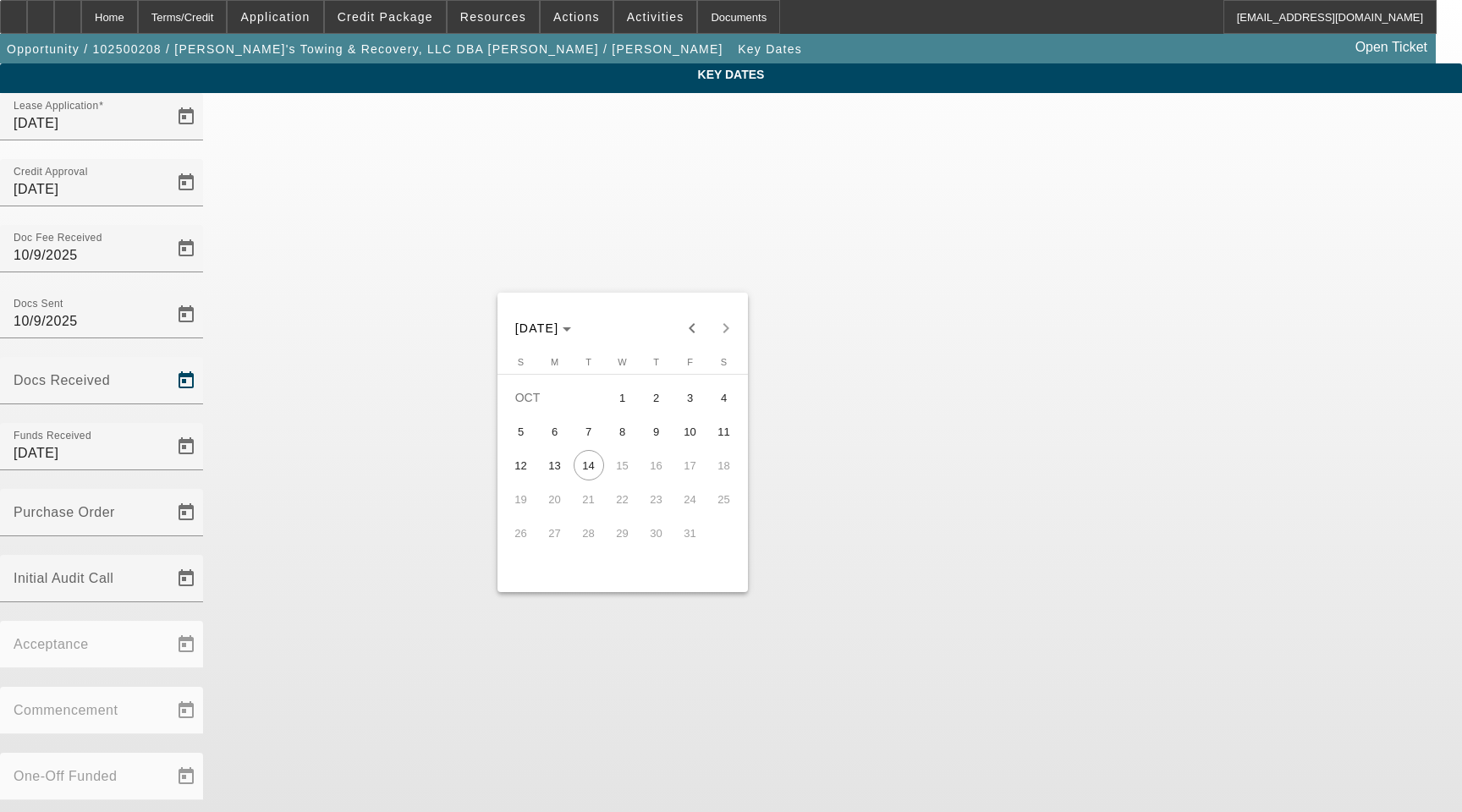
click at [556, 471] on span "13" at bounding box center [555, 465] width 30 height 30
type input "10/13/2025"
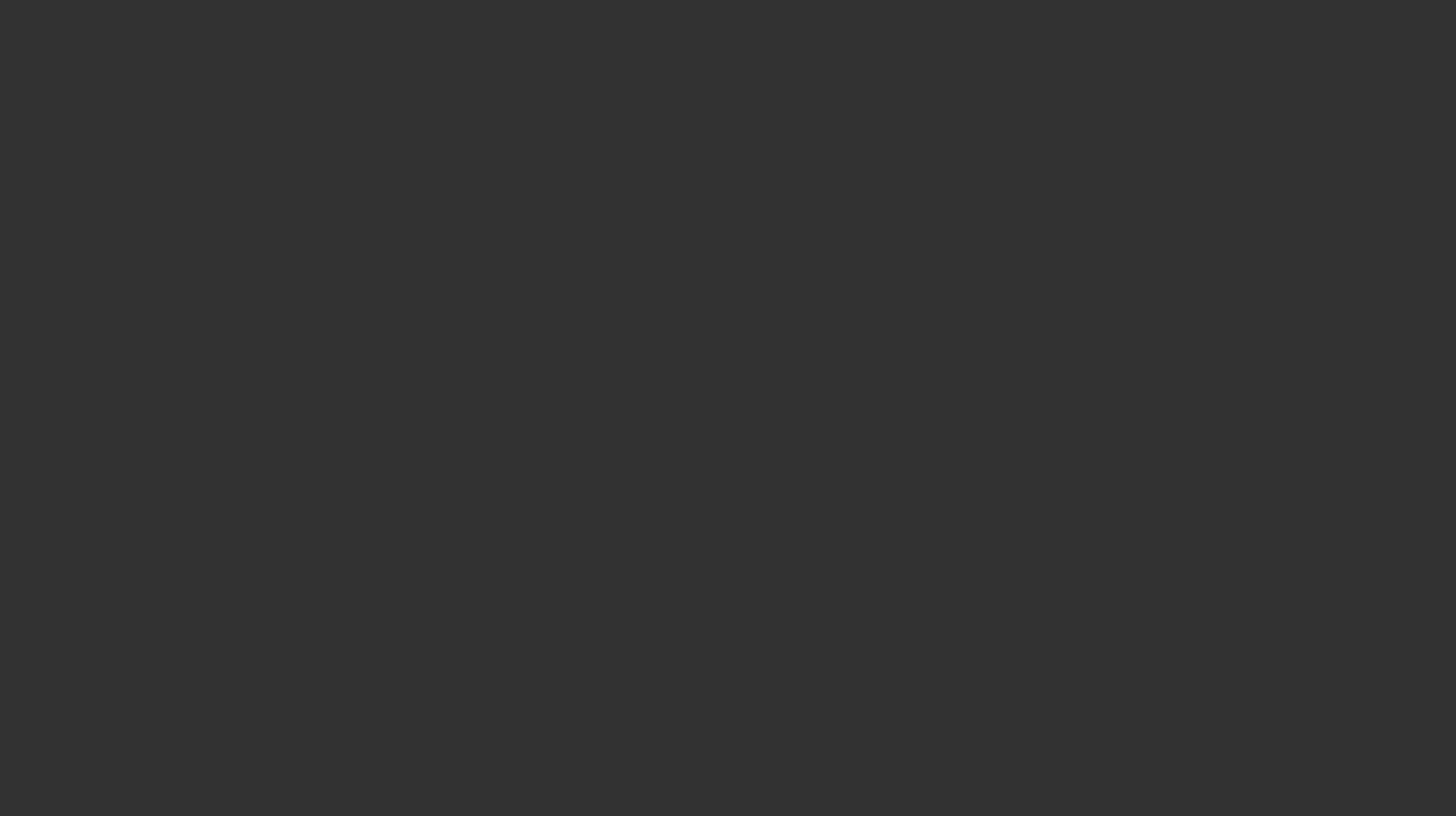
select select "3"
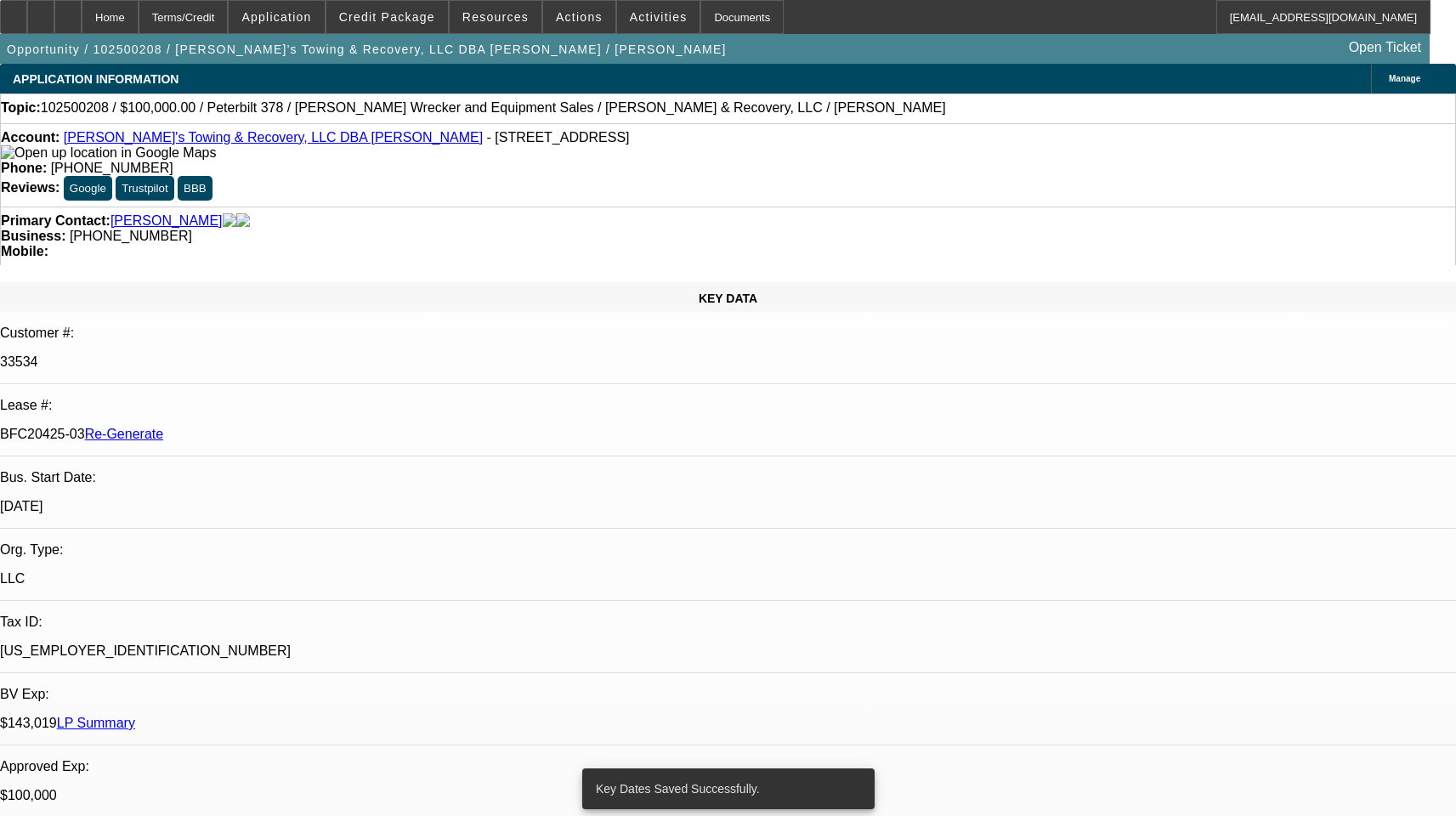
select select "0.2"
select select "2"
select select "0"
select select "6"
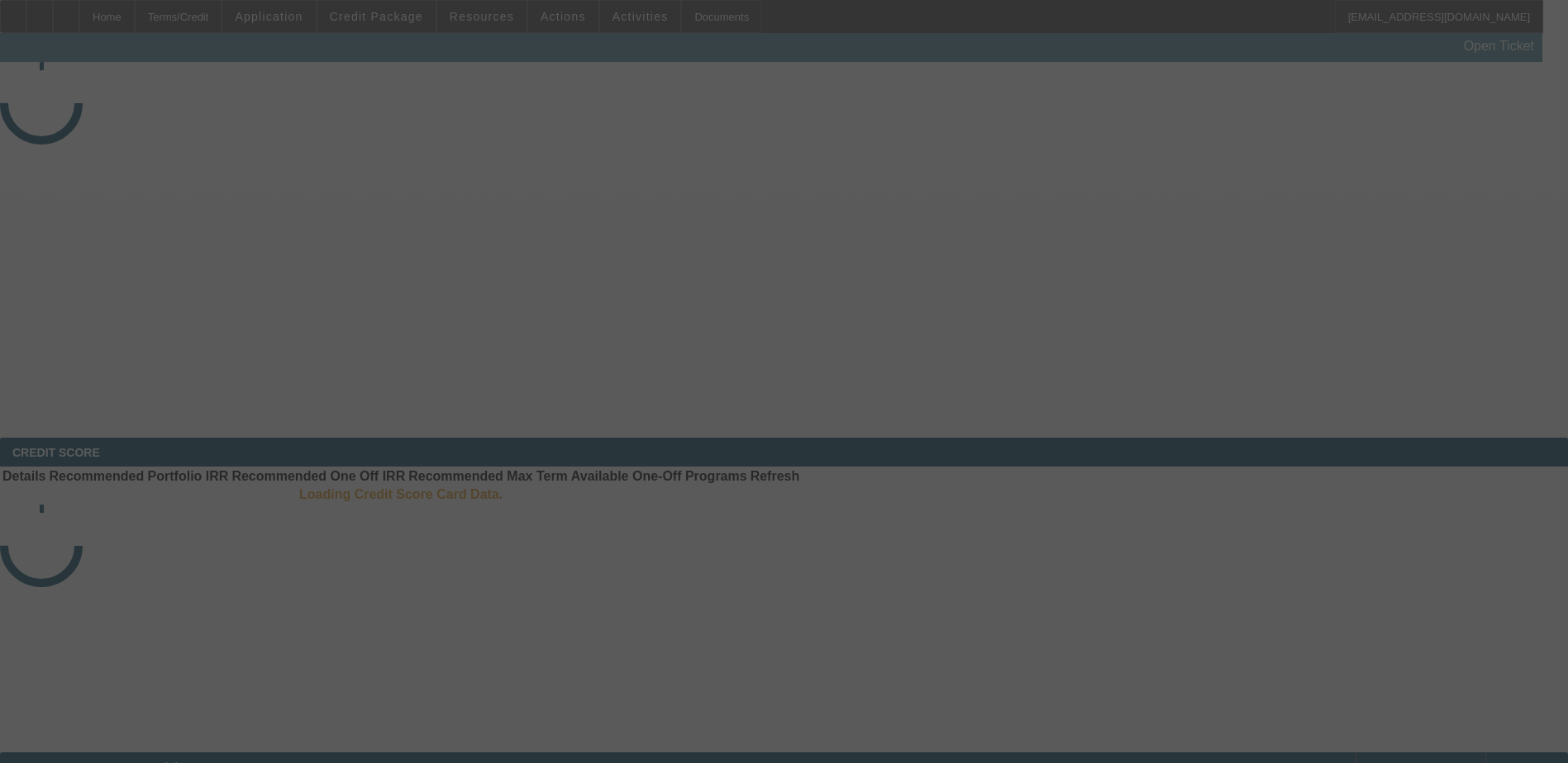
select select "3"
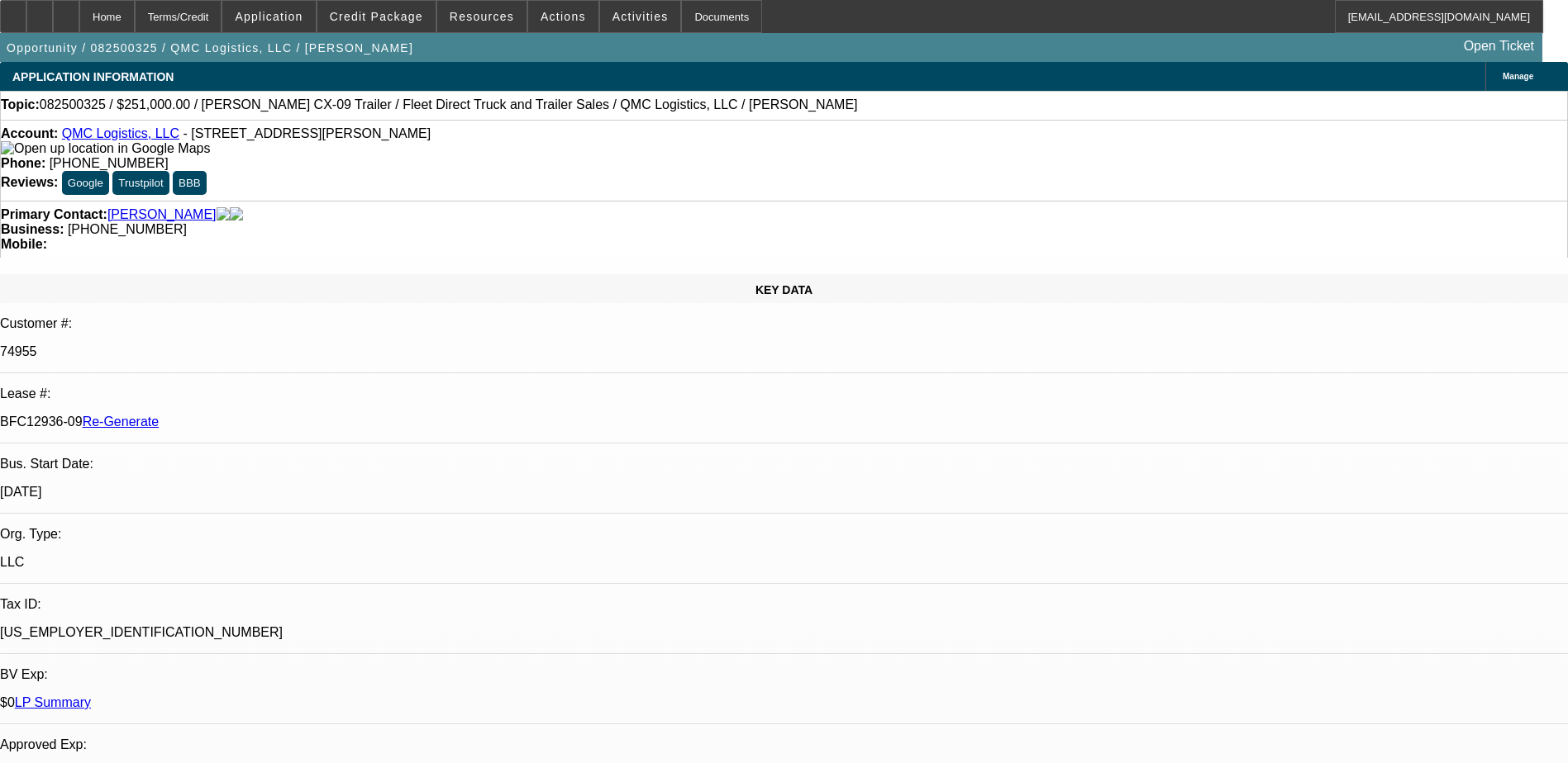
select select "0"
select select "2"
select select "0"
select select "6"
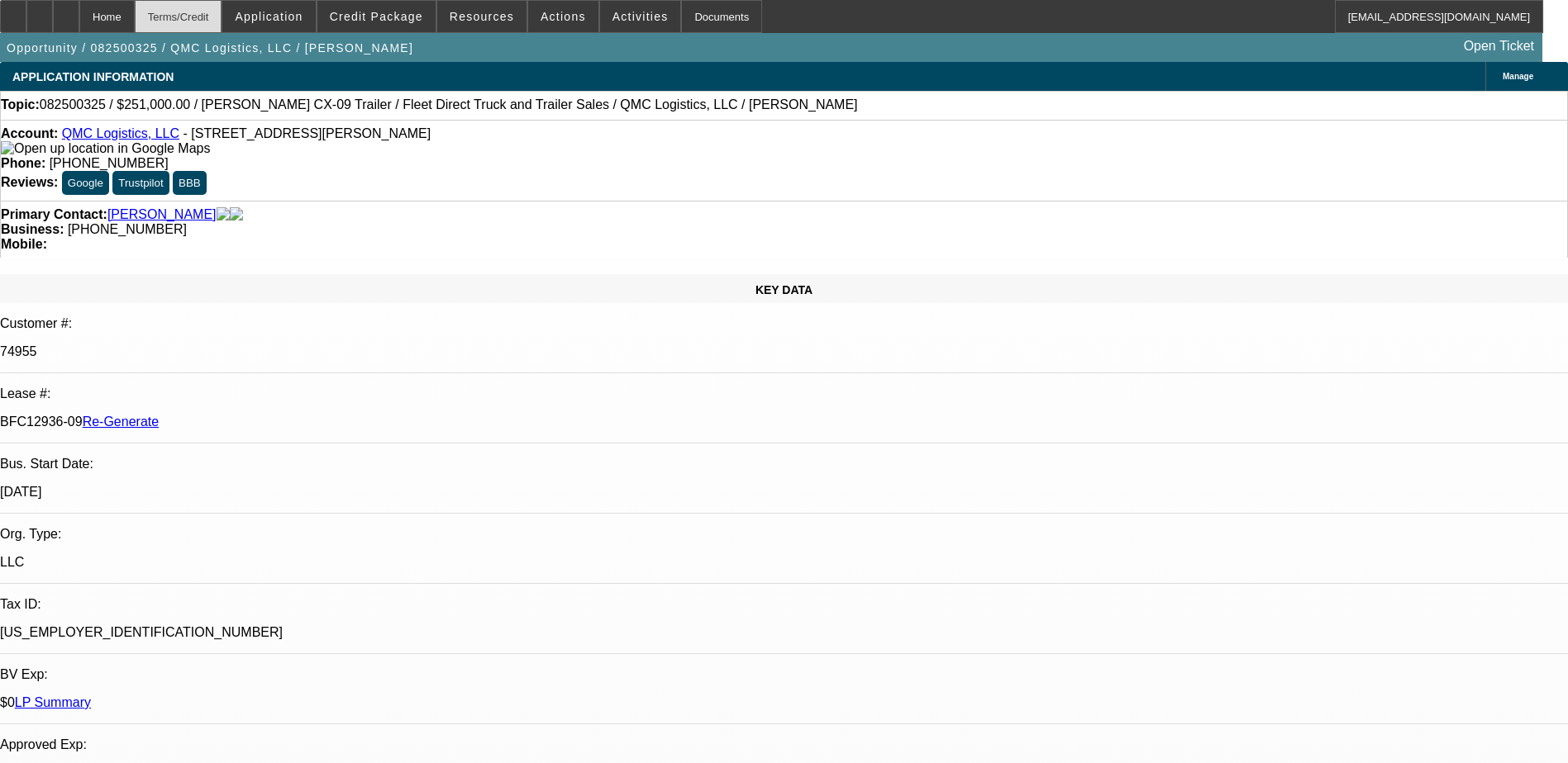
click at [222, 5] on div "Terms/Credit" at bounding box center [179, 17] width 88 height 33
type input "terr"
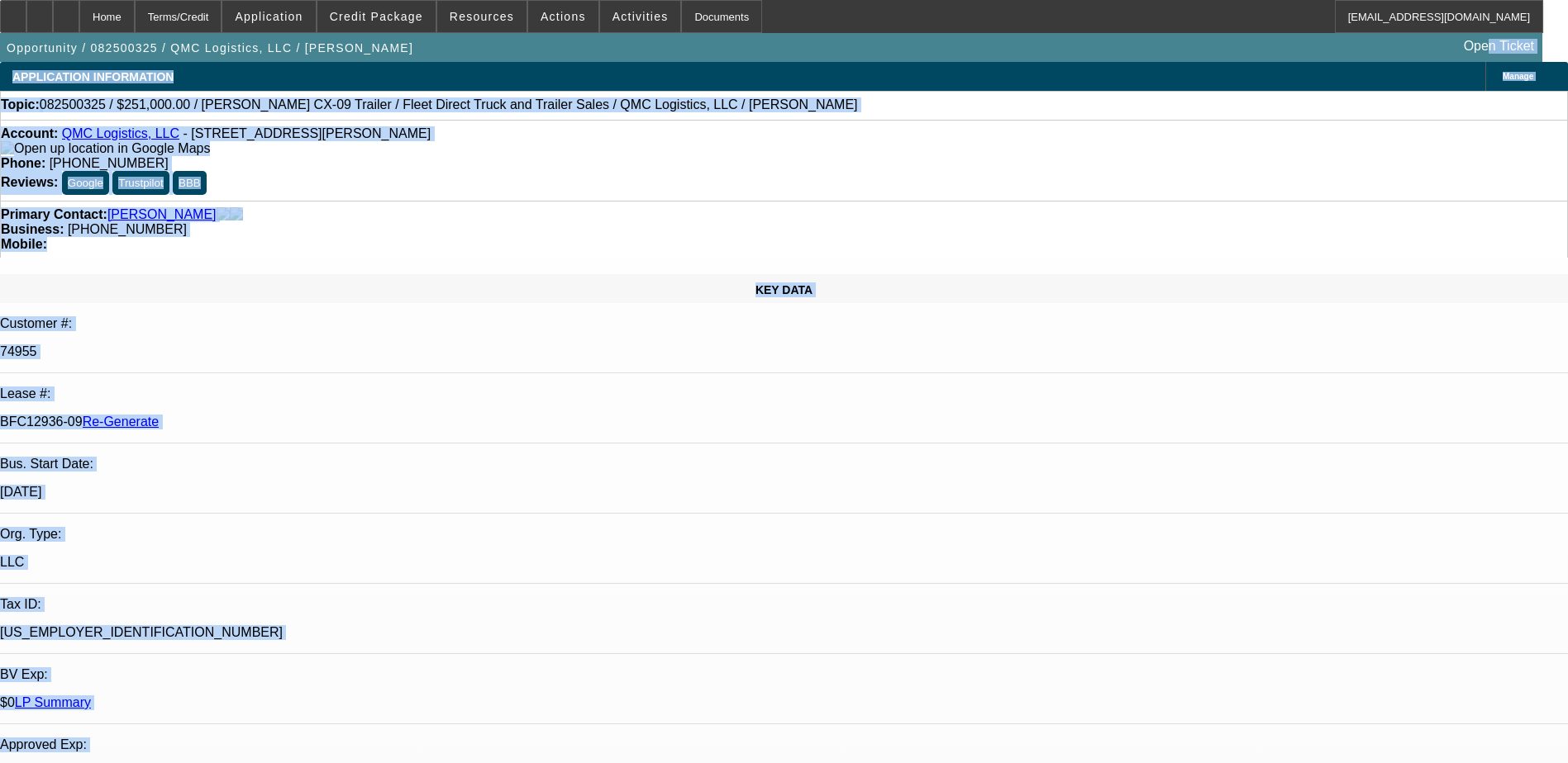
drag, startPoint x: 1418, startPoint y: 64, endPoint x: 1262, endPoint y: 58, distance: 156.1
drag, startPoint x: 1262, startPoint y: 58, endPoint x: 1431, endPoint y: 77, distance: 170.1
